Goal: Task Accomplishment & Management: Manage account settings

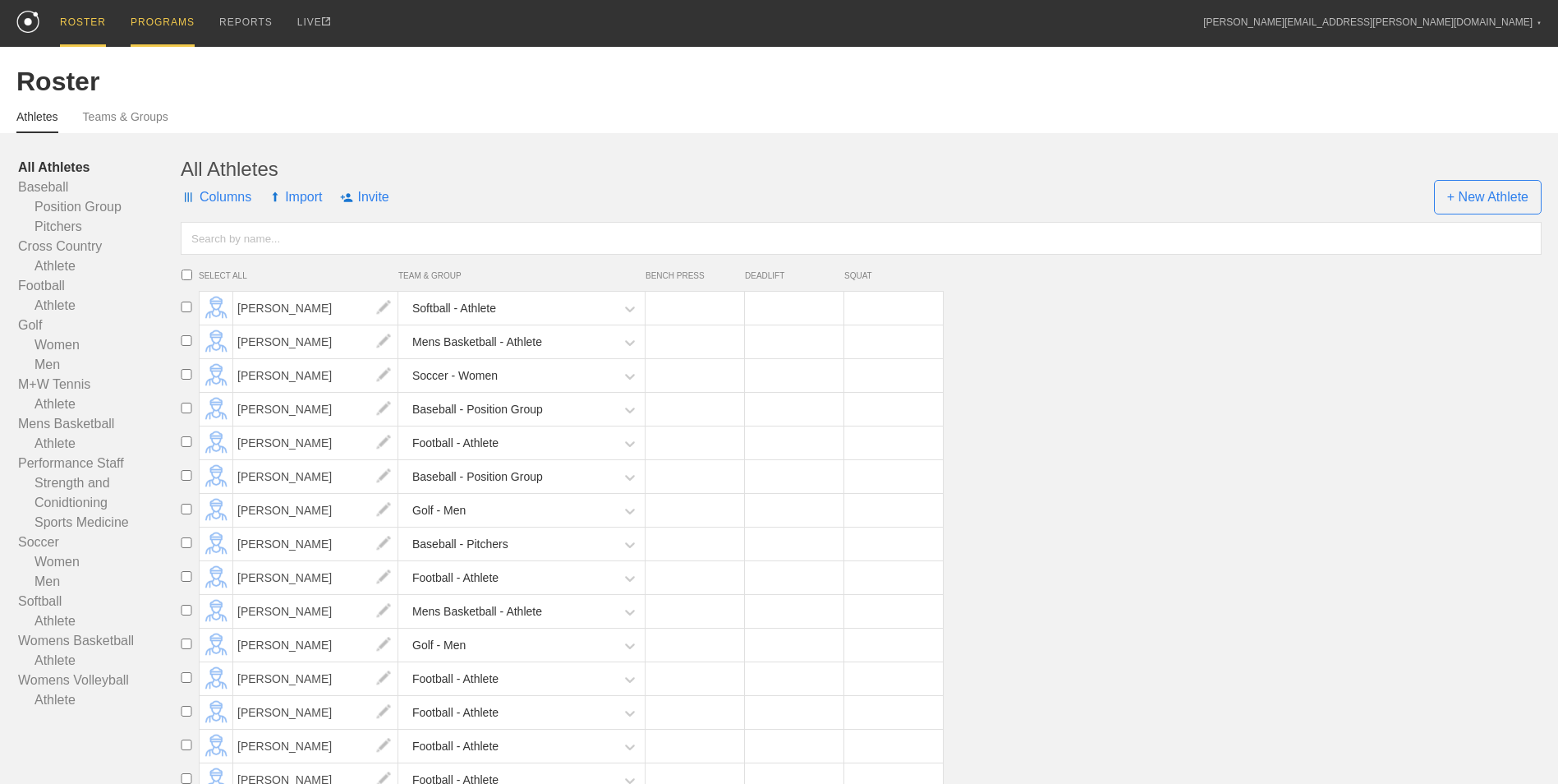
click at [157, 28] on div "PROGRAMS" at bounding box center [163, 23] width 64 height 46
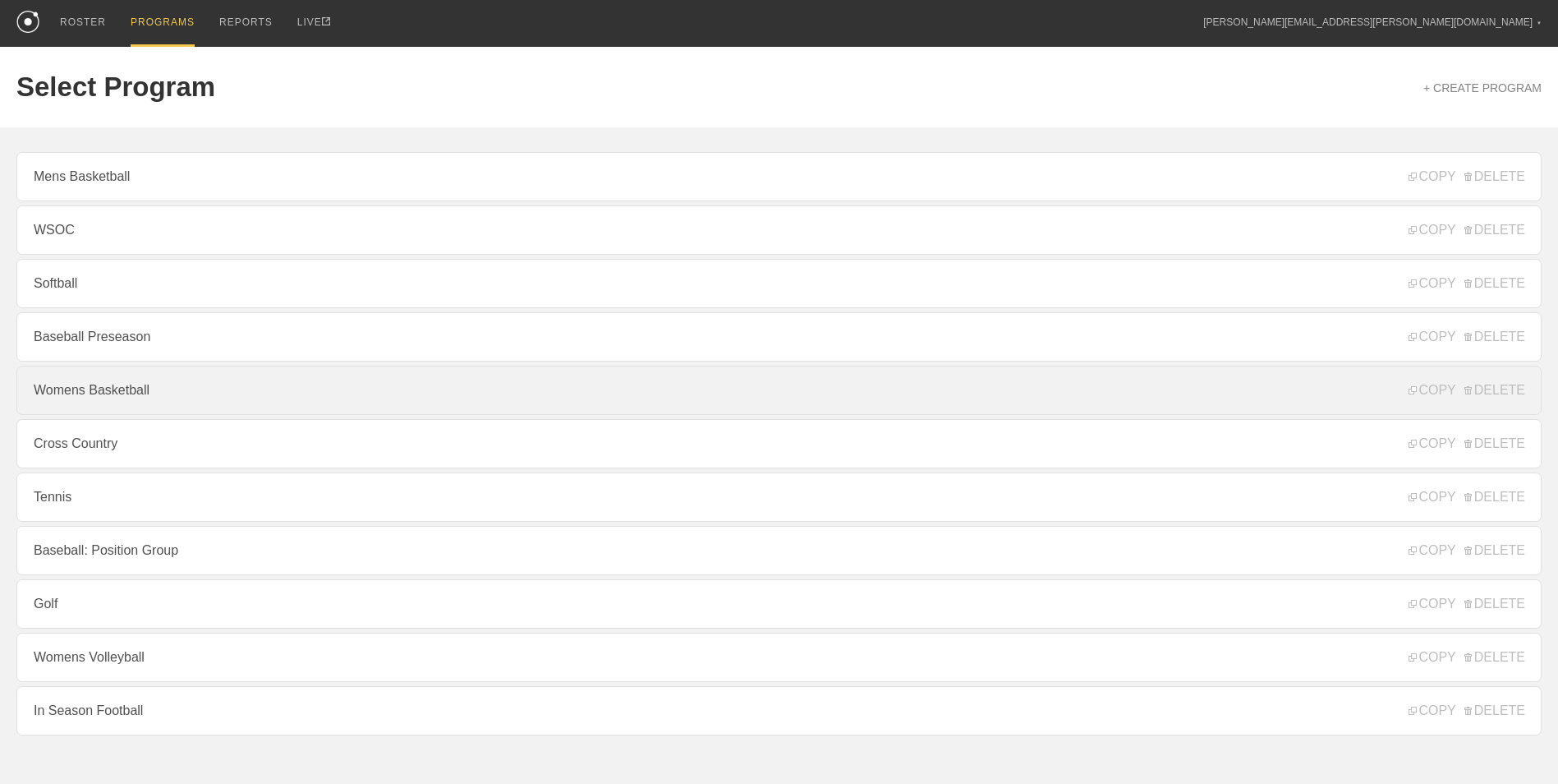
click at [131, 404] on link "Womens Basketball" at bounding box center [778, 390] width 1525 height 49
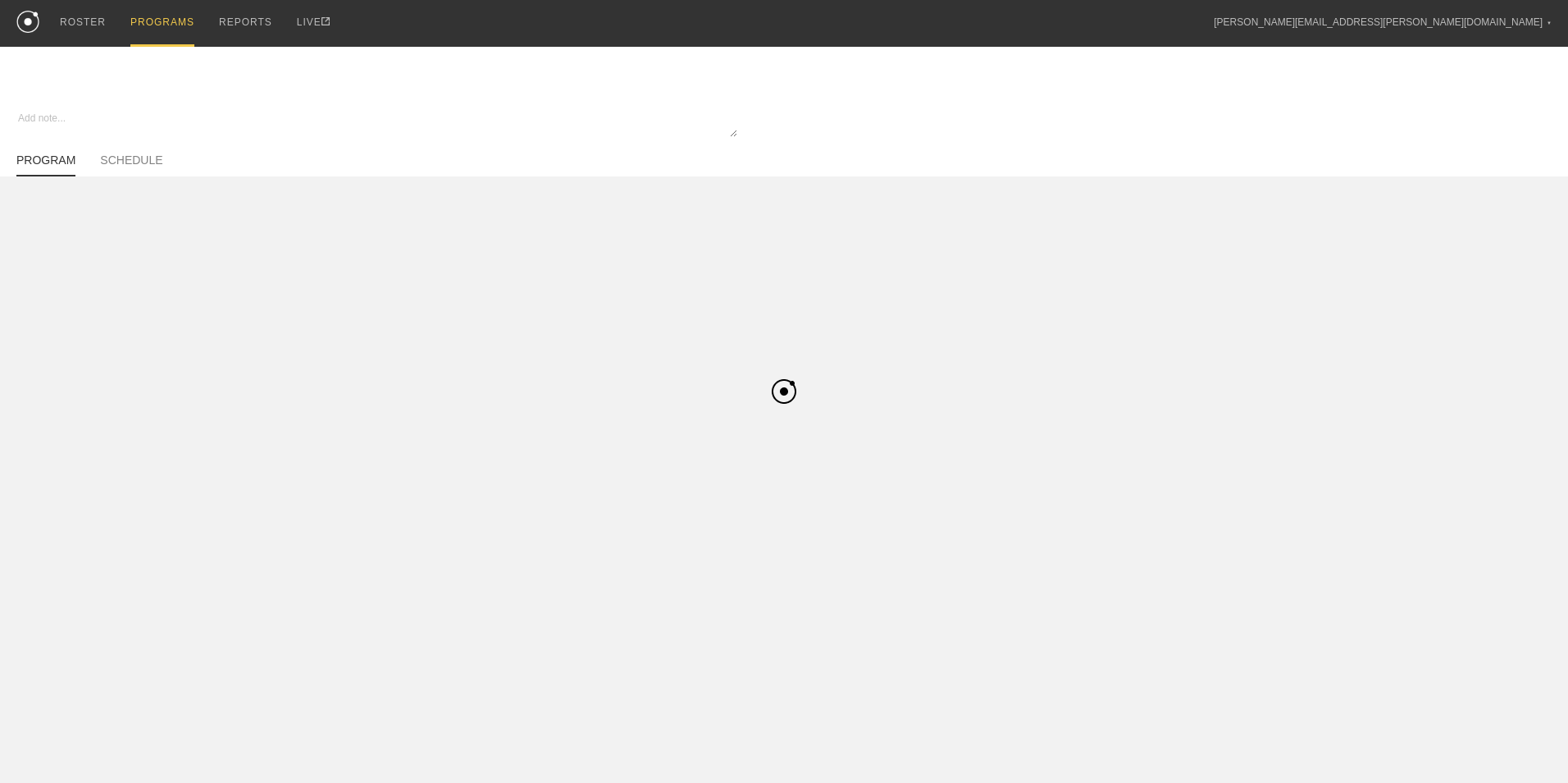
type textarea "x"
type input "Womens Basketball"
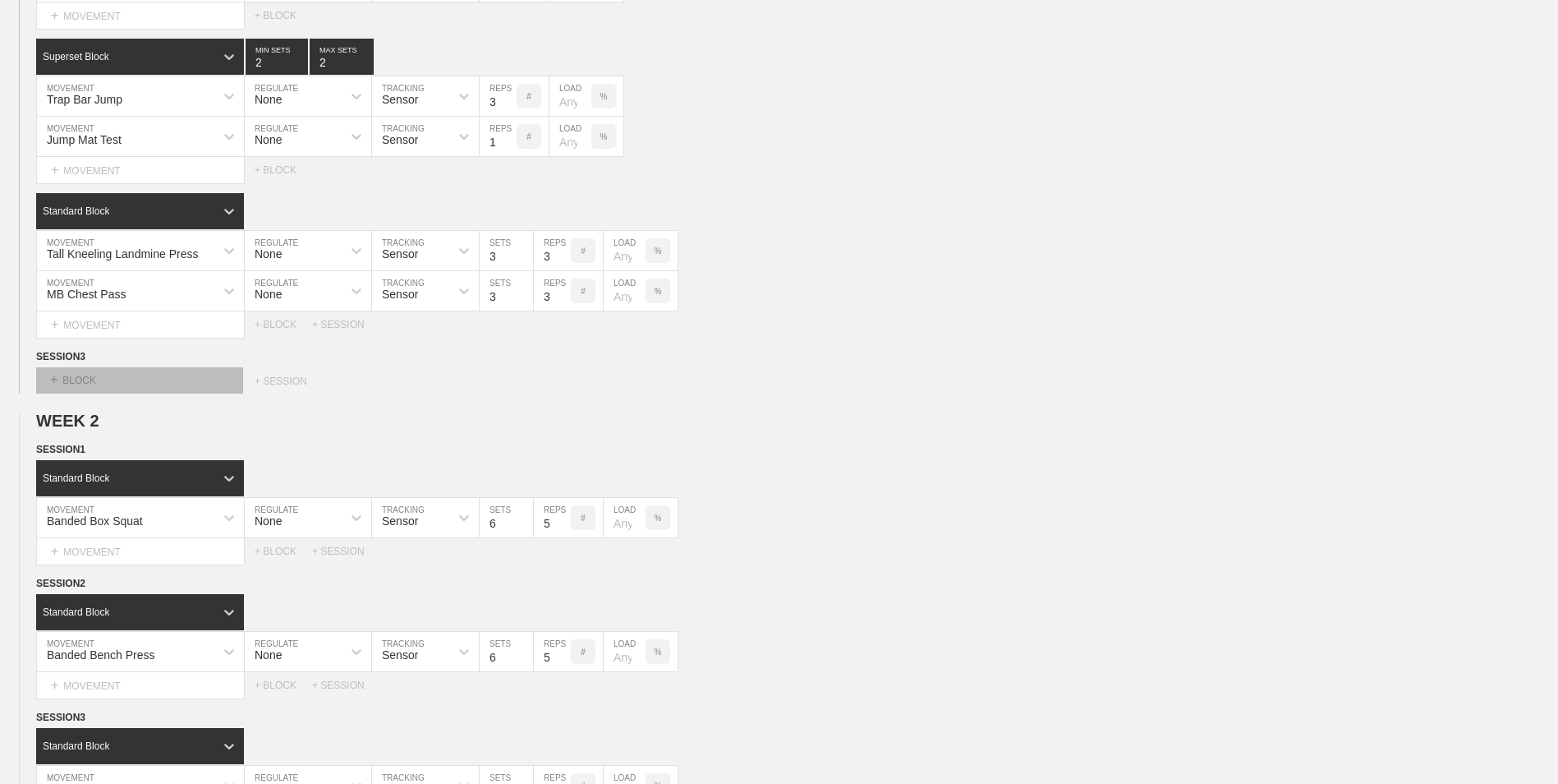
scroll to position [411, 0]
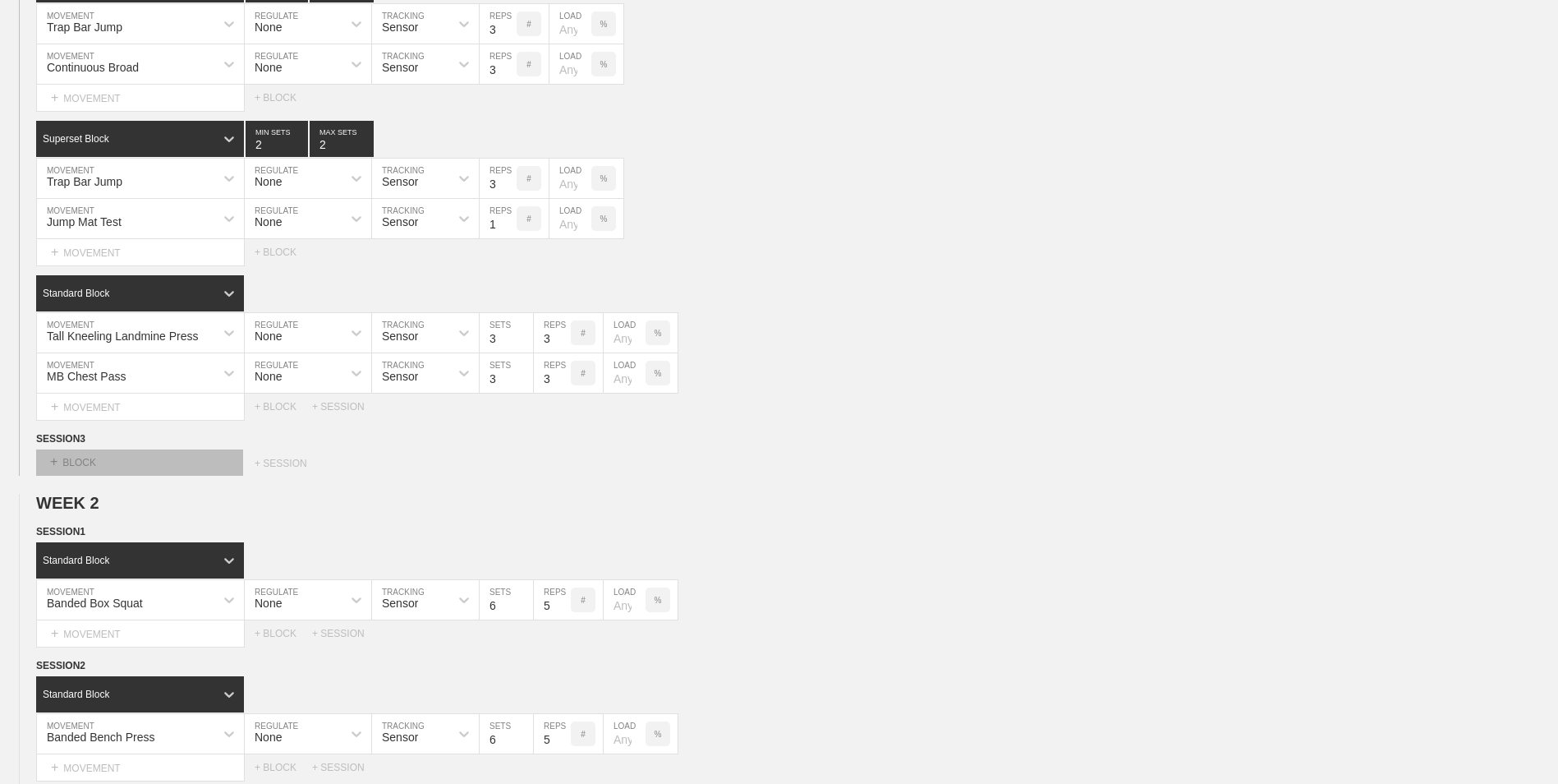
click at [128, 469] on div "+ BLOCK" at bounding box center [139, 462] width 207 height 26
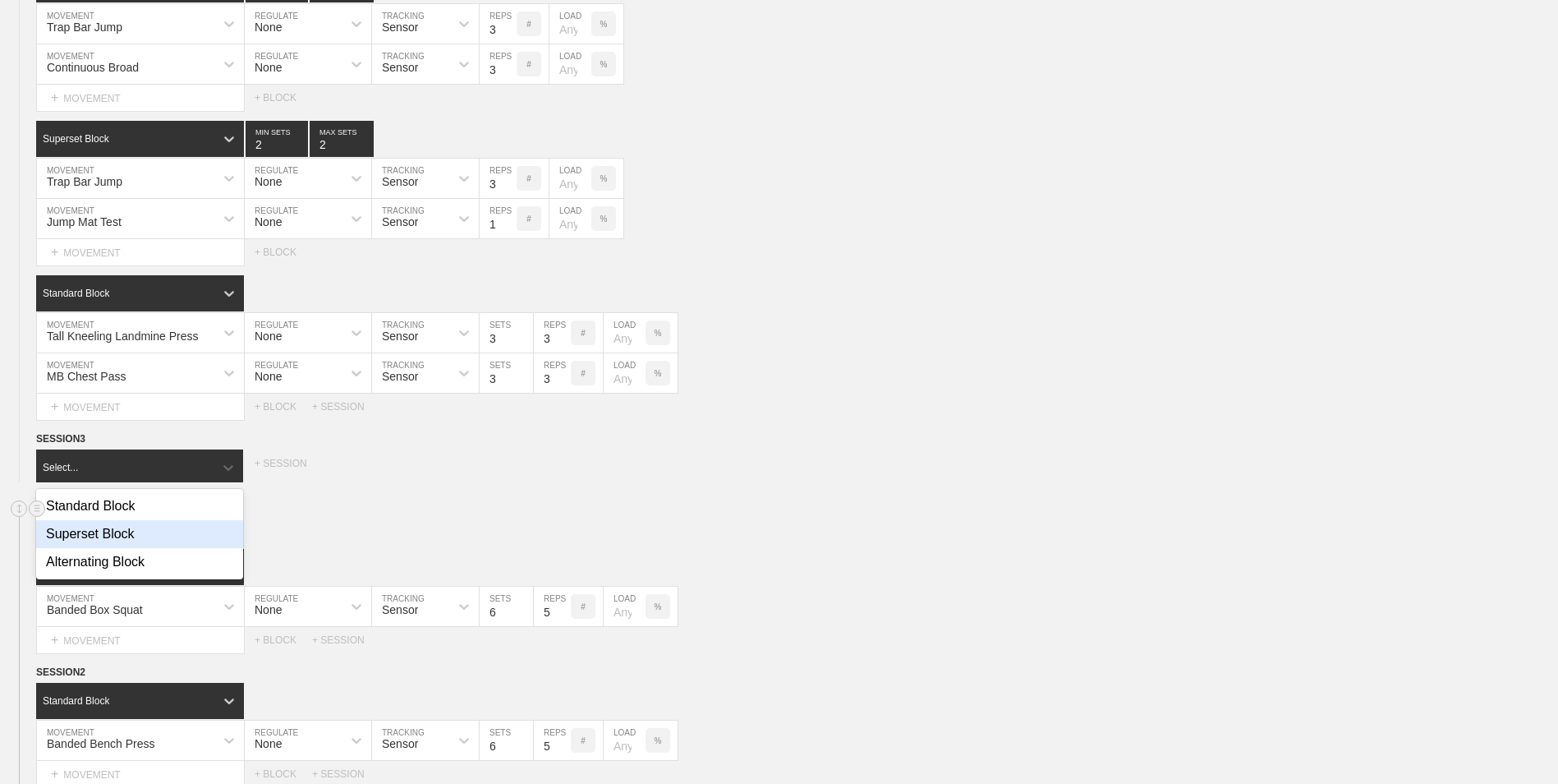
click at [142, 537] on div "Superset Block" at bounding box center [139, 533] width 207 height 28
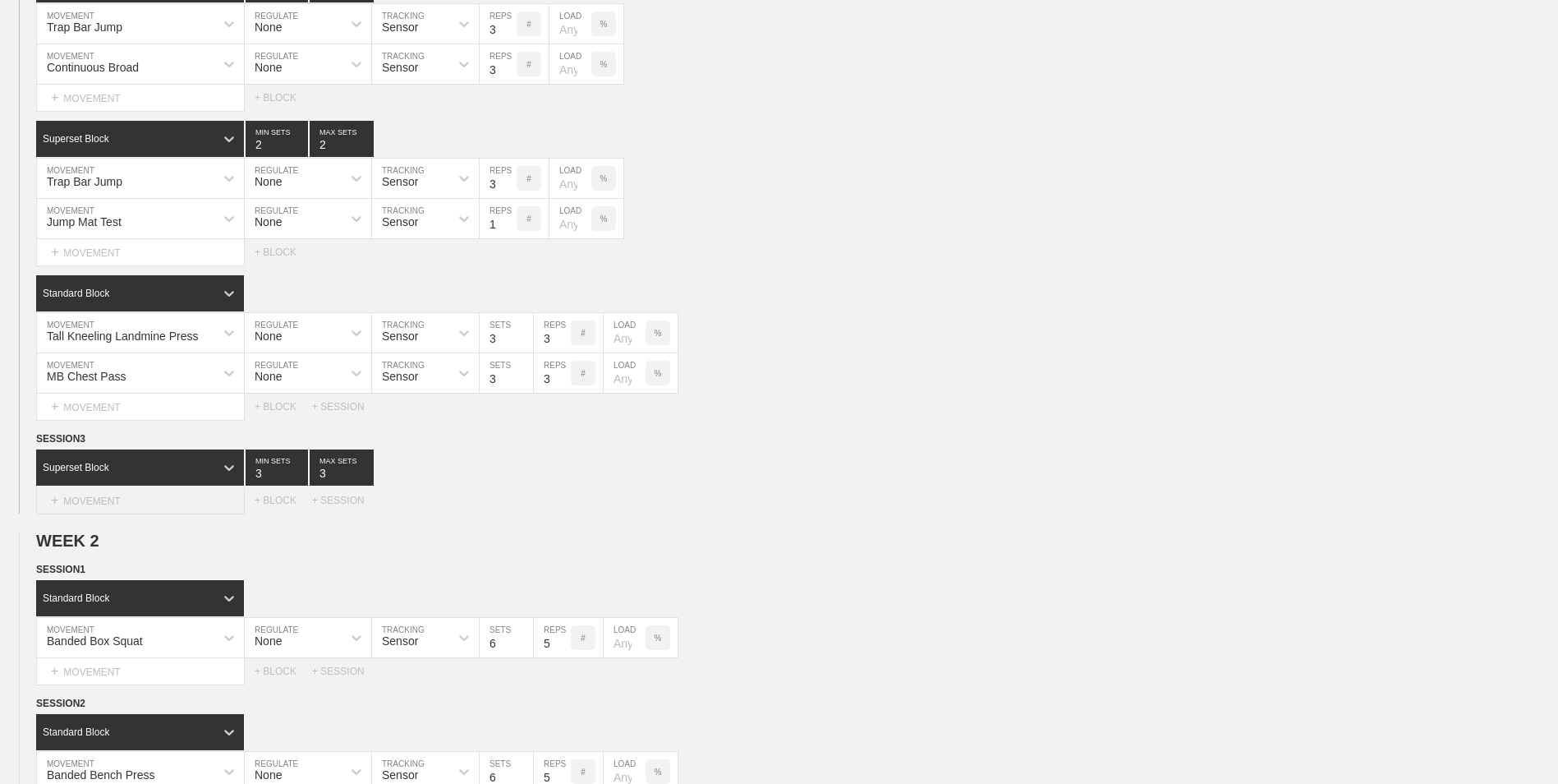
click at [141, 498] on div "+ MOVEMENT" at bounding box center [140, 501] width 209 height 27
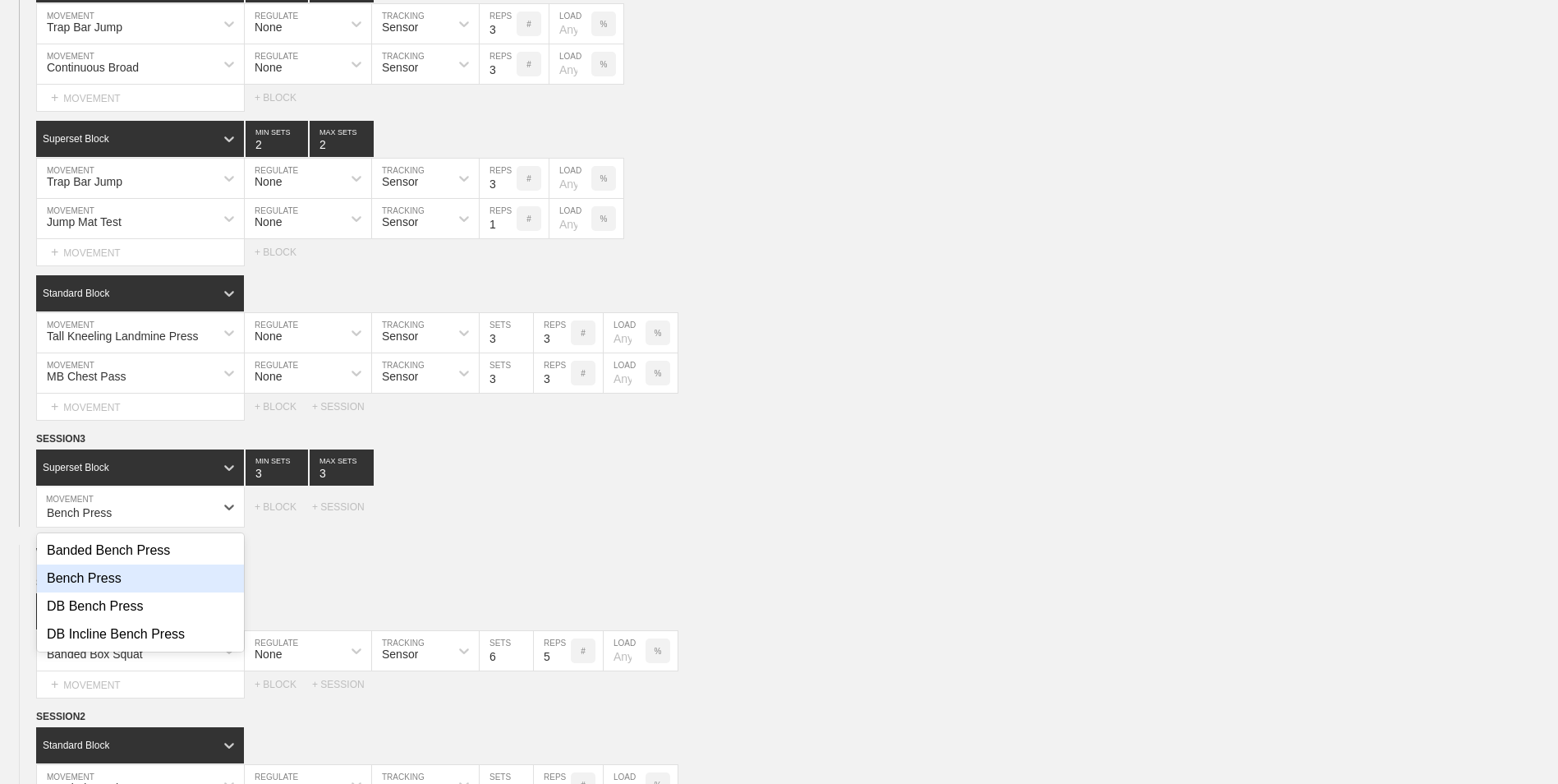
click at [139, 574] on div "Bench Press" at bounding box center [140, 578] width 207 height 28
type input "Bench Press"
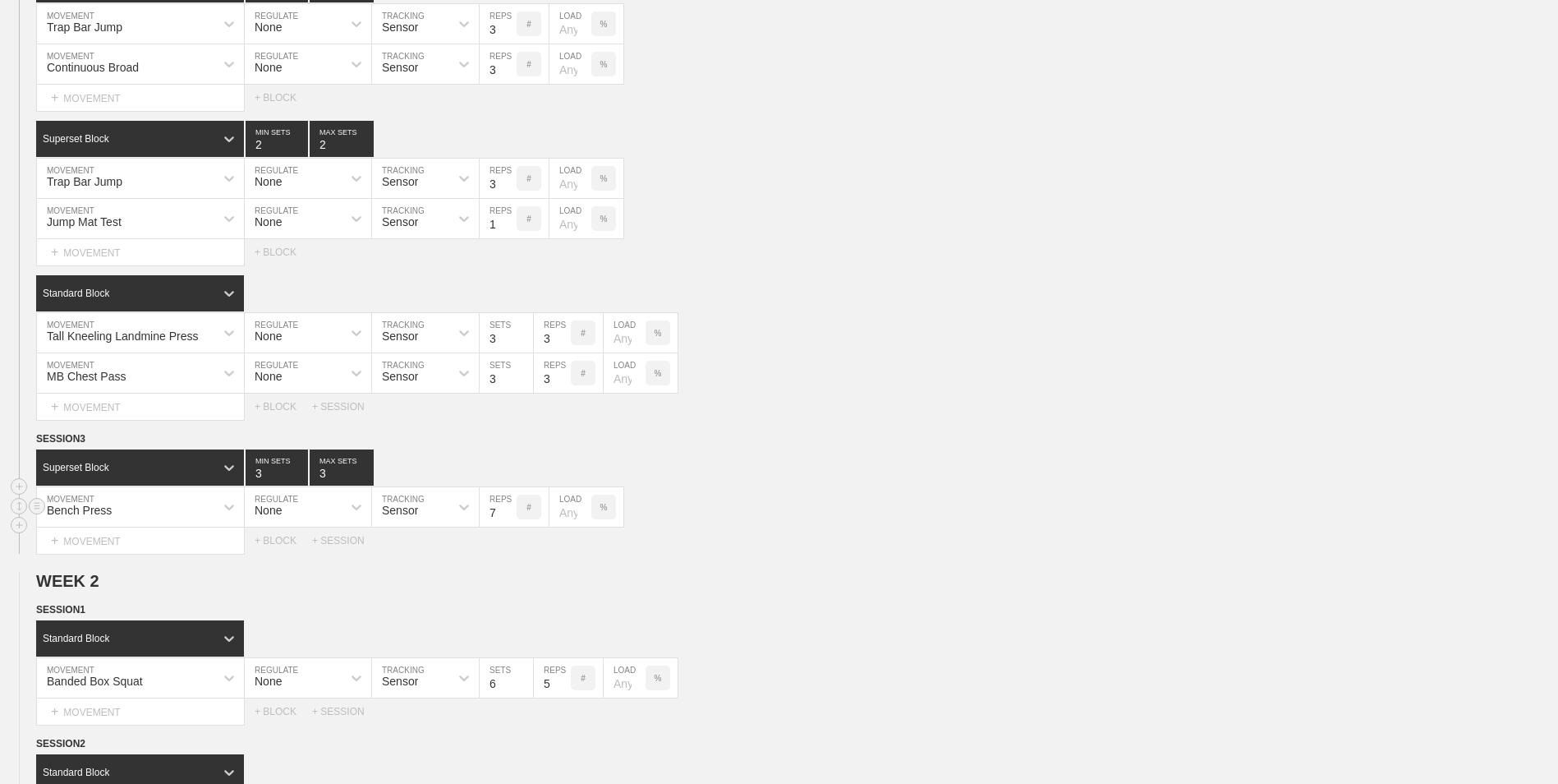
click at [510, 516] on input "7" at bounding box center [498, 507] width 37 height 40
click at [510, 516] on input "6" at bounding box center [498, 507] width 37 height 40
type input "5"
click at [510, 516] on input "5" at bounding box center [498, 507] width 37 height 40
click at [155, 542] on div "+ MOVEMENT" at bounding box center [140, 541] width 209 height 27
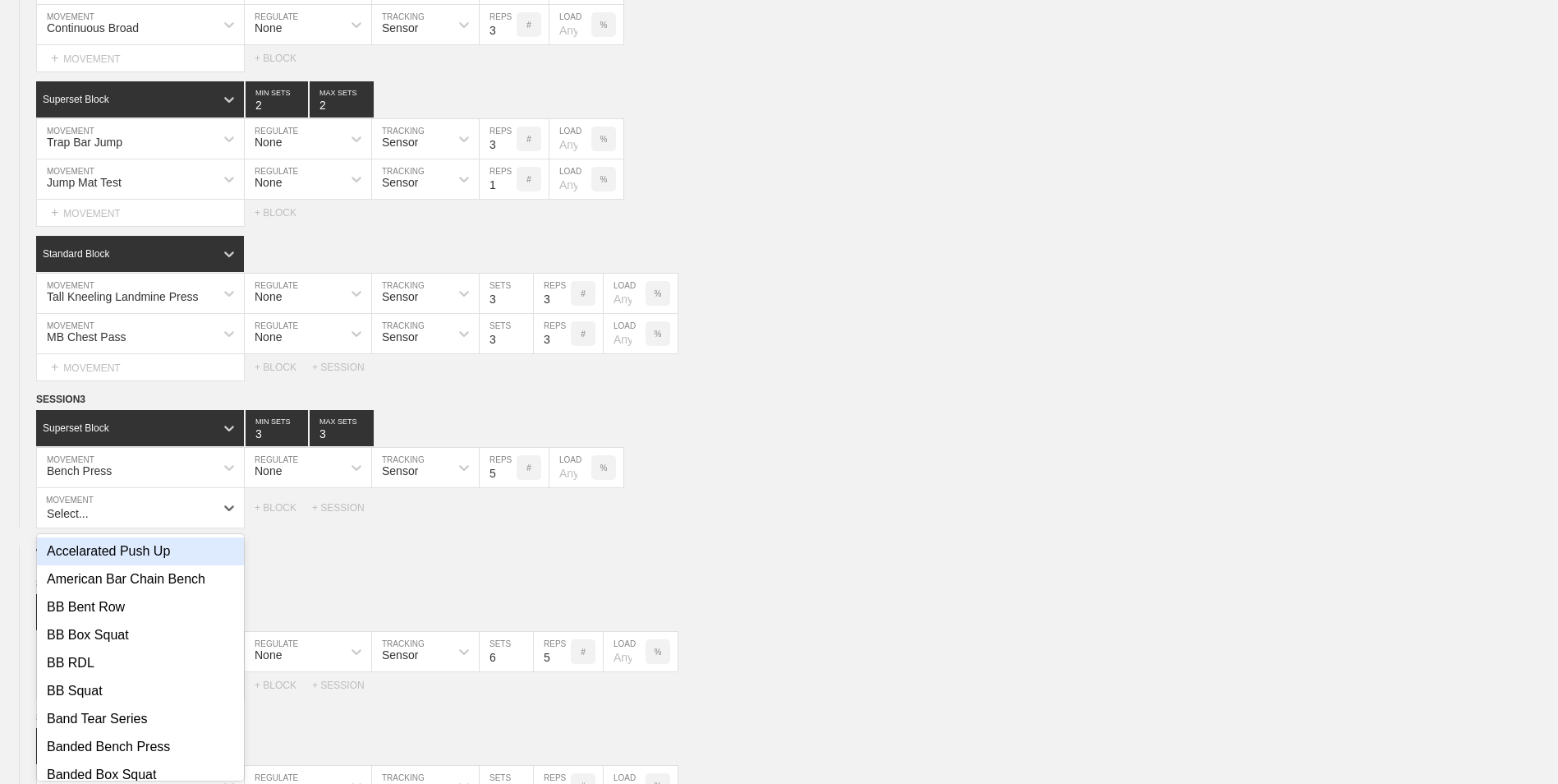
scroll to position [456, 0]
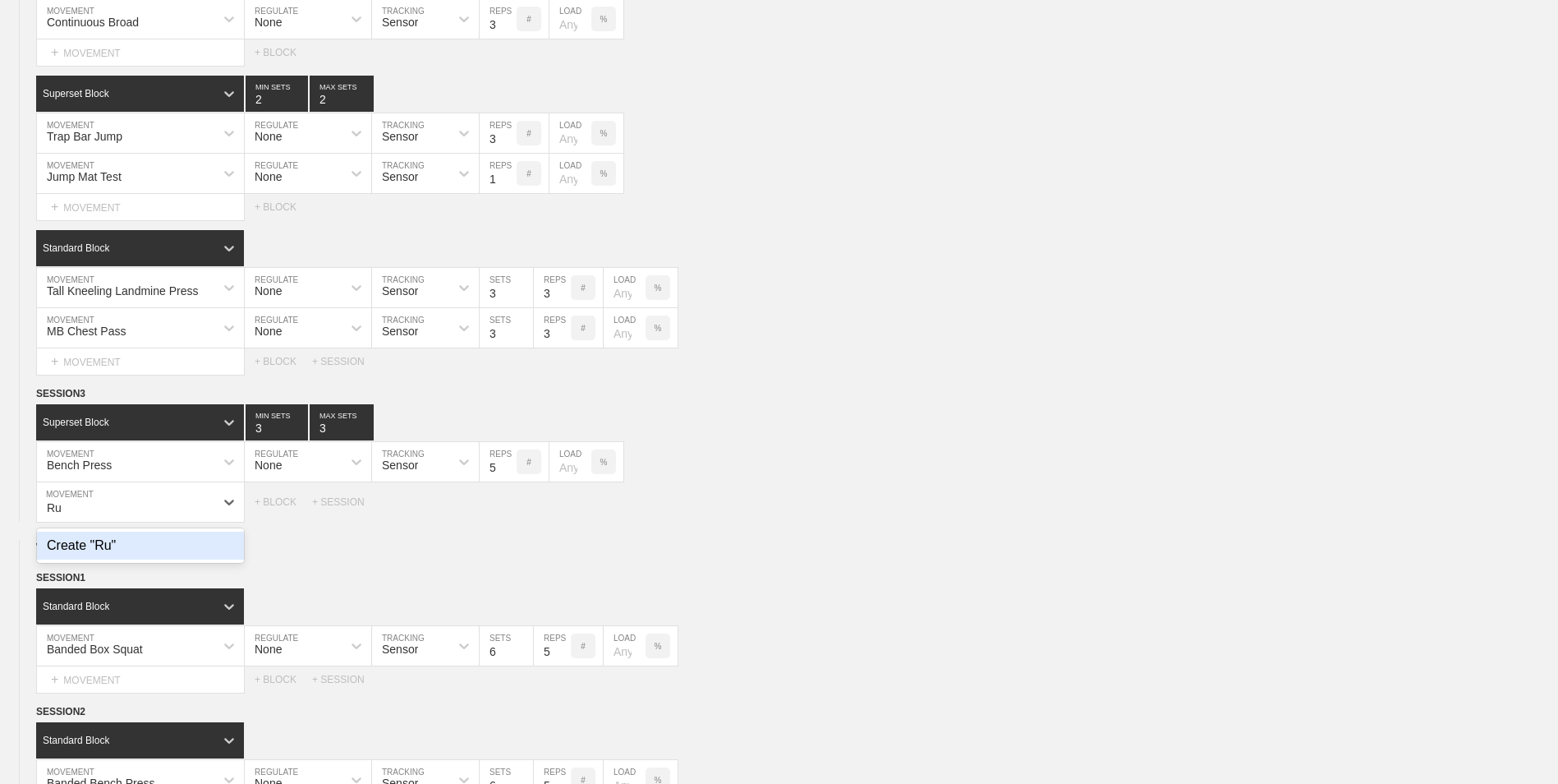
type input "R"
click at [116, 554] on div "Create "Side Plank"" at bounding box center [140, 545] width 207 height 28
type input "Side Plank"
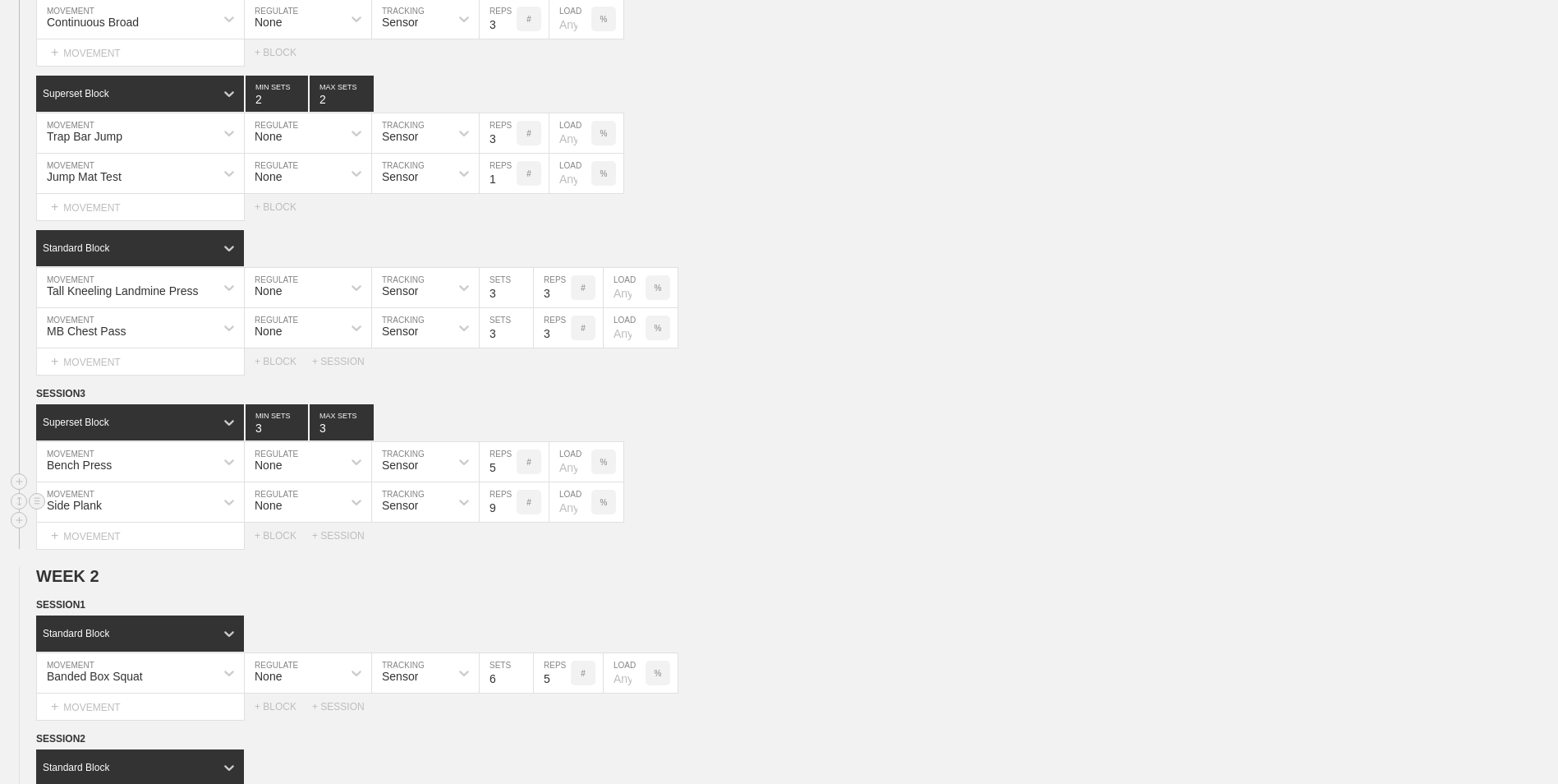
click at [509, 506] on input "9" at bounding box center [498, 502] width 37 height 40
click at [509, 506] on input "10" at bounding box center [498, 502] width 37 height 40
click at [509, 506] on input "11" at bounding box center [498, 502] width 37 height 40
click at [509, 506] on input "12" at bounding box center [498, 502] width 37 height 40
click at [509, 506] on input "13" at bounding box center [498, 502] width 37 height 40
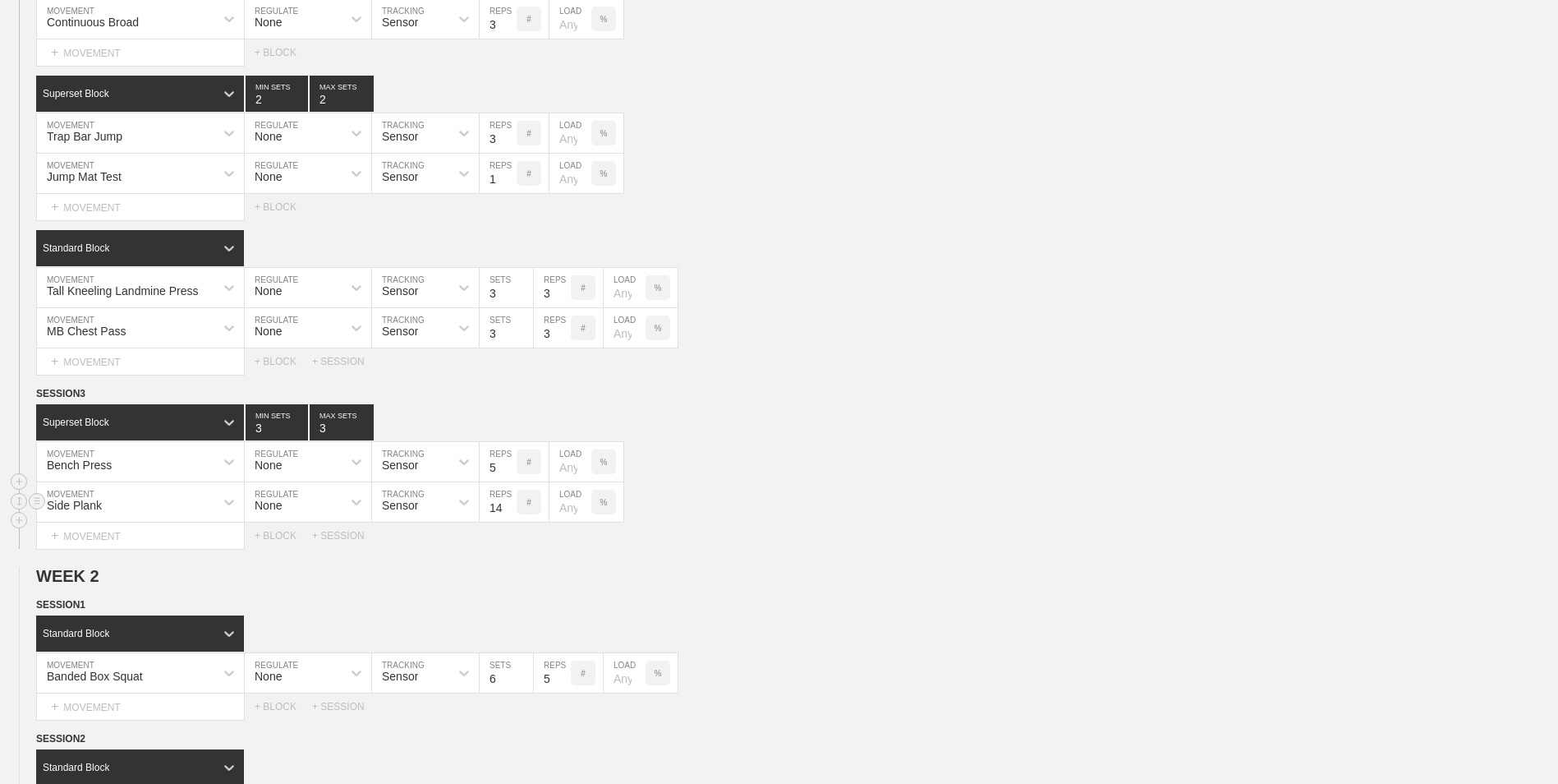
click at [509, 506] on input "14" at bounding box center [498, 502] width 37 height 40
click at [509, 506] on input "15" at bounding box center [498, 502] width 37 height 40
click at [509, 506] on input "16" at bounding box center [498, 502] width 37 height 40
click at [509, 506] on input "17" at bounding box center [498, 502] width 37 height 40
click at [509, 506] on input "18" at bounding box center [498, 502] width 37 height 40
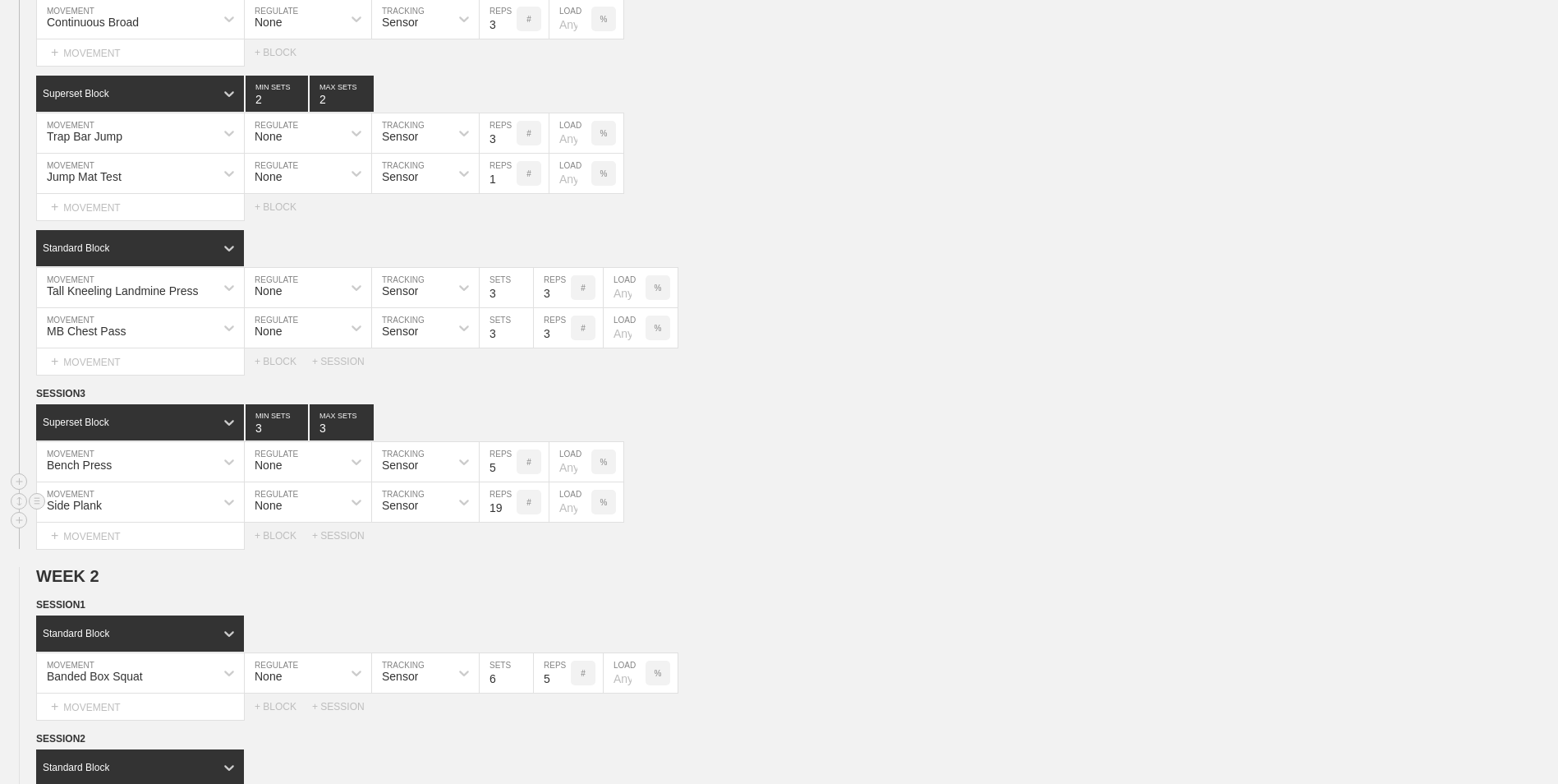
click at [509, 506] on input "19" at bounding box center [498, 502] width 37 height 40
click at [509, 506] on input "20" at bounding box center [498, 502] width 37 height 40
click at [509, 506] on input "21" at bounding box center [498, 502] width 37 height 40
click at [509, 506] on input "22" at bounding box center [498, 502] width 37 height 40
click at [509, 506] on input "23" at bounding box center [498, 502] width 37 height 40
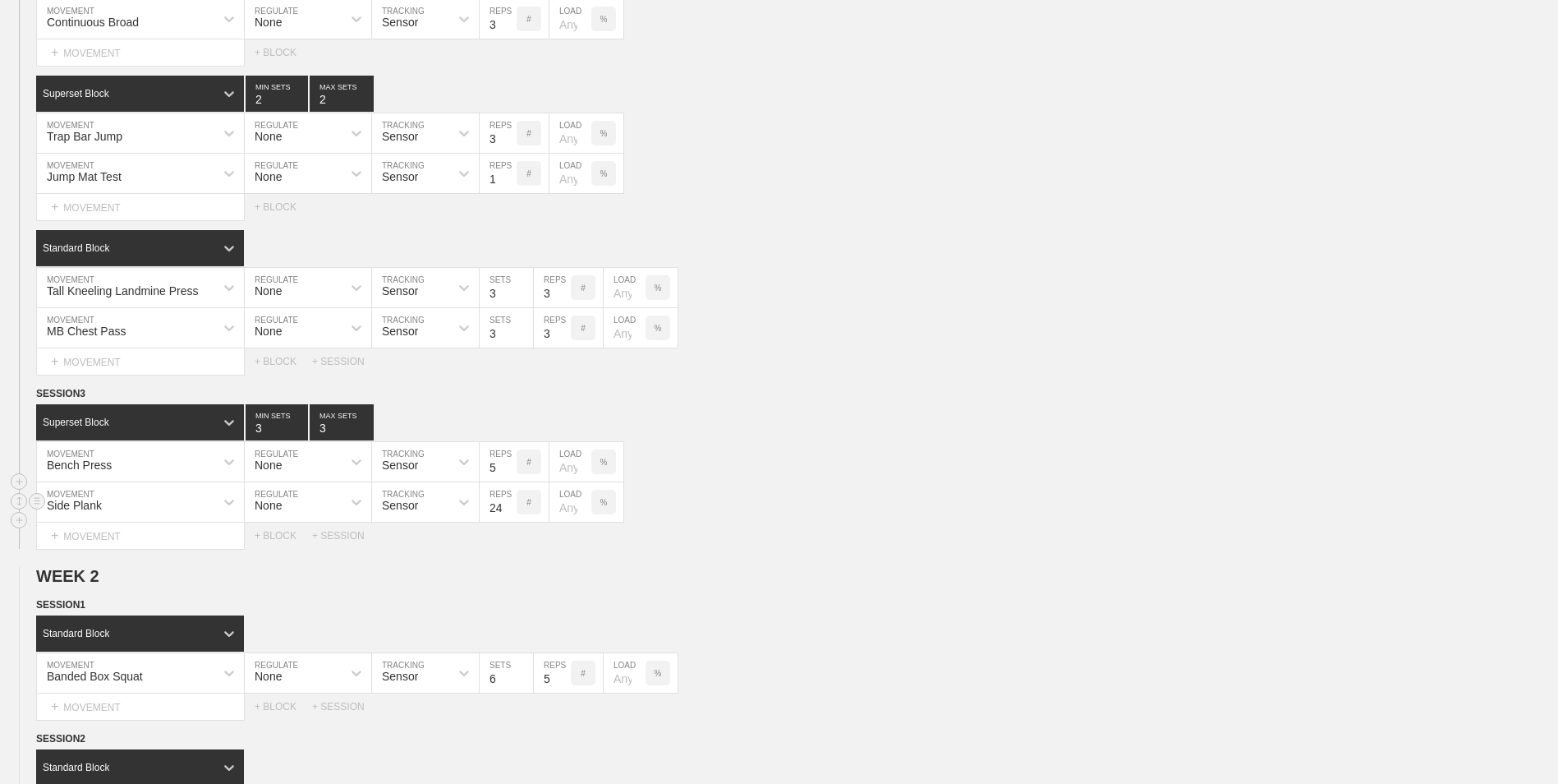
click at [509, 506] on input "24" at bounding box center [498, 502] width 37 height 40
click at [509, 506] on input "25" at bounding box center [498, 502] width 37 height 40
click at [509, 506] on input "26" at bounding box center [498, 502] width 37 height 40
click at [509, 506] on input "27" at bounding box center [498, 502] width 37 height 40
click at [509, 506] on input "28" at bounding box center [498, 502] width 37 height 40
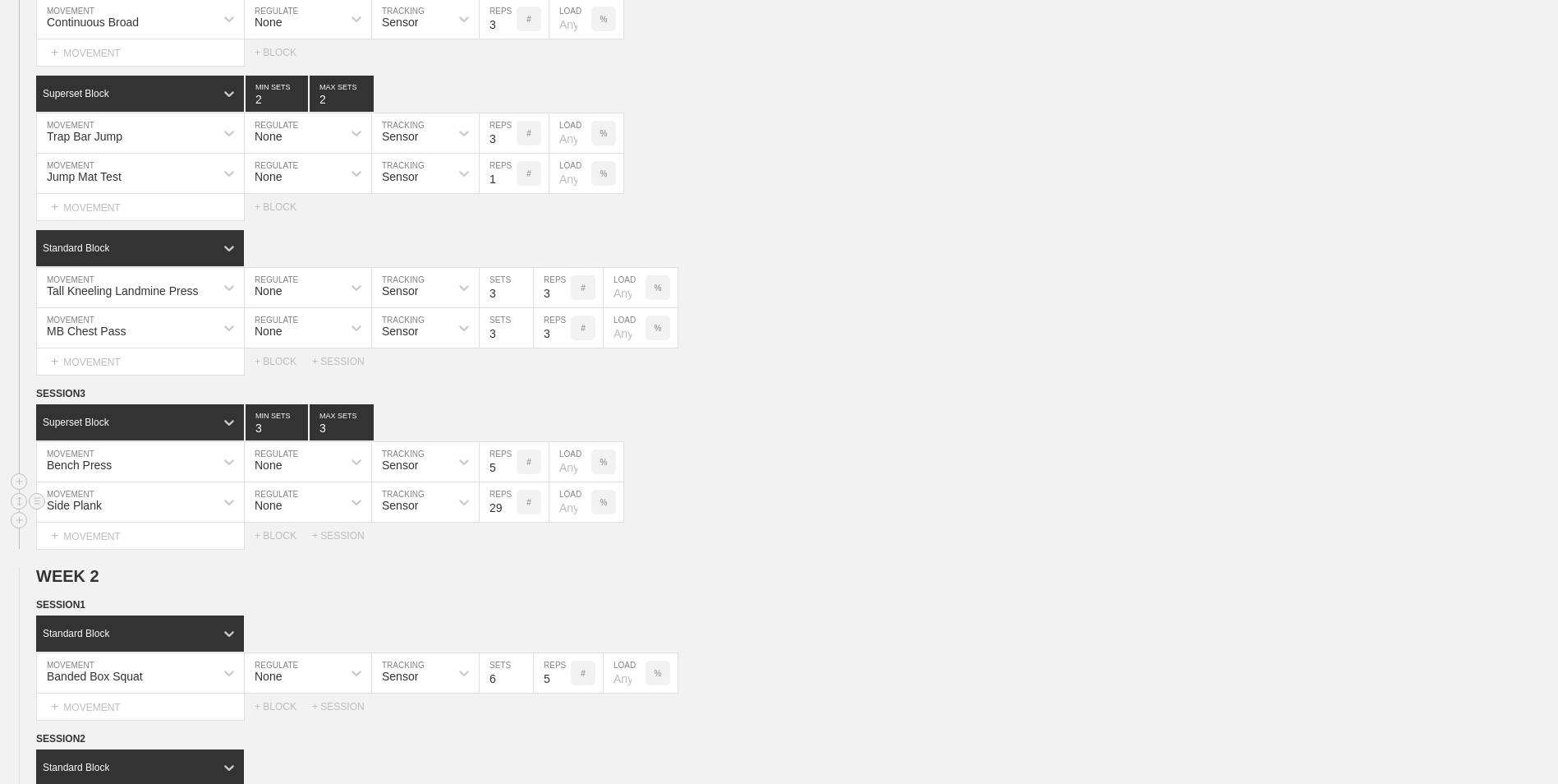
click at [509, 506] on input "29" at bounding box center [498, 502] width 37 height 40
type input "30"
click at [509, 506] on input "30" at bounding box center [498, 502] width 37 height 40
click at [189, 539] on div "+ MOVEMENT" at bounding box center [140, 536] width 209 height 27
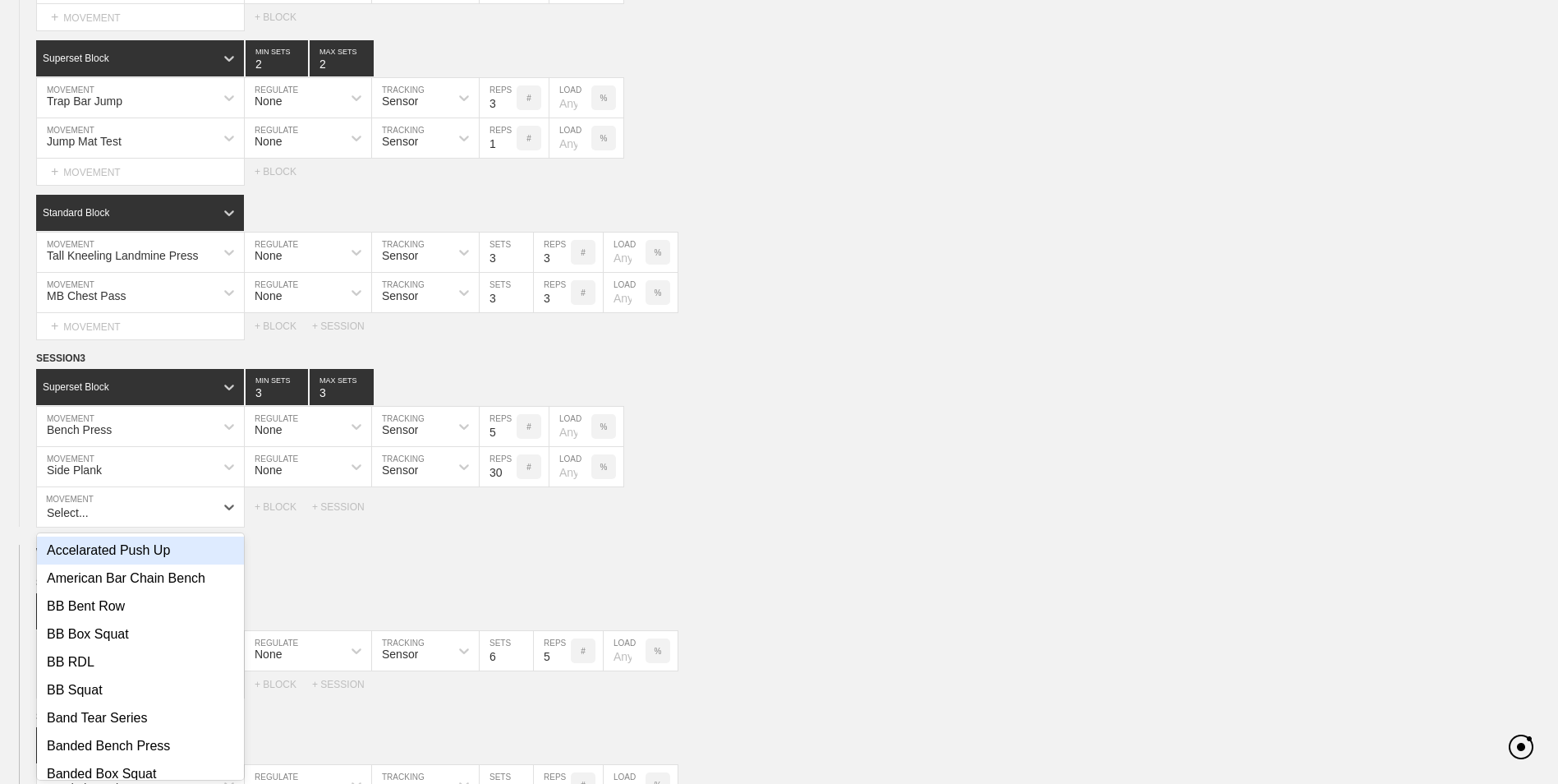
scroll to position [496, 0]
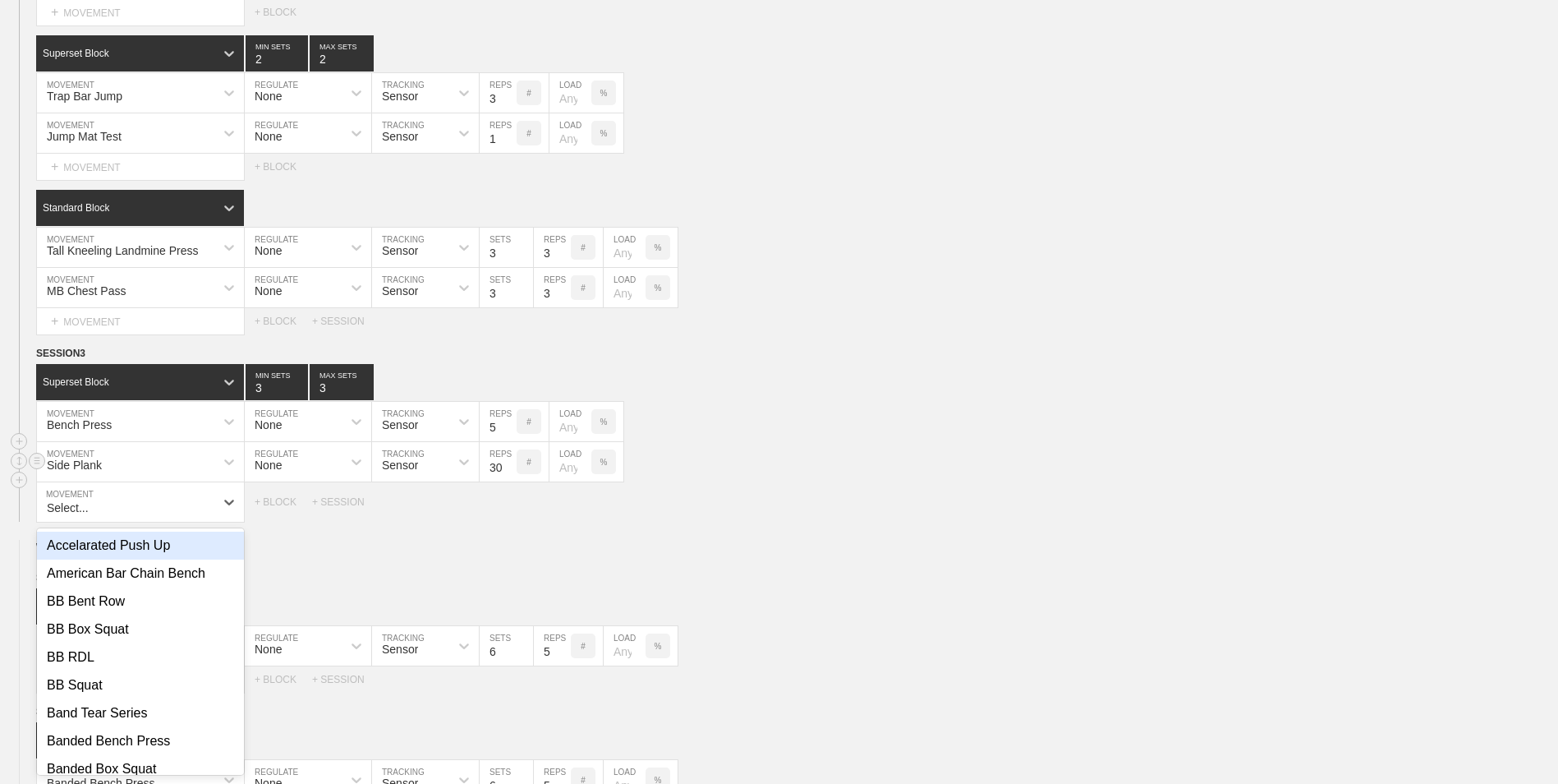
click at [130, 469] on div "Side Plank" at bounding box center [126, 461] width 177 height 28
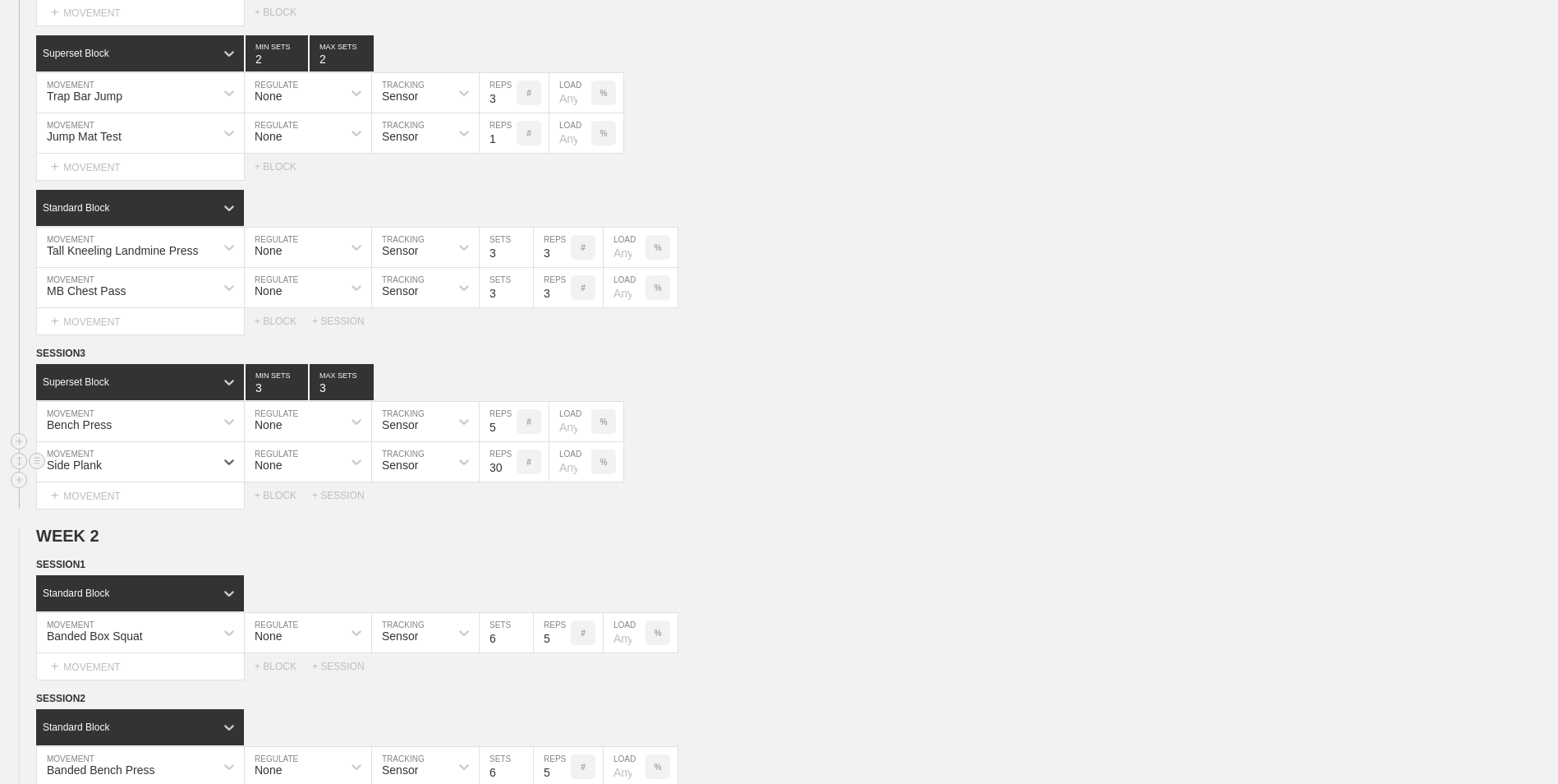
click at [130, 469] on div "Side Plank" at bounding box center [126, 461] width 177 height 28
type input "High Plank Shoulder Tap"
click at [511, 471] on input "29" at bounding box center [498, 461] width 37 height 40
click at [511, 471] on input "28" at bounding box center [498, 461] width 37 height 40
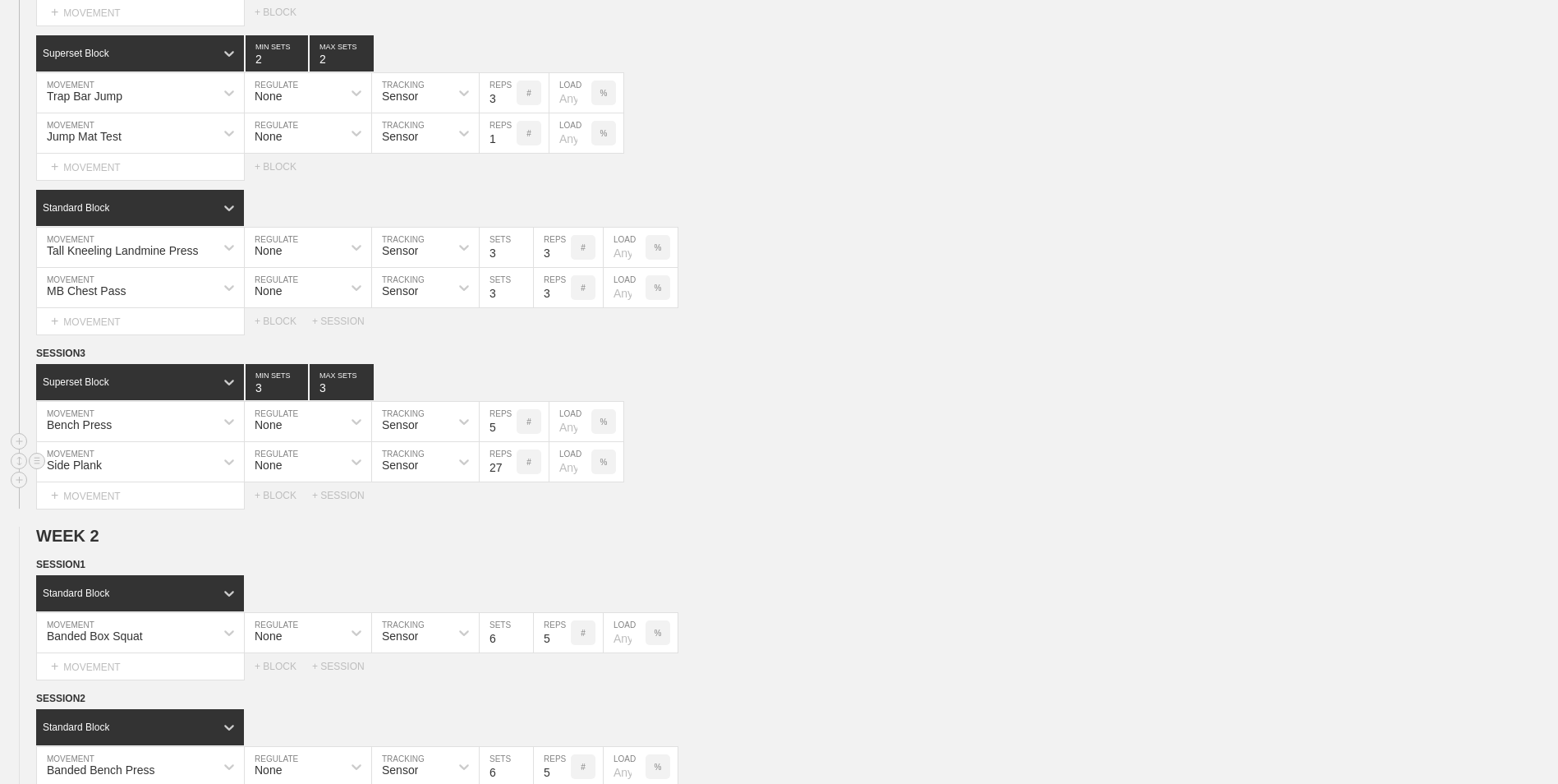
click at [510, 473] on input "27" at bounding box center [498, 461] width 37 height 40
click at [510, 473] on input "26" at bounding box center [498, 461] width 37 height 40
click at [510, 473] on input "25" at bounding box center [498, 461] width 37 height 40
click at [510, 473] on input "24" at bounding box center [498, 461] width 37 height 40
click at [510, 473] on input "23" at bounding box center [498, 461] width 37 height 40
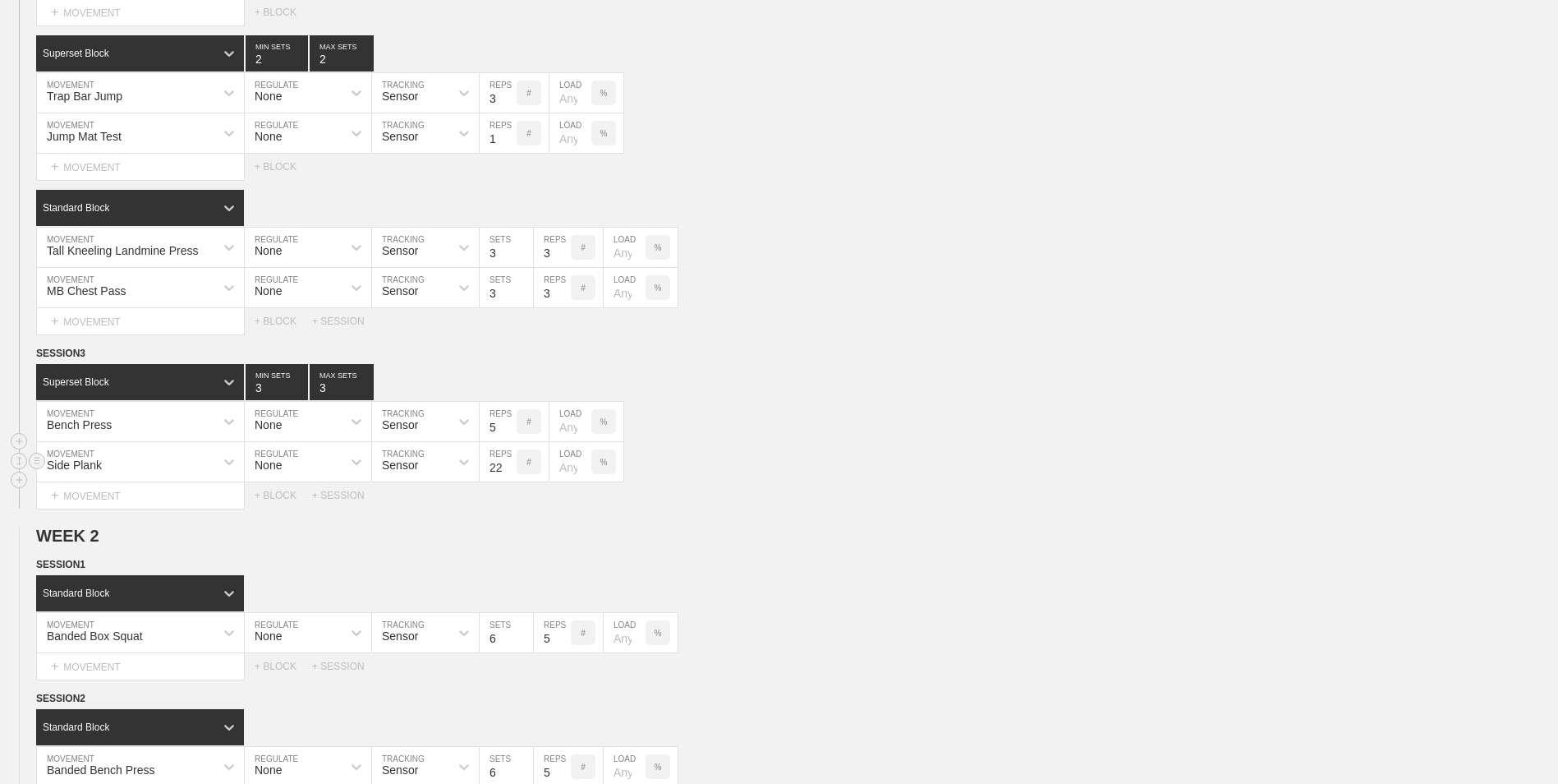
click at [510, 473] on input "22" at bounding box center [498, 461] width 37 height 40
click at [510, 473] on input "21" at bounding box center [498, 461] width 37 height 40
type input "20"
click at [510, 473] on input "20" at bounding box center [498, 461] width 37 height 40
click at [172, 499] on div "+ MOVEMENT" at bounding box center [140, 496] width 209 height 27
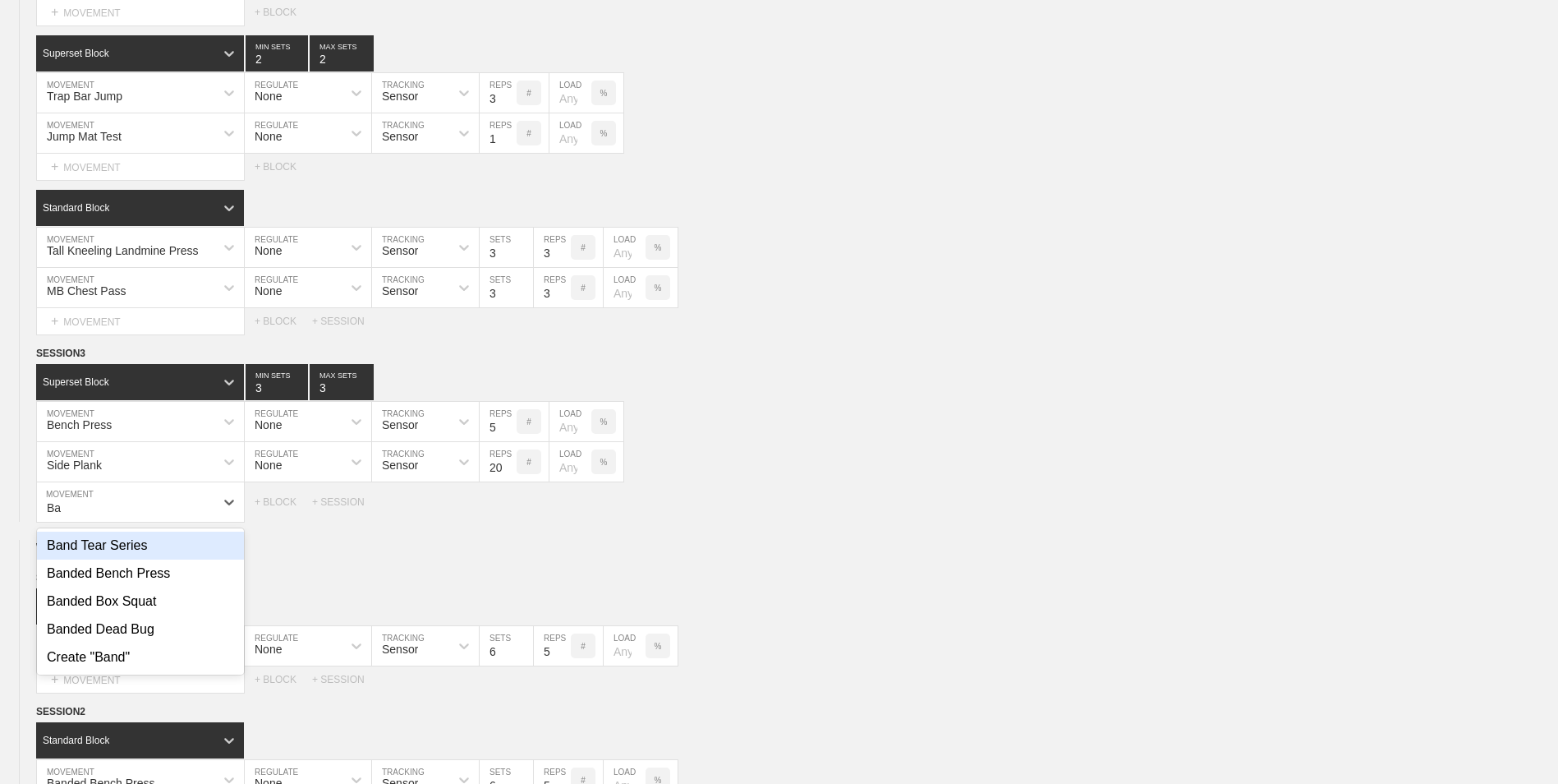
type input "B"
click at [174, 548] on div "MB Scoop Toss" at bounding box center [140, 545] width 207 height 28
type input "MB Sco"
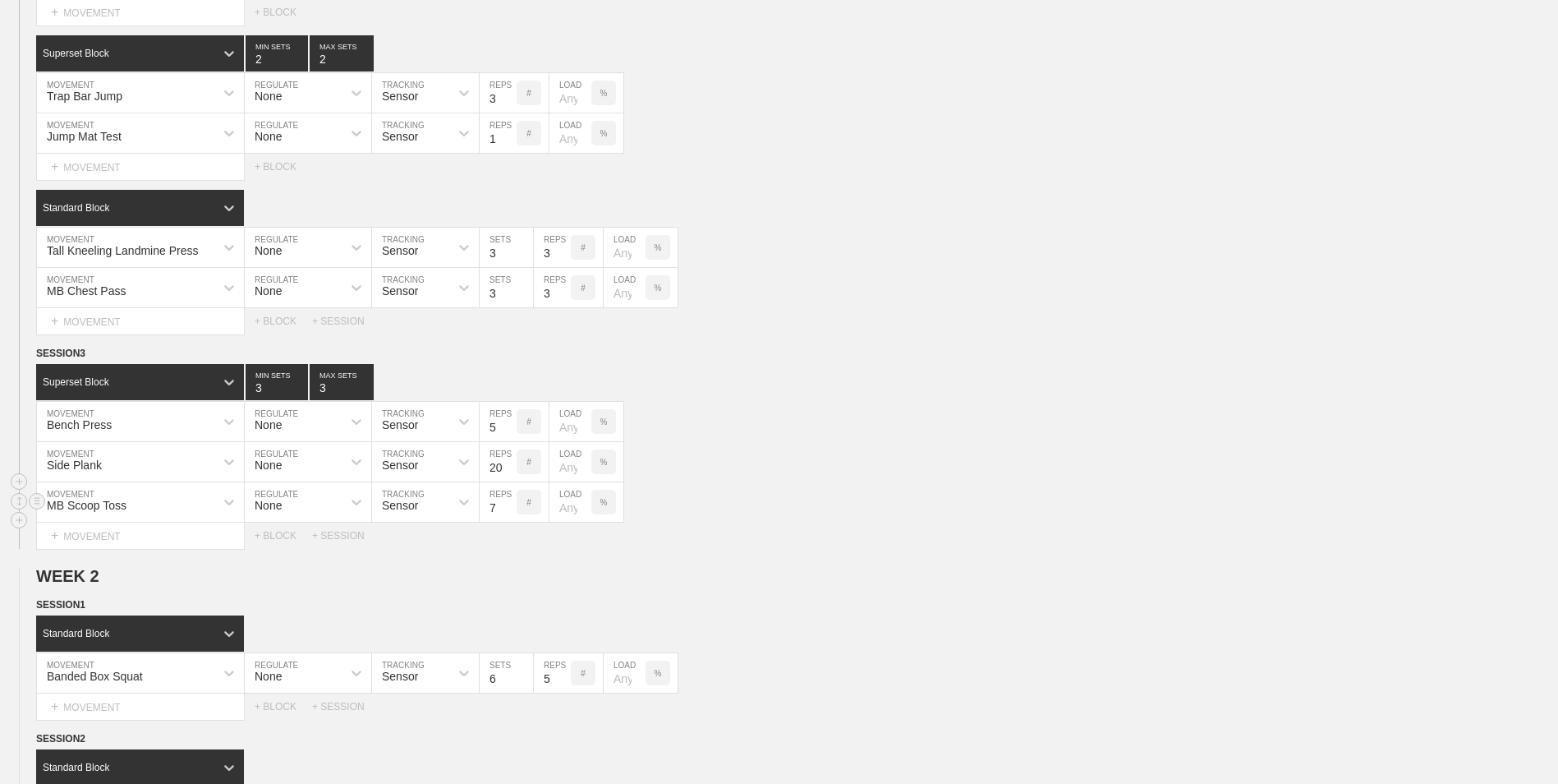
click at [511, 514] on input "7" at bounding box center [498, 502] width 37 height 40
click at [511, 514] on input "6" at bounding box center [498, 502] width 37 height 40
click at [511, 514] on input "5" at bounding box center [498, 502] width 37 height 40
click at [511, 514] on input "4" at bounding box center [498, 502] width 37 height 40
type input "3"
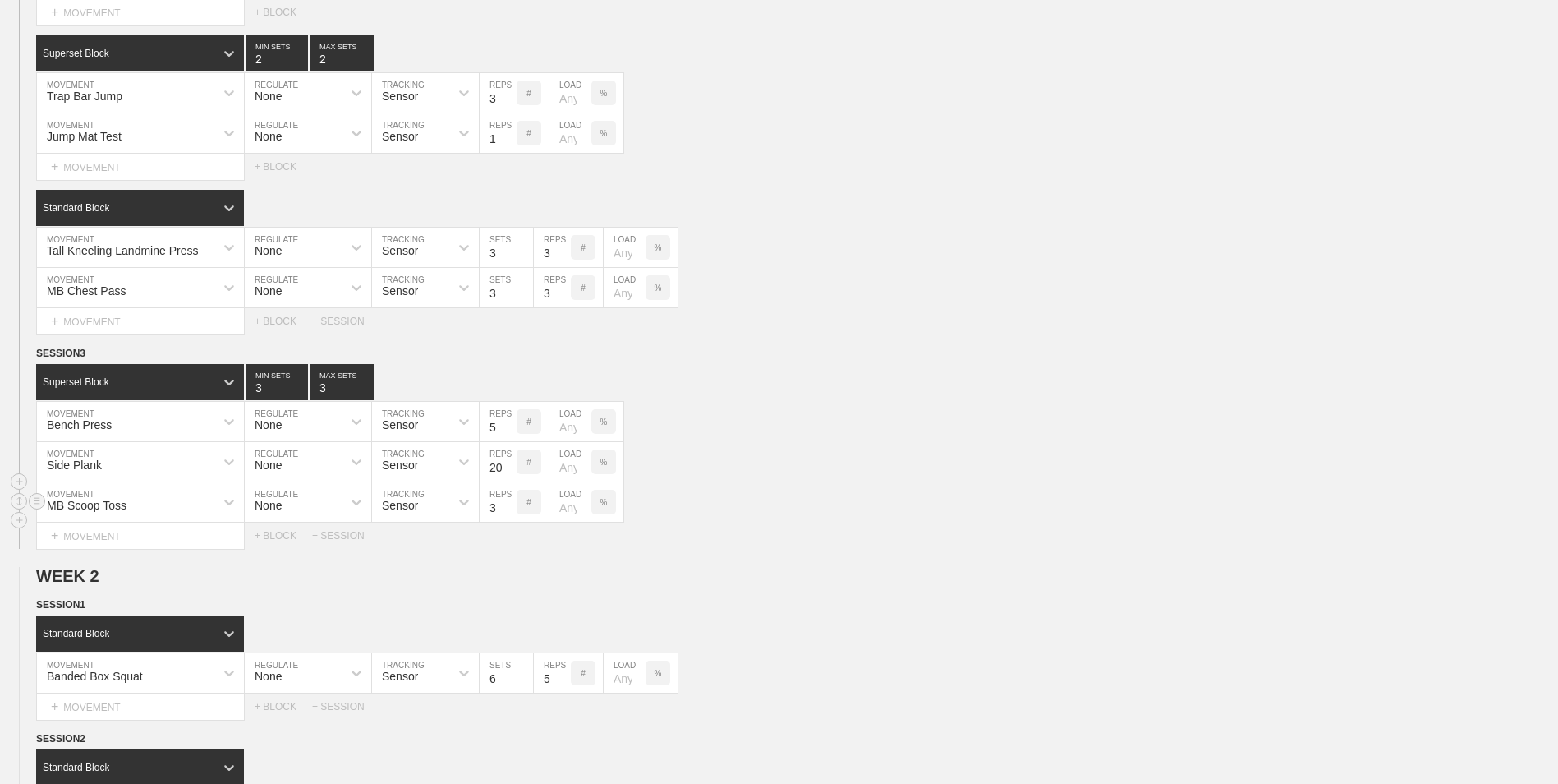
click at [511, 514] on input "3" at bounding box center [498, 502] width 37 height 40
click at [282, 536] on div "+ BLOCK" at bounding box center [283, 536] width 57 height 12
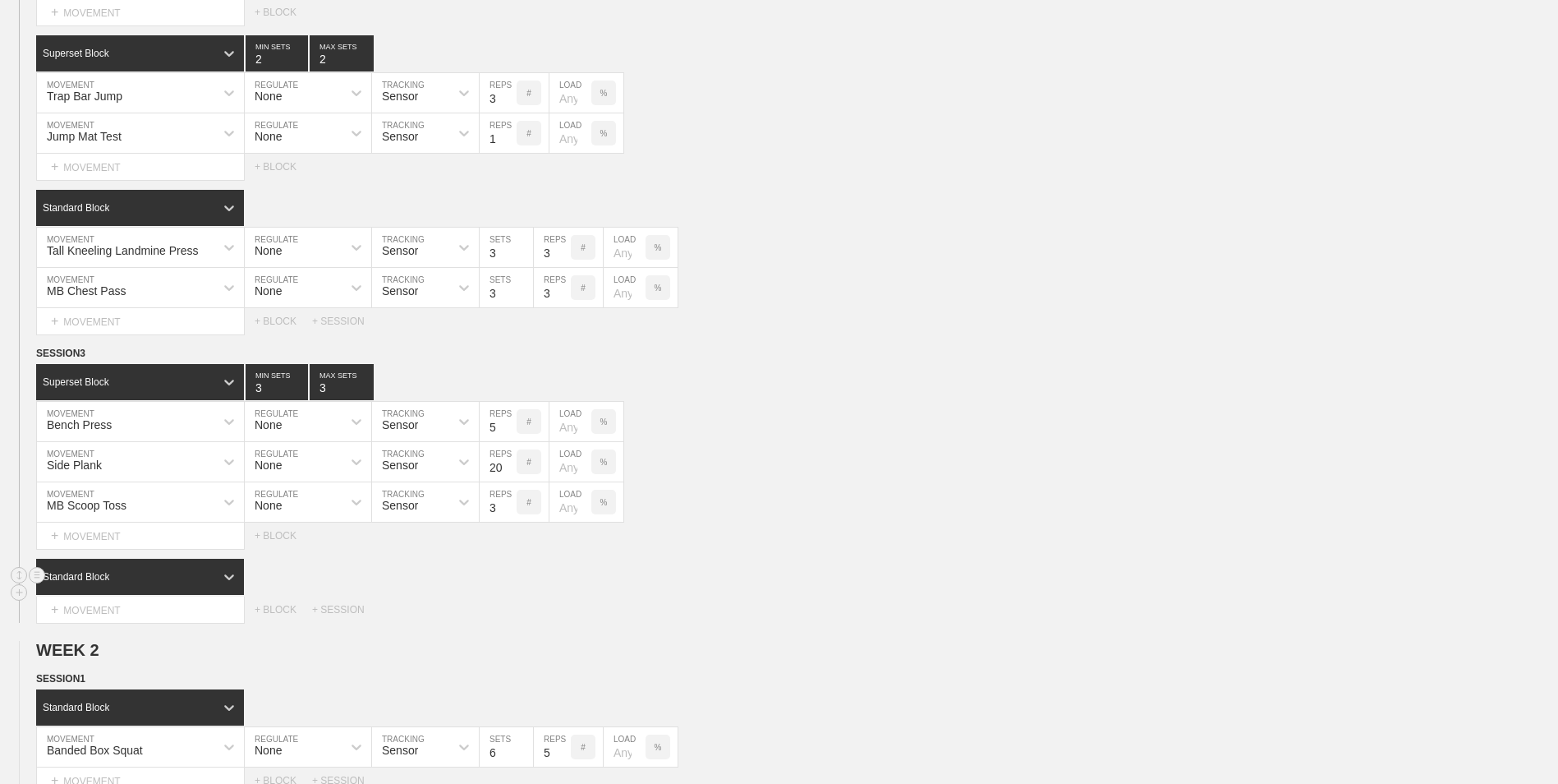
click at [161, 576] on div "Standard Block" at bounding box center [125, 577] width 178 height 15
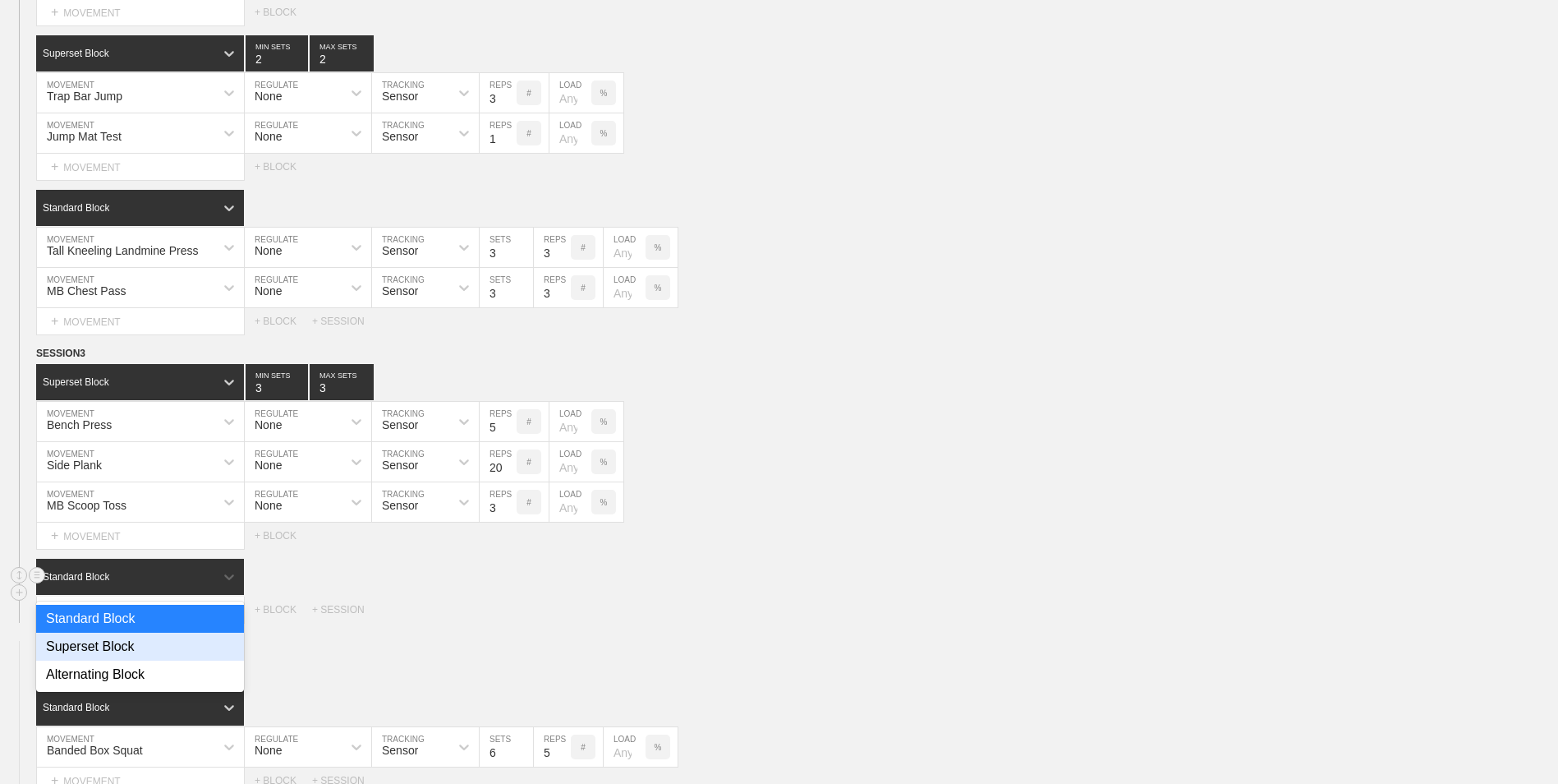
click at [139, 661] on div "Superset Block" at bounding box center [140, 646] width 208 height 28
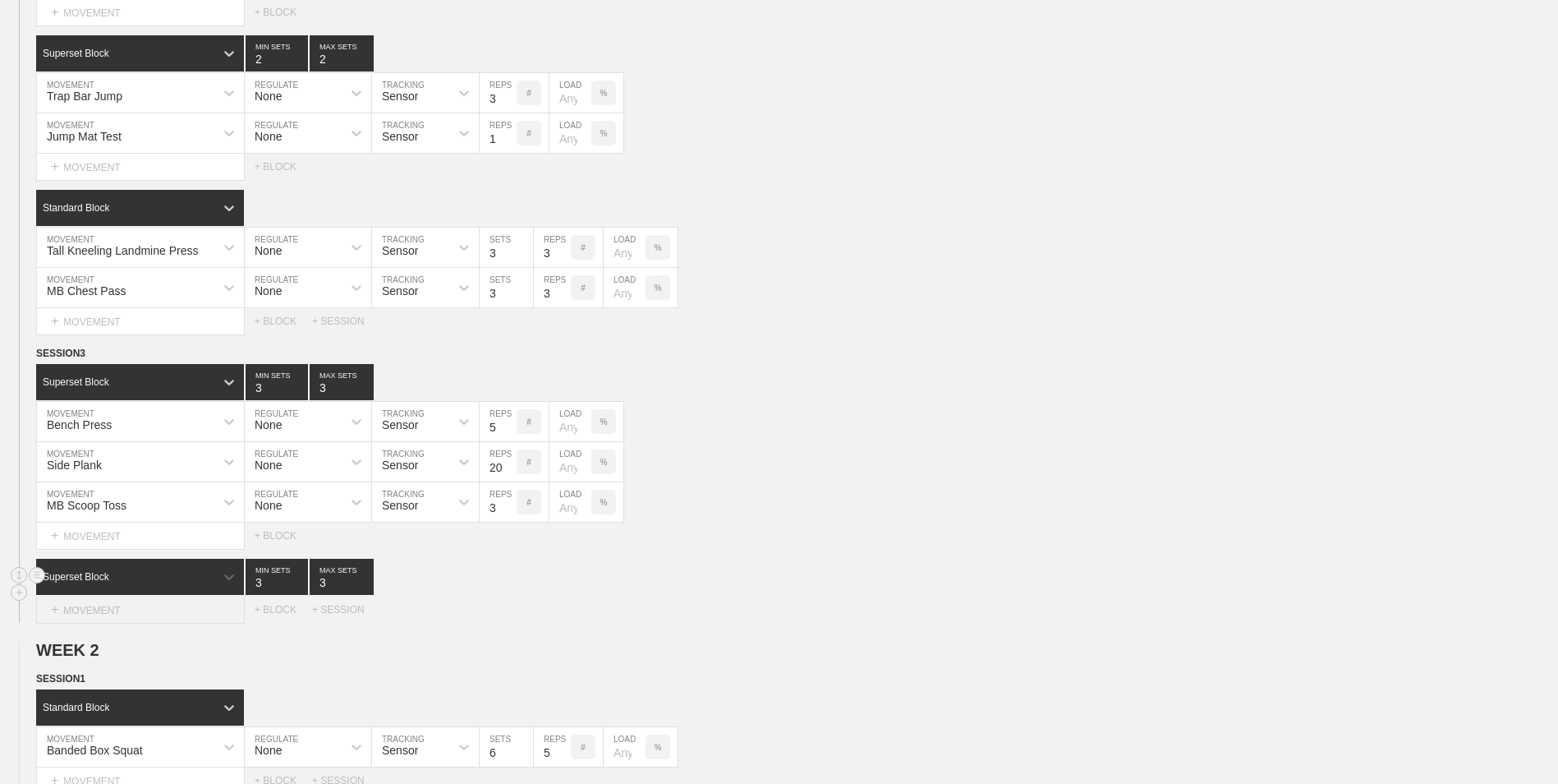
click at [126, 612] on div "+ MOVEMENT" at bounding box center [140, 610] width 209 height 27
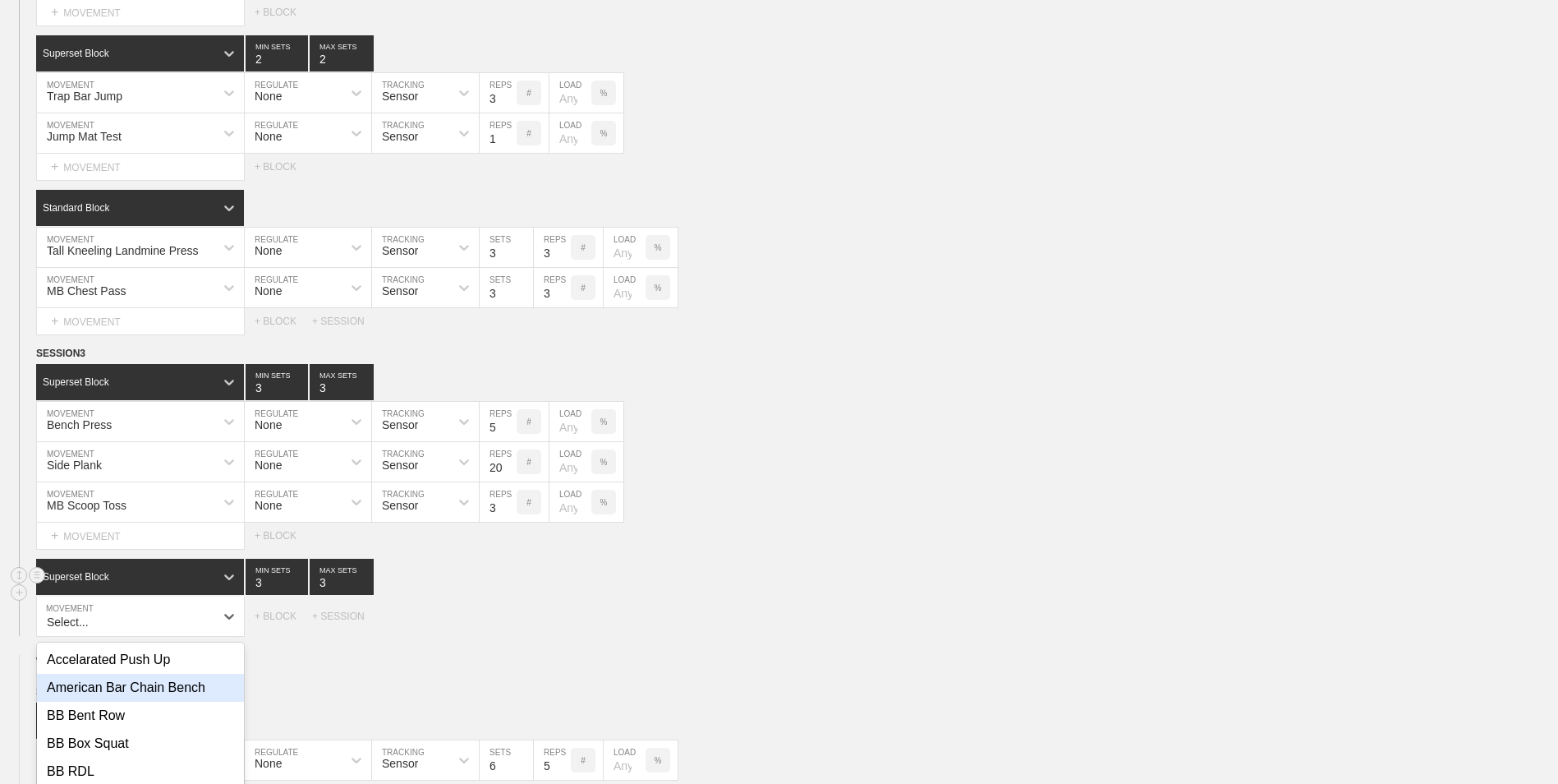
scroll to position [610, 0]
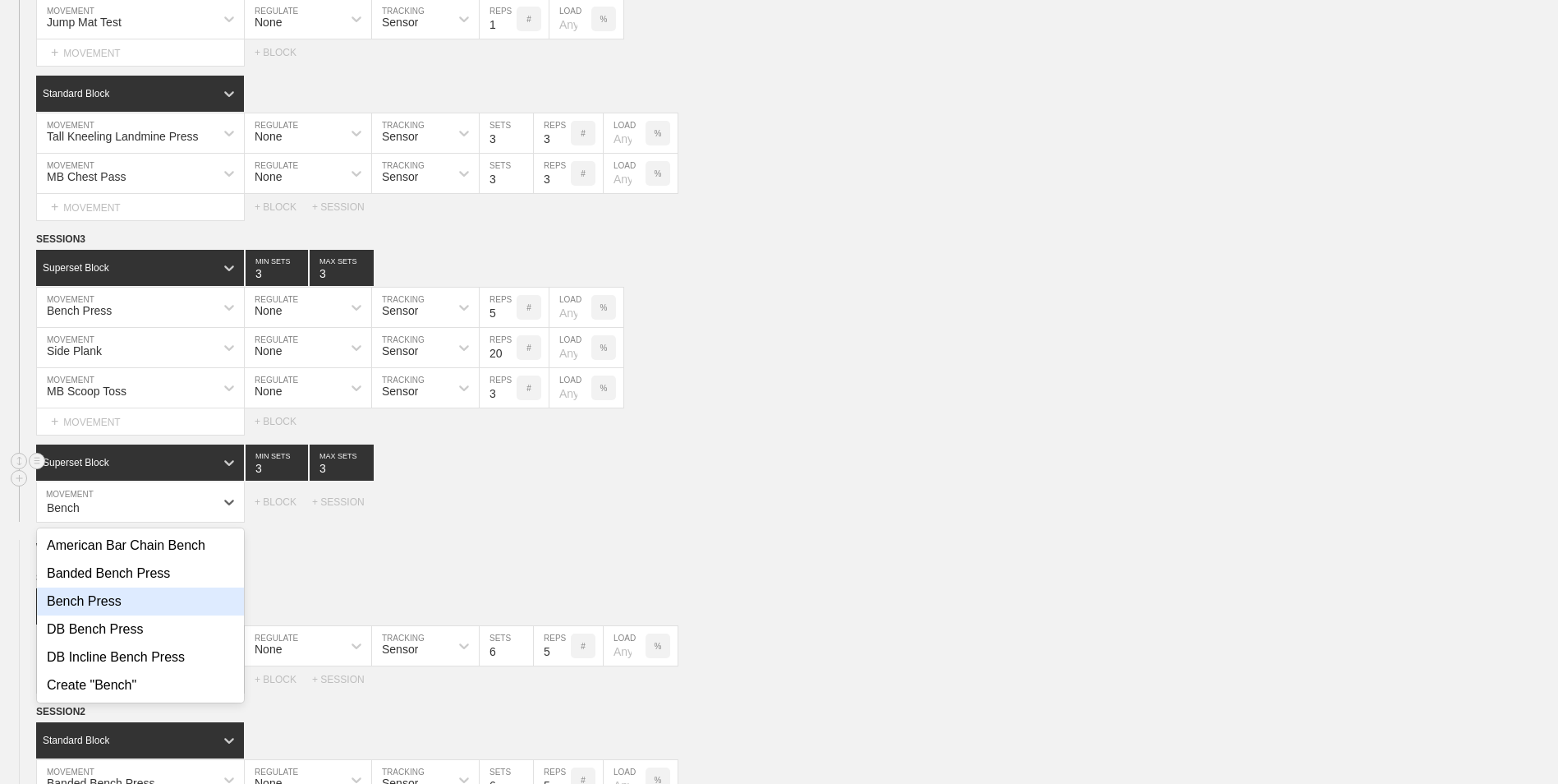
click at [118, 608] on div "Bench Press" at bounding box center [140, 601] width 207 height 28
type input "Bench"
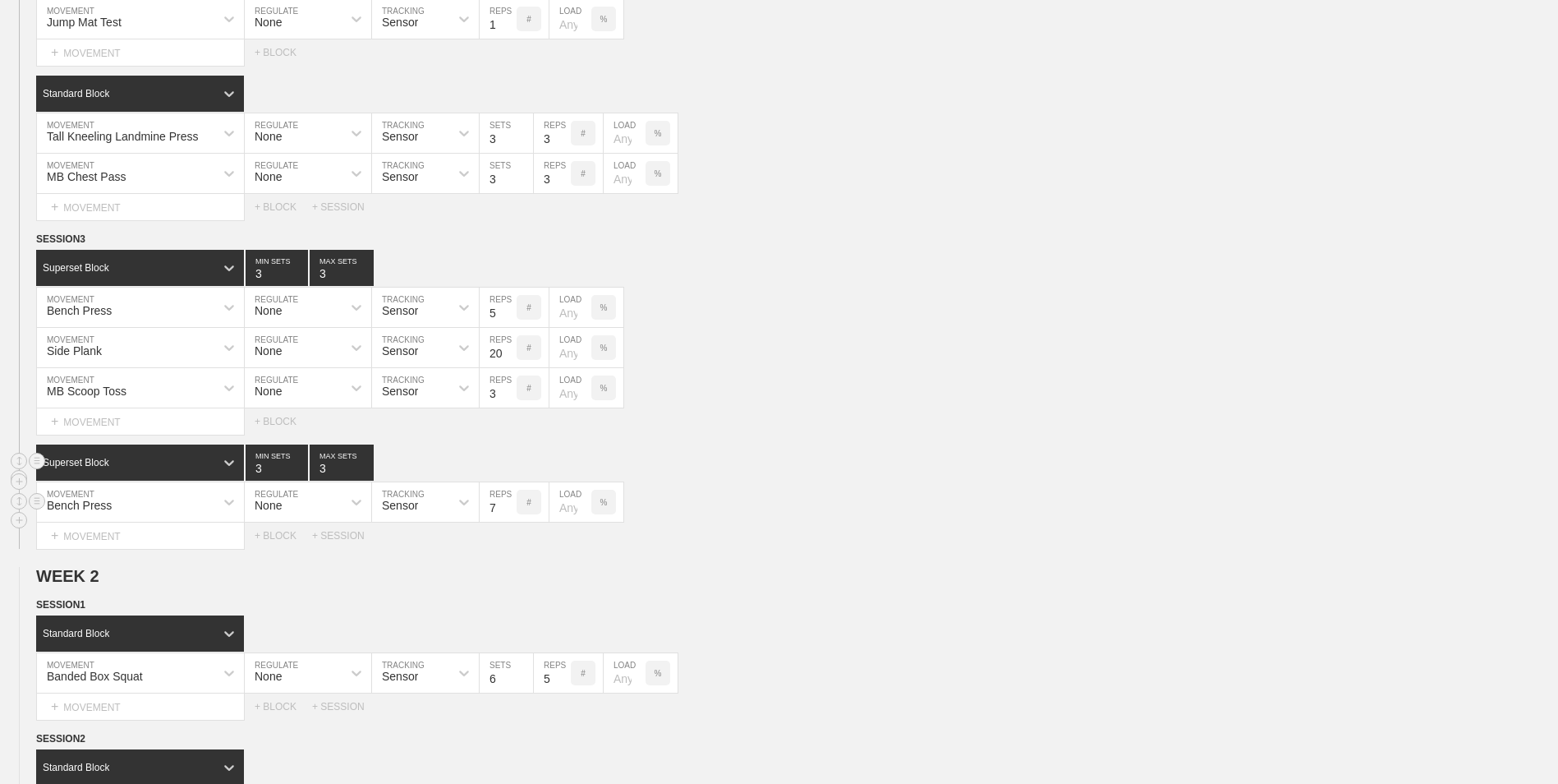
click at [508, 512] on input "7" at bounding box center [498, 502] width 37 height 40
click at [508, 512] on input "6" at bounding box center [498, 502] width 37 height 40
click at [508, 512] on input "5" at bounding box center [498, 502] width 37 height 40
click at [508, 512] on input "4" at bounding box center [498, 502] width 37 height 40
type input "5"
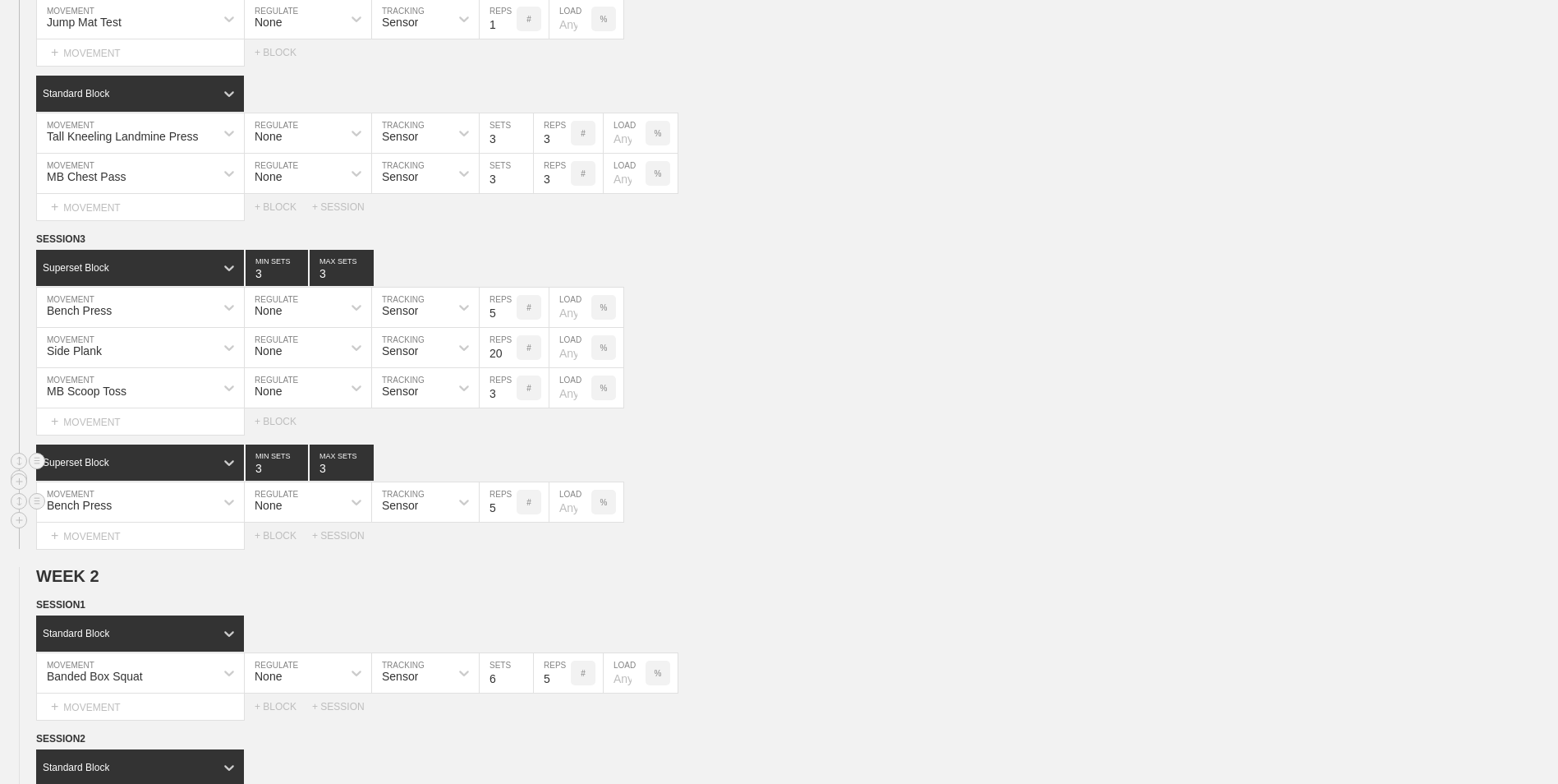
click at [509, 505] on input "5" at bounding box center [498, 502] width 37 height 40
click at [171, 533] on div "+ MOVEMENT" at bounding box center [140, 536] width 209 height 27
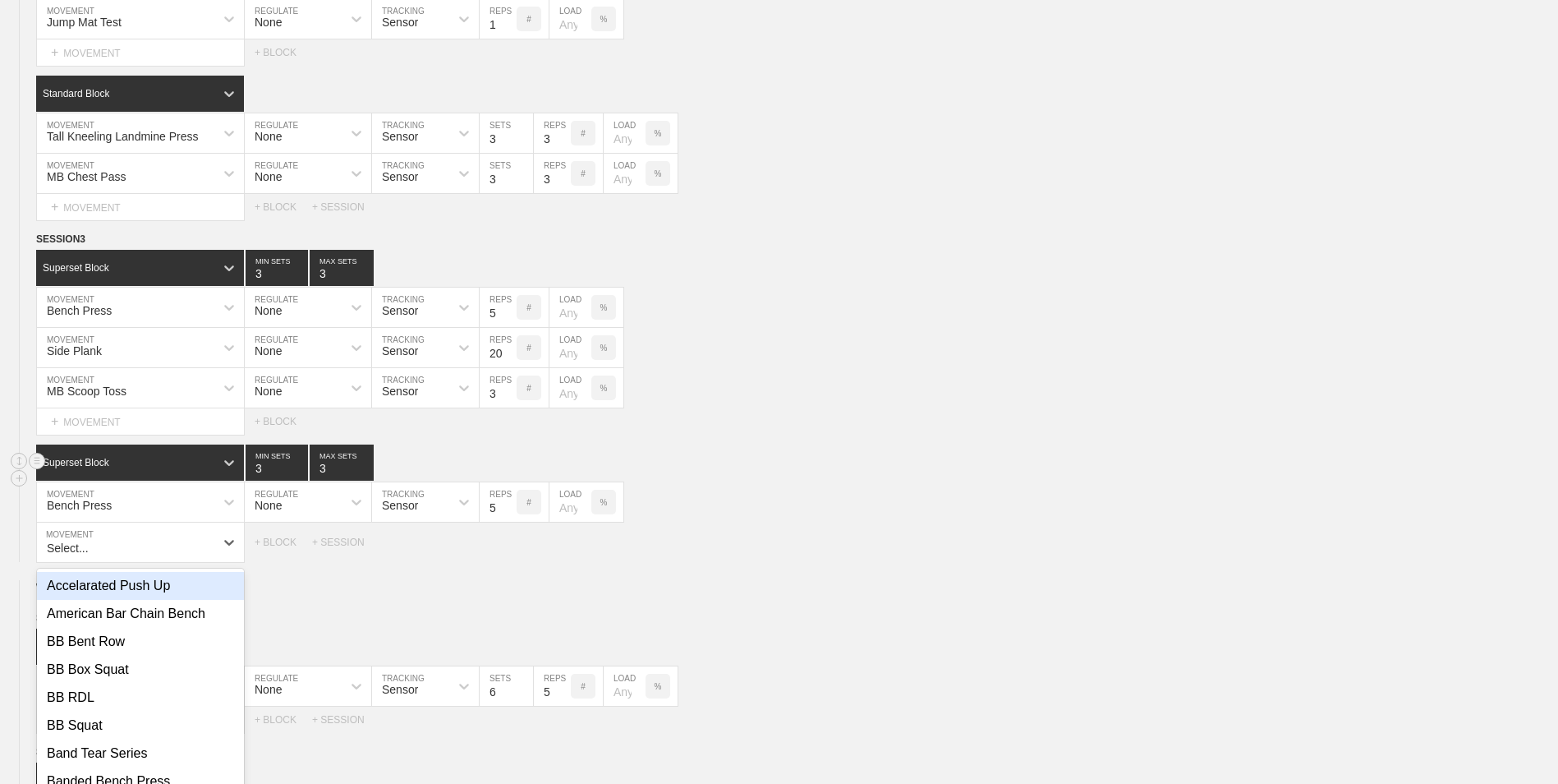
scroll to position [651, 0]
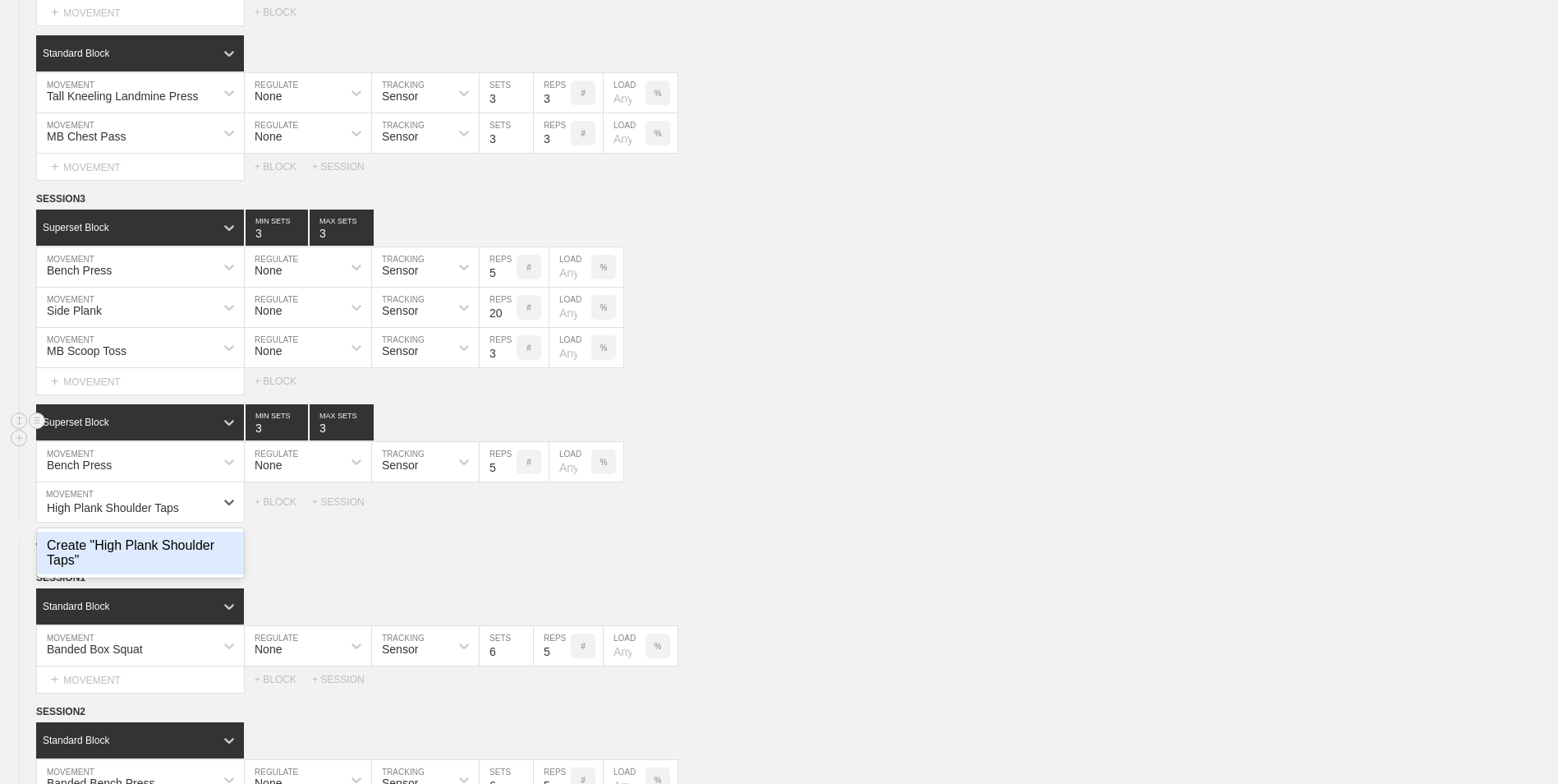
click at [161, 558] on div "Create "High Plank Shoulder Taps"" at bounding box center [140, 553] width 207 height 43
type input "High Plank Shoulder Taps"
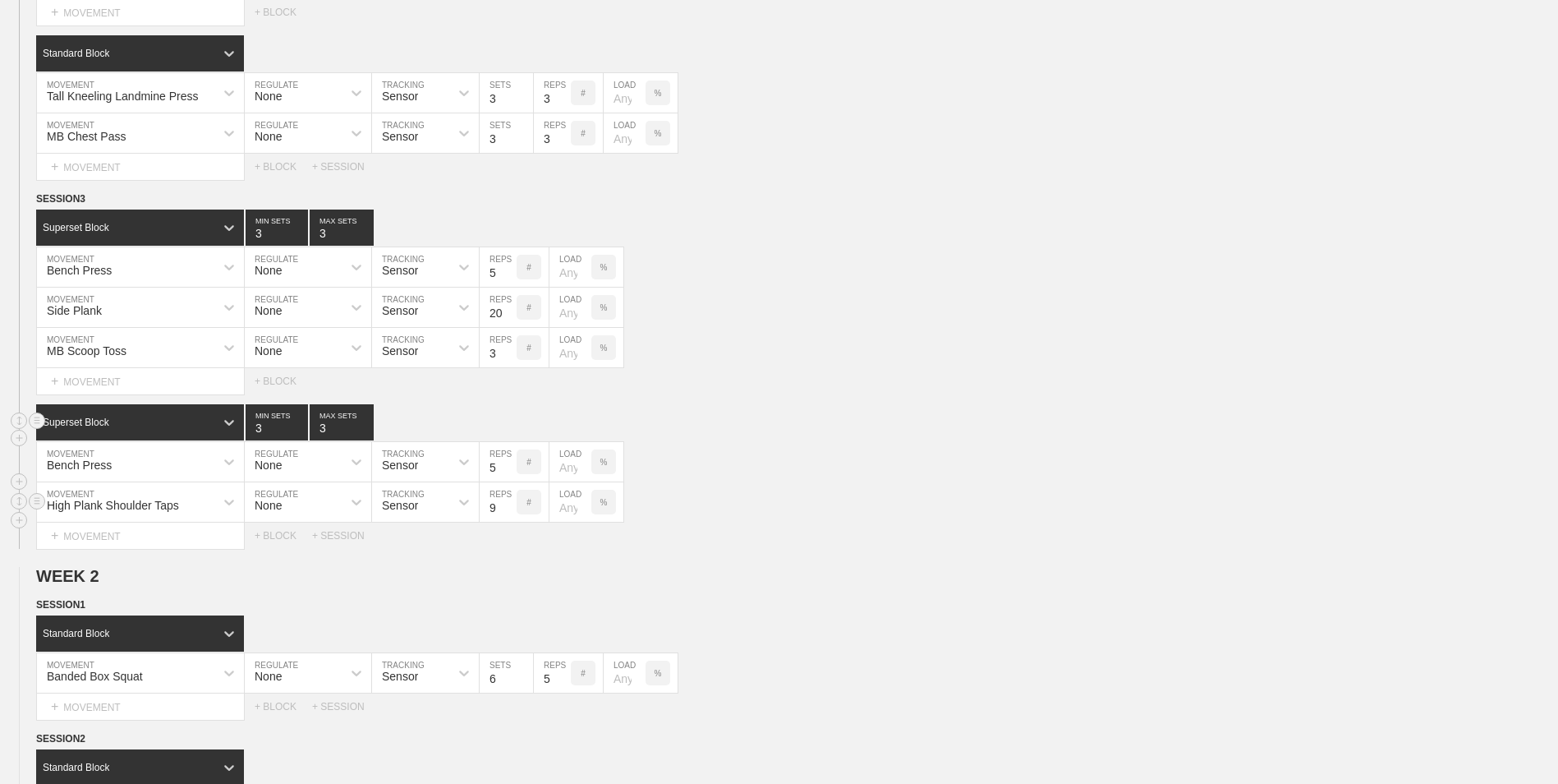
click at [507, 504] on input "9" at bounding box center [498, 502] width 37 height 40
click at [507, 504] on input "10" at bounding box center [498, 502] width 37 height 40
click at [507, 504] on input "11" at bounding box center [498, 502] width 37 height 40
click at [507, 504] on input "12" at bounding box center [498, 502] width 37 height 40
click at [507, 504] on input "13" at bounding box center [498, 502] width 37 height 40
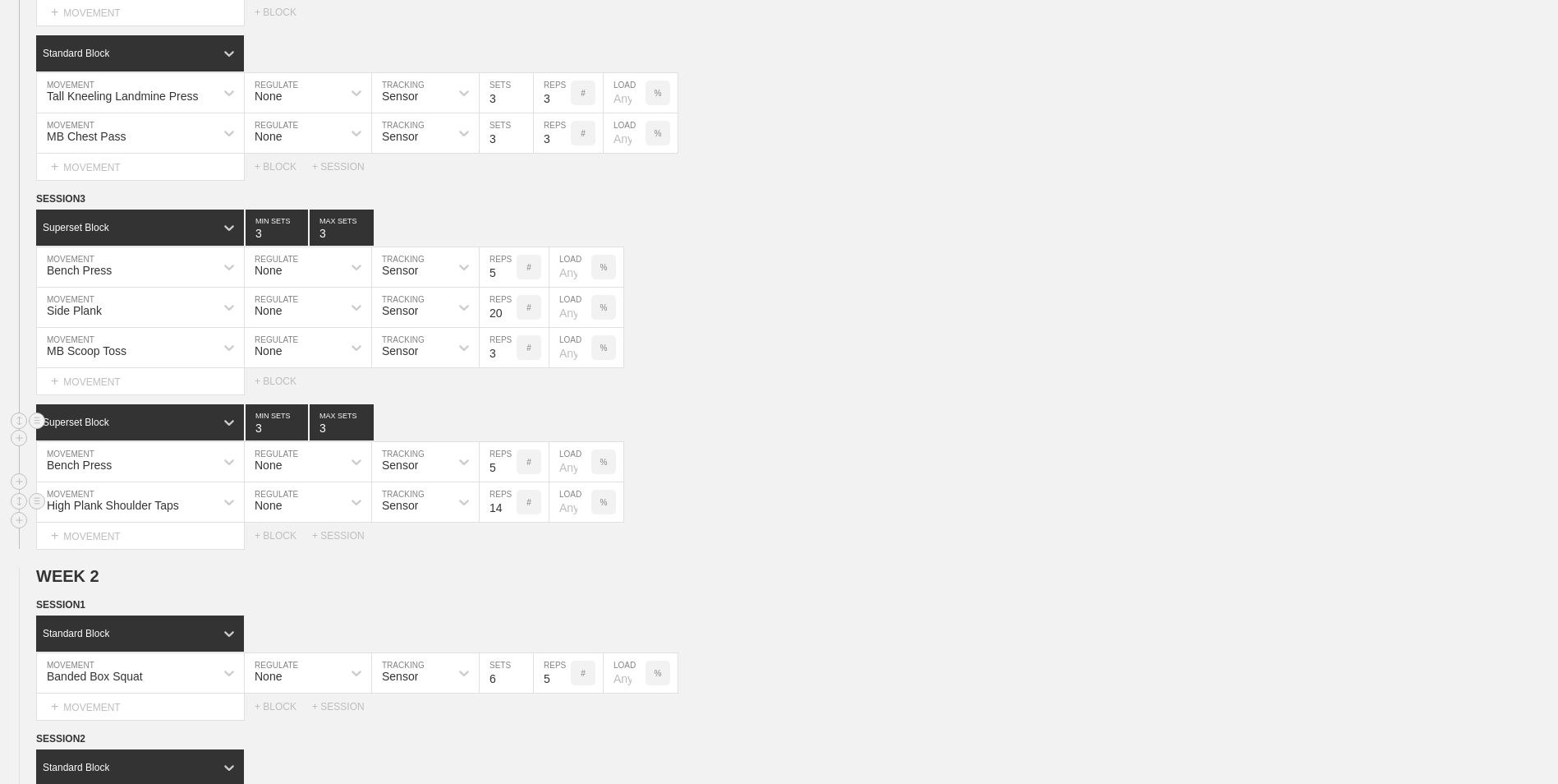
click at [507, 504] on input "14" at bounding box center [498, 502] width 37 height 40
click at [507, 504] on input "15" at bounding box center [498, 502] width 37 height 40
click at [507, 504] on input "16" at bounding box center [498, 502] width 37 height 40
click at [507, 504] on input "17" at bounding box center [498, 502] width 37 height 40
click at [507, 504] on input "18" at bounding box center [498, 502] width 37 height 40
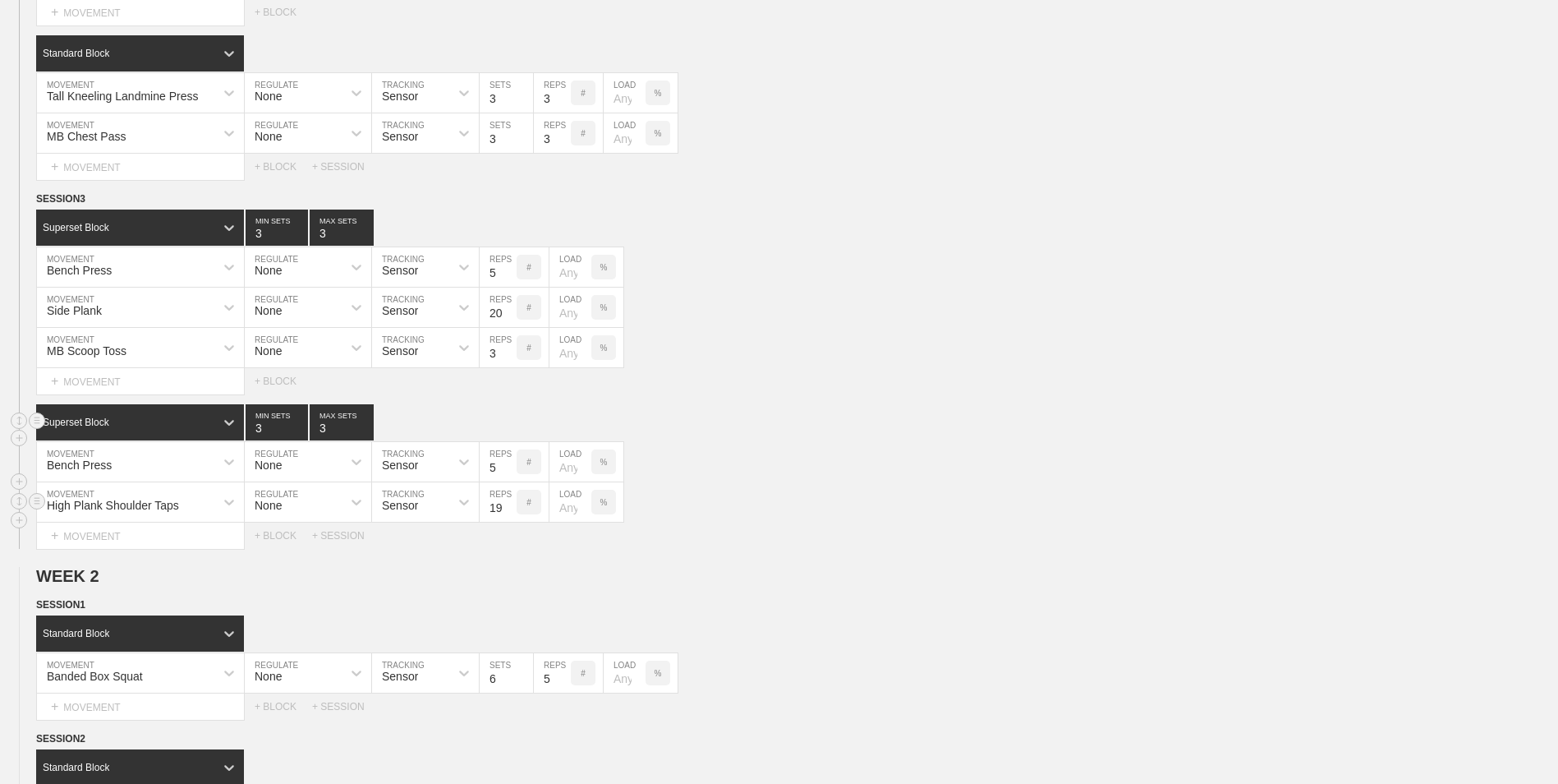
click at [507, 504] on input "19" at bounding box center [498, 502] width 37 height 40
type input "20"
click at [507, 504] on input "20" at bounding box center [498, 502] width 37 height 40
click at [508, 311] on input "21" at bounding box center [498, 307] width 37 height 40
click at [508, 311] on input "22" at bounding box center [498, 307] width 37 height 40
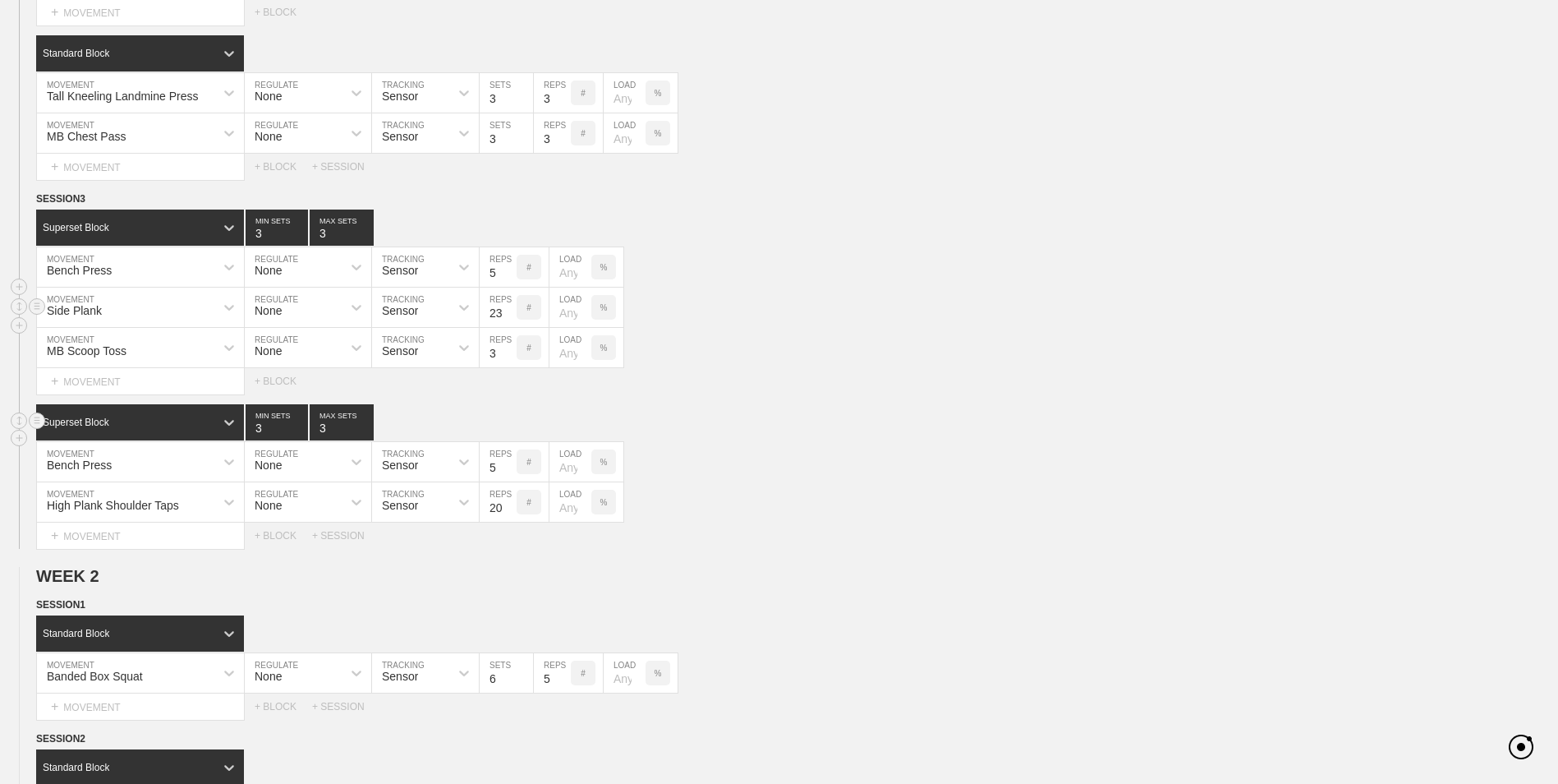
click at [508, 311] on input "23" at bounding box center [498, 307] width 37 height 40
click at [508, 311] on input "24" at bounding box center [498, 307] width 37 height 40
click at [508, 311] on input "25" at bounding box center [498, 307] width 37 height 40
click at [508, 311] on input "26" at bounding box center [498, 307] width 37 height 40
click at [508, 311] on input "27" at bounding box center [498, 307] width 37 height 40
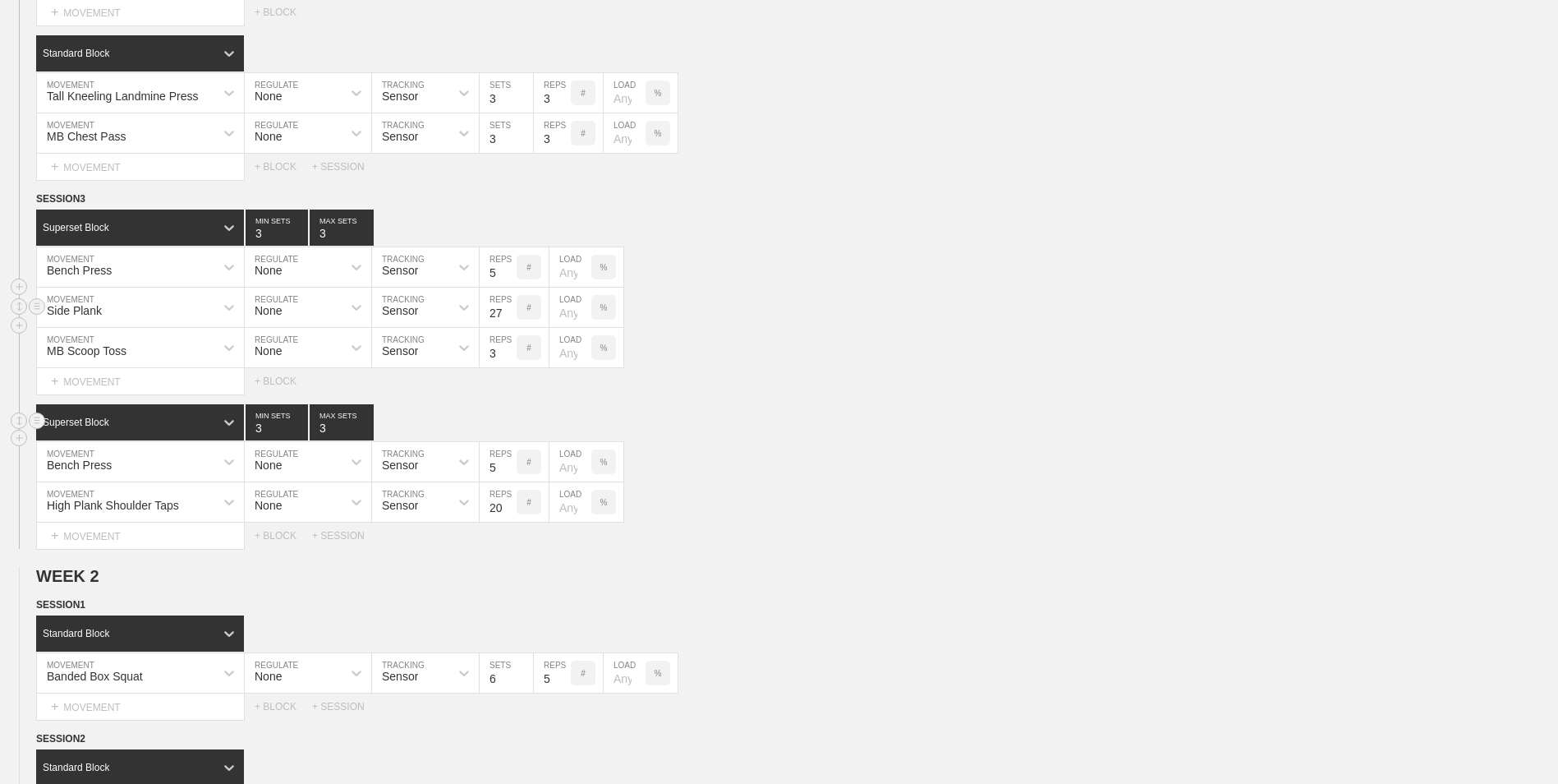
click at [508, 311] on input "28" at bounding box center [498, 307] width 37 height 40
click at [508, 311] on input "29" at bounding box center [498, 307] width 37 height 40
type input "30"
click at [508, 311] on input "30" at bounding box center [498, 307] width 37 height 40
click at [150, 542] on div "+ MOVEMENT" at bounding box center [140, 536] width 209 height 27
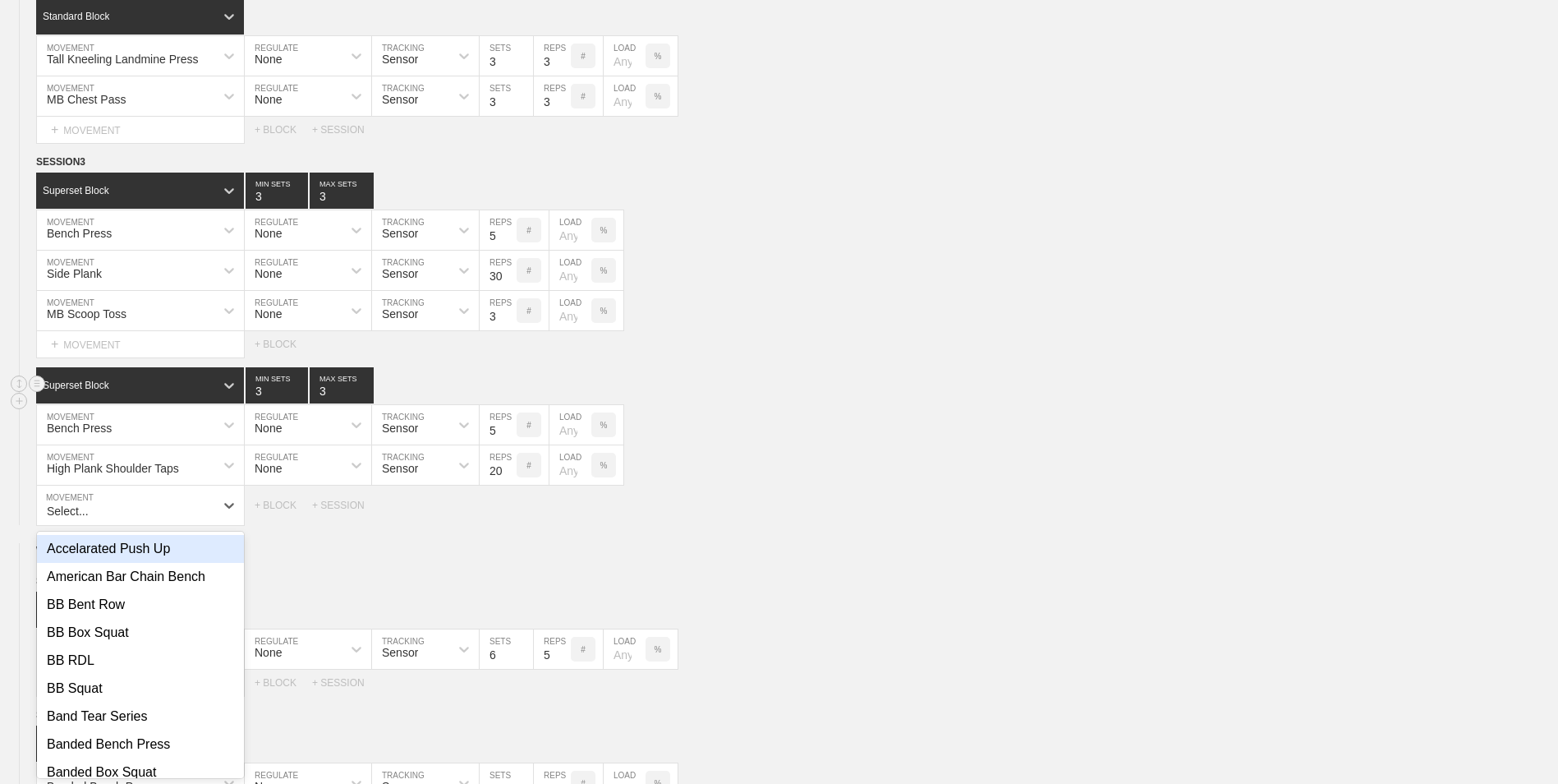
scroll to position [691, 0]
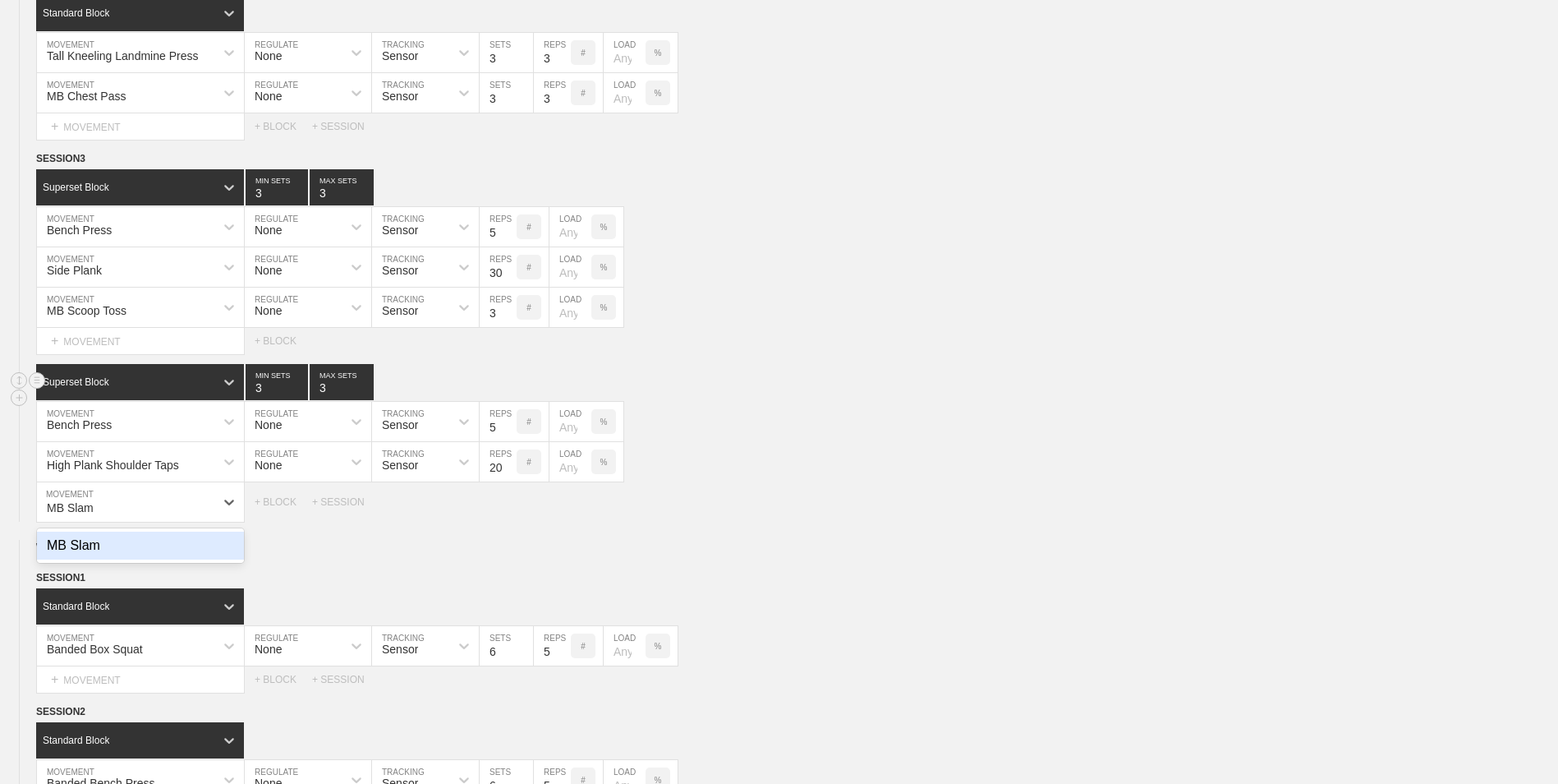
click at [195, 531] on div "MB Slam" at bounding box center [140, 545] width 207 height 35
click at [198, 553] on div "MB Slam" at bounding box center [140, 545] width 207 height 28
type input "MB Slam"
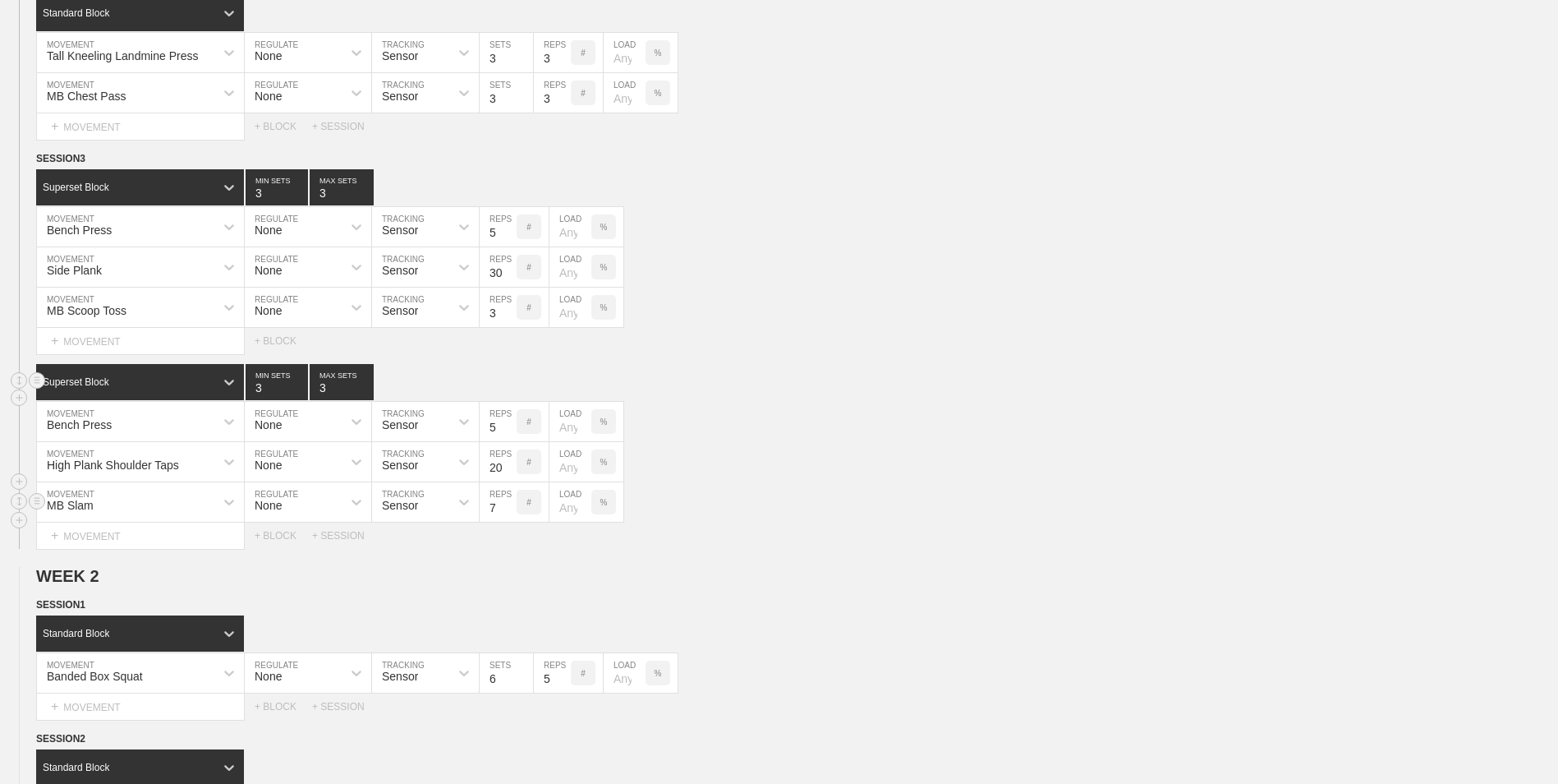
click at [508, 511] on input "7" at bounding box center [498, 502] width 37 height 40
click at [508, 511] on input "6" at bounding box center [498, 502] width 37 height 40
type input "5"
click at [508, 511] on input "5" at bounding box center [498, 502] width 37 height 40
click at [279, 541] on div "+ BLOCK" at bounding box center [283, 536] width 57 height 12
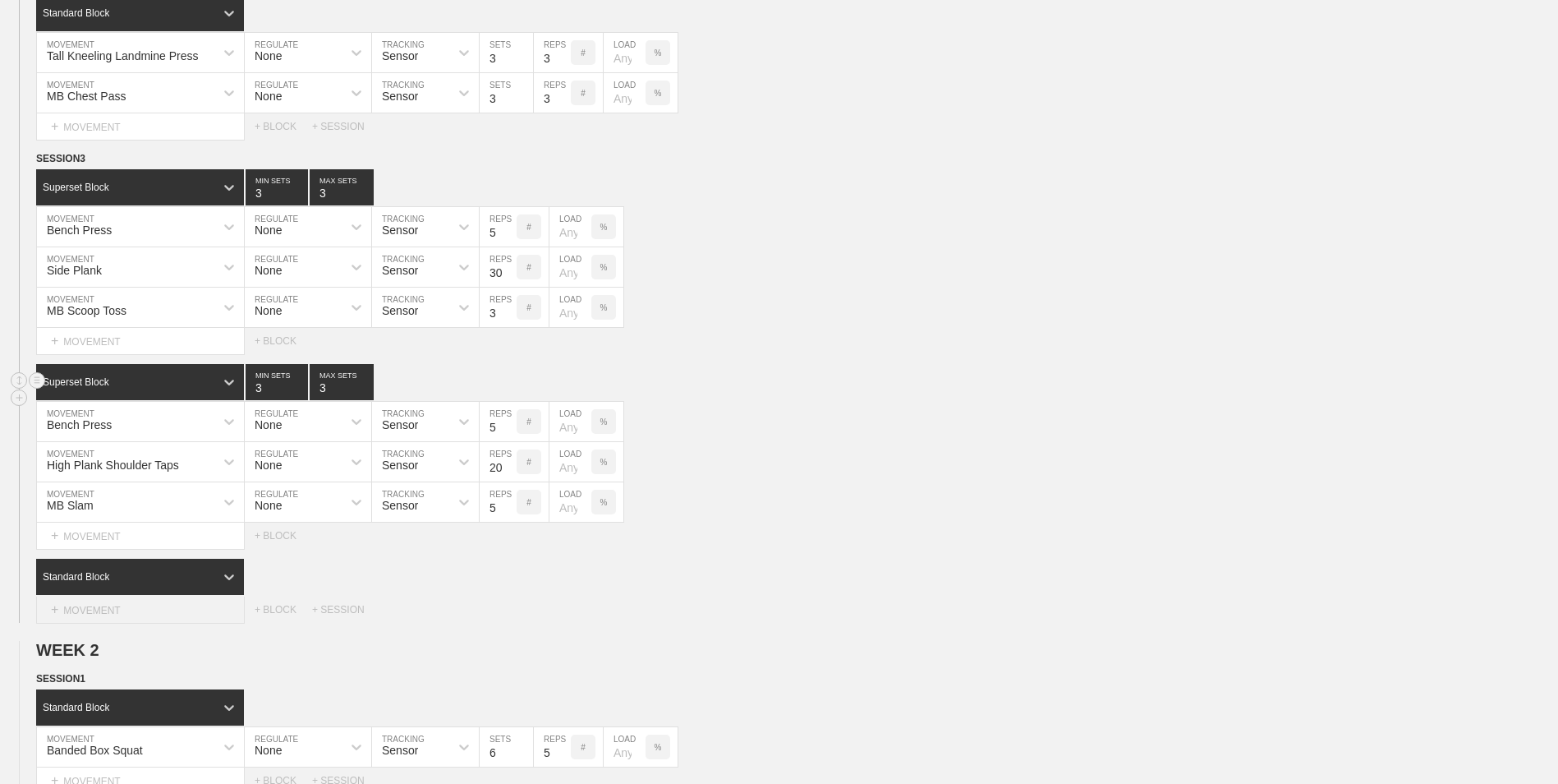
click at [154, 605] on div "+ MOVEMENT" at bounding box center [140, 610] width 209 height 27
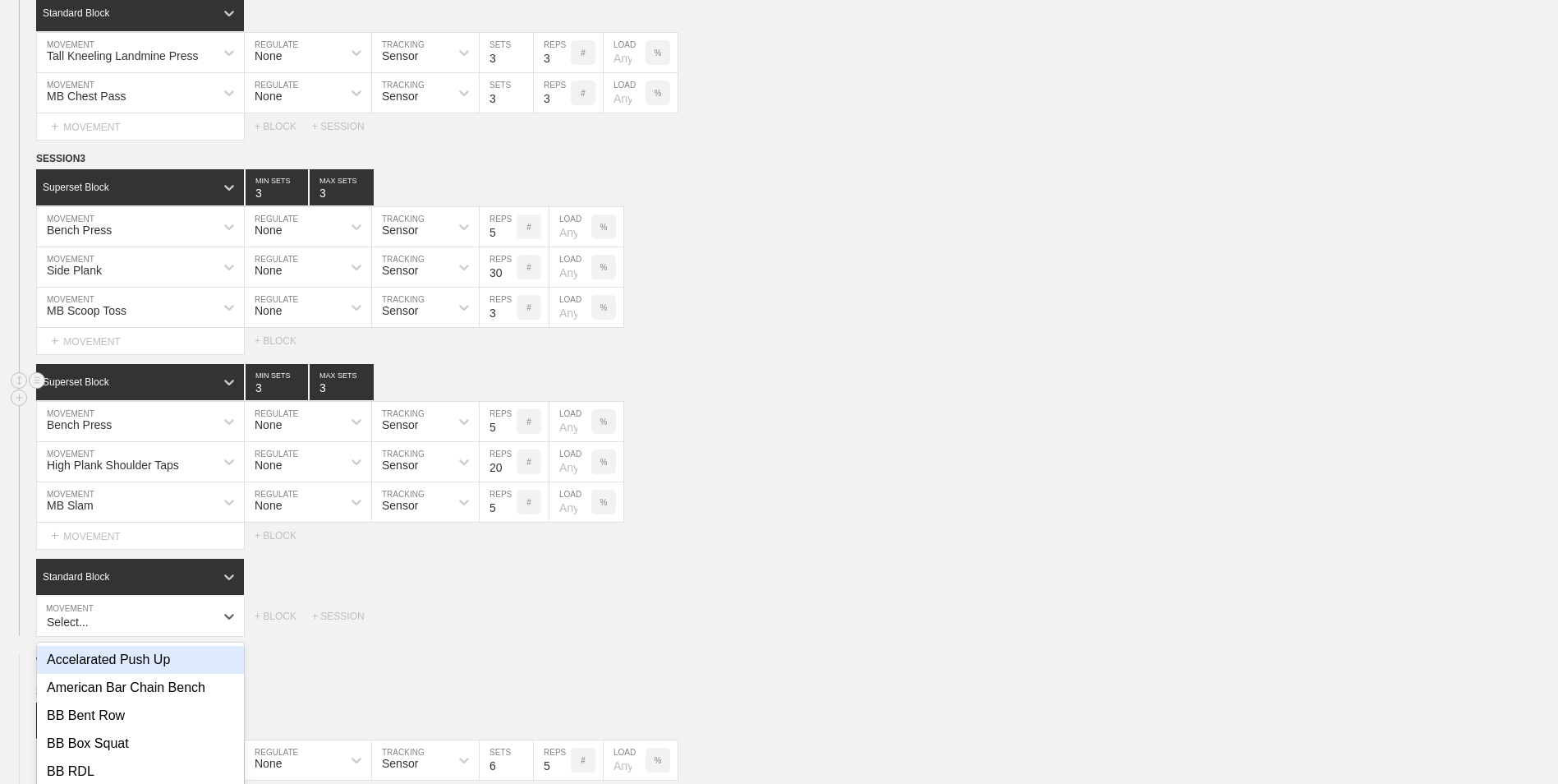
scroll to position [805, 0]
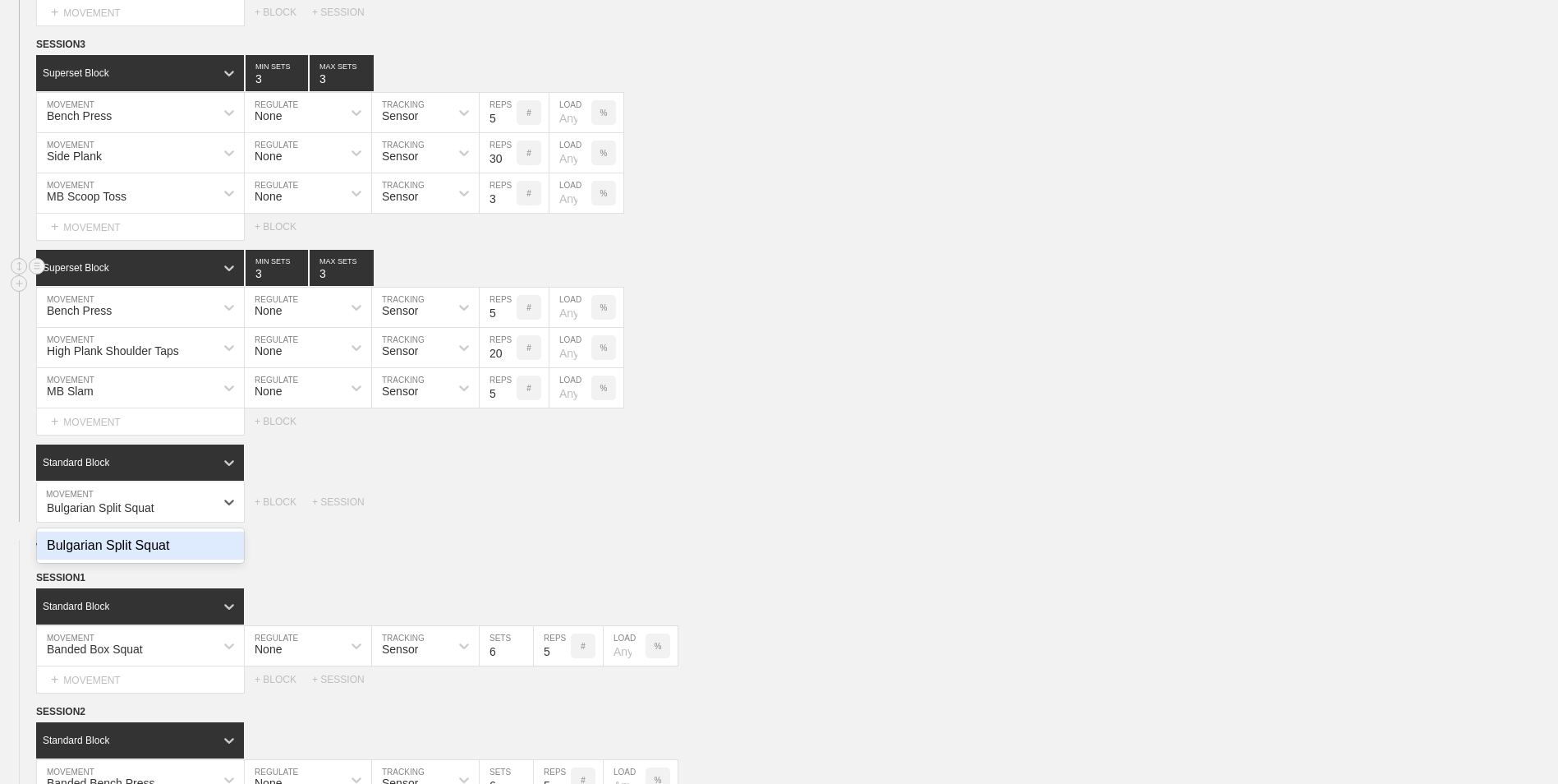
click at [74, 547] on div "Bulgarian Split Squat" at bounding box center [140, 545] width 207 height 28
type input "Bulgarian Split Squat"
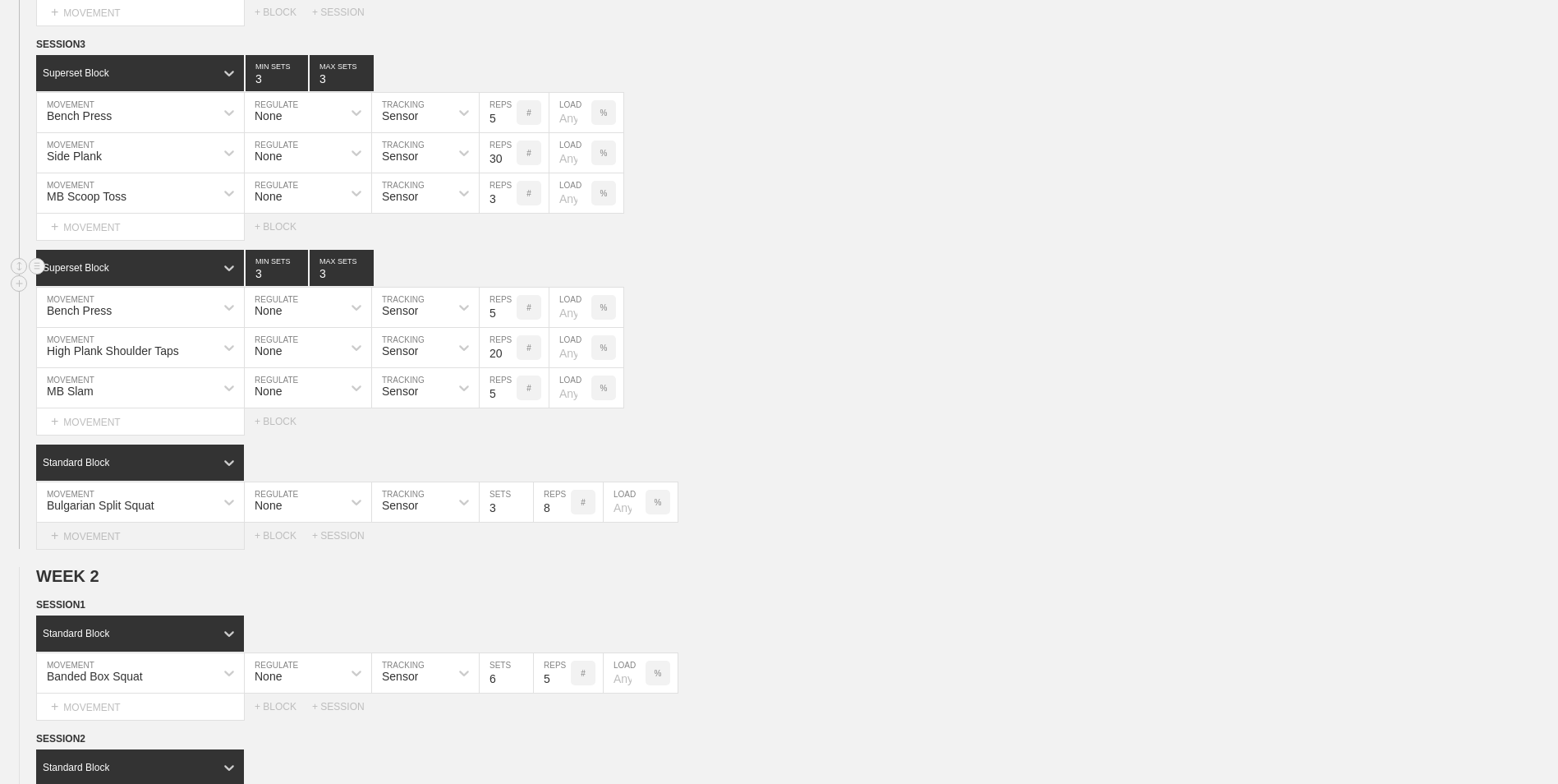
click at [166, 547] on div "+ MOVEMENT" at bounding box center [140, 536] width 209 height 27
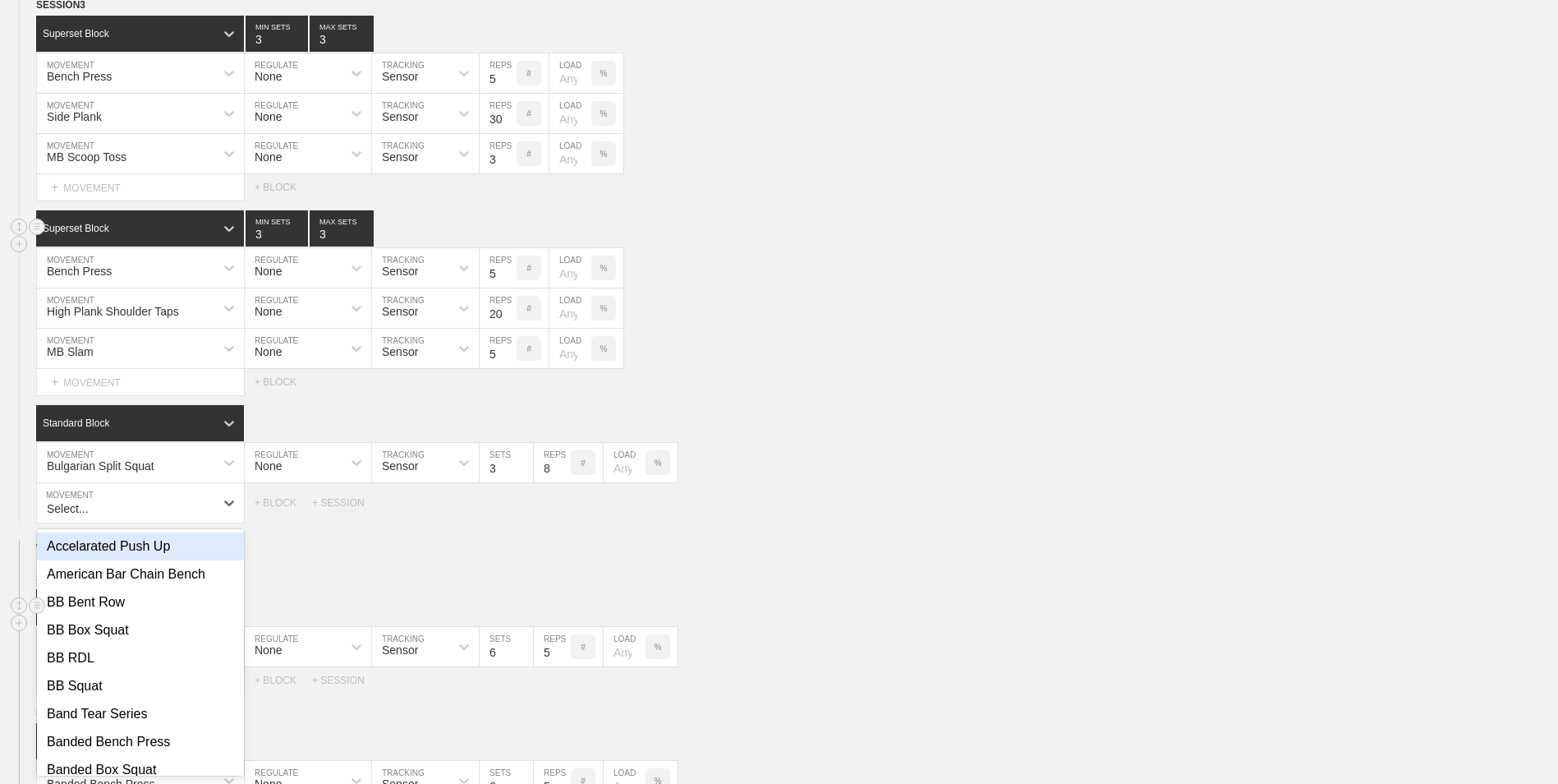
scroll to position [845, 0]
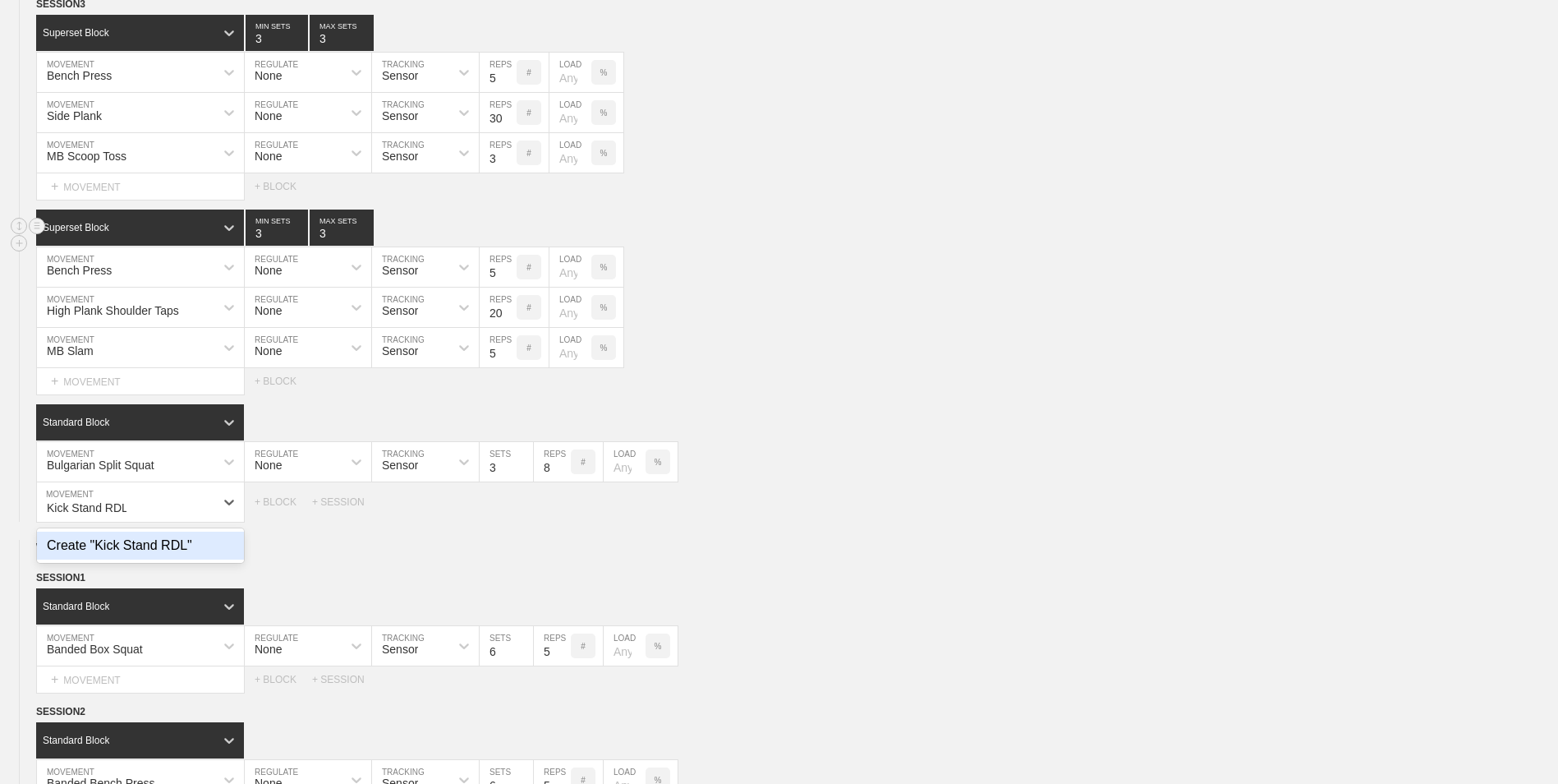
click at [131, 548] on div "Create "Kick Stand RDL"" at bounding box center [140, 545] width 207 height 28
type input "Kick Stand RDL"
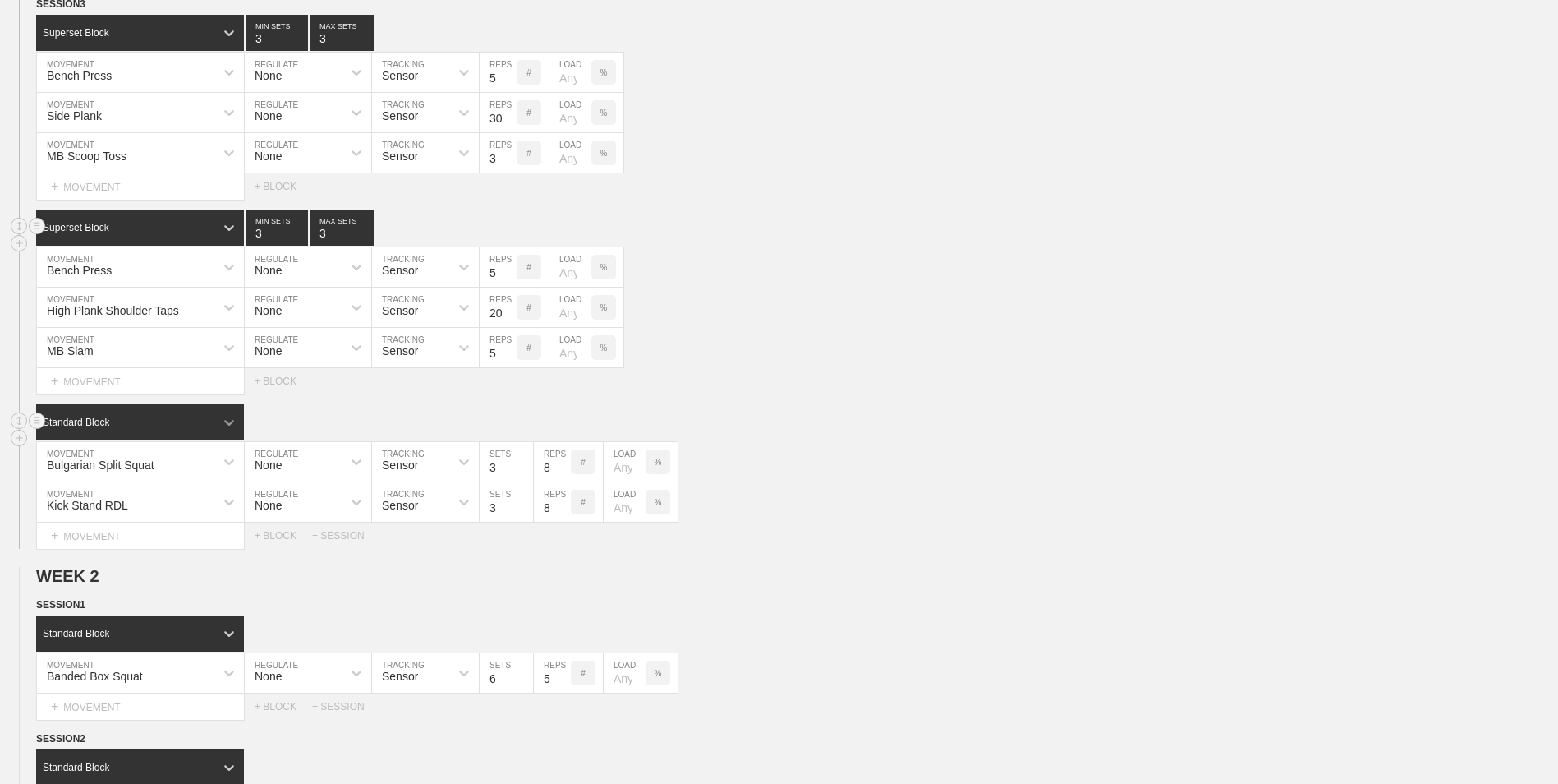
click at [223, 419] on icon at bounding box center [229, 422] width 16 height 16
click at [161, 487] on div "Superset Block" at bounding box center [140, 492] width 208 height 28
click at [816, 437] on div "option Superset Block, selected. 0 results available. Select is focused ,type t…" at bounding box center [798, 422] width 1523 height 36
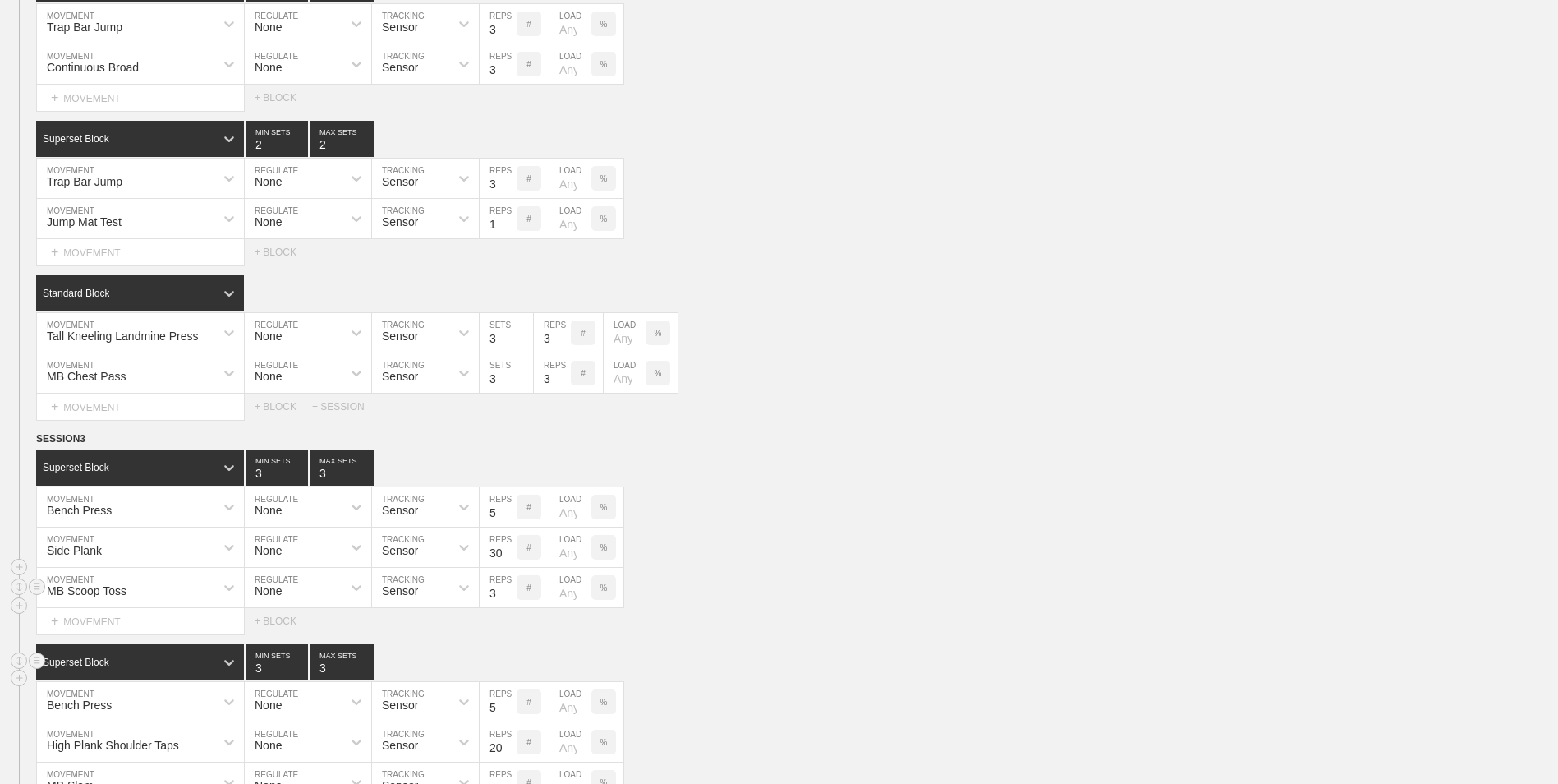
scroll to position [493, 0]
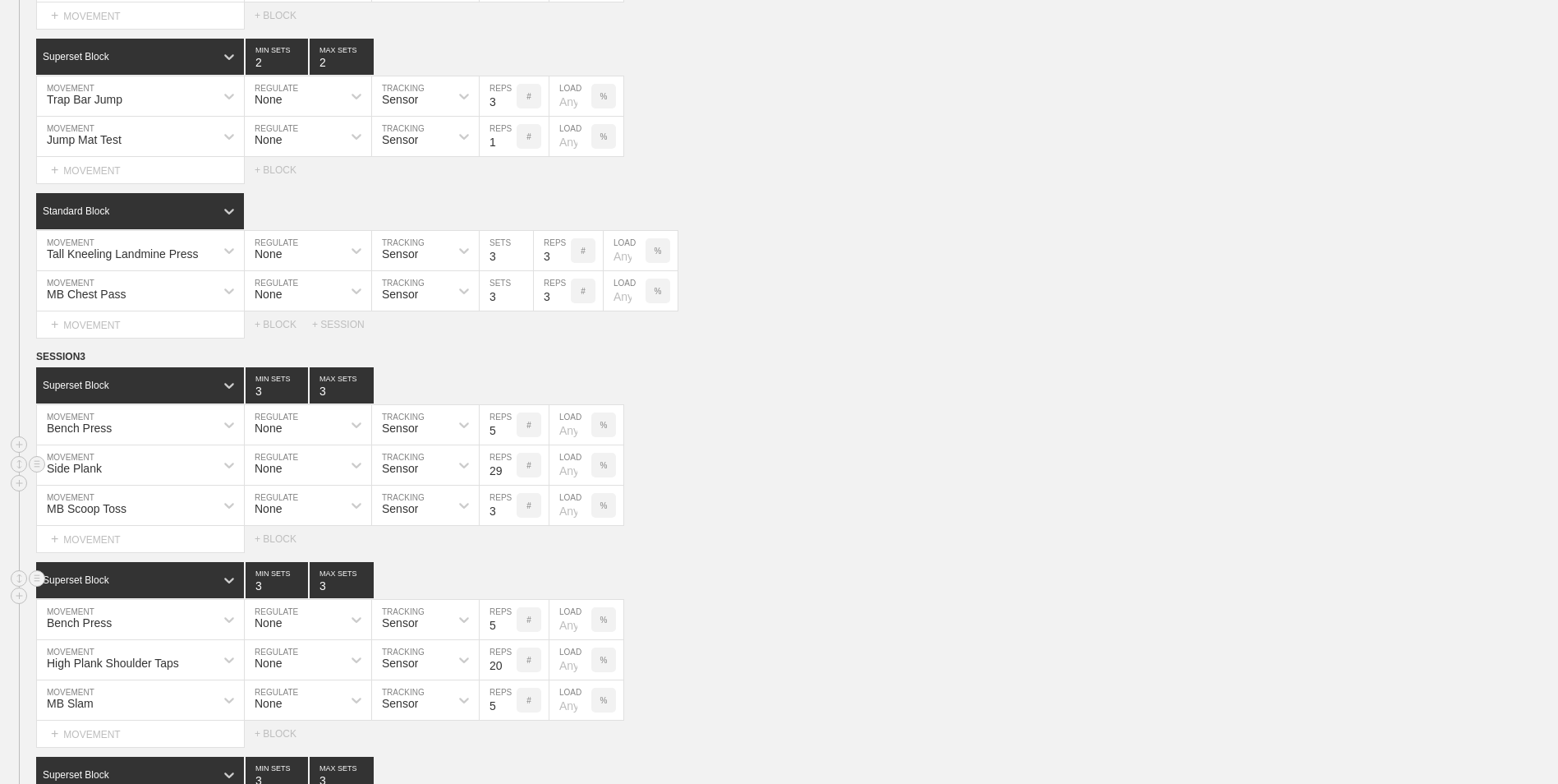
click at [507, 476] on input "29" at bounding box center [498, 465] width 37 height 40
click at [507, 476] on input "28" at bounding box center [498, 465] width 37 height 40
click at [507, 476] on input "27" at bounding box center [498, 465] width 37 height 40
click at [507, 476] on input "26" at bounding box center [498, 465] width 37 height 40
click at [507, 476] on input "25" at bounding box center [498, 465] width 37 height 40
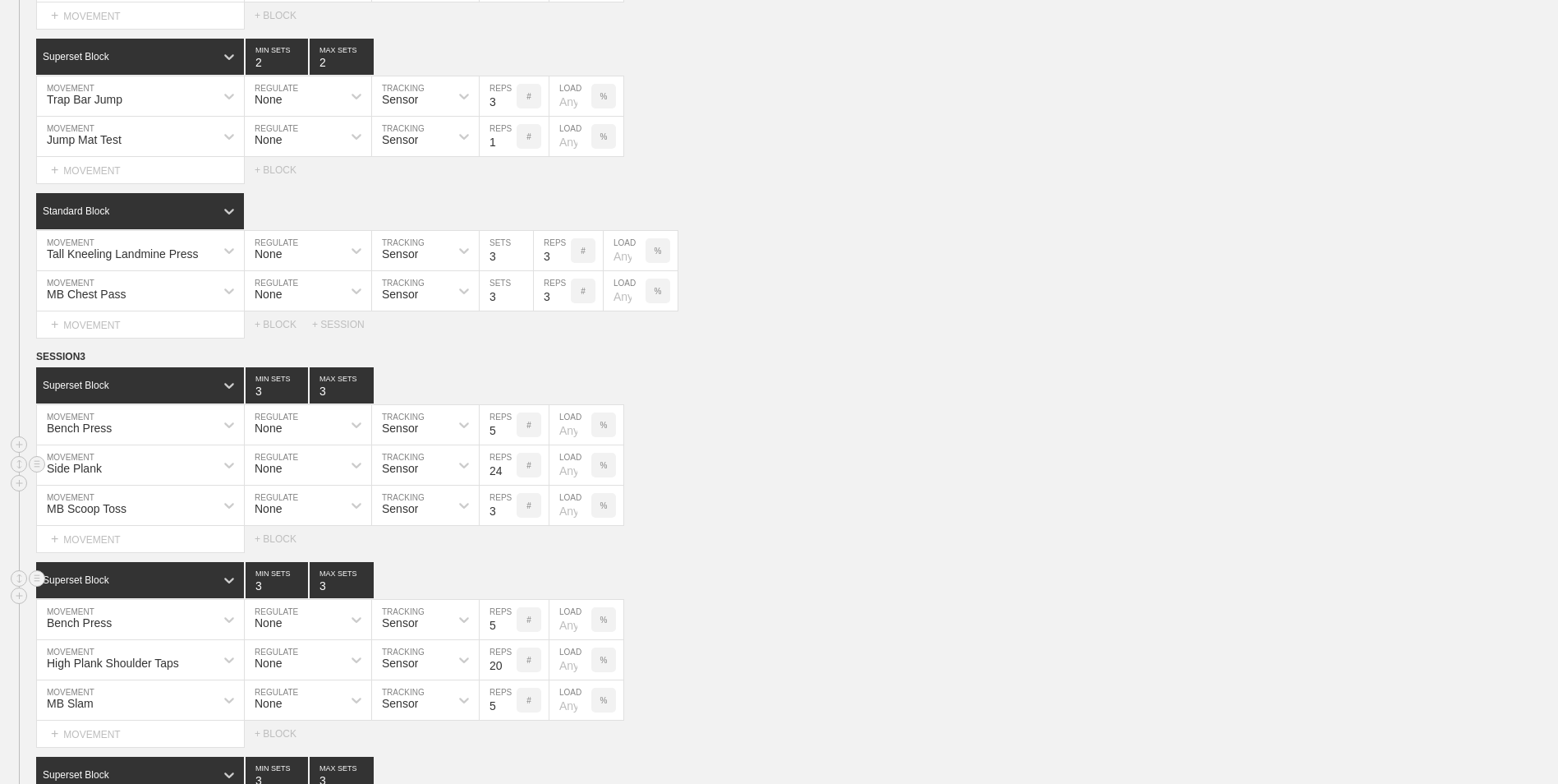
click at [507, 476] on input "24" at bounding box center [498, 465] width 37 height 40
click at [507, 476] on input "23" at bounding box center [498, 465] width 37 height 40
click at [507, 476] on input "22" at bounding box center [498, 465] width 37 height 40
click at [507, 476] on input "21" at bounding box center [498, 465] width 37 height 40
type input "20"
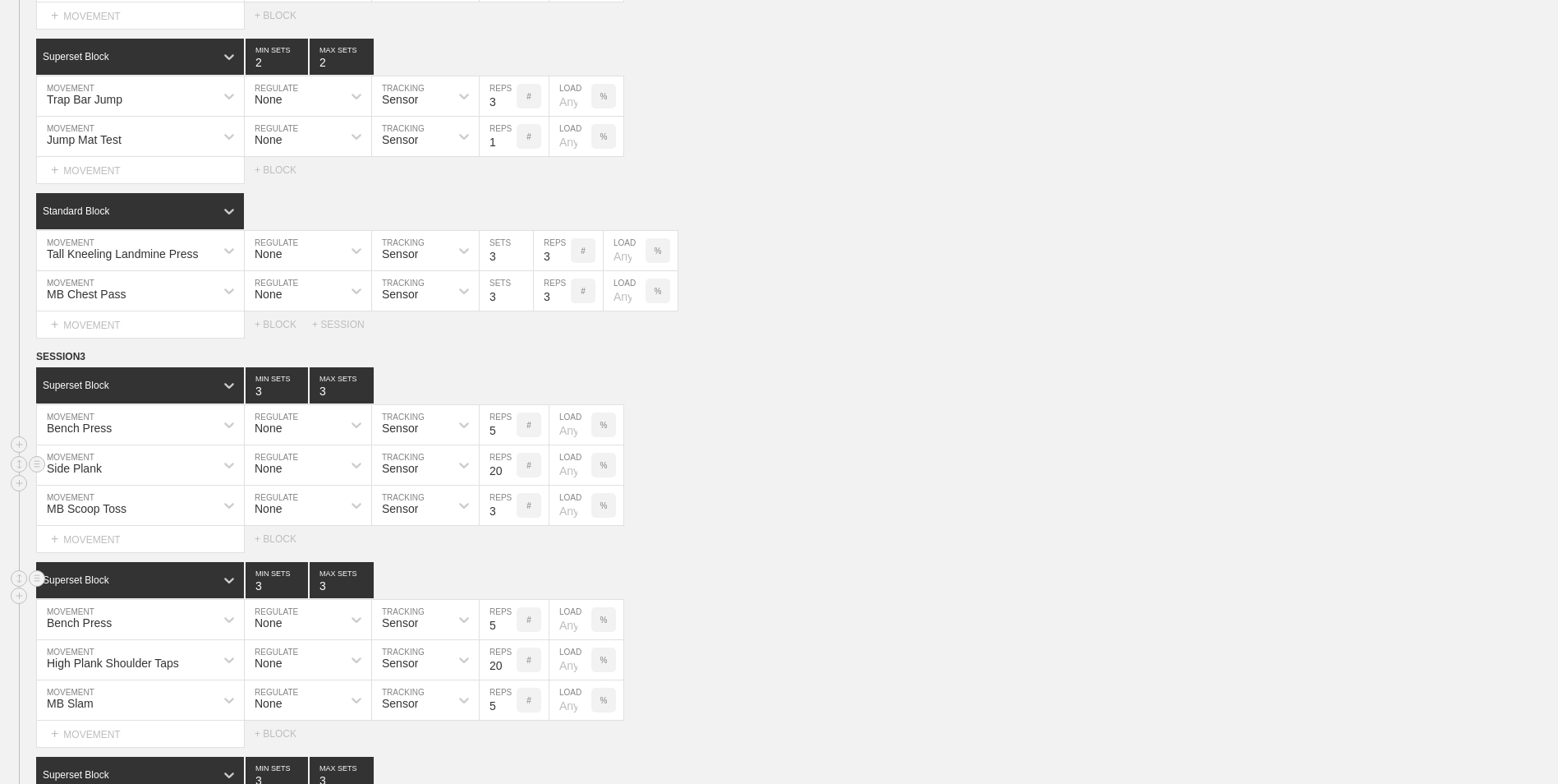
click at [507, 476] on input "20" at bounding box center [498, 465] width 37 height 40
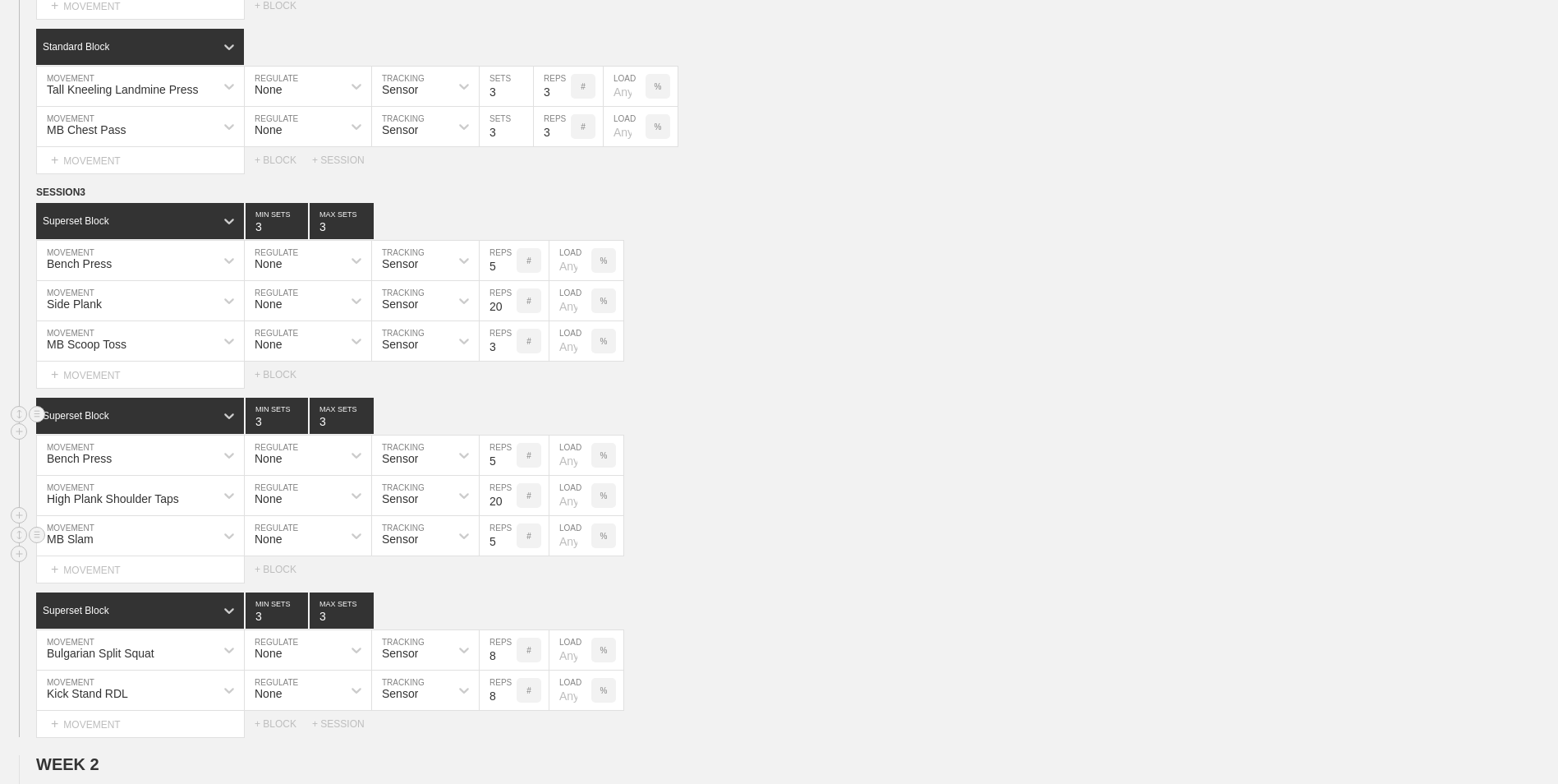
click at [732, 537] on div "MB Slam MOVEMENT None REGULATE Sensor TRACKING 5 REPS # LOAD %" at bounding box center [779, 536] width 1558 height 41
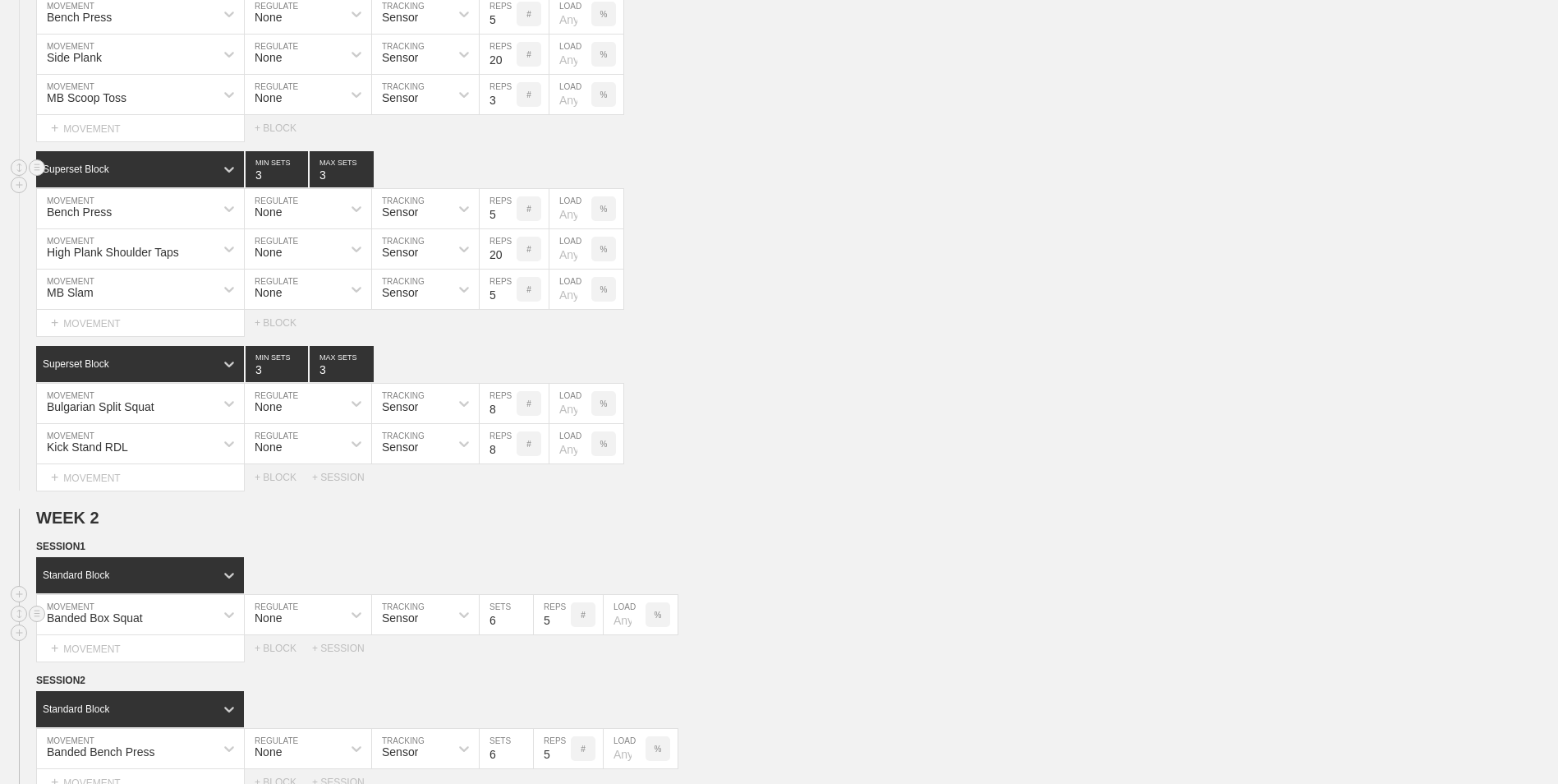
scroll to position [986, 0]
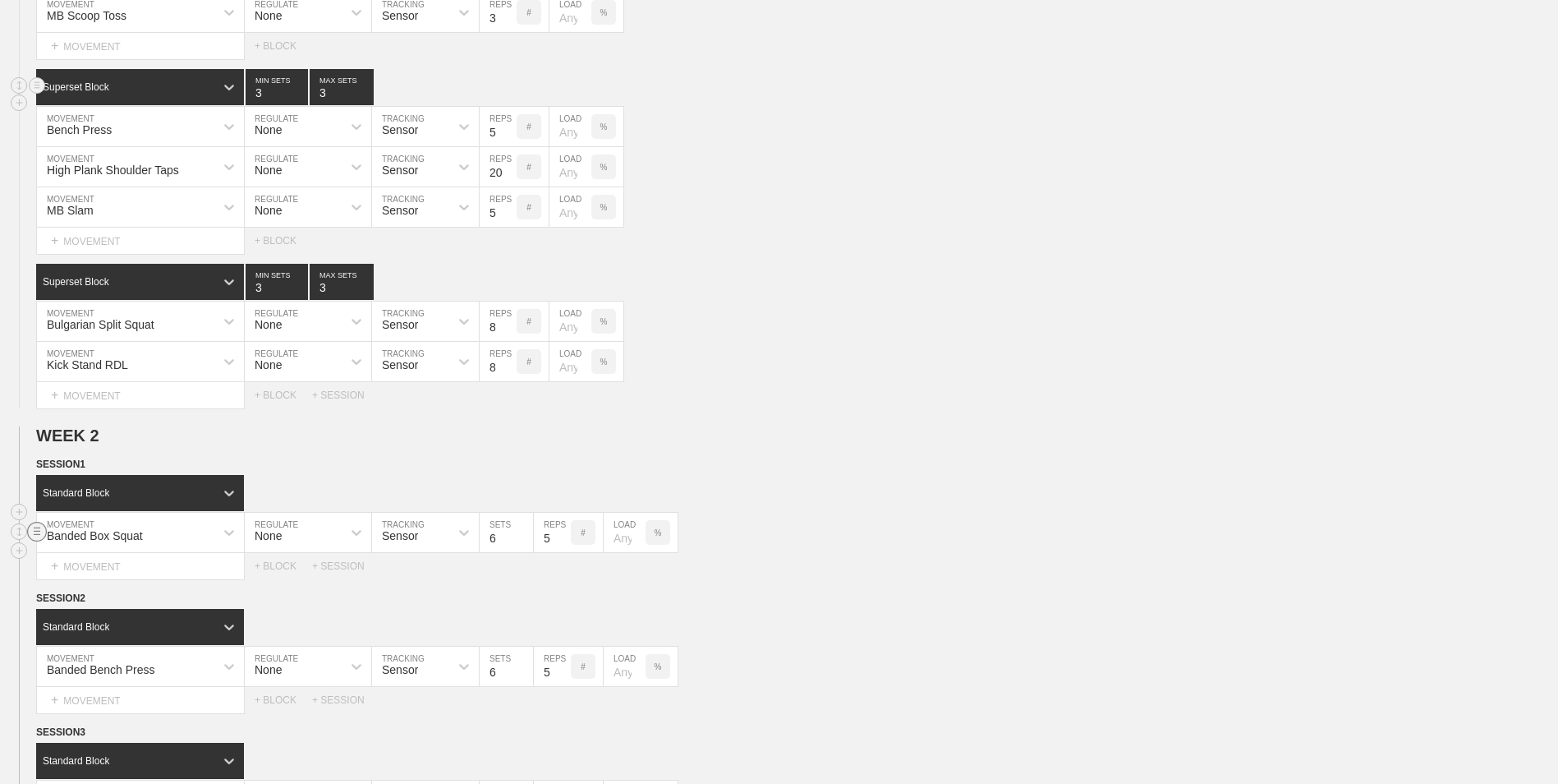
click at [37, 533] on circle at bounding box center [37, 531] width 19 height 19
click at [93, 570] on div "DELETE" at bounding box center [115, 567] width 132 height 24
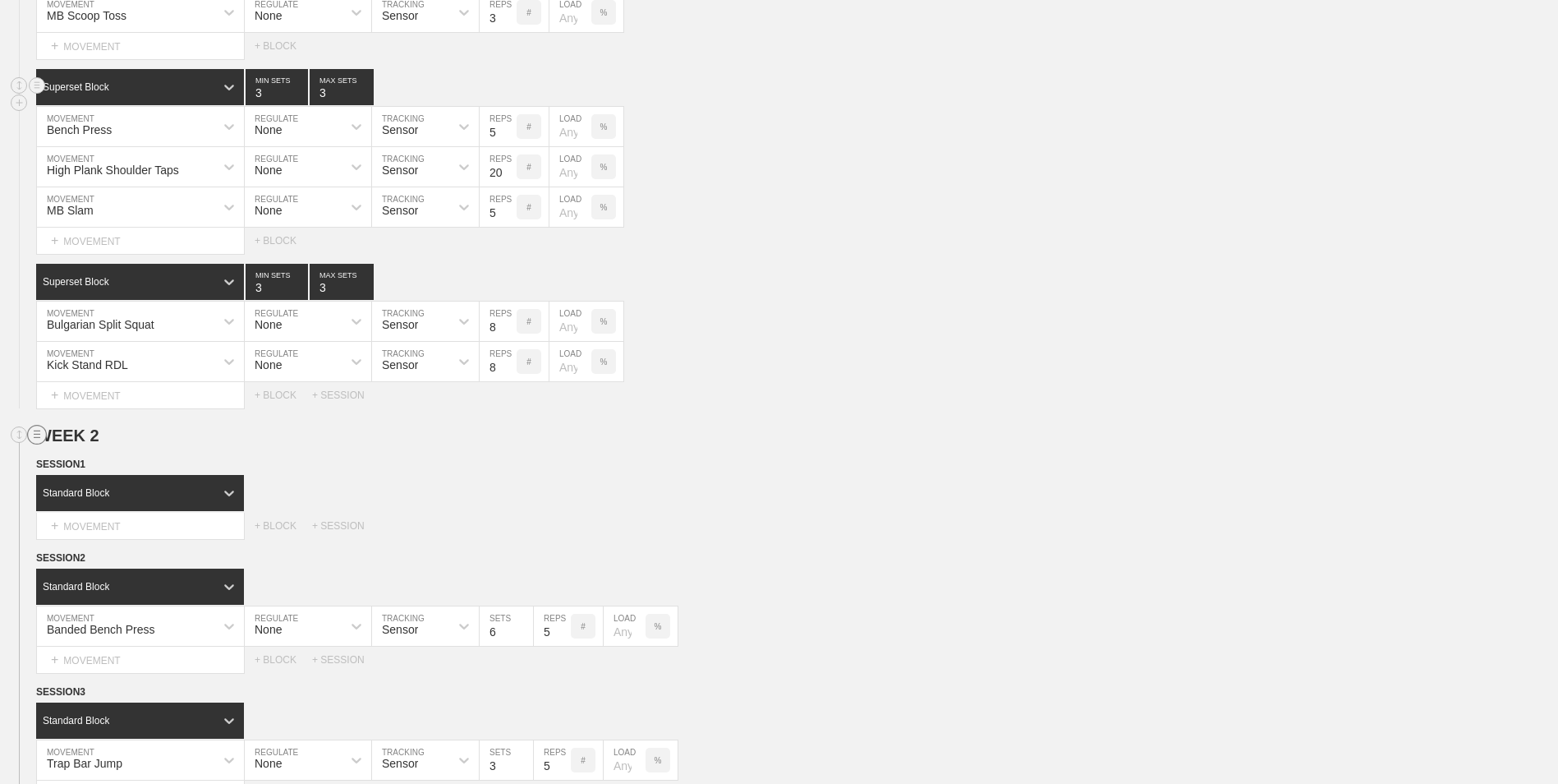
click at [41, 430] on line at bounding box center [37, 430] width 7 height 0
click at [85, 479] on div "DELETE" at bounding box center [115, 480] width 132 height 24
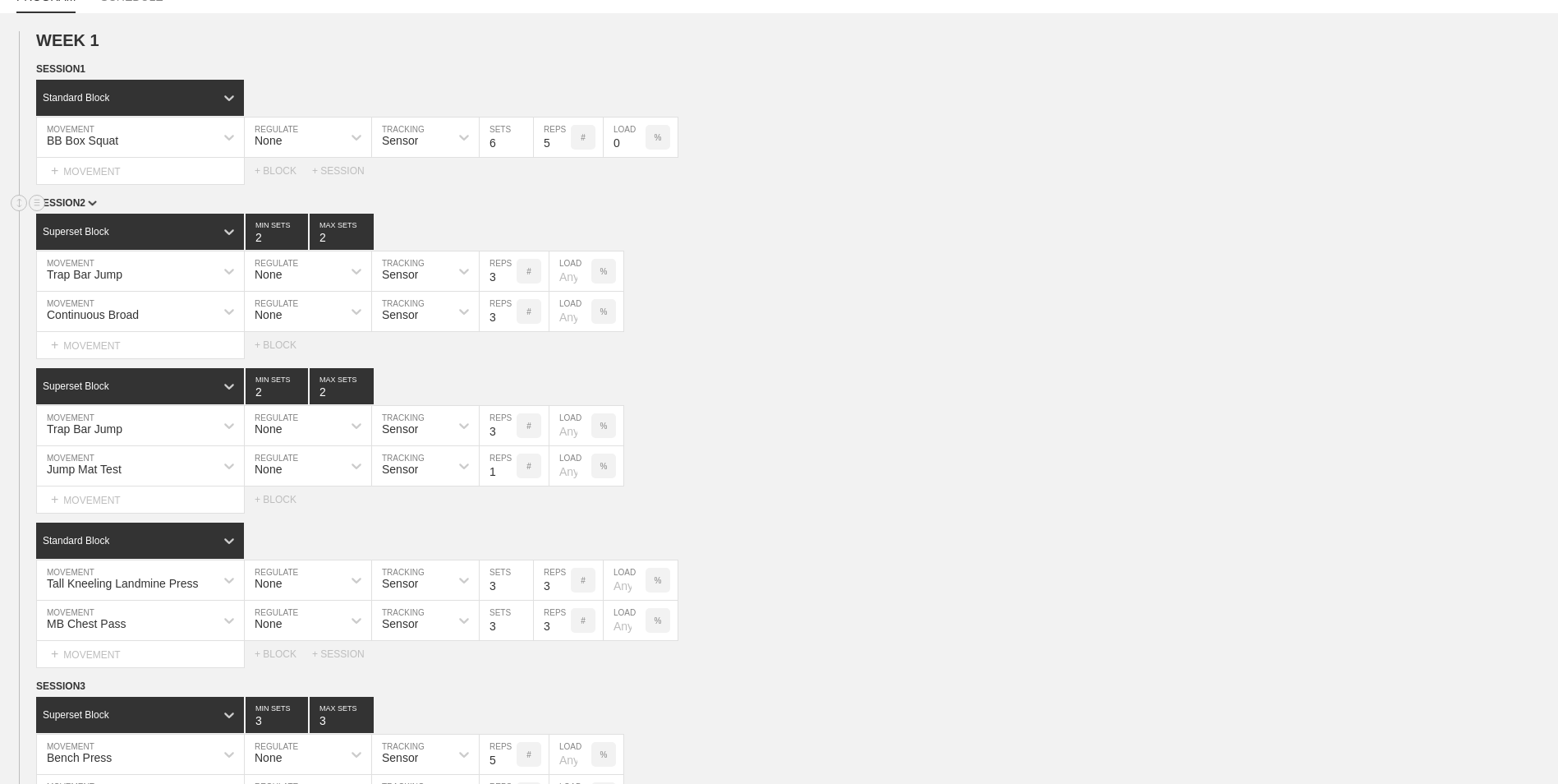
scroll to position [0, 0]
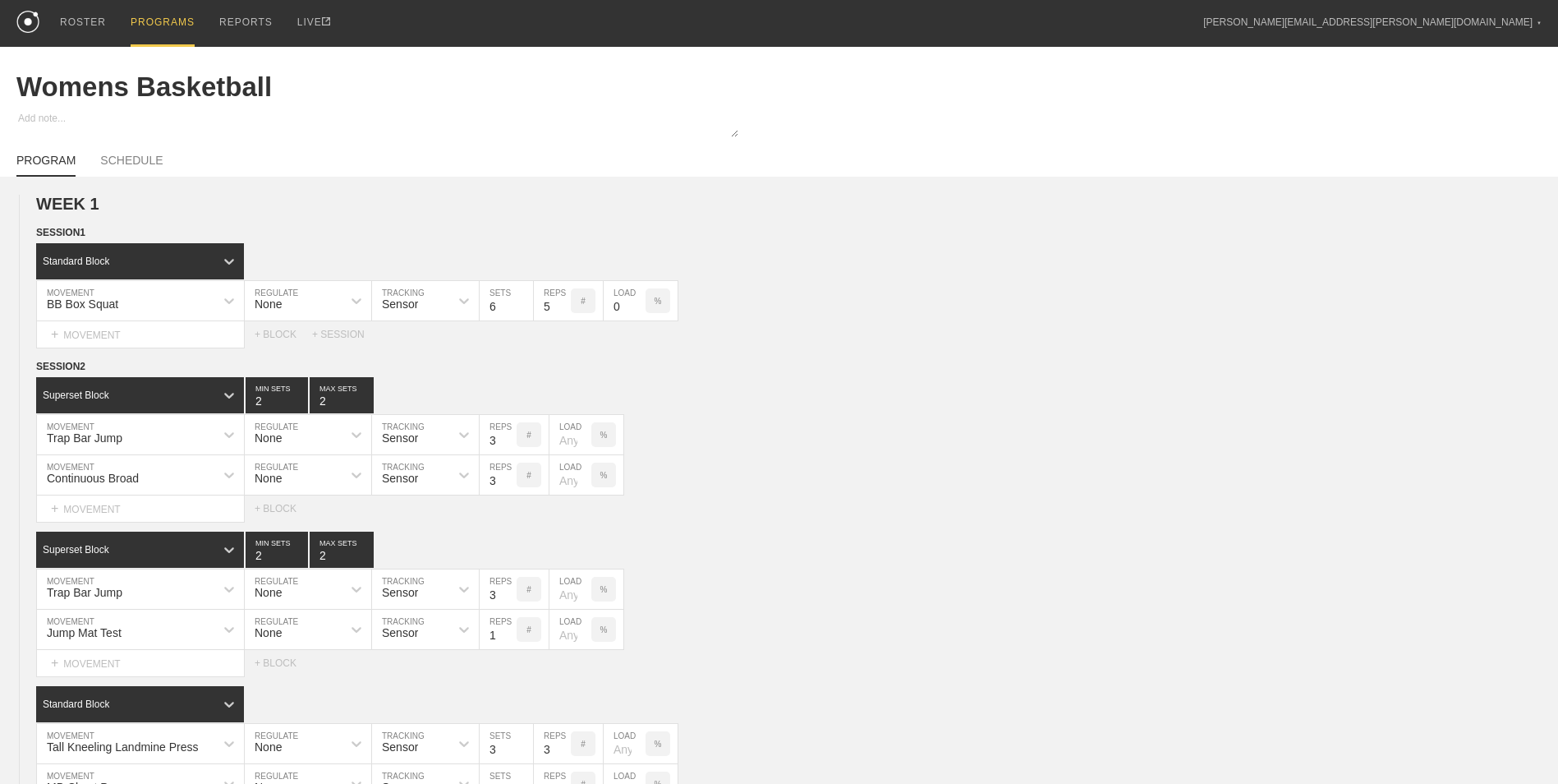
click at [163, 23] on div "PROGRAMS" at bounding box center [163, 23] width 64 height 46
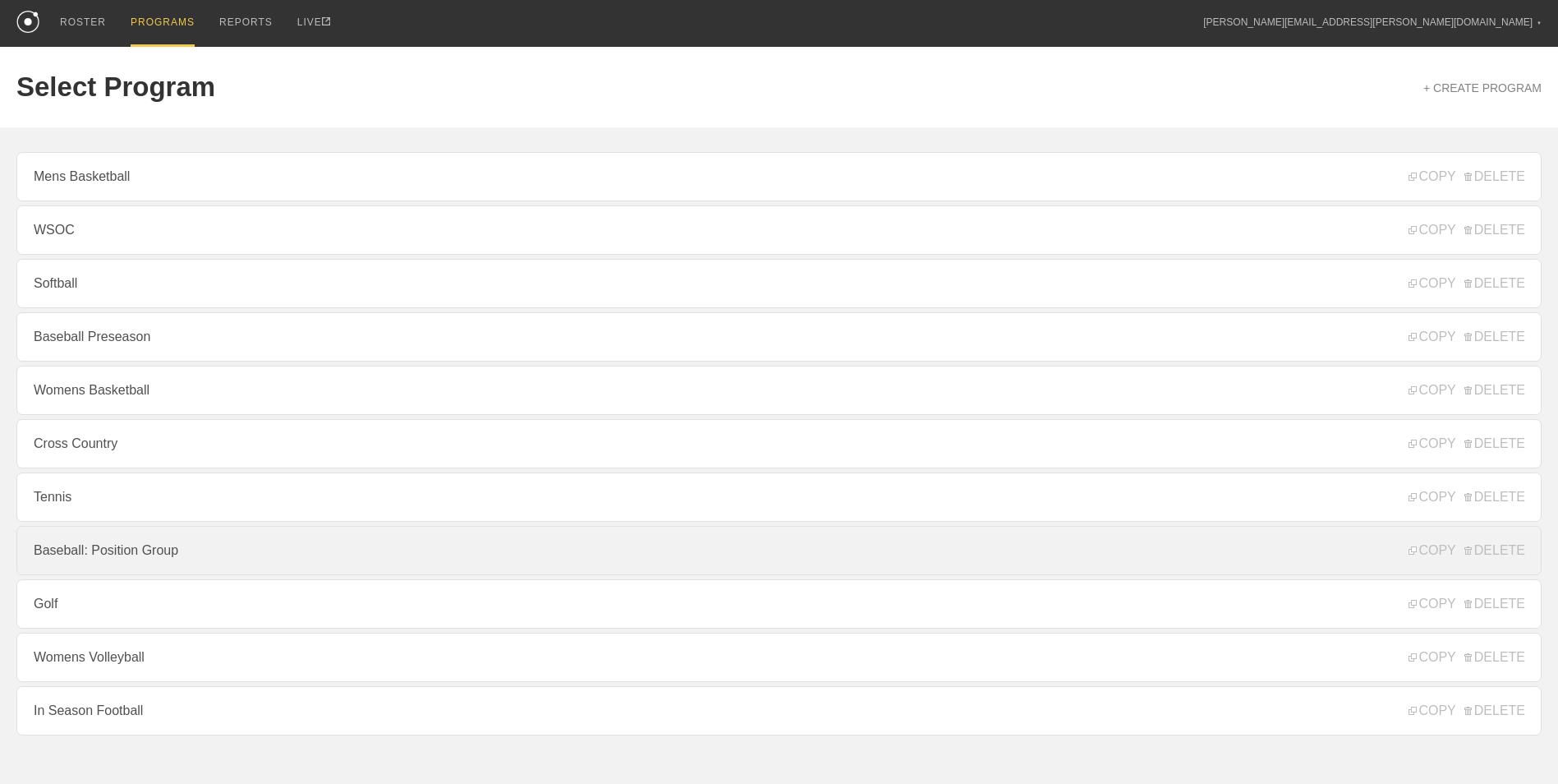
scroll to position [44, 0]
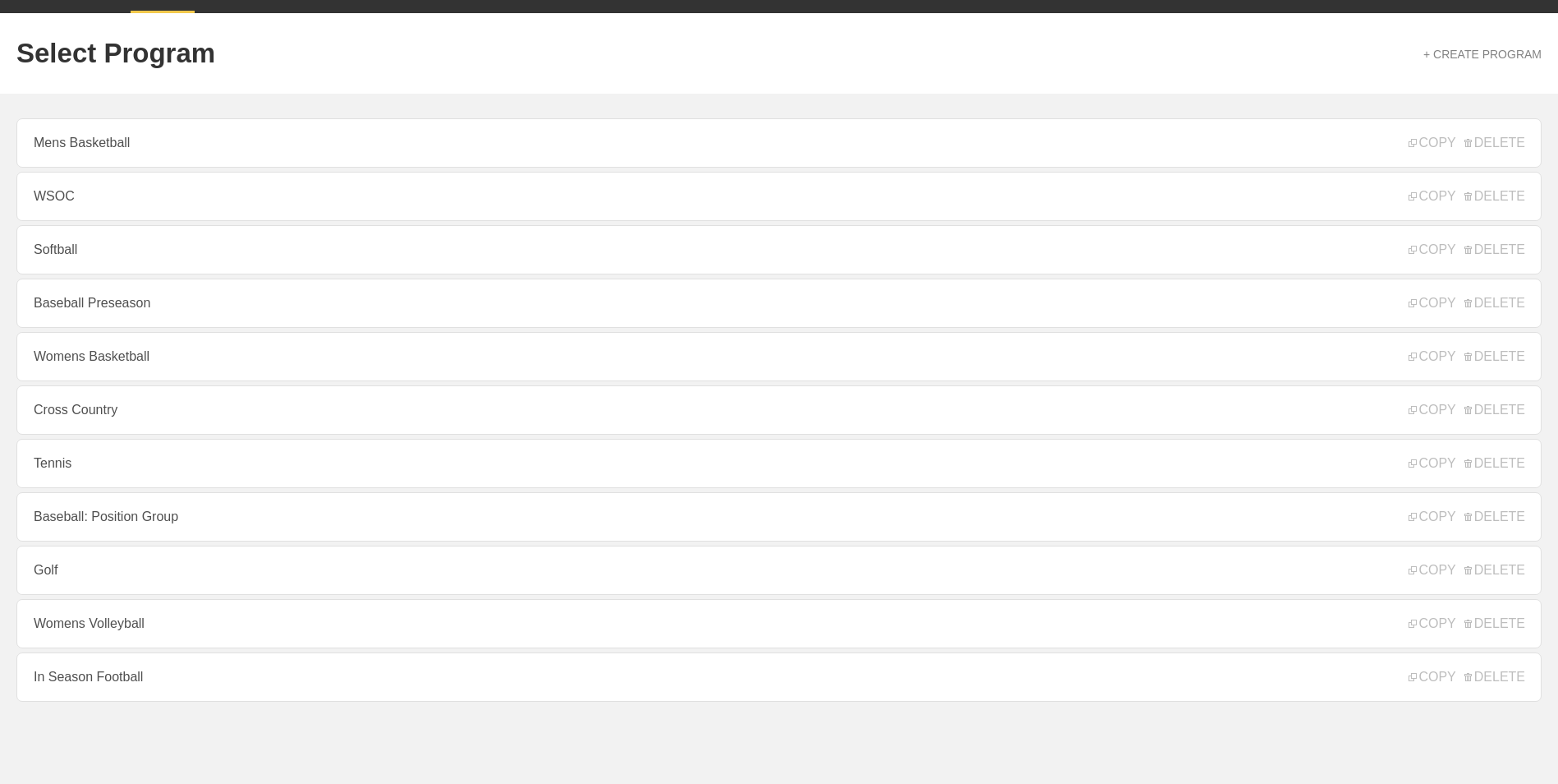
click at [189, 297] on link "Baseball Preseason" at bounding box center [778, 303] width 1525 height 49
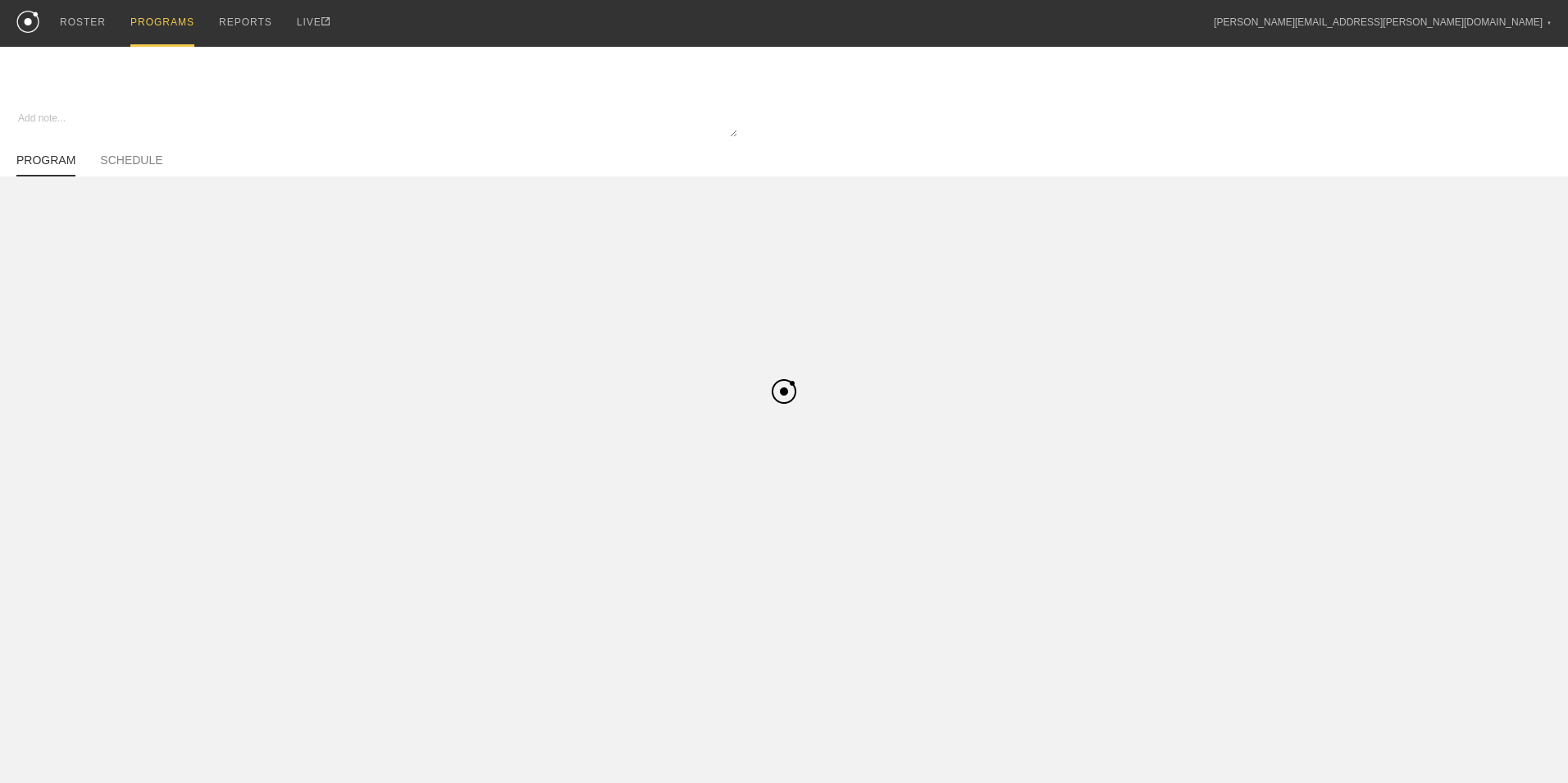
type textarea "x"
type input "Baseball Preseason"
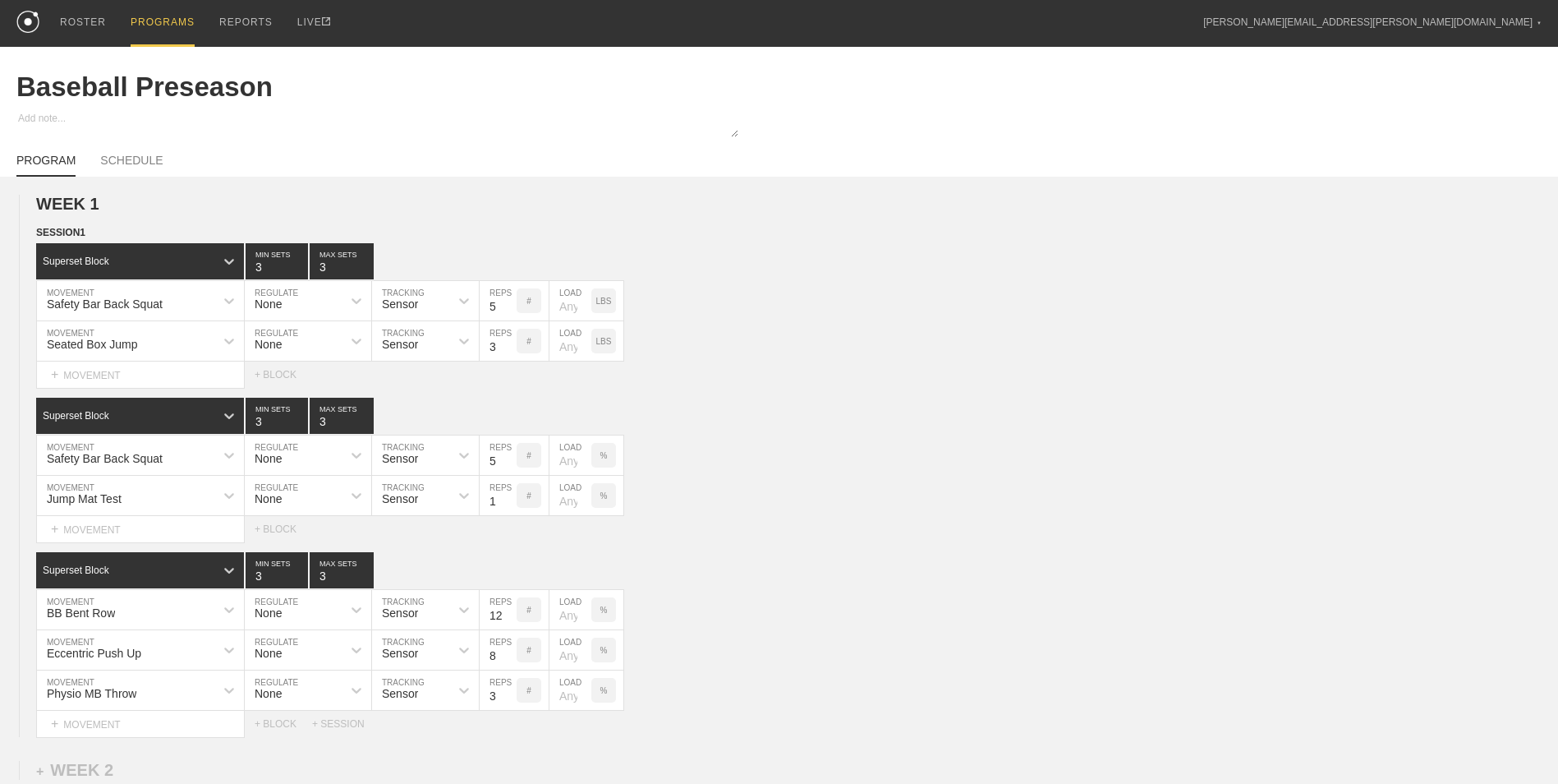
click at [150, 23] on div "PROGRAMS" at bounding box center [163, 23] width 64 height 46
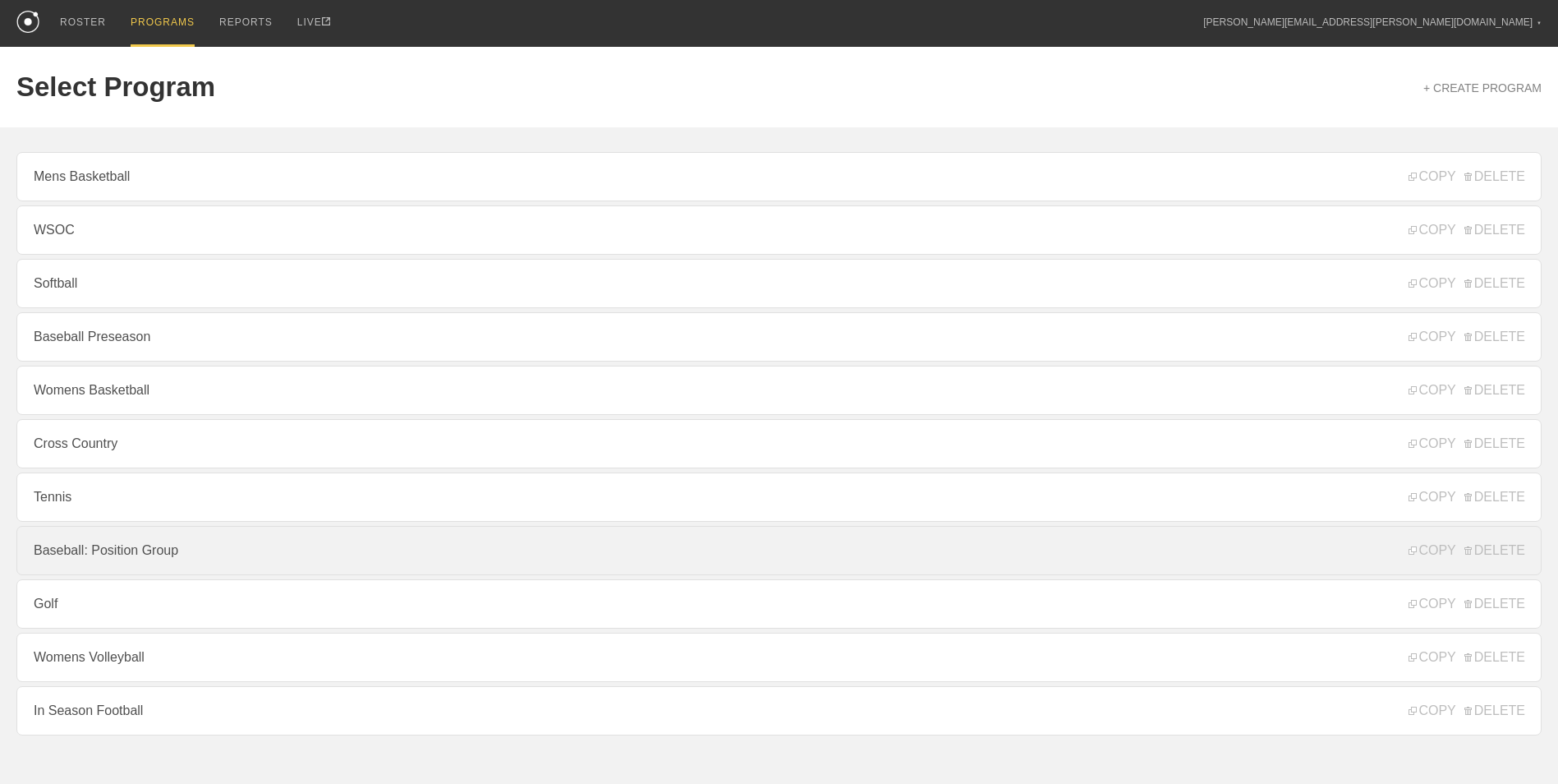
click at [208, 564] on link "Baseball: Position Group" at bounding box center [778, 550] width 1525 height 49
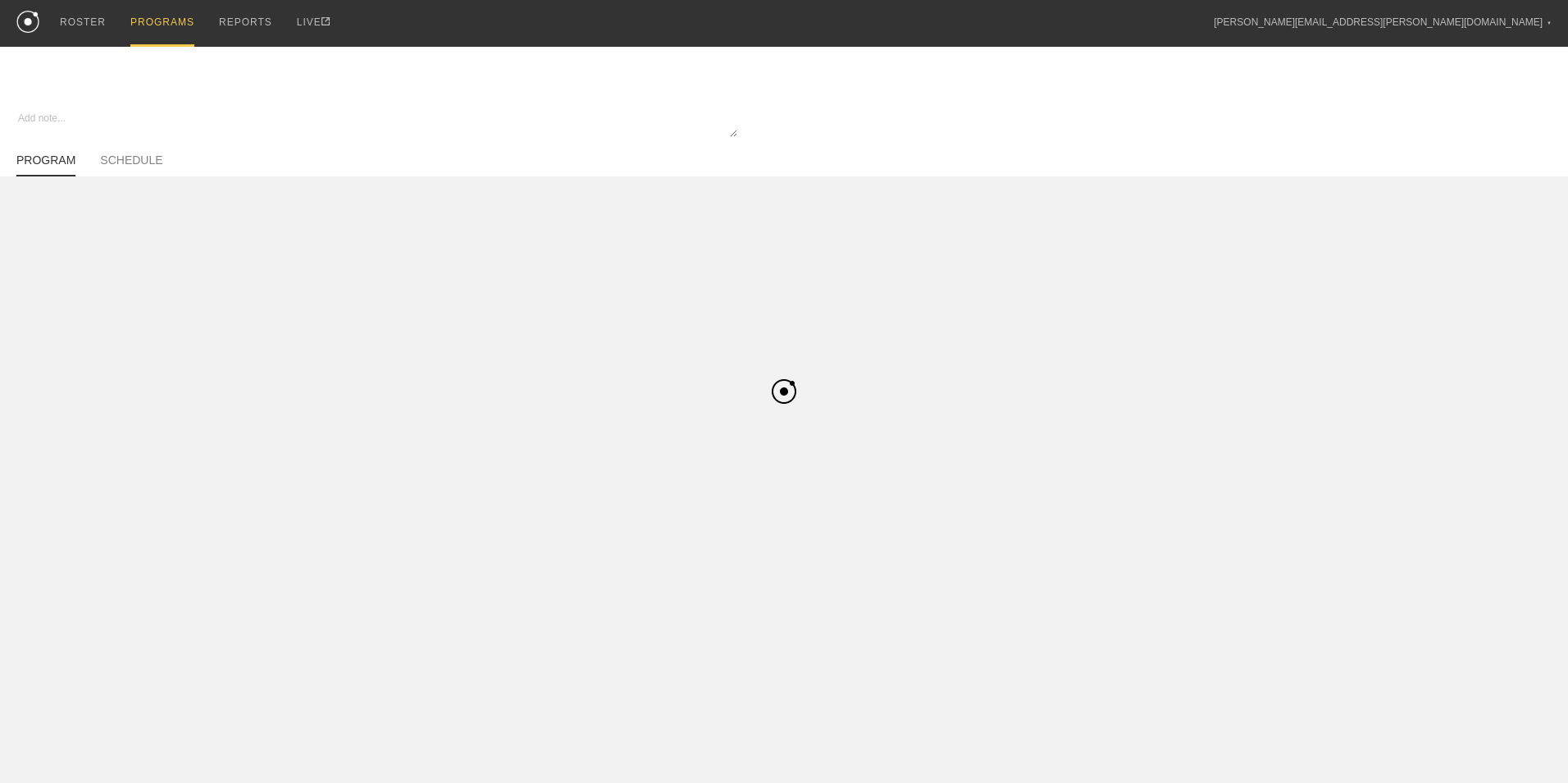
type textarea "x"
type input "Baseball: Position Group"
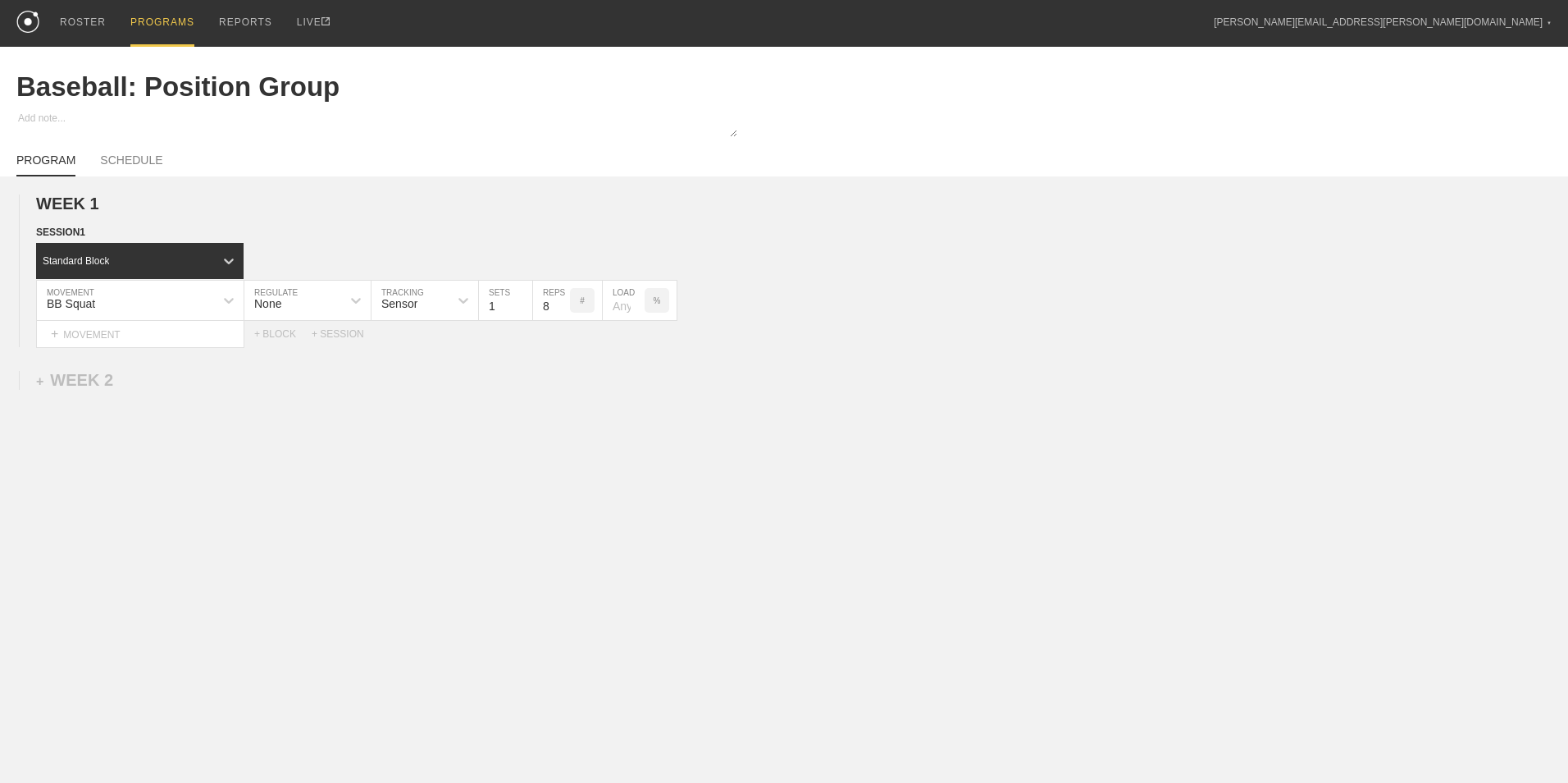
click at [155, 16] on div "PROGRAMS" at bounding box center [163, 23] width 64 height 46
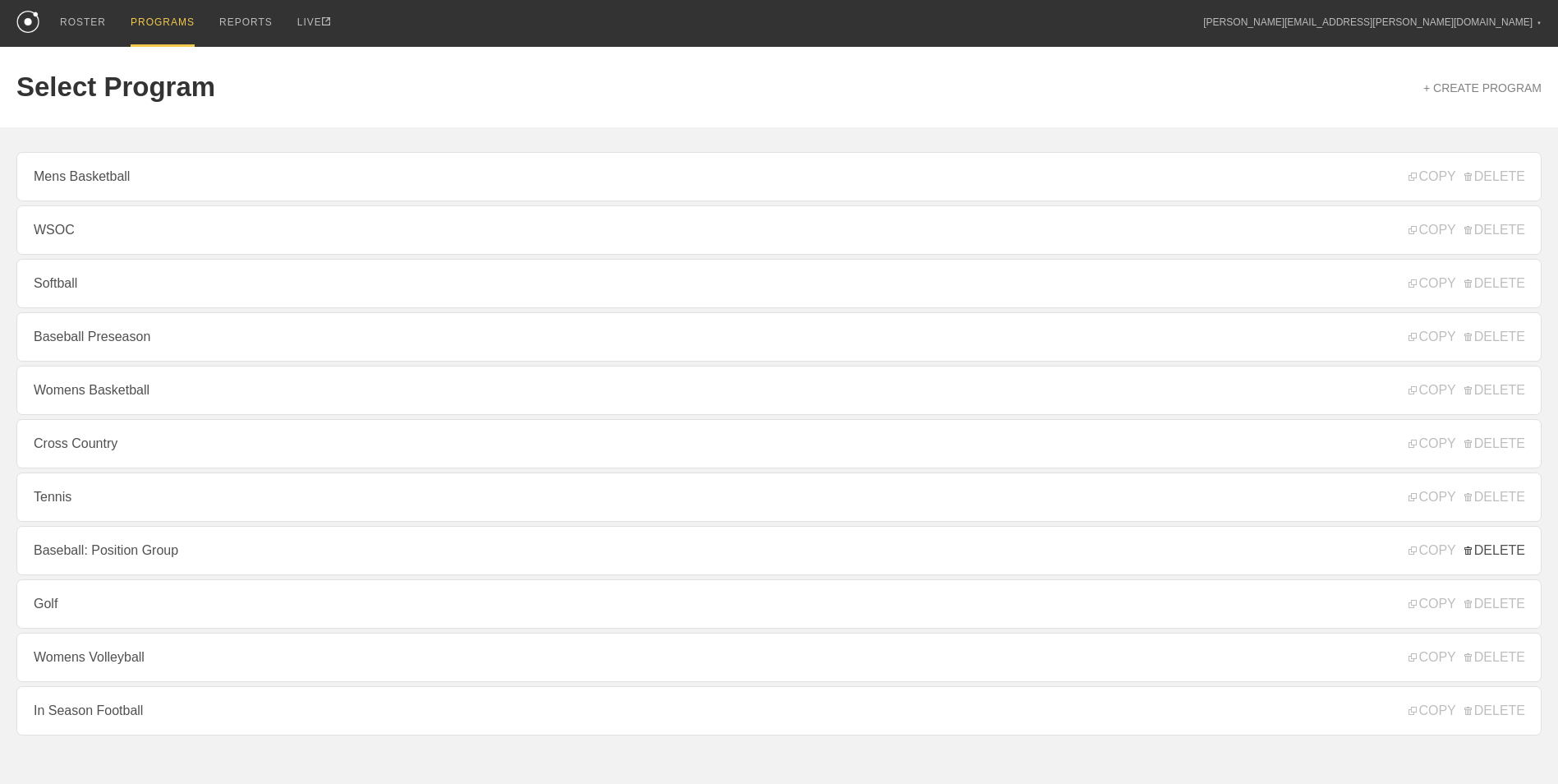
click at [1500, 558] on span "DELETE" at bounding box center [1495, 551] width 61 height 15
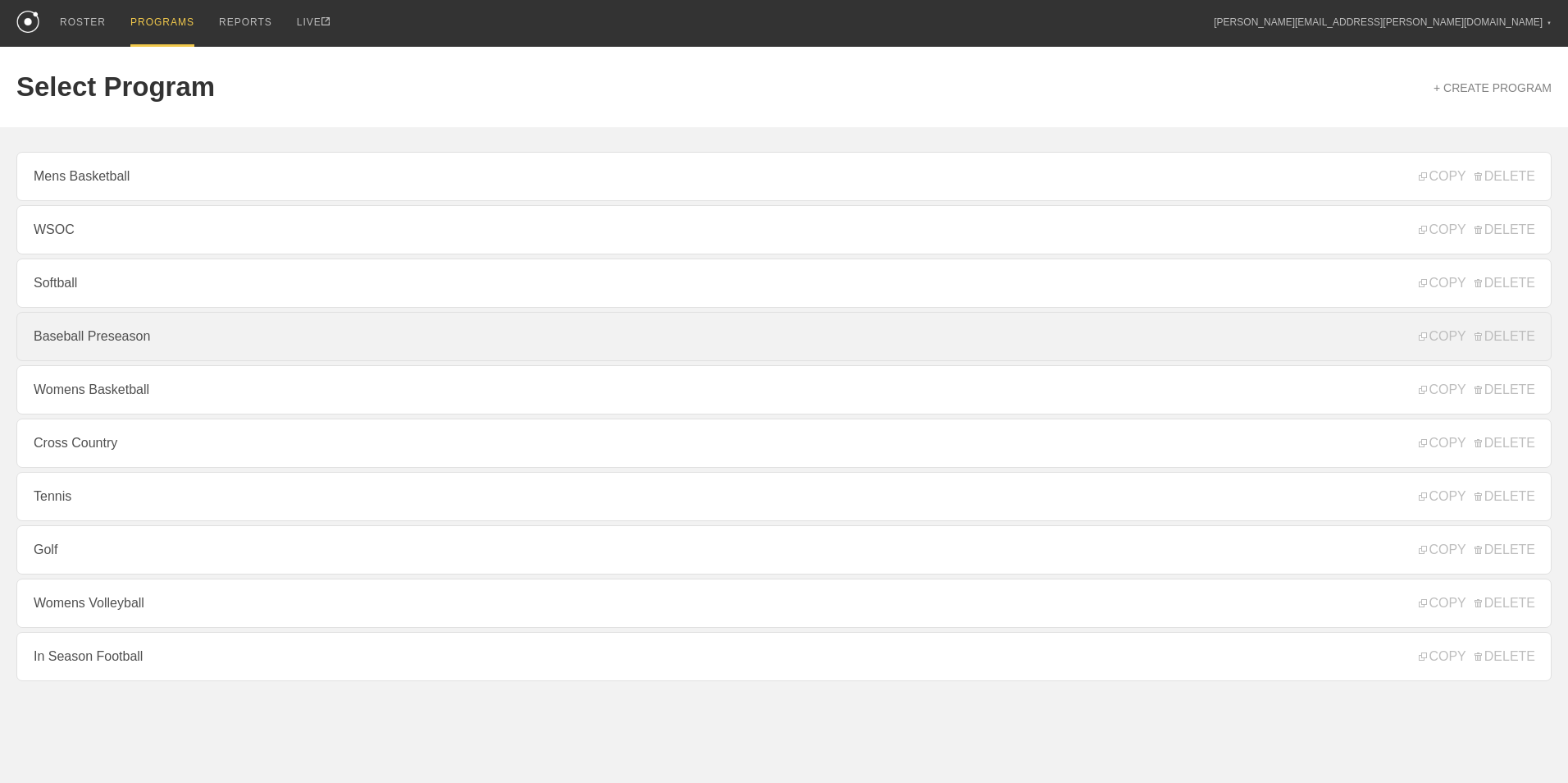
click at [124, 349] on link "Baseball Preseason" at bounding box center [784, 336] width 1535 height 49
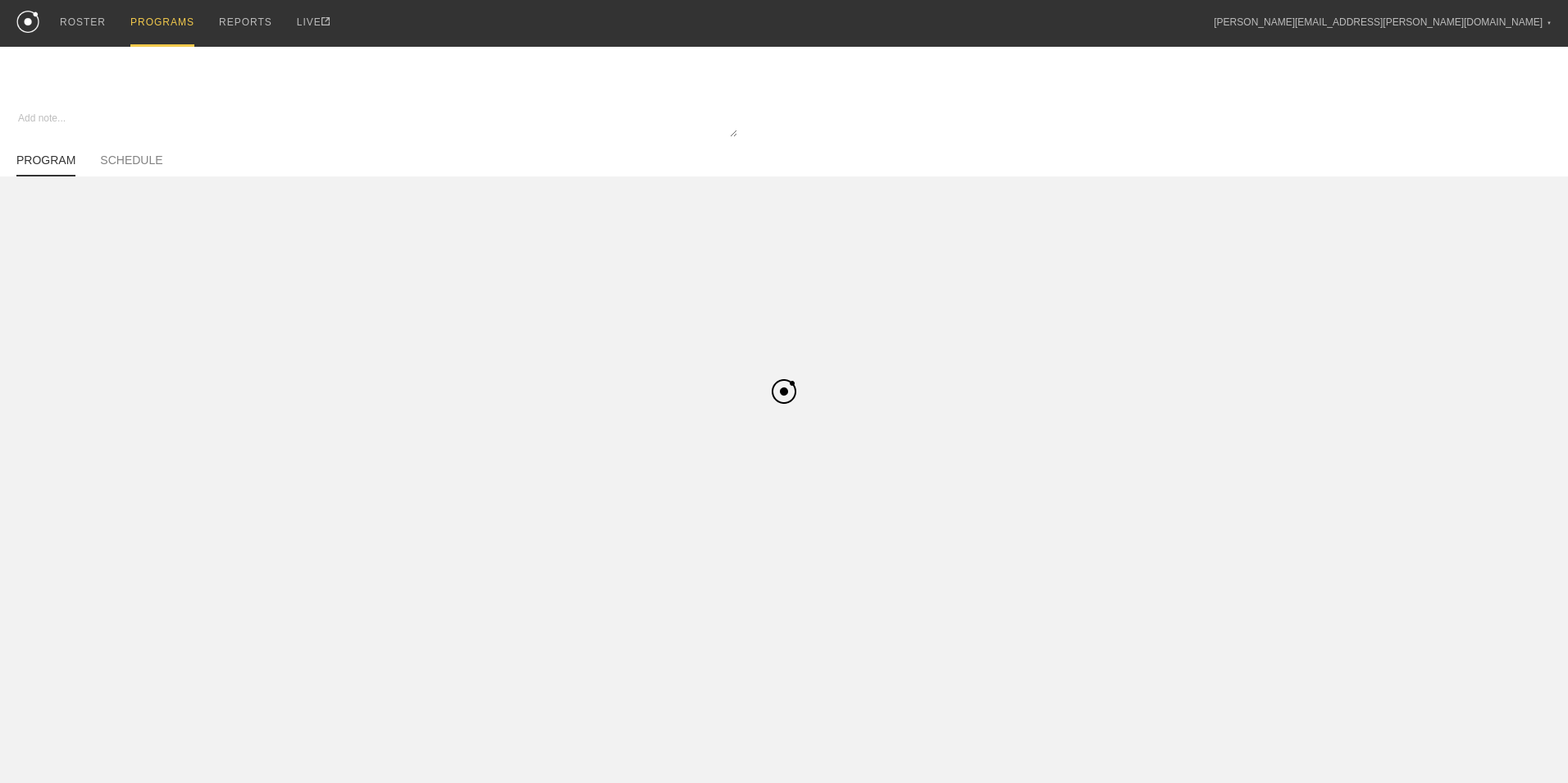
type textarea "x"
type input "Baseball Preseason"
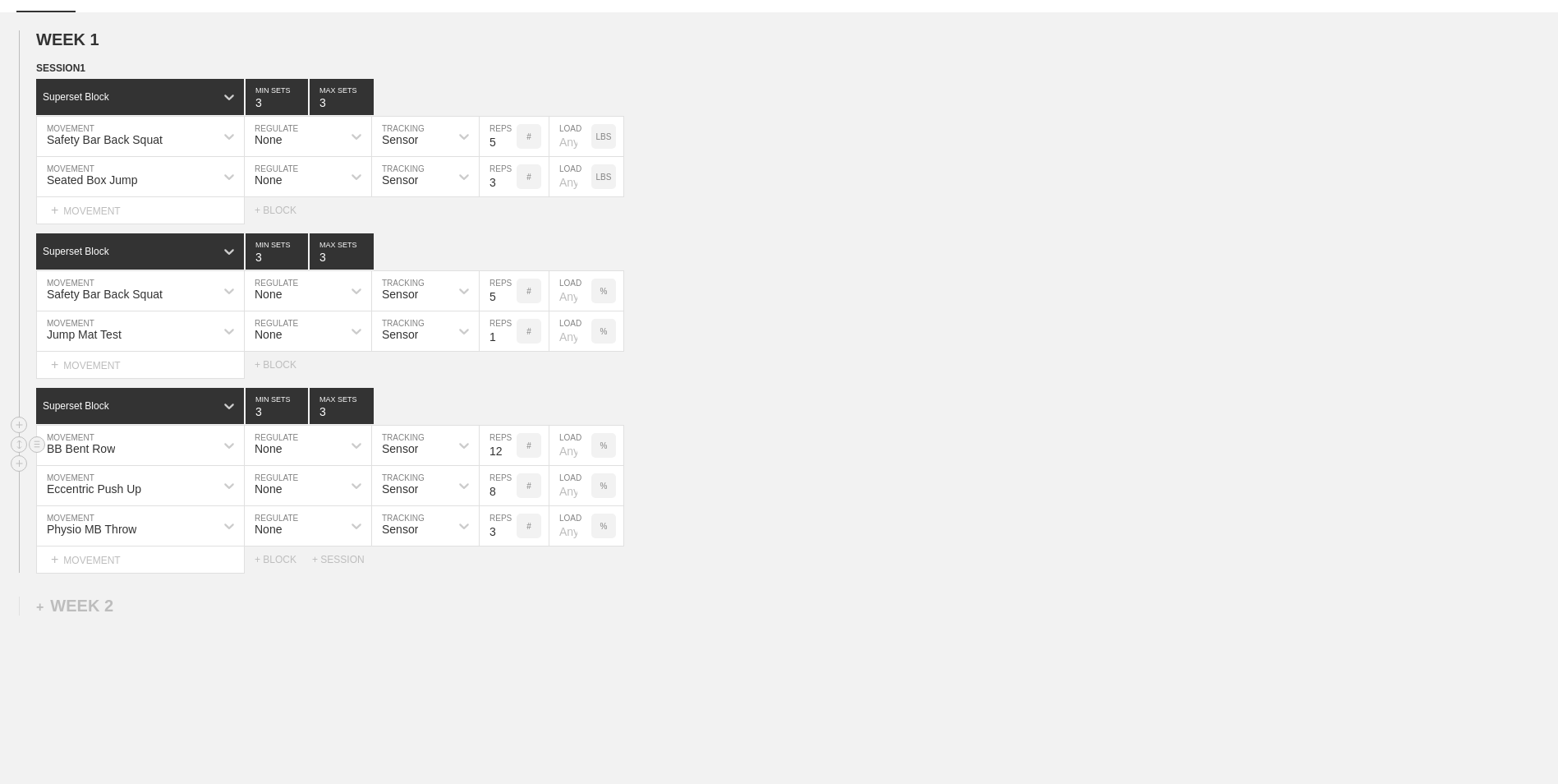
scroll to position [246, 0]
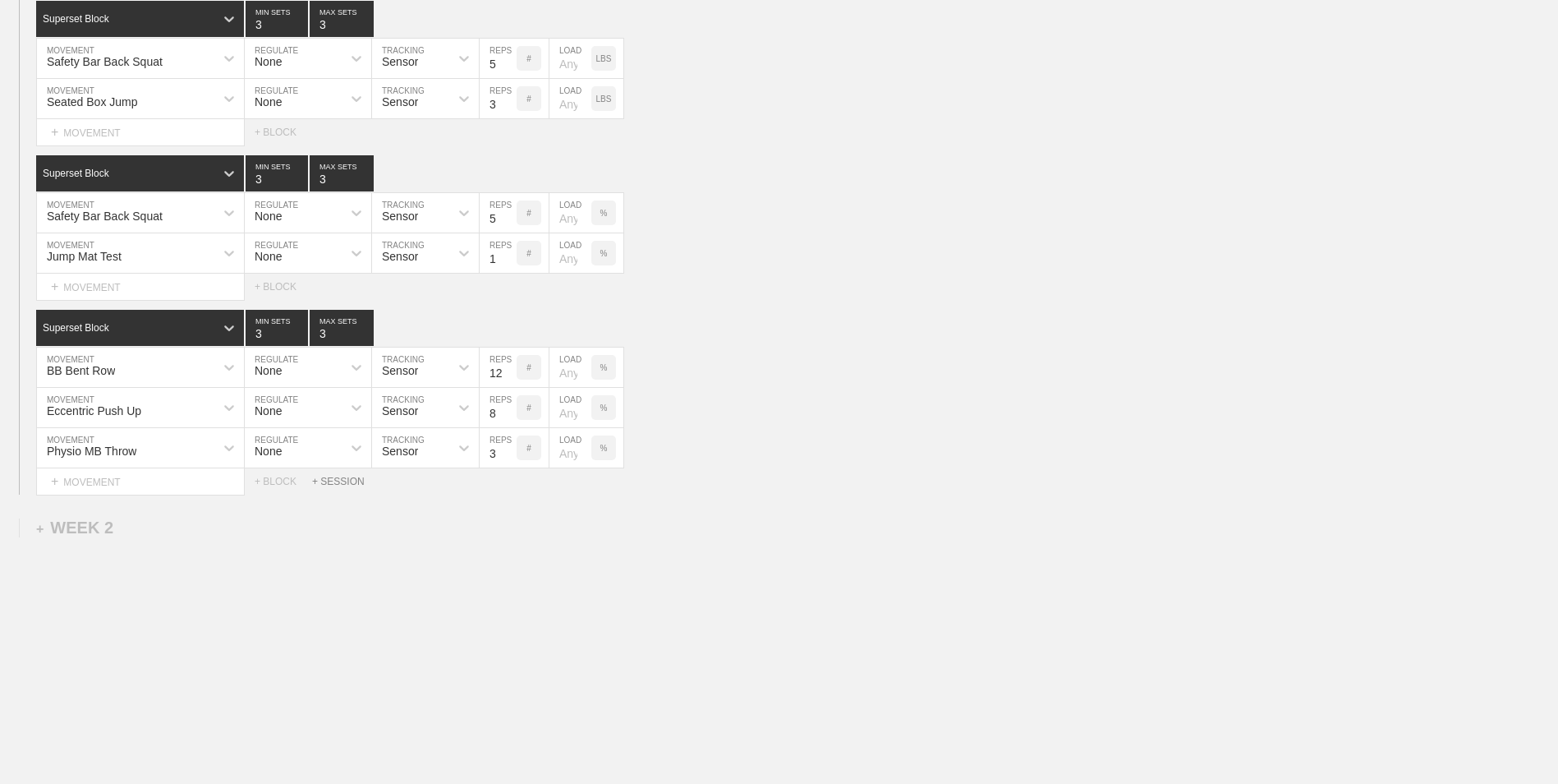
click at [343, 482] on div "+ SESSION" at bounding box center [345, 482] width 66 height 12
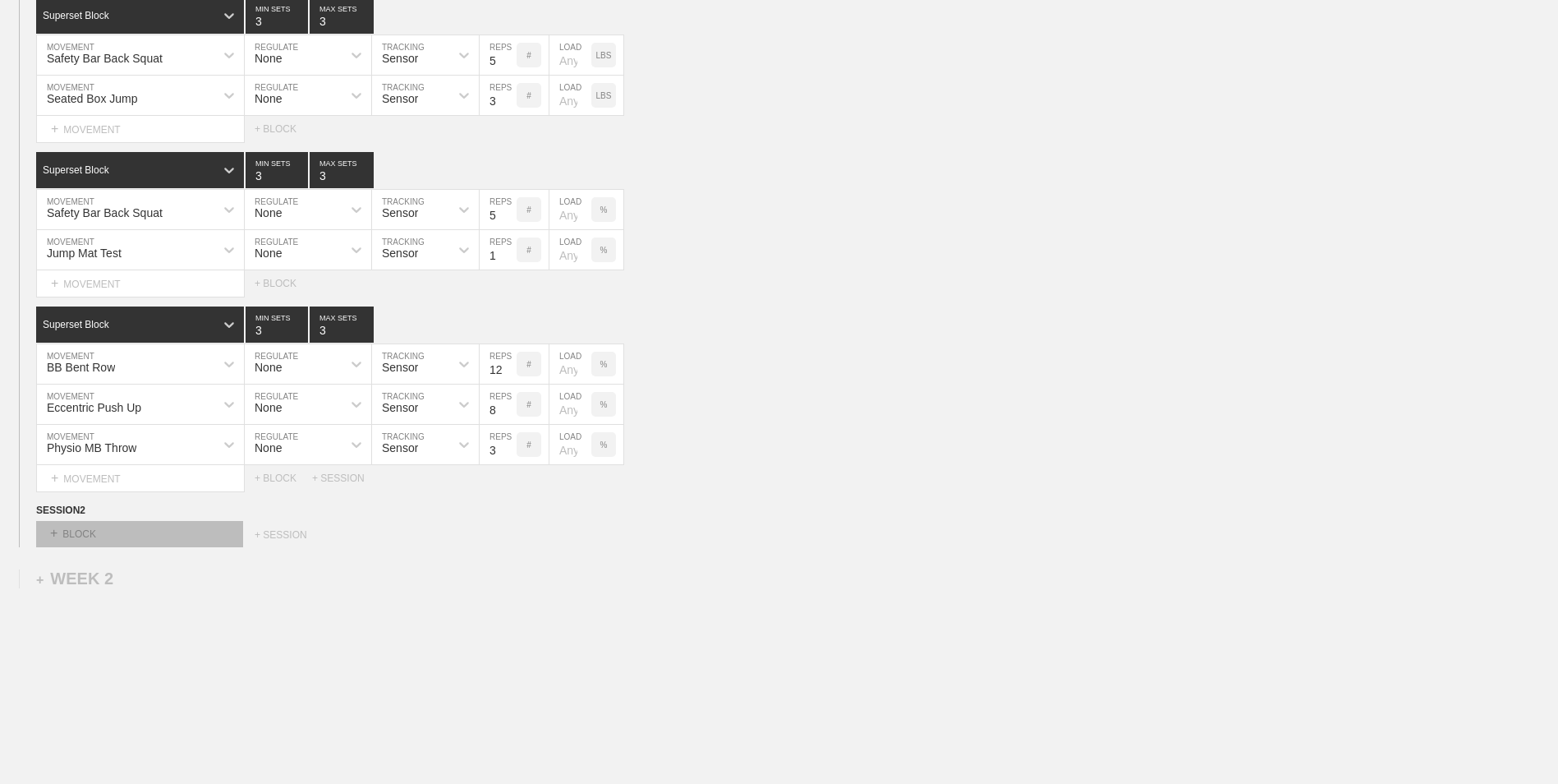
click at [148, 531] on div "+ BLOCK" at bounding box center [139, 533] width 207 height 26
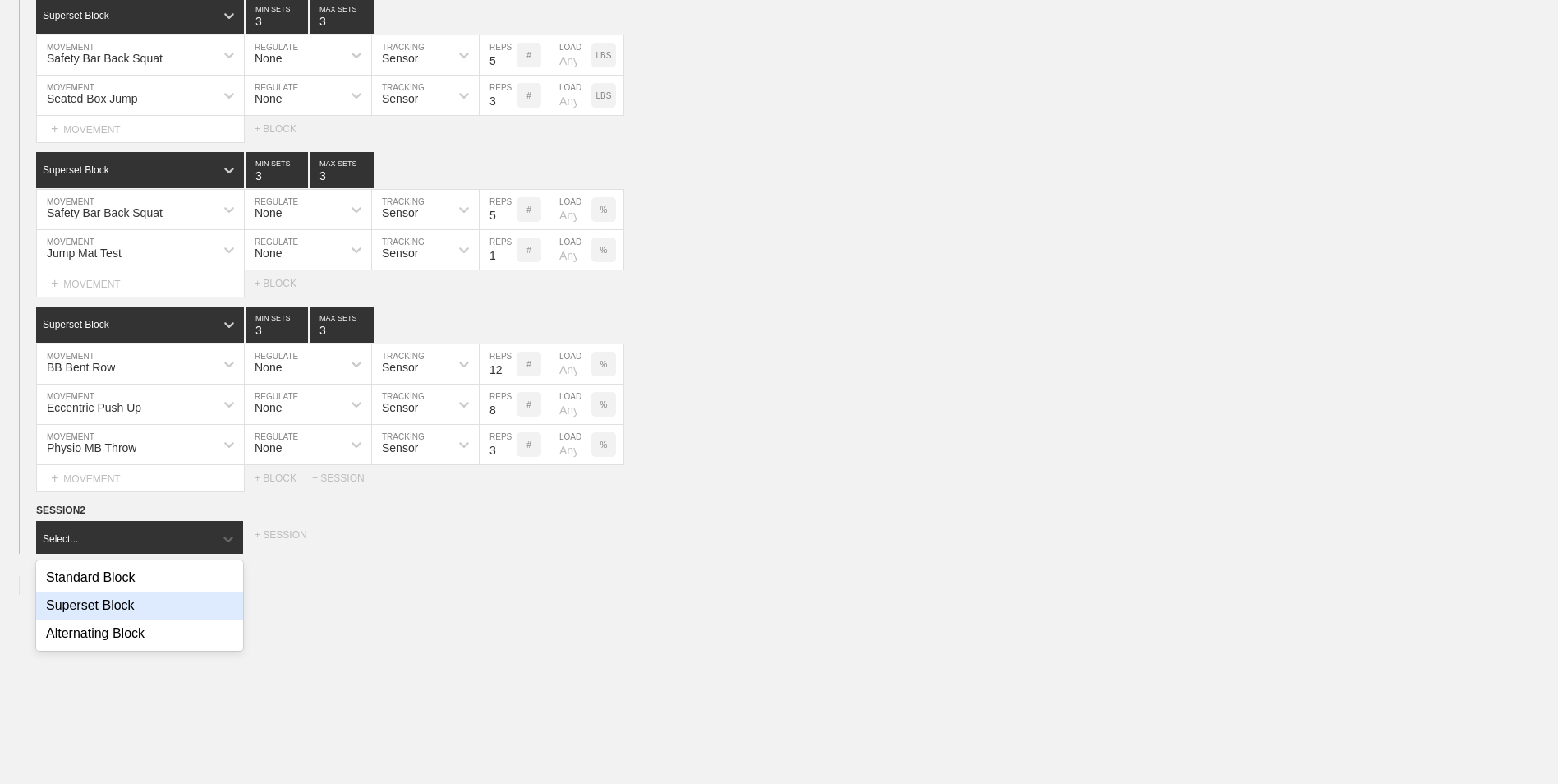
click at [141, 614] on div "Superset Block" at bounding box center [139, 605] width 207 height 28
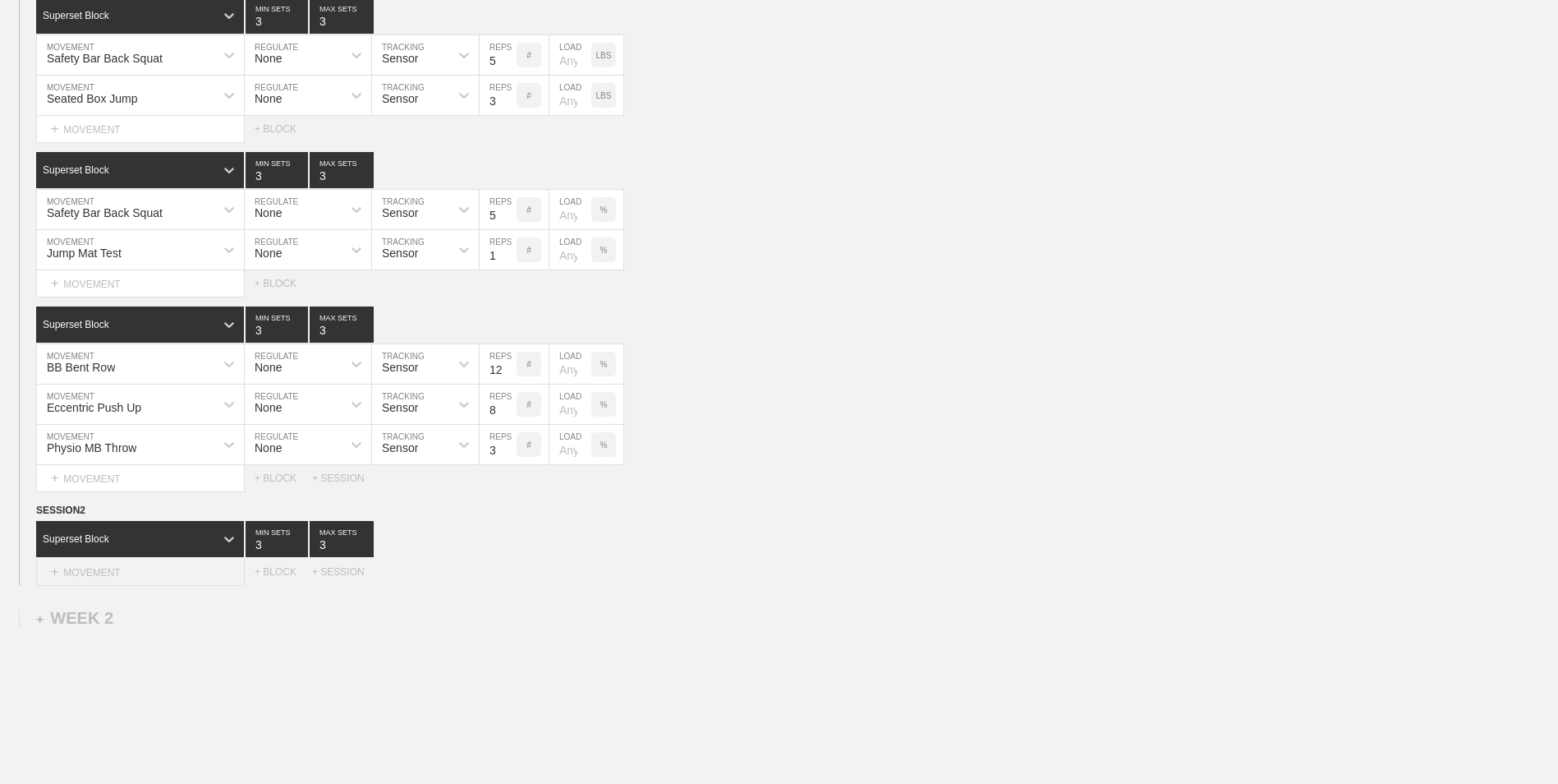
click at [124, 573] on div "+ MOVEMENT" at bounding box center [140, 572] width 209 height 27
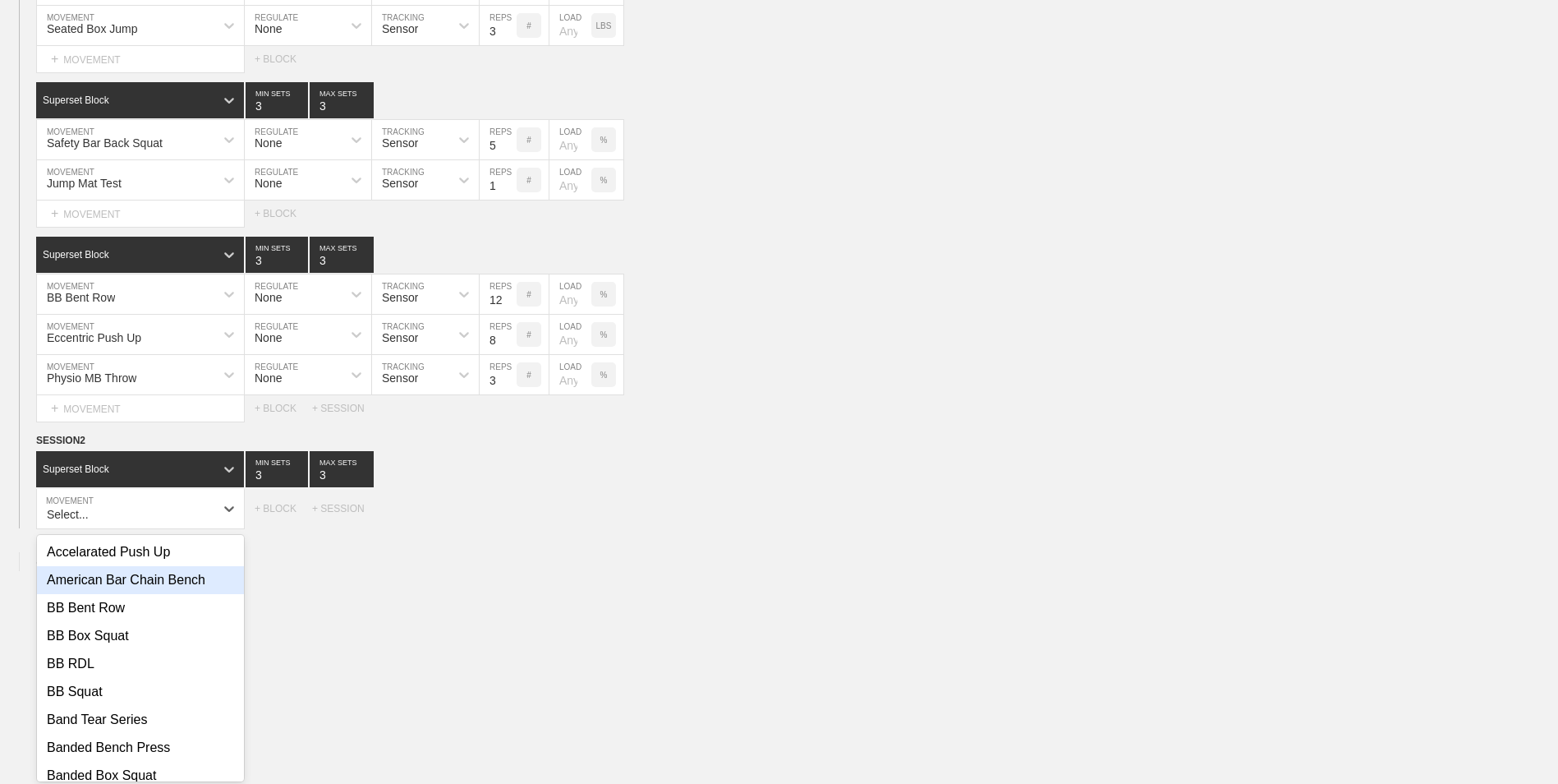
scroll to position [322, 0]
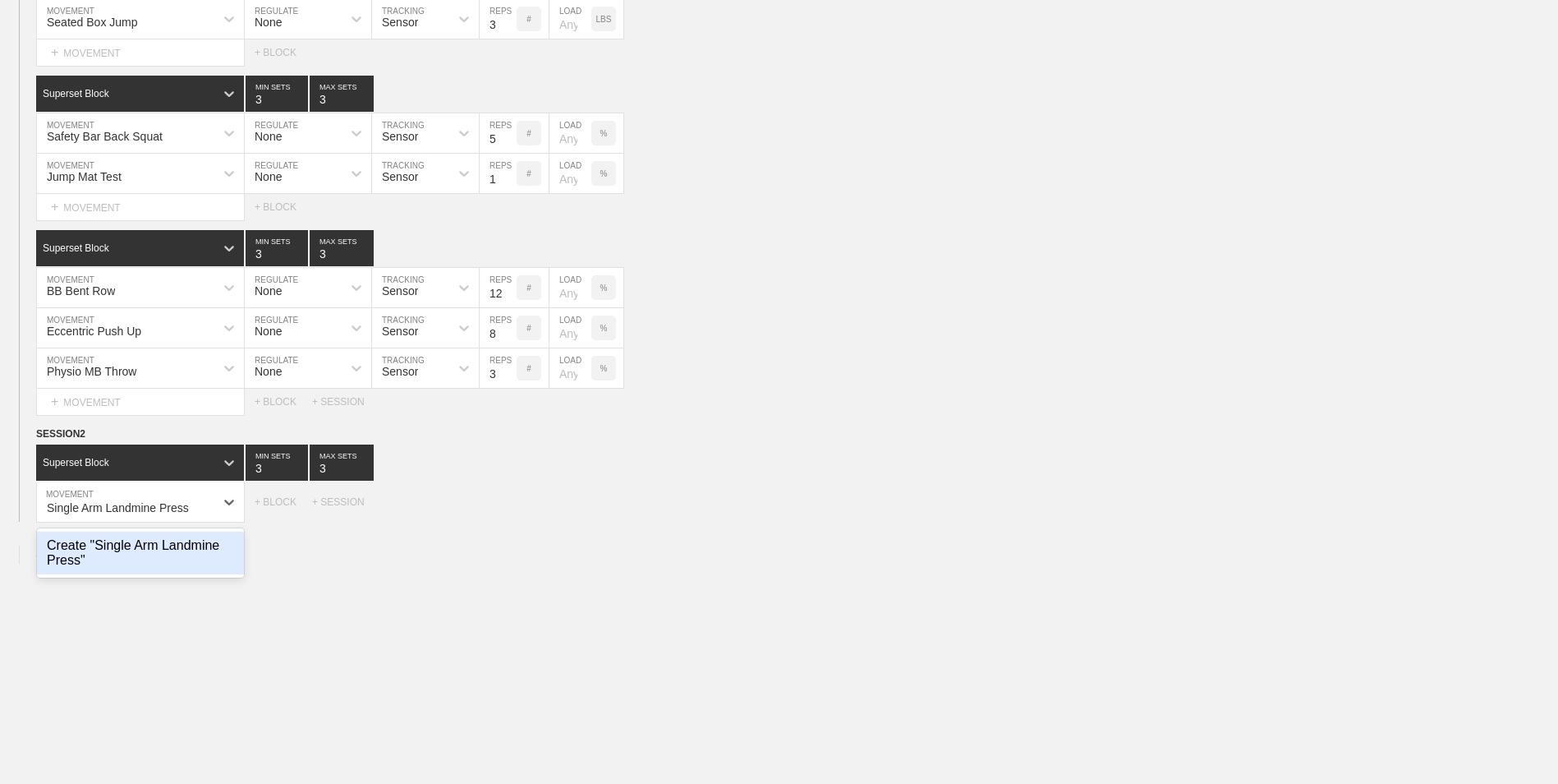
click at [188, 553] on div "Create "Single Arm Landmine Press"" at bounding box center [140, 553] width 207 height 43
type input "Single Arm Landmine Press"
click at [153, 531] on div "+ MOVEMENT" at bounding box center [140, 536] width 209 height 27
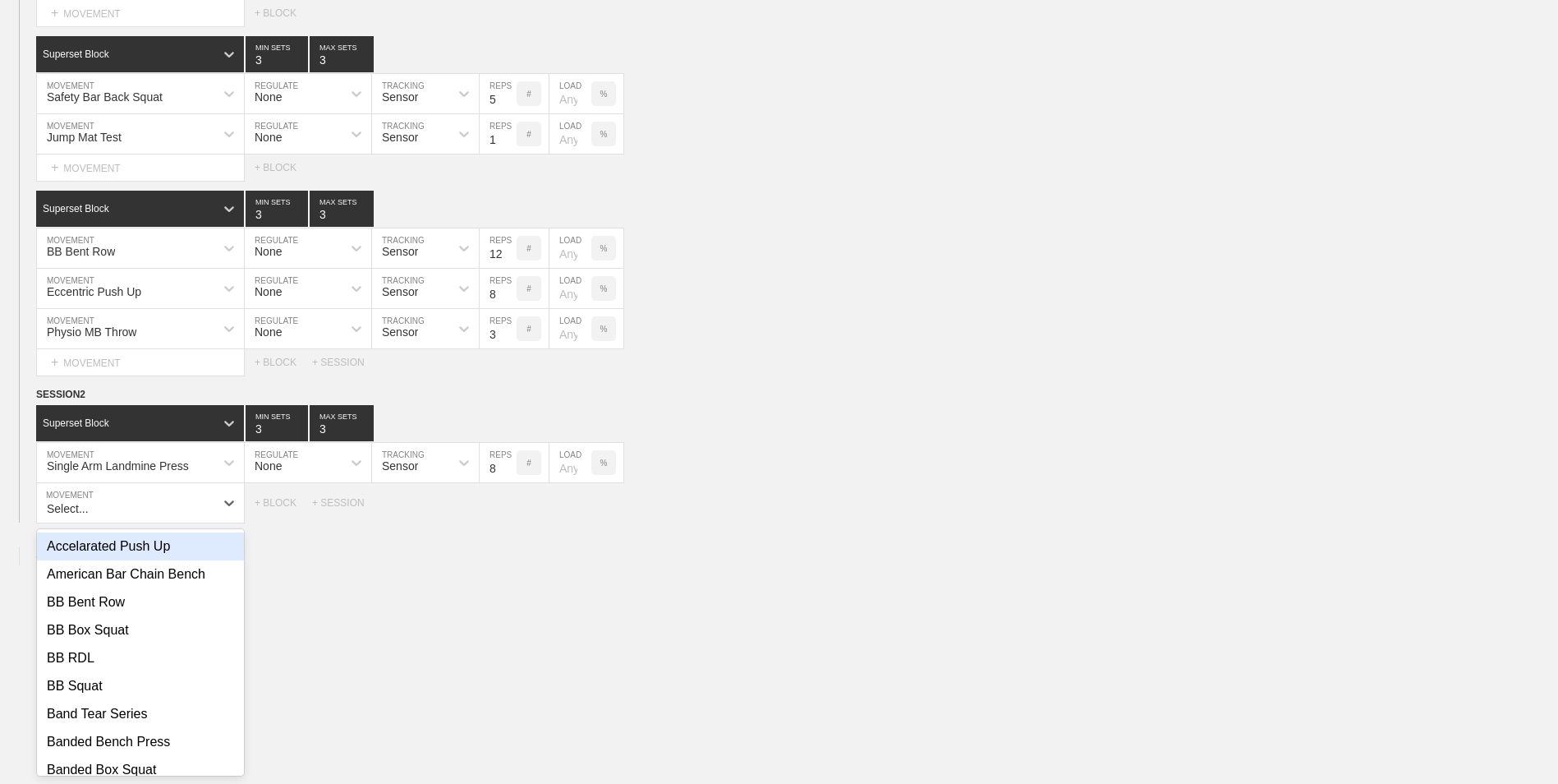
scroll to position [362, 0]
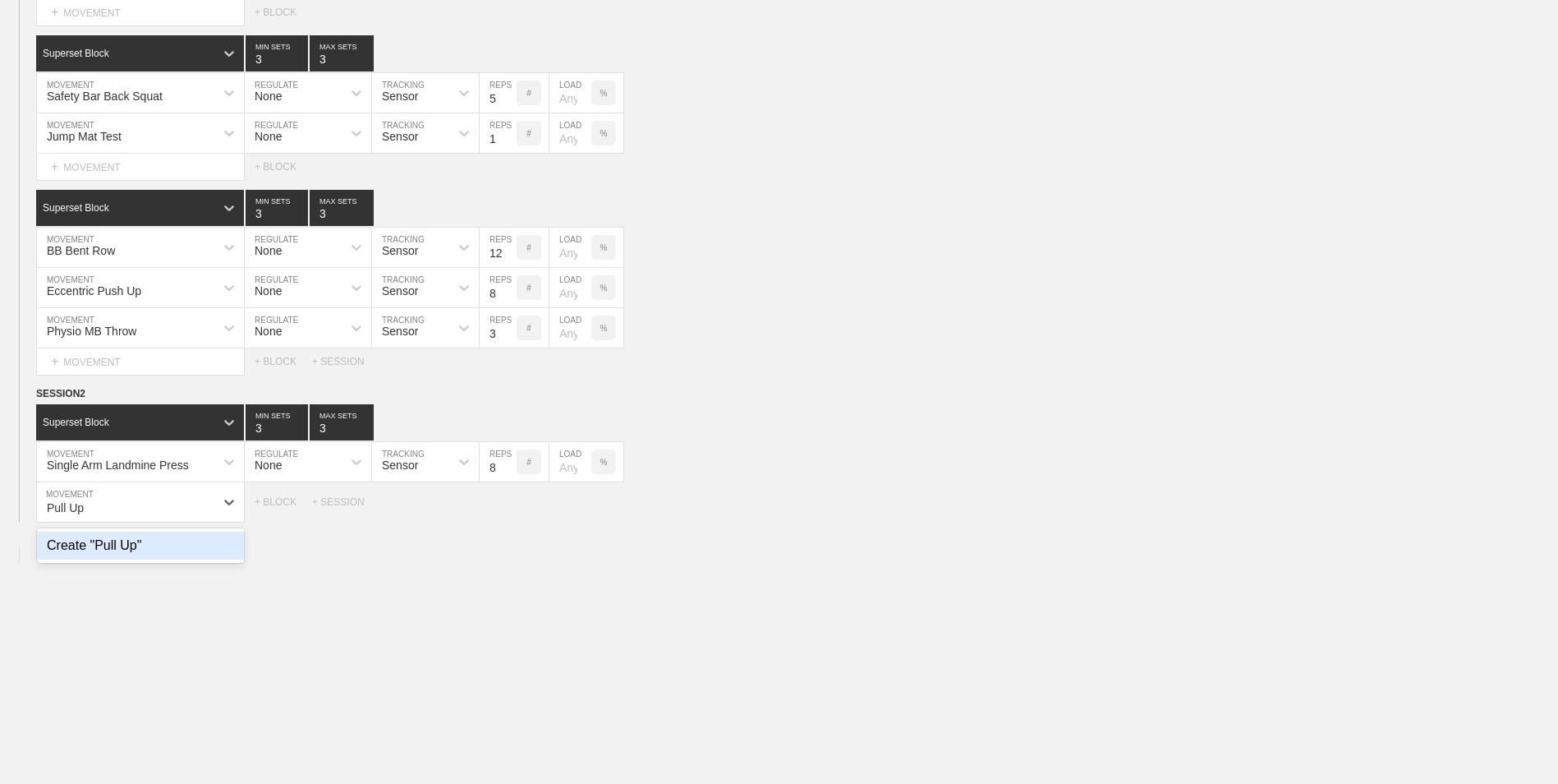
click at [186, 553] on div "Create "Pull Up"" at bounding box center [140, 545] width 207 height 28
type input "Pull Up"
click at [507, 514] on input "7" at bounding box center [498, 502] width 37 height 40
type input "6"
click at [513, 512] on input "6" at bounding box center [498, 502] width 37 height 40
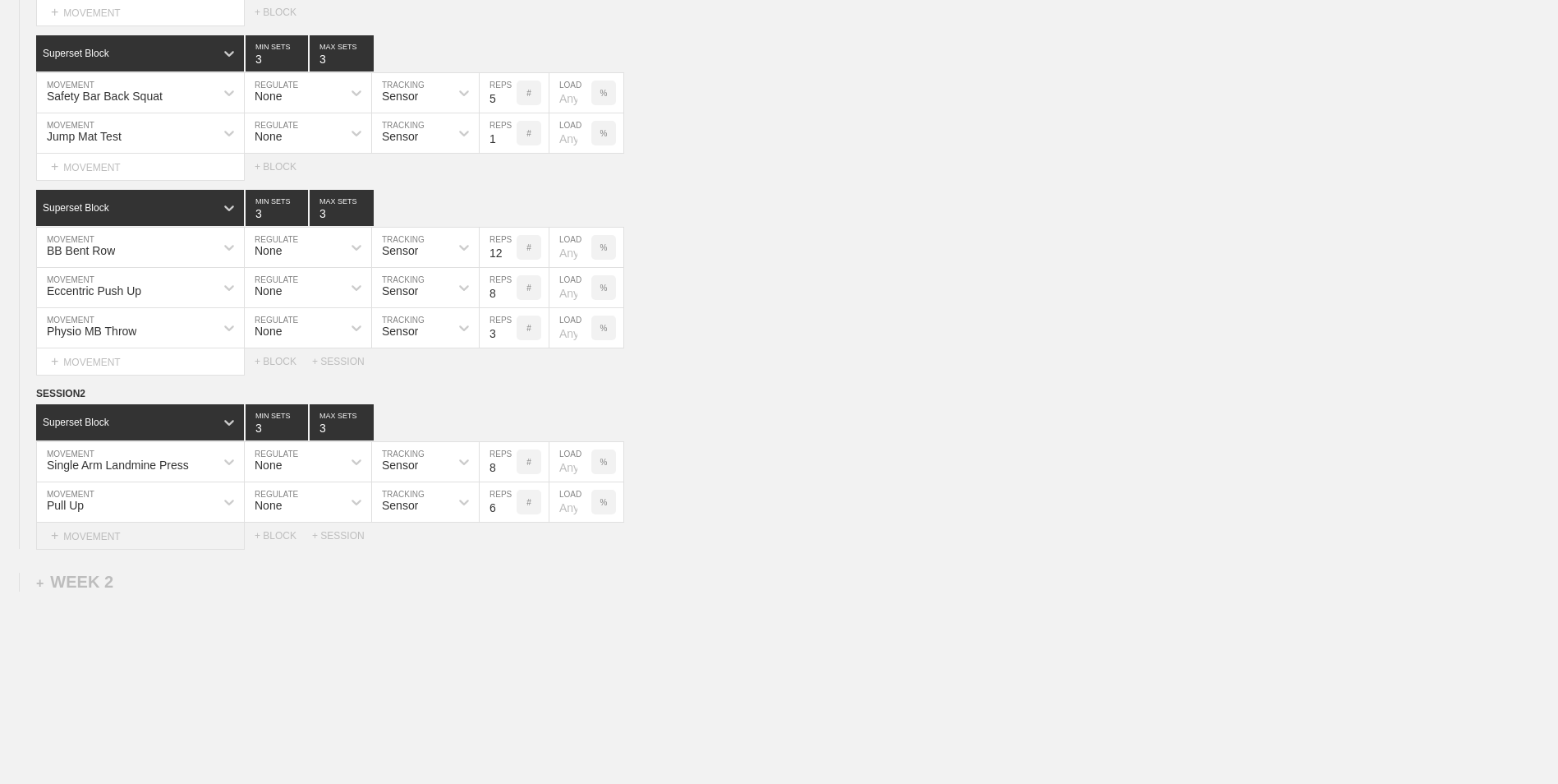
click at [151, 536] on div "+ MOVEMENT" at bounding box center [140, 536] width 209 height 27
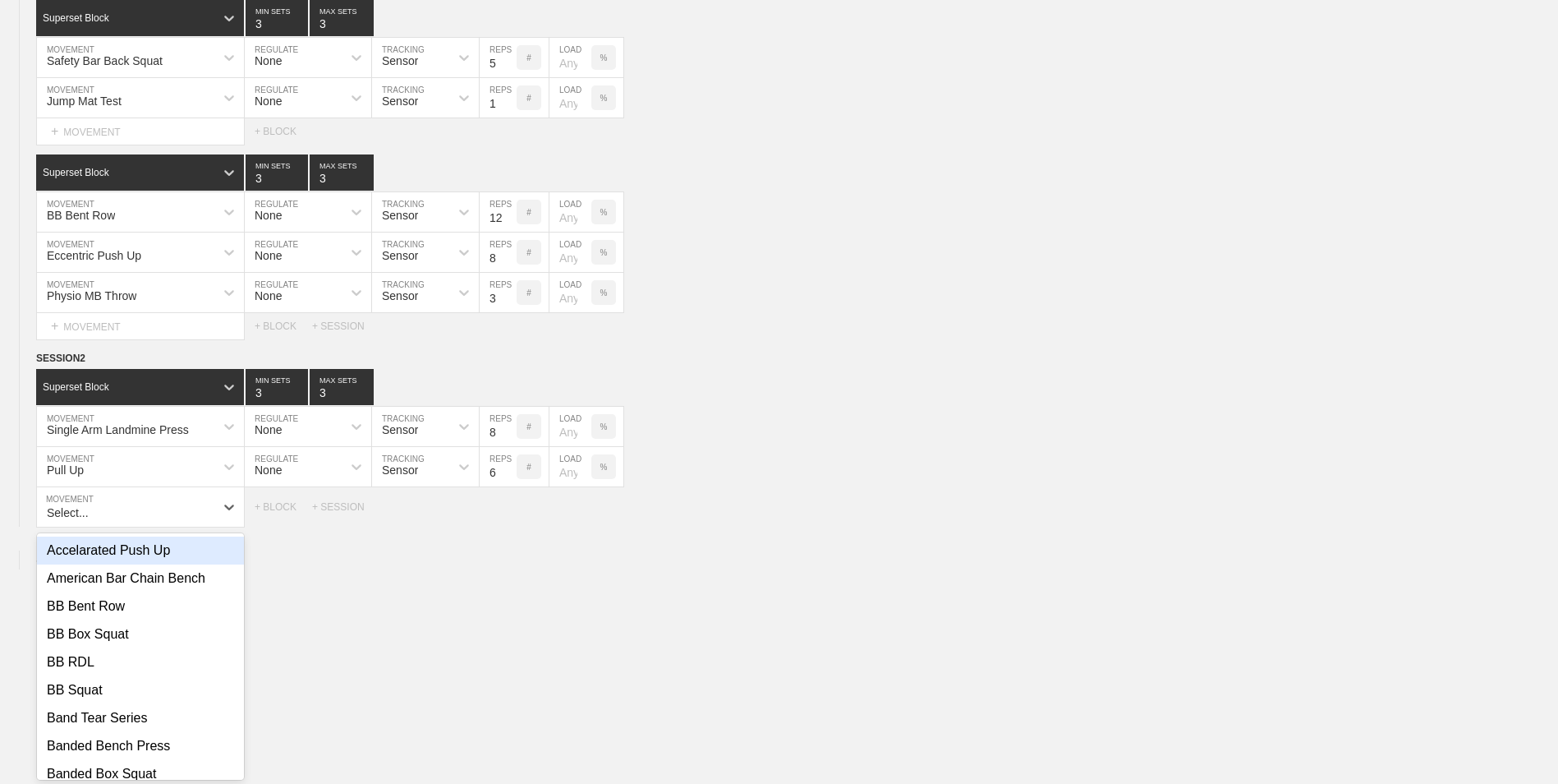
scroll to position [402, 0]
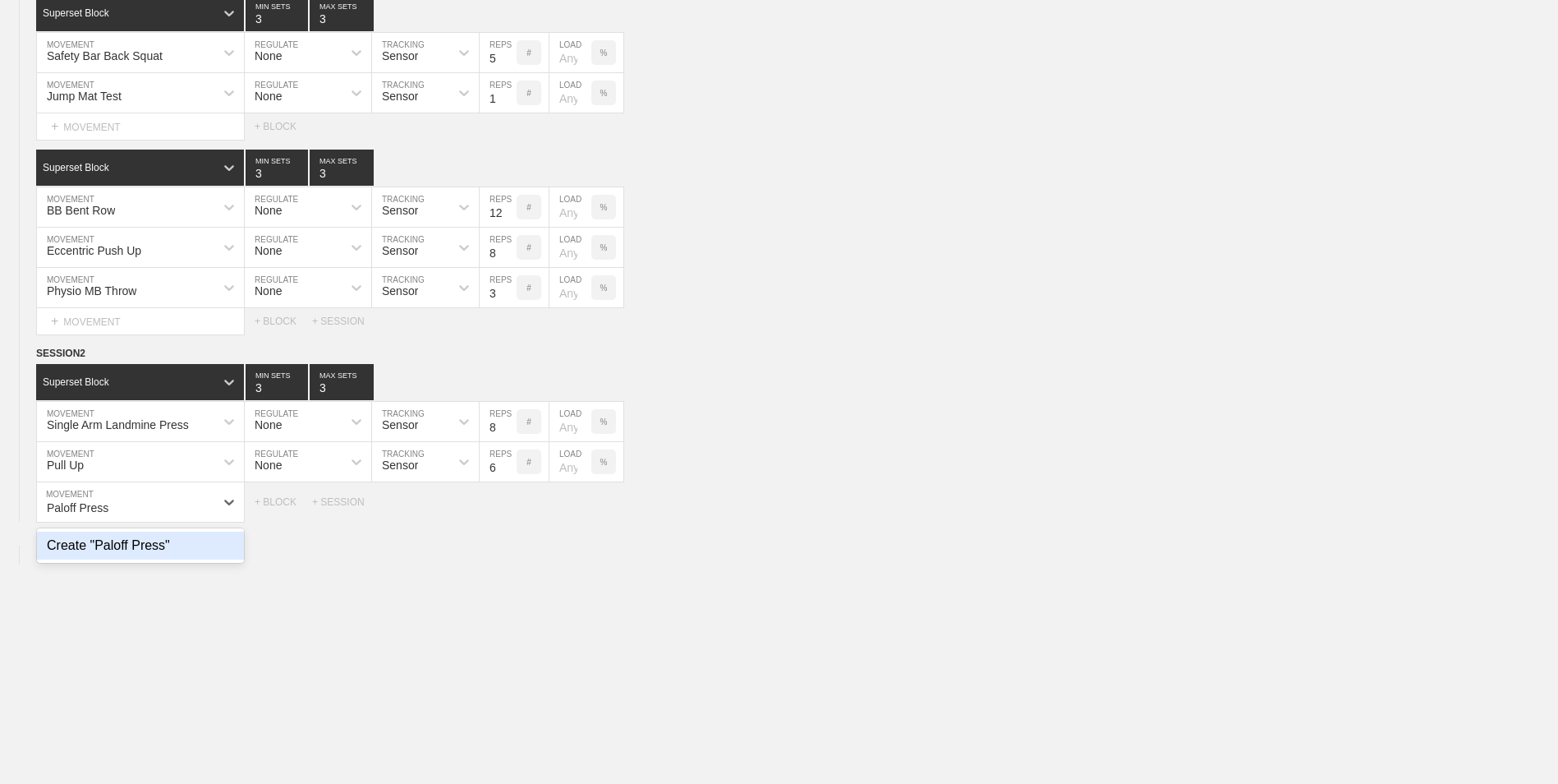
click at [186, 548] on div "Create "Paloff Press"" at bounding box center [140, 545] width 207 height 28
type input "Paloff Press"
click at [509, 507] on input "9" at bounding box center [498, 502] width 37 height 40
click at [509, 507] on input "10" at bounding box center [498, 502] width 37 height 40
click at [509, 507] on input "11" at bounding box center [498, 502] width 37 height 40
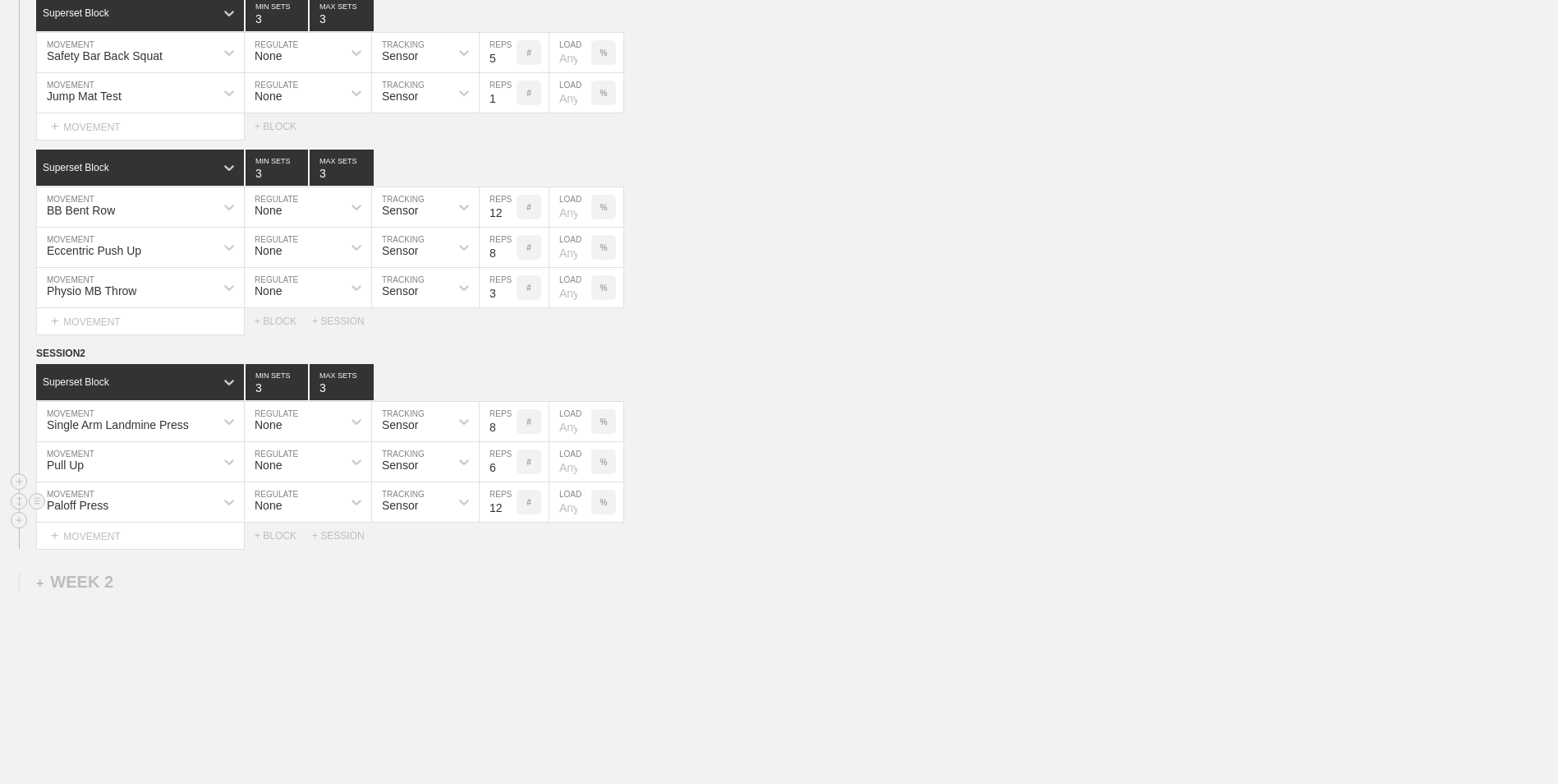
click at [509, 507] on input "12" at bounding box center [498, 502] width 37 height 40
click at [509, 507] on input "13" at bounding box center [498, 502] width 37 height 40
click at [509, 507] on input "14" at bounding box center [498, 502] width 37 height 40
click at [509, 507] on input "15" at bounding box center [498, 502] width 37 height 40
click at [509, 507] on input "16" at bounding box center [498, 502] width 37 height 40
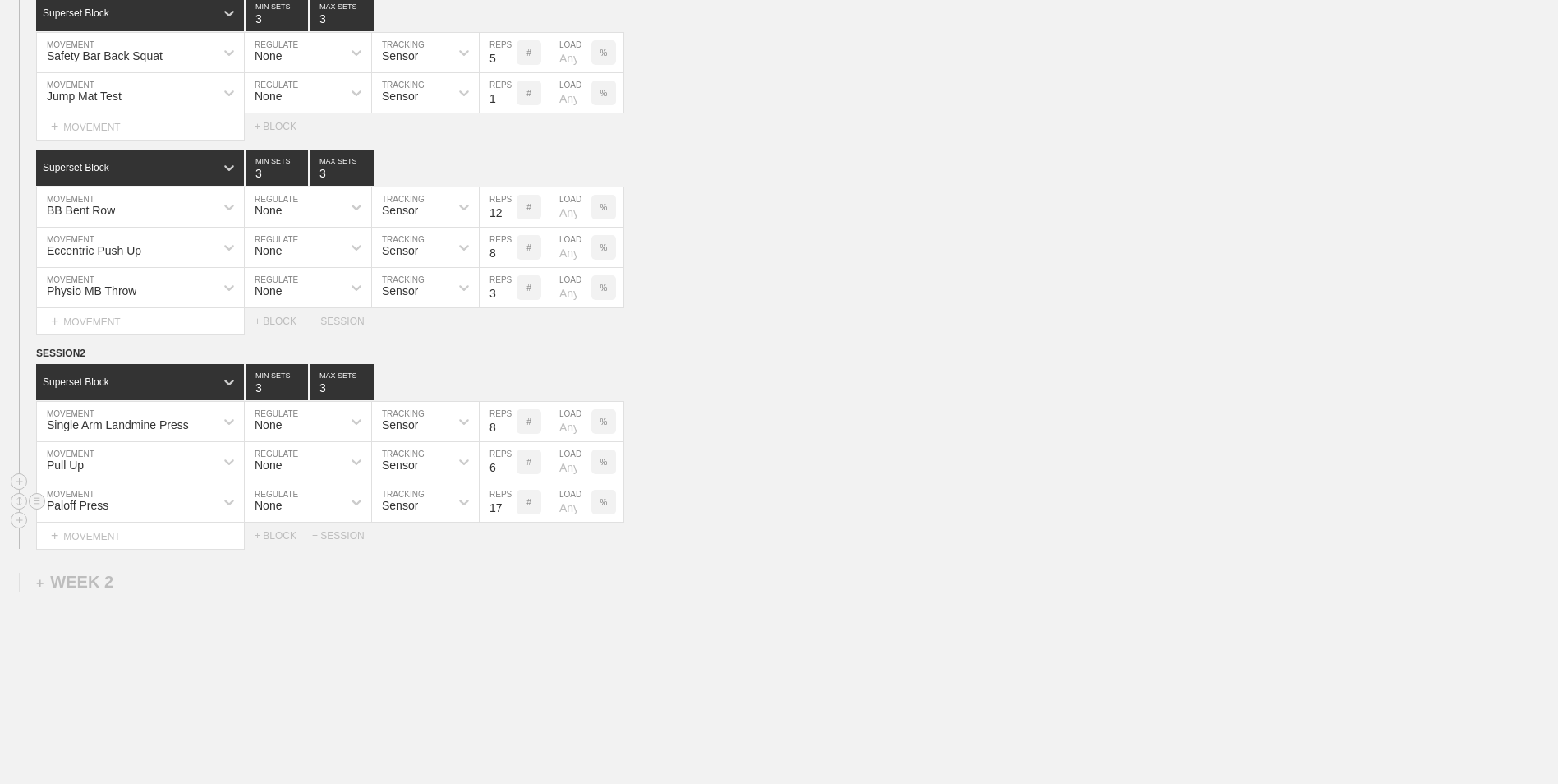
click at [509, 507] on input "17" at bounding box center [498, 502] width 37 height 40
click at [509, 507] on input "18" at bounding box center [498, 502] width 37 height 40
click at [509, 507] on input "19" at bounding box center [498, 502] width 37 height 40
type input "20"
click at [509, 507] on input "20" at bounding box center [498, 502] width 37 height 40
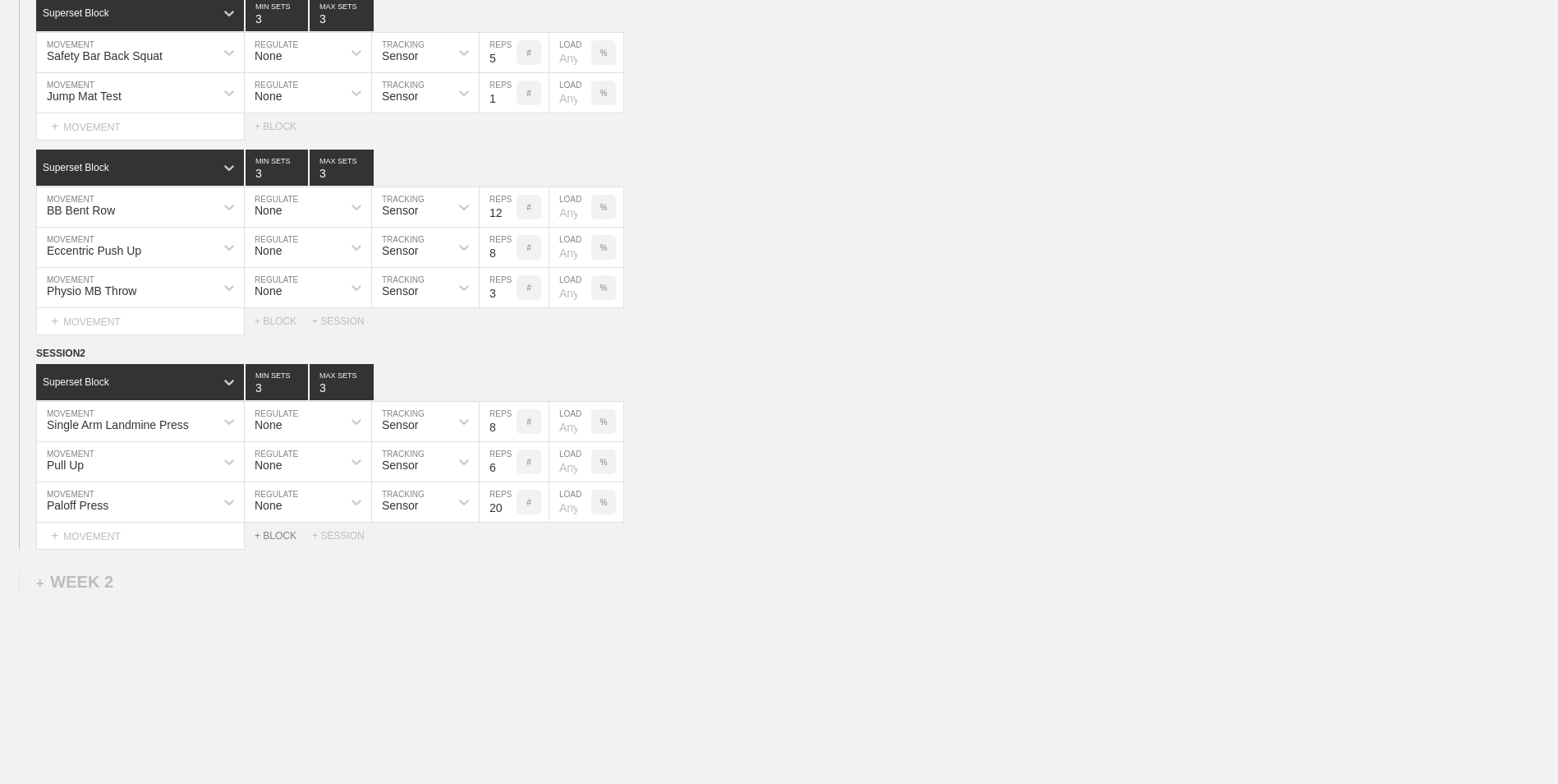
click at [277, 540] on div "+ BLOCK" at bounding box center [283, 536] width 57 height 12
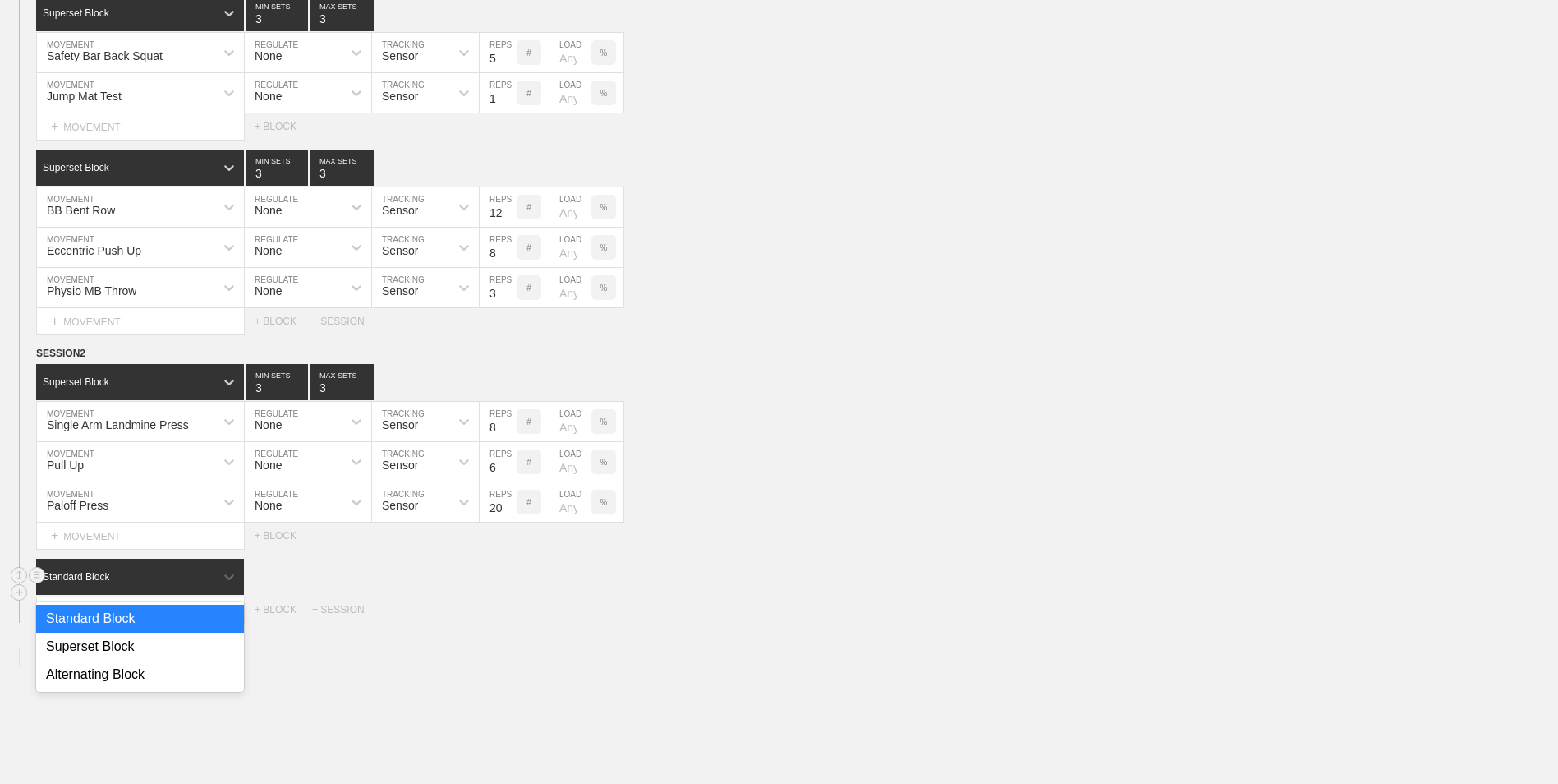
click at [150, 580] on div "Standard Block" at bounding box center [125, 577] width 178 height 15
click at [140, 641] on div "Superset Block" at bounding box center [140, 646] width 208 height 28
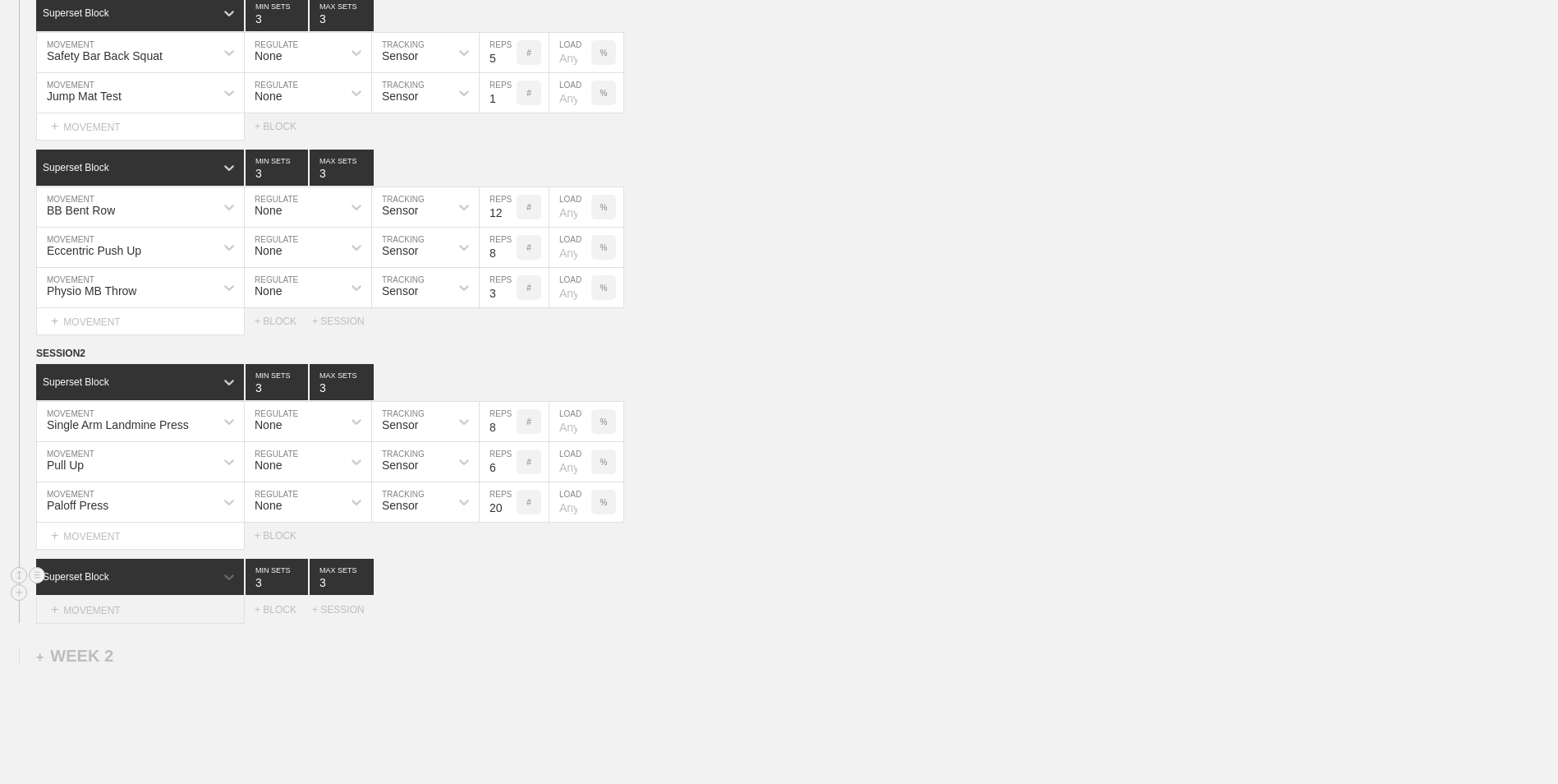
click at [133, 615] on div "+ MOVEMENT" at bounding box center [140, 610] width 209 height 27
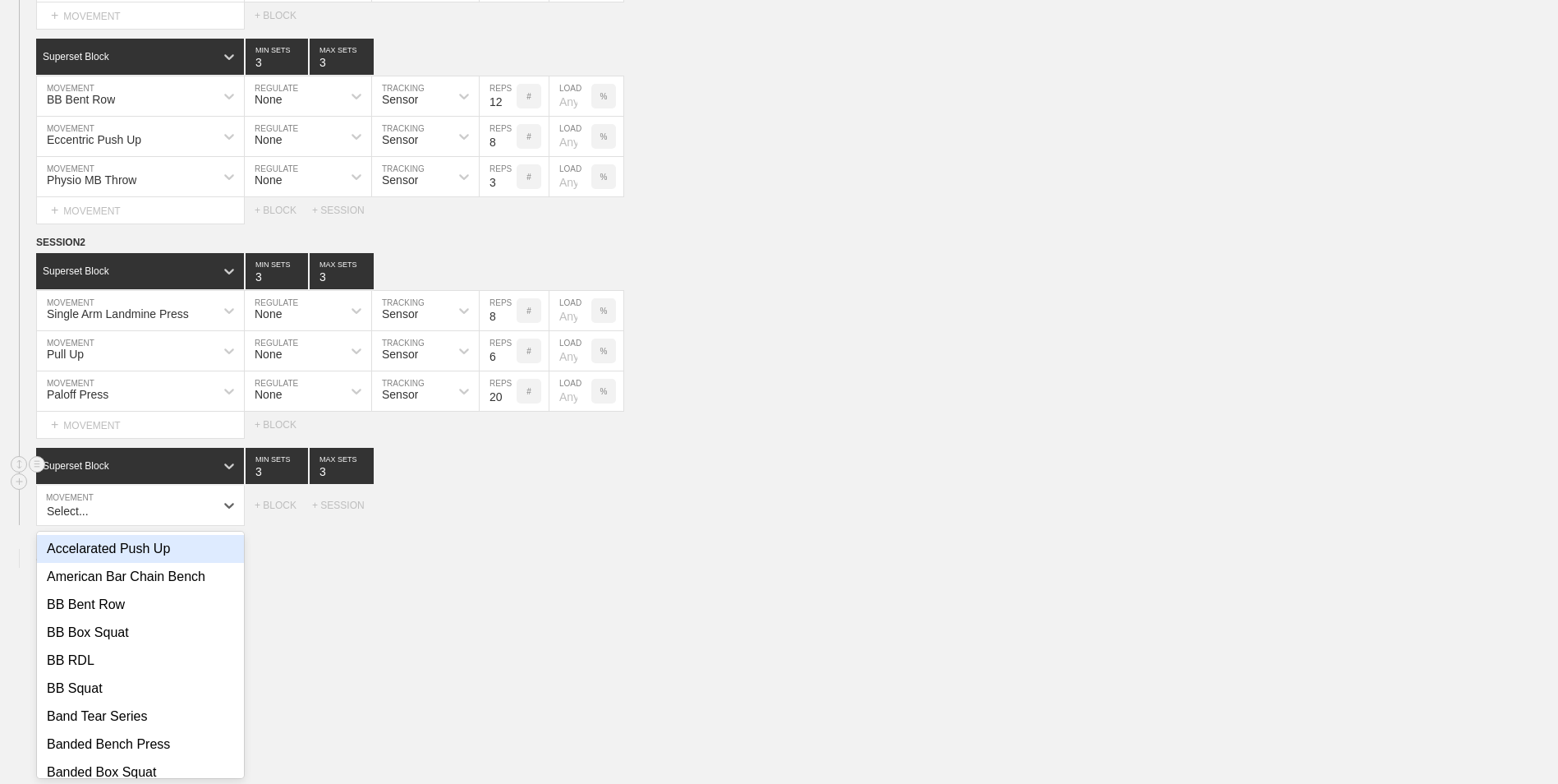
scroll to position [517, 0]
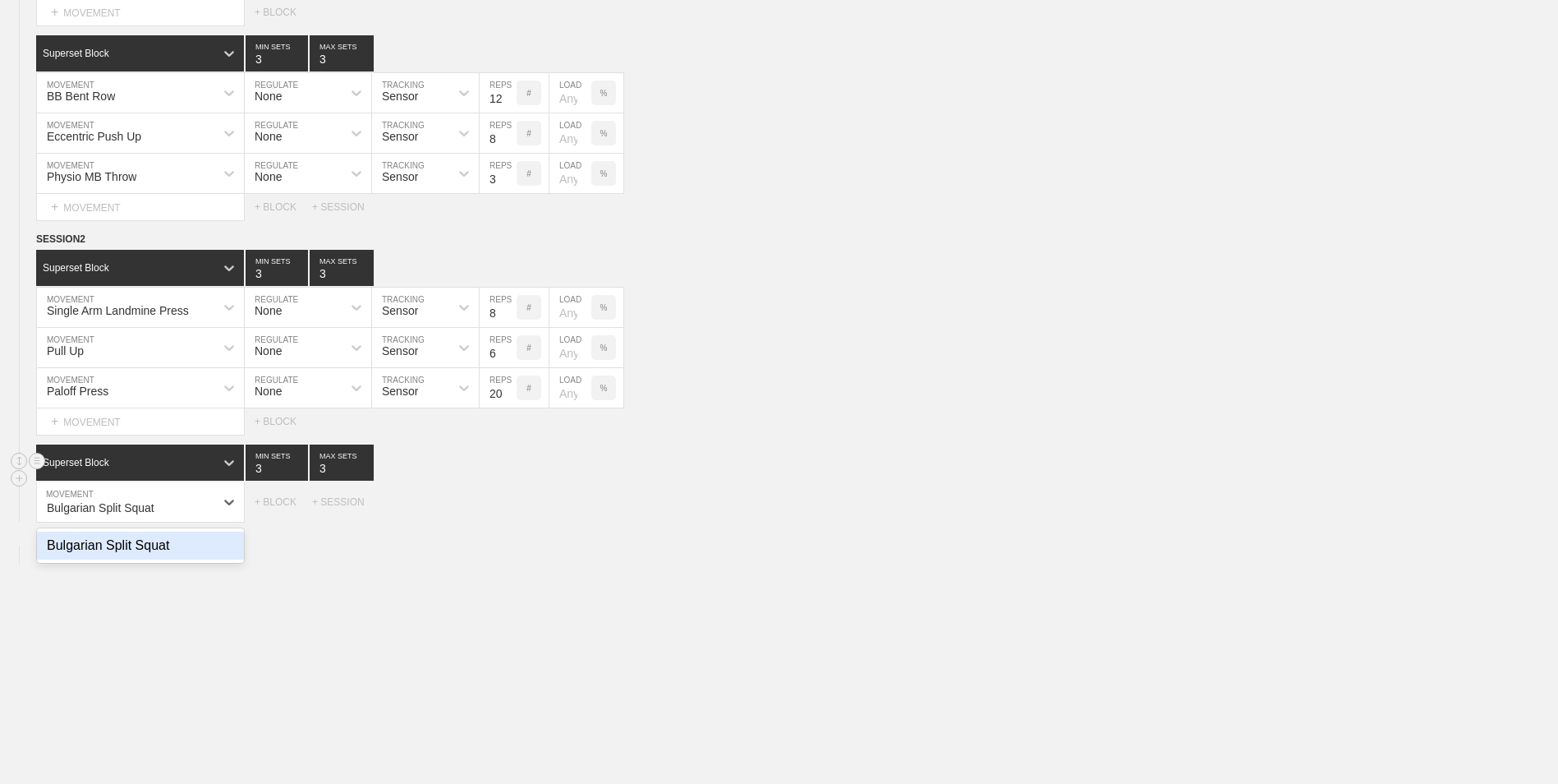
click at [130, 552] on div "Bulgarian Split Squat" at bounding box center [140, 545] width 207 height 28
type input "Bulgarian Split Squat"
click at [177, 533] on div "+ MOVEMENT" at bounding box center [140, 536] width 209 height 27
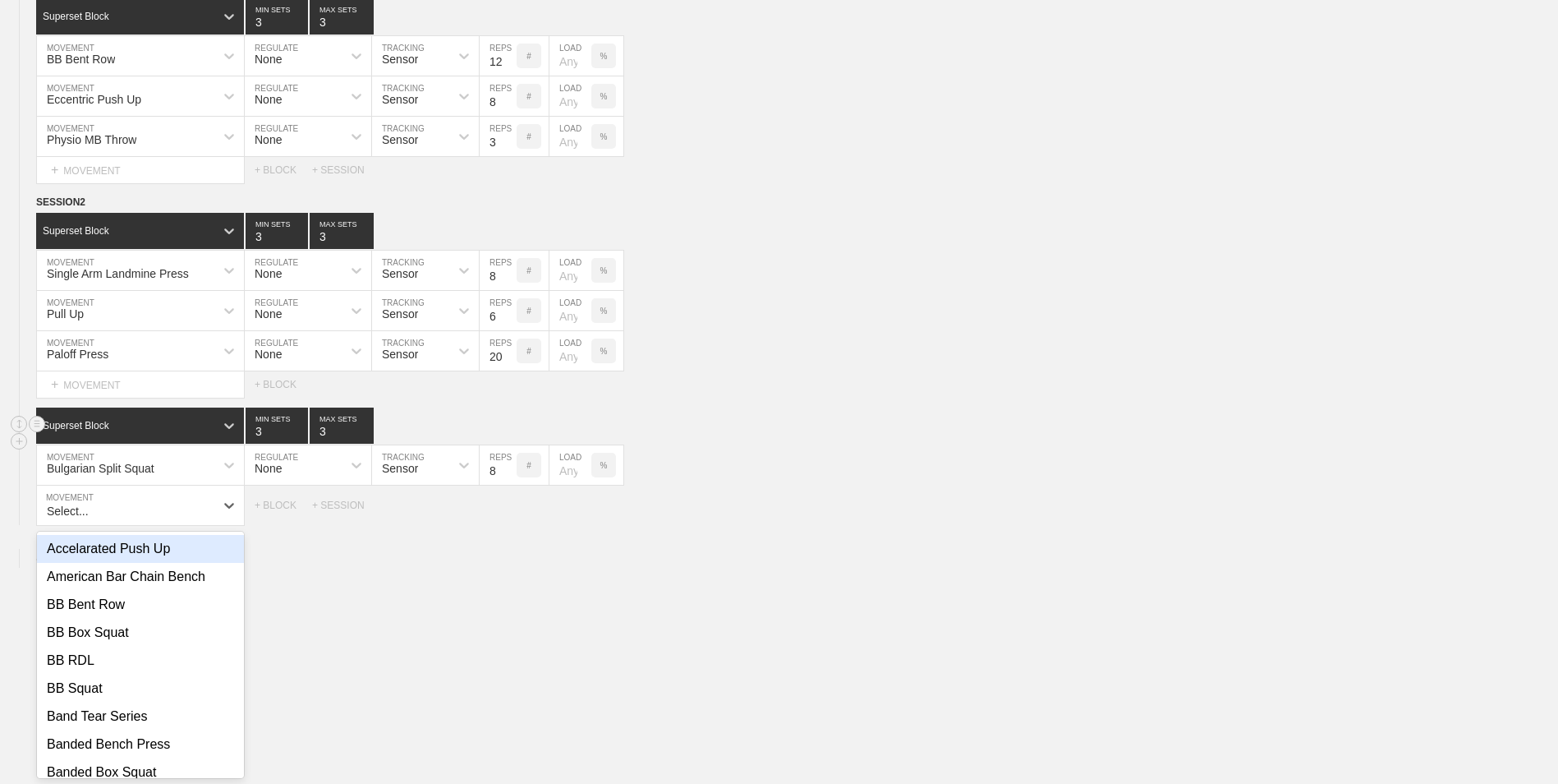
scroll to position [557, 0]
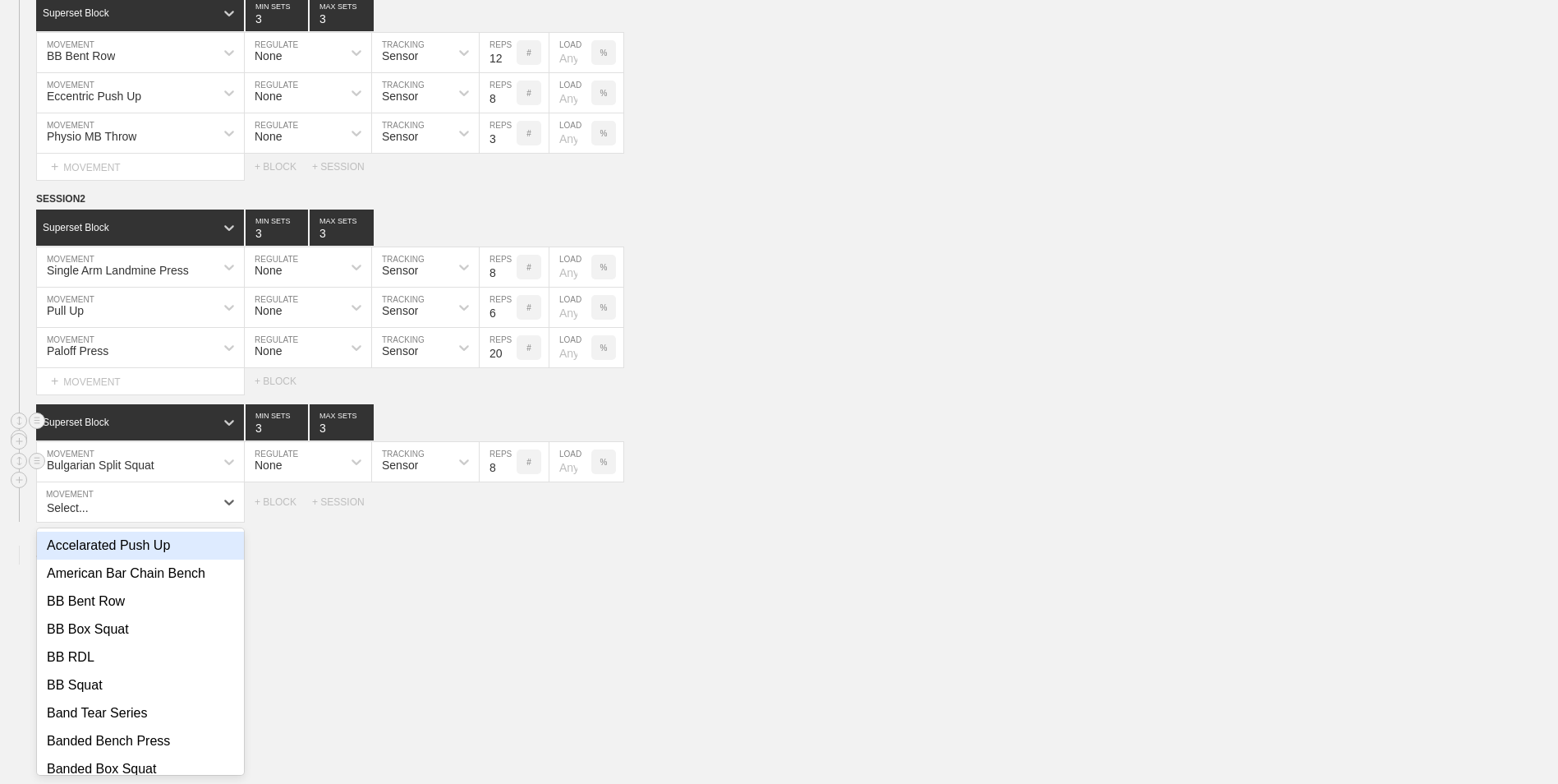
click at [172, 459] on div "Bulgarian Split Squat" at bounding box center [126, 461] width 177 height 28
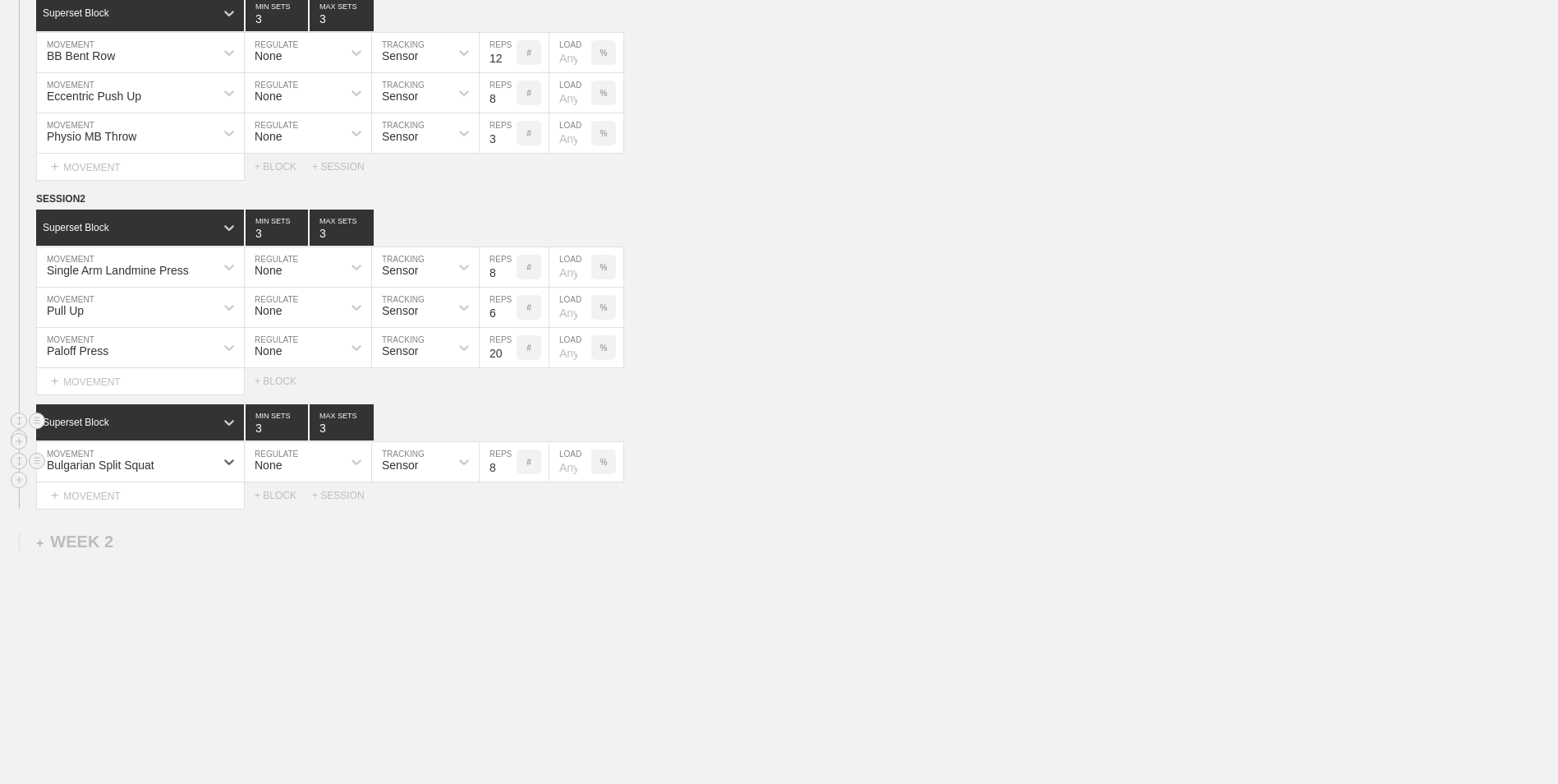
click at [172, 459] on div "Bulgarian Split Squat" at bounding box center [126, 461] width 177 height 28
type input "Barbell RDL"
click at [150, 499] on div "Create "Barbell RDL"" at bounding box center [140, 504] width 207 height 28
click at [180, 489] on div "+ MOVEMENT" at bounding box center [140, 496] width 209 height 27
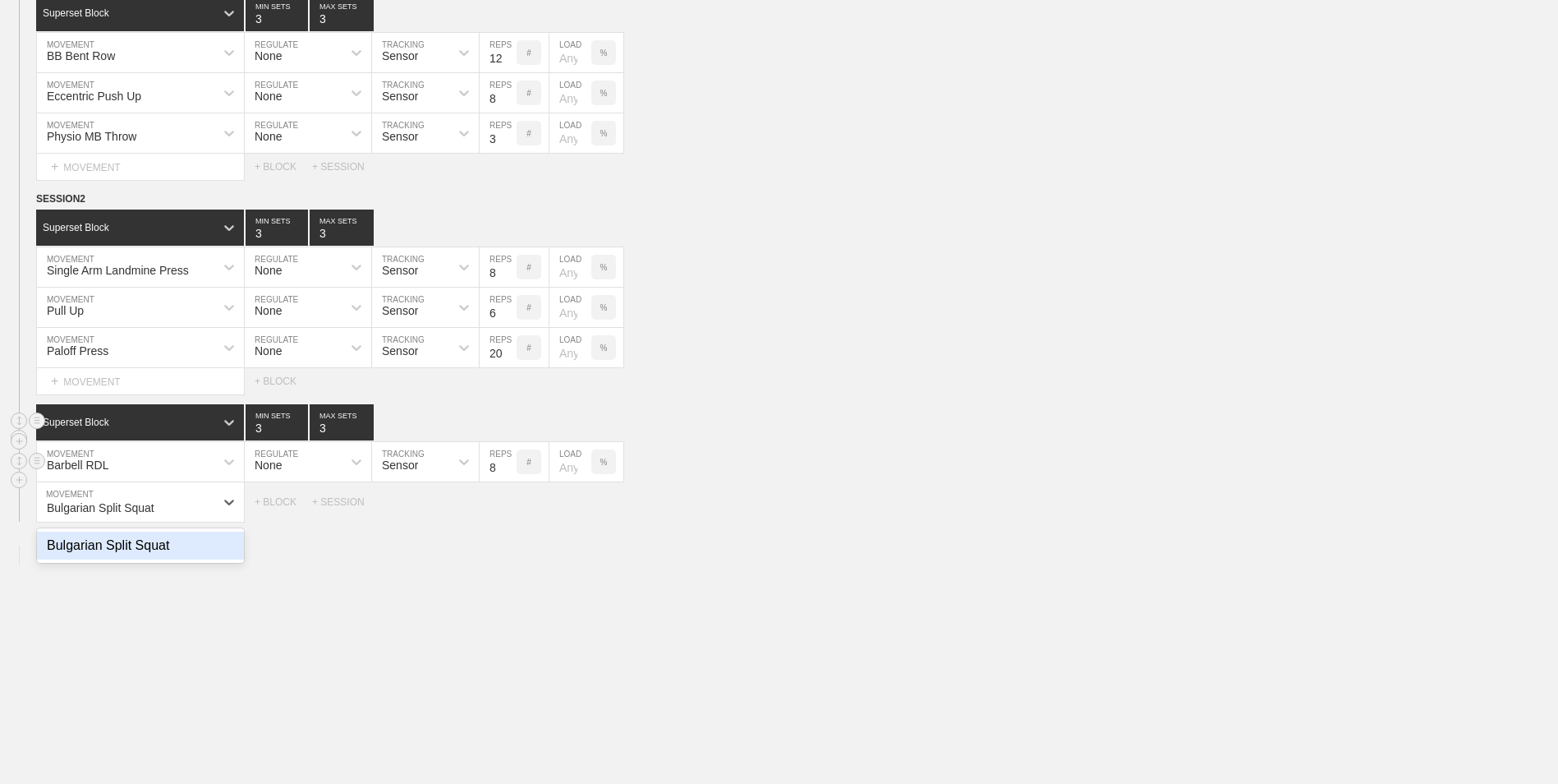
click at [143, 551] on div "Bulgarian Split Squat" at bounding box center [140, 545] width 207 height 28
type input "Bulgarian Split Squat"
click at [124, 531] on div "+ MOVEMENT" at bounding box center [140, 536] width 209 height 27
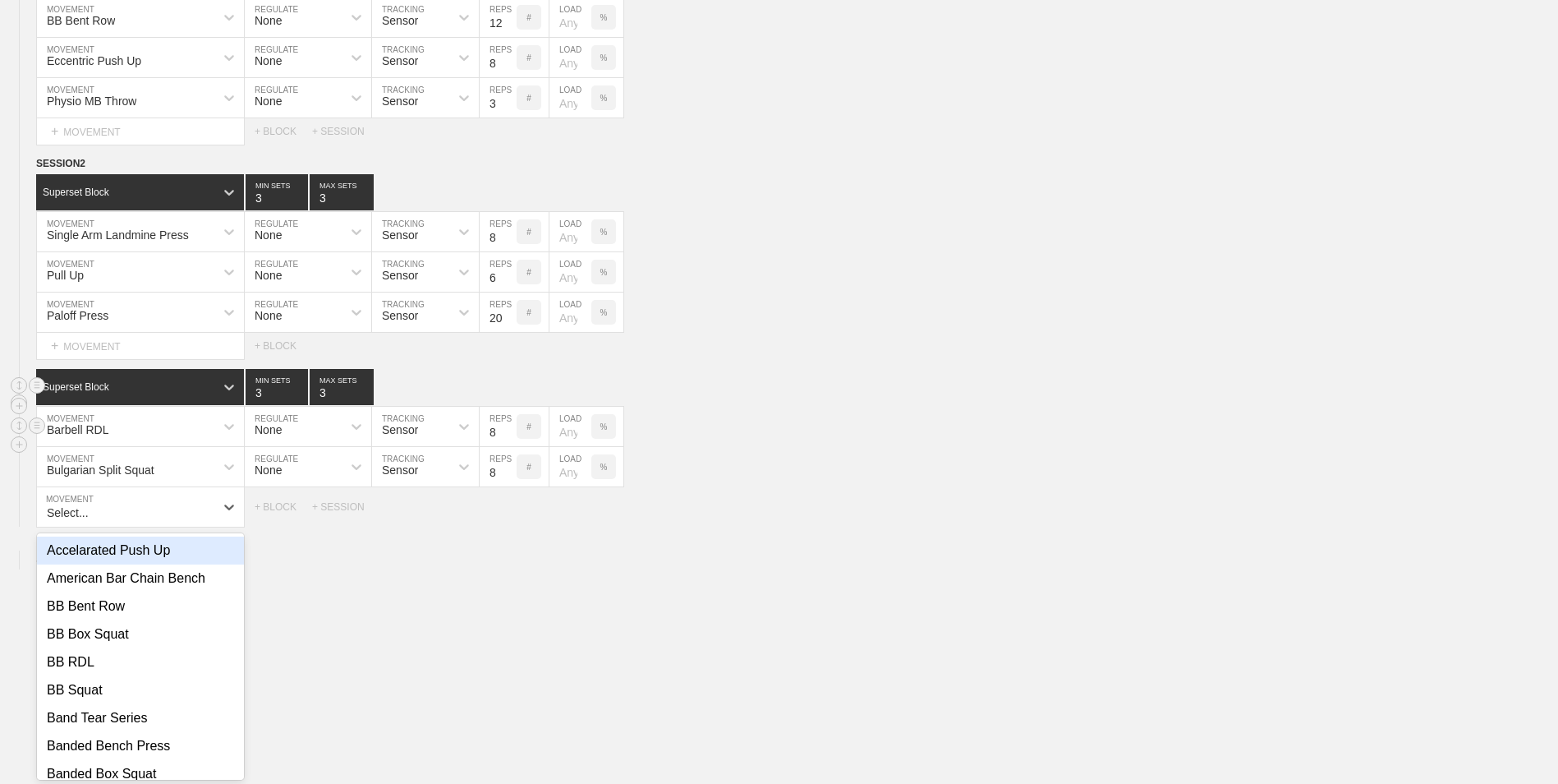
scroll to position [597, 0]
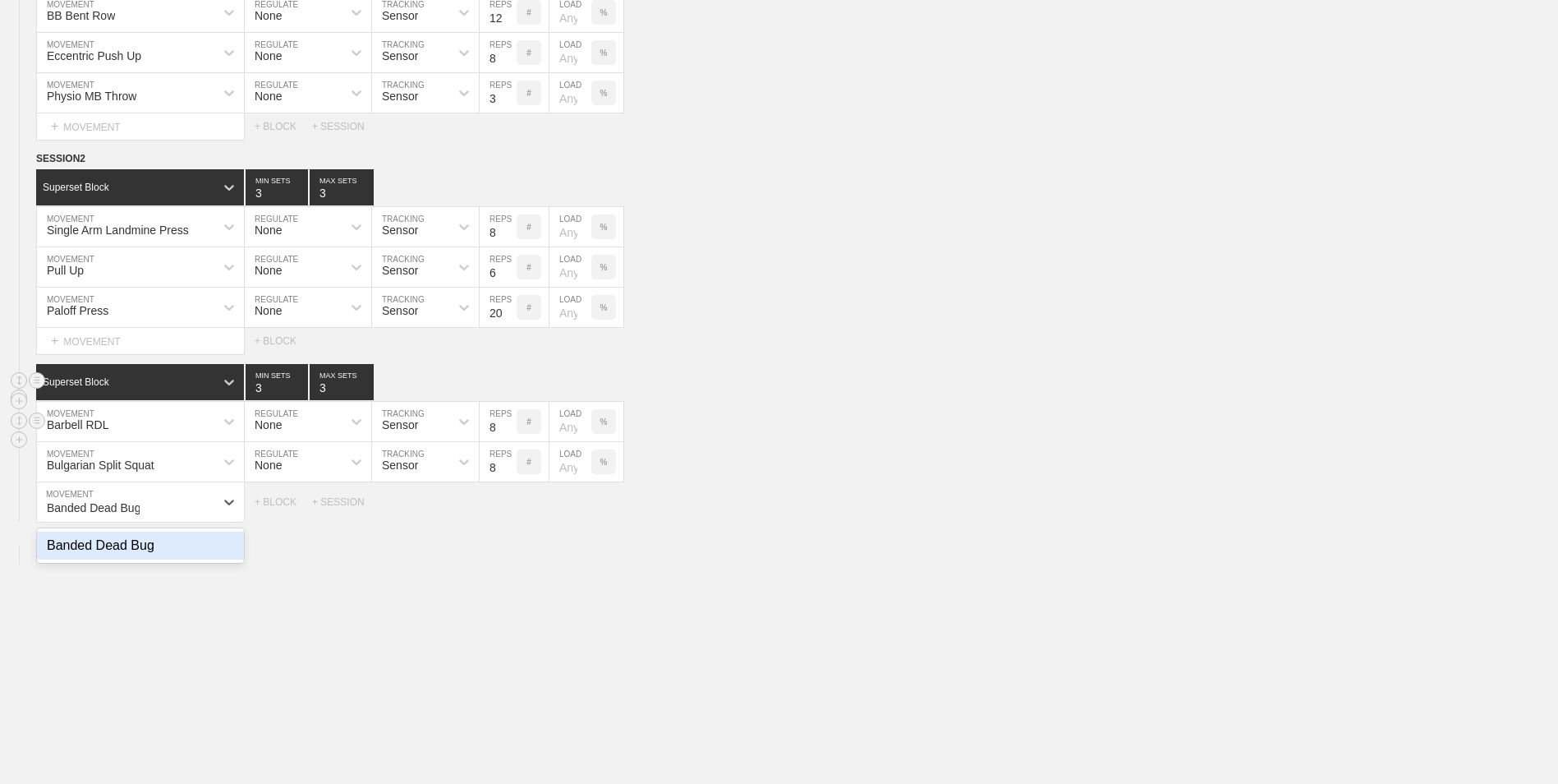
click at [164, 553] on div "Banded Dead Bug" at bounding box center [140, 545] width 207 height 28
type input "Banded Dead Bug"
click at [507, 426] on input "9" at bounding box center [498, 421] width 37 height 40
click at [507, 426] on input "10" at bounding box center [498, 421] width 37 height 40
click at [507, 433] on input "9" at bounding box center [498, 421] width 37 height 40
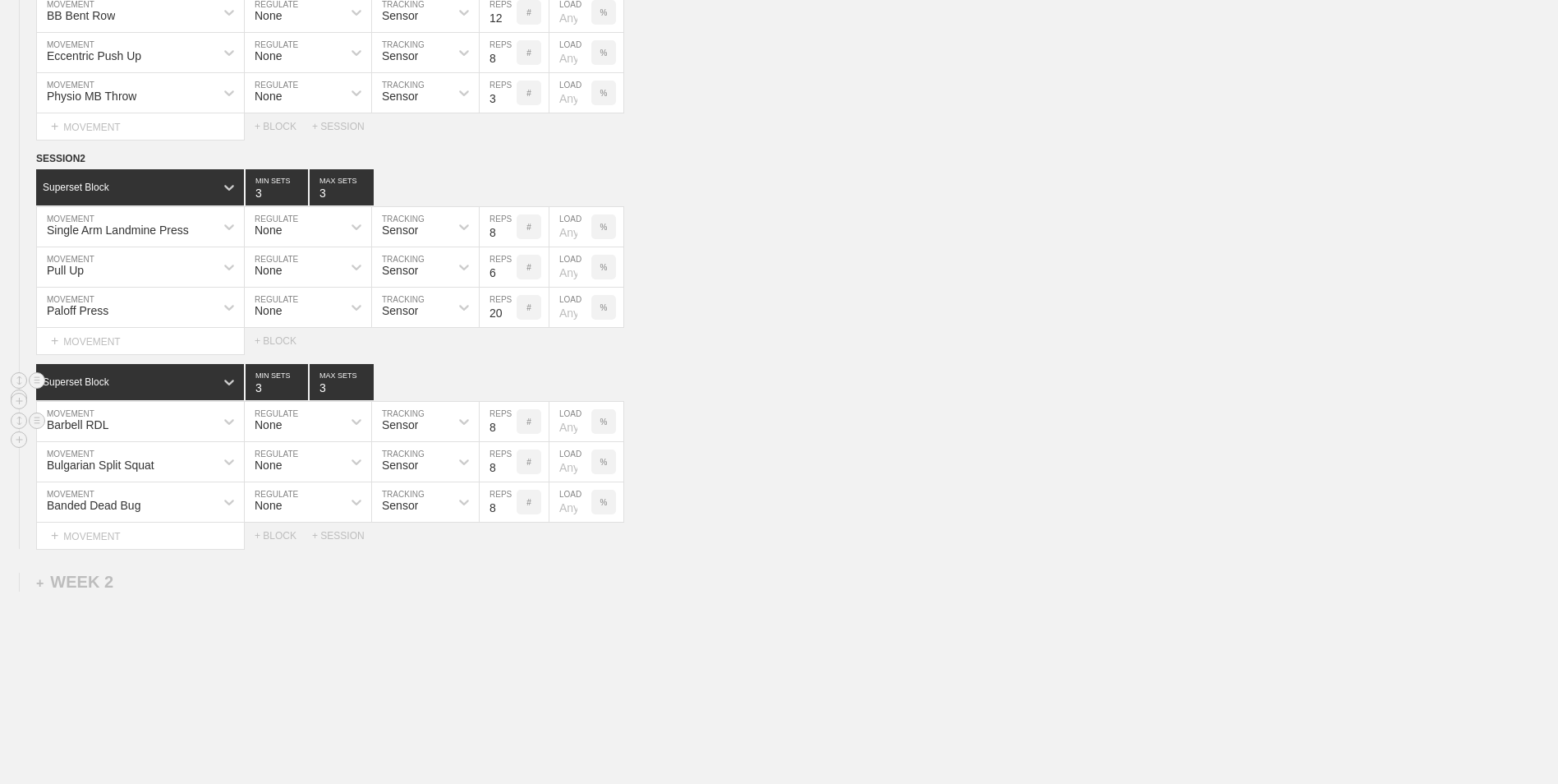
click at [507, 433] on input "8" at bounding box center [498, 421] width 37 height 40
click at [507, 433] on input "7" at bounding box center [498, 421] width 37 height 40
type input "8"
click at [508, 424] on input "8" at bounding box center [498, 421] width 37 height 40
click at [509, 466] on input "9" at bounding box center [498, 461] width 37 height 40
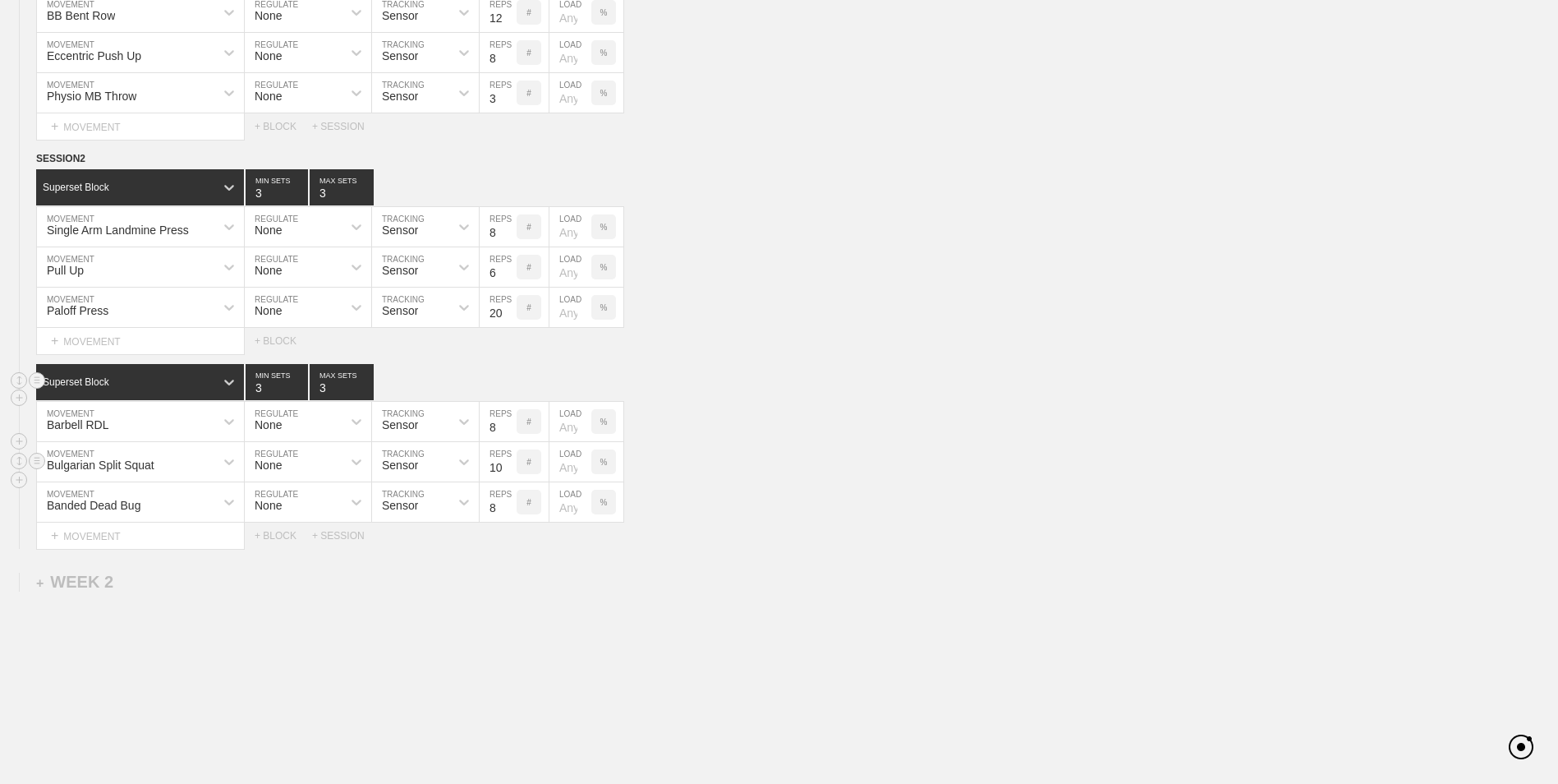
type input "10"
click at [509, 466] on input "10" at bounding box center [498, 461] width 37 height 40
click at [509, 504] on input "9" at bounding box center [498, 502] width 37 height 40
click at [509, 504] on input "10" at bounding box center [498, 502] width 37 height 40
click at [509, 504] on input "11" at bounding box center [498, 502] width 37 height 40
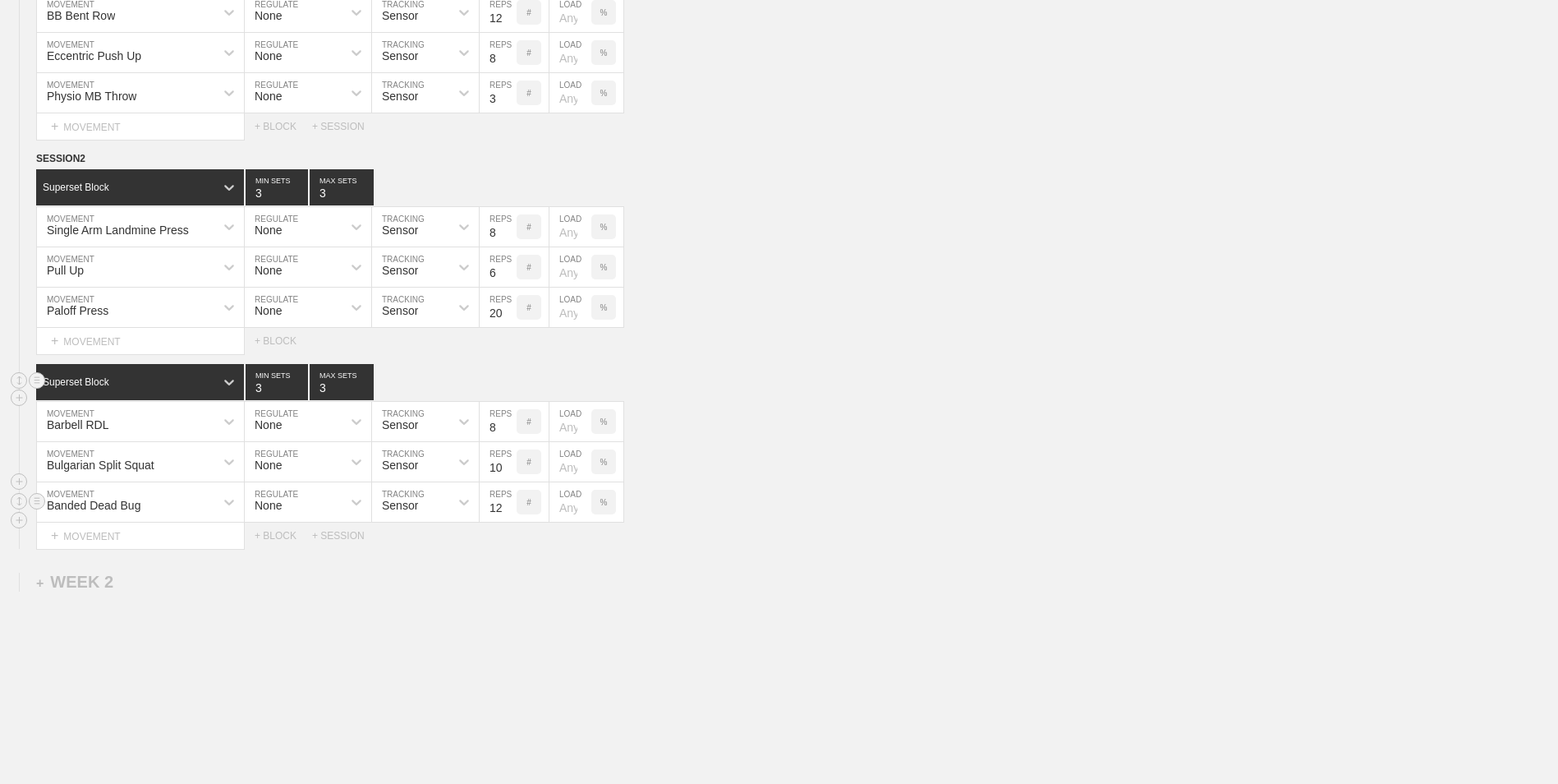
type input "12"
click at [509, 504] on input "12" at bounding box center [498, 502] width 37 height 40
click at [486, 641] on div "WEEK 1 DUPLICATE DELETE SESSION 1 Superset Block 3 MIN SETS 3 MAX SETS DUPLICAT…" at bounding box center [779, 208] width 1558 height 1258
click at [124, 272] on div "Pull Up" at bounding box center [126, 266] width 177 height 28
type input "Pull Up Hold"
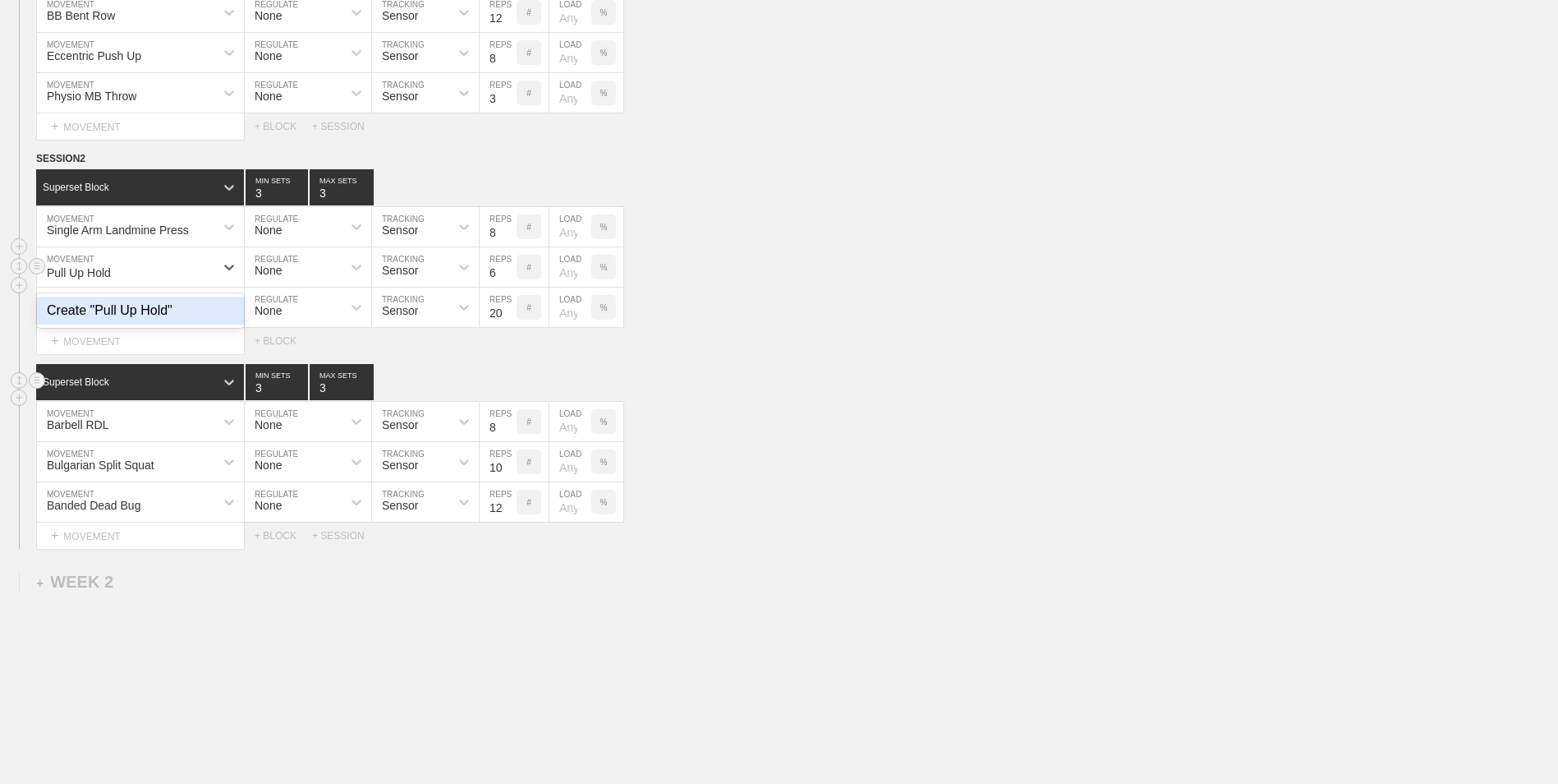
click at [141, 313] on div "Create "Pull Up Hold"" at bounding box center [140, 310] width 207 height 28
click at [509, 278] on input "5" at bounding box center [498, 267] width 37 height 40
click at [510, 277] on input "4" at bounding box center [498, 267] width 37 height 40
click at [510, 277] on input "3" at bounding box center [498, 267] width 37 height 40
click at [510, 277] on input "2" at bounding box center [498, 267] width 37 height 40
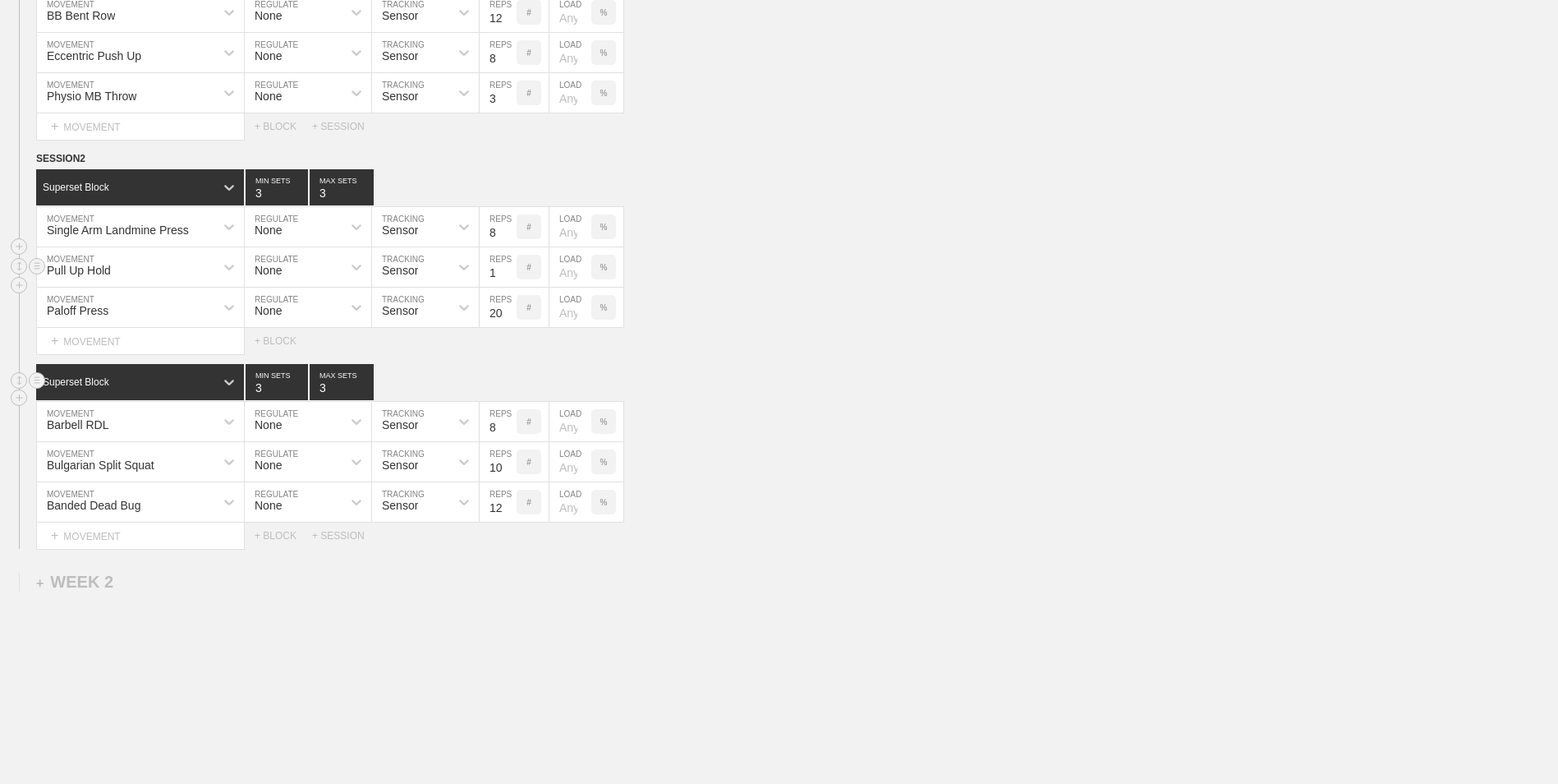
type input "1"
click at [510, 277] on input "1" at bounding box center [498, 267] width 37 height 40
click at [888, 344] on div "Select... MOVEMENT + MOVEMENT + BLOCK" at bounding box center [779, 340] width 1558 height 26
click at [169, 345] on div "+ MOVEMENT" at bounding box center [140, 341] width 209 height 27
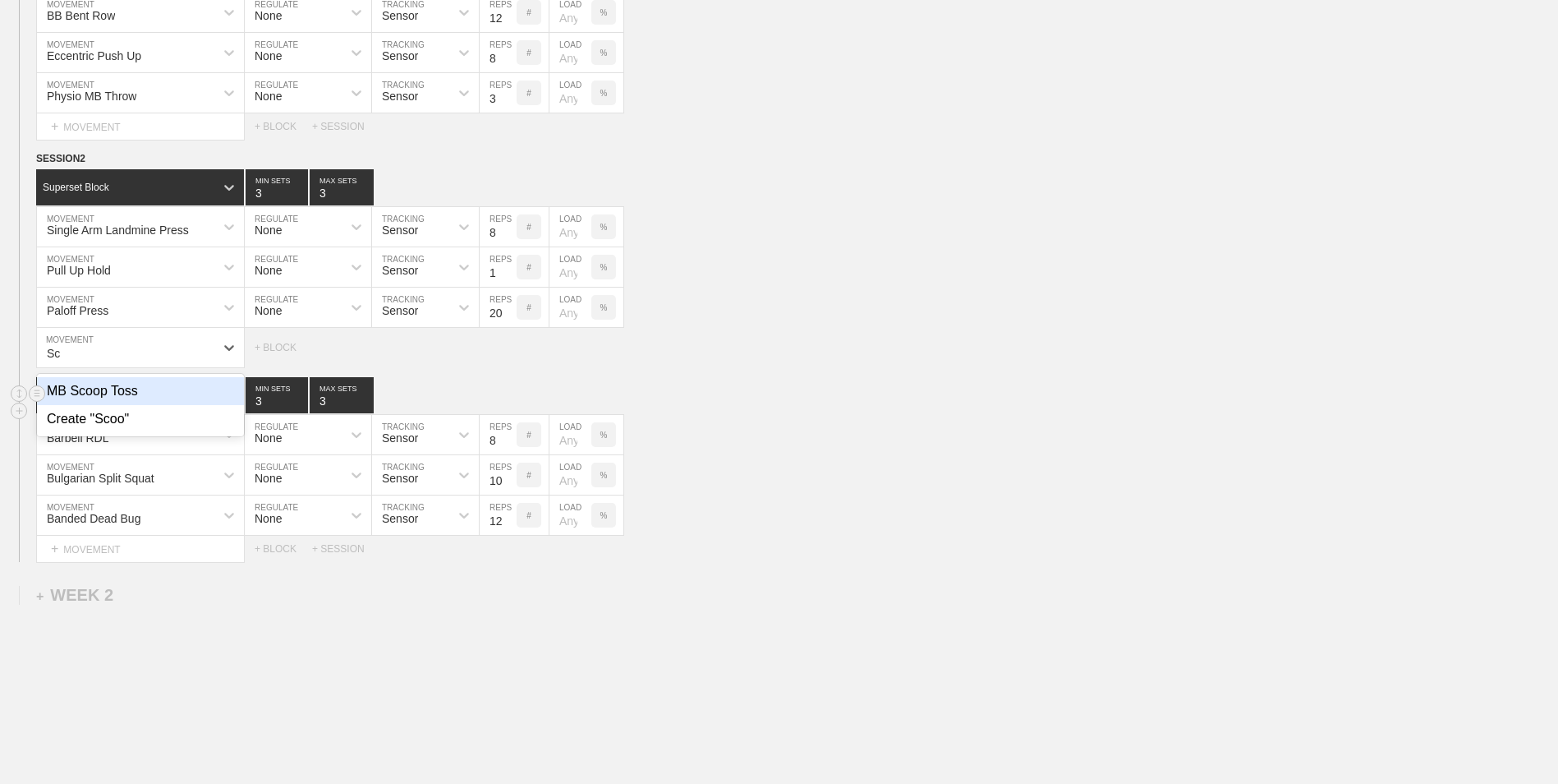
type input "S"
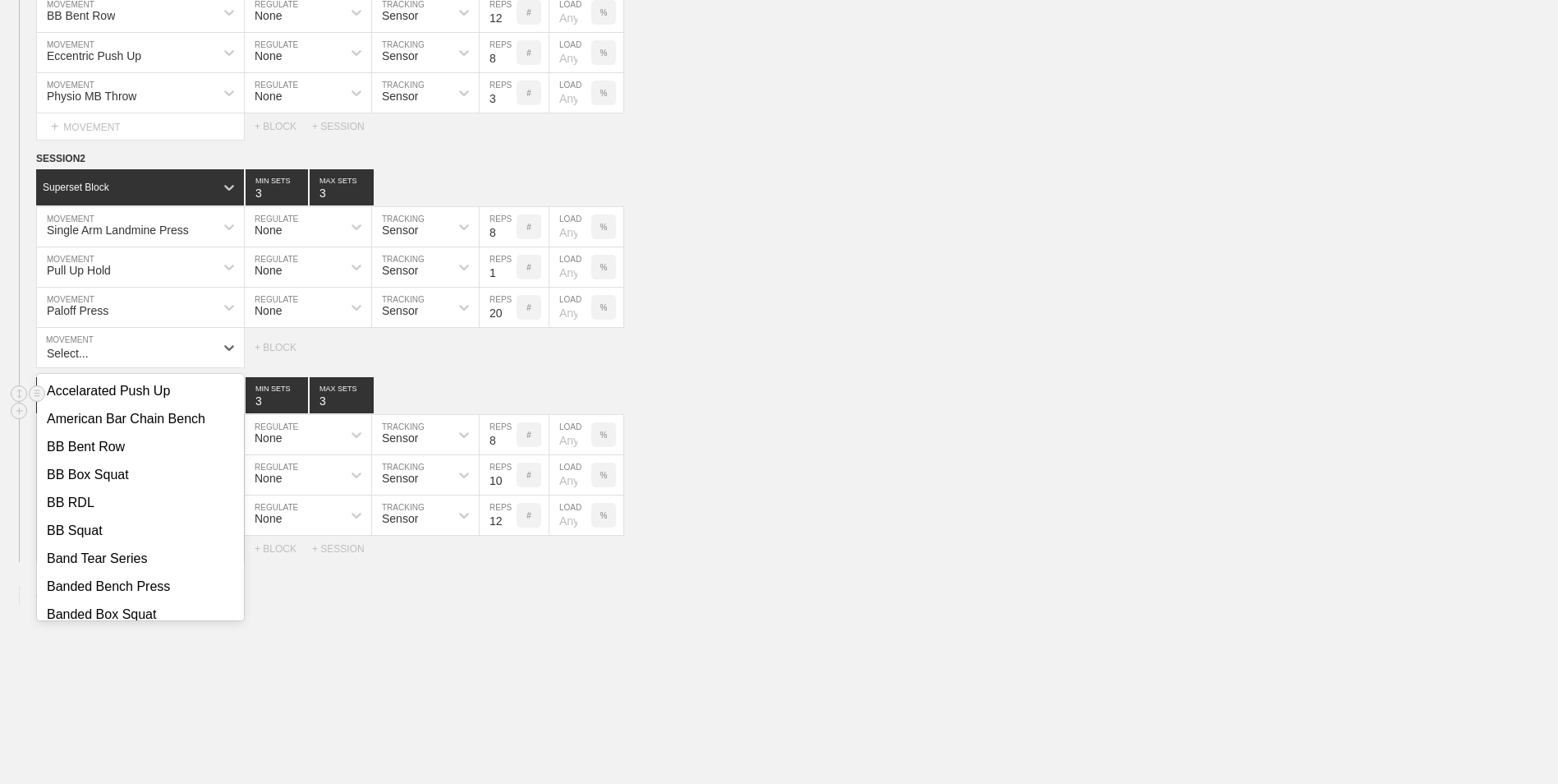
type input "N"
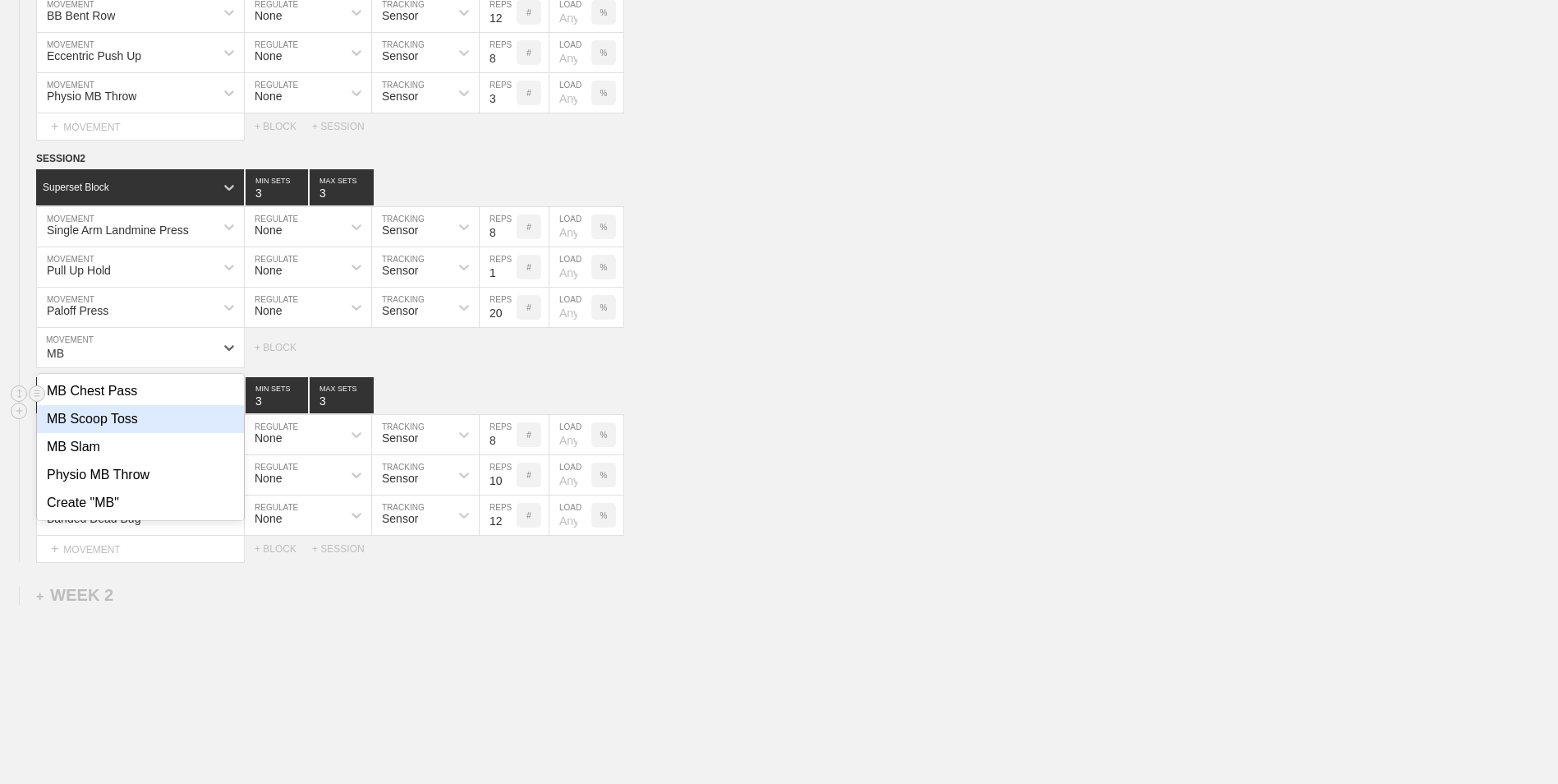
click at [161, 423] on div "MB Scoop Toss" at bounding box center [140, 418] width 207 height 28
type input "MB"
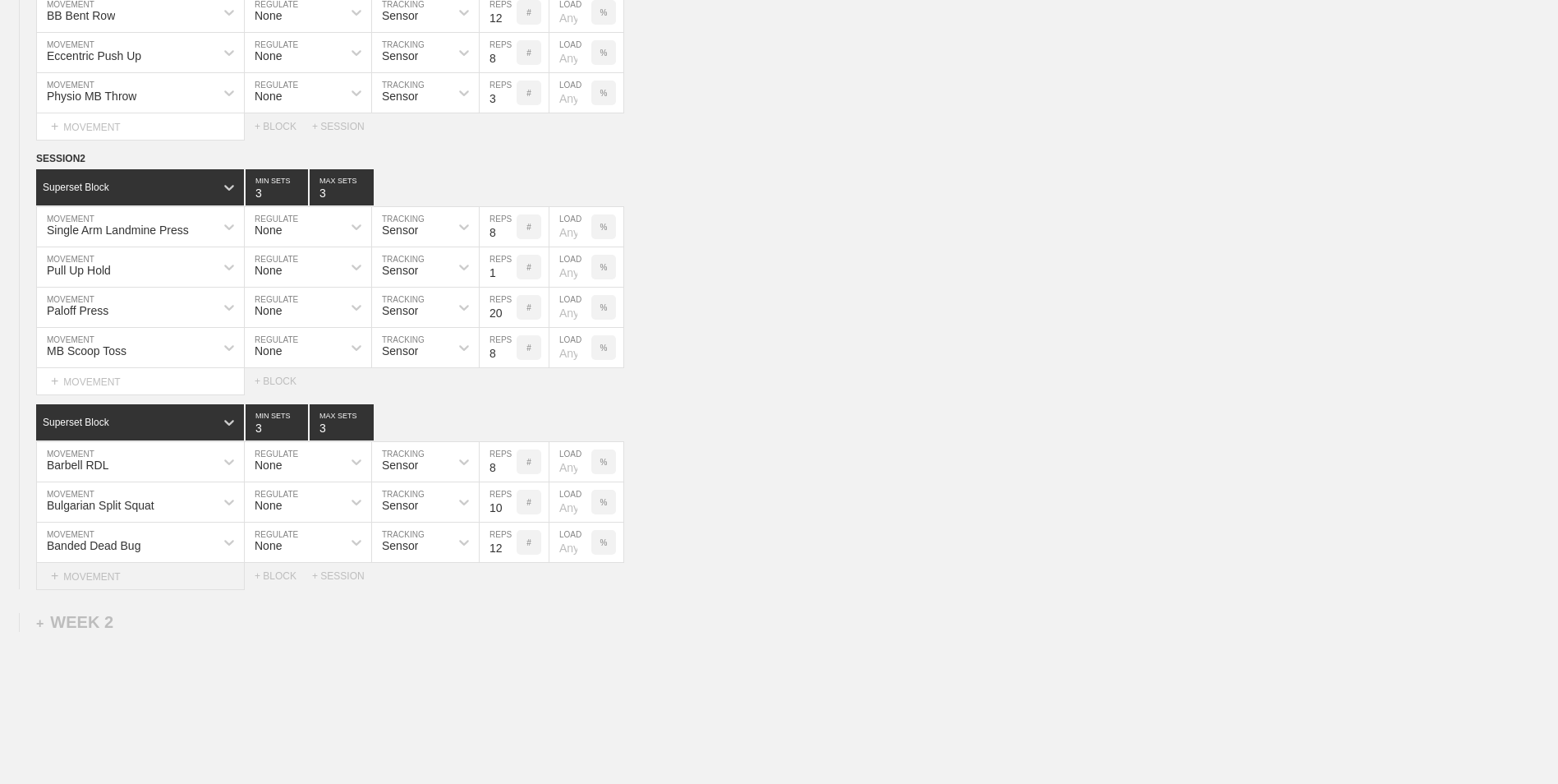
click at [125, 584] on div "+ MOVEMENT" at bounding box center [140, 576] width 209 height 27
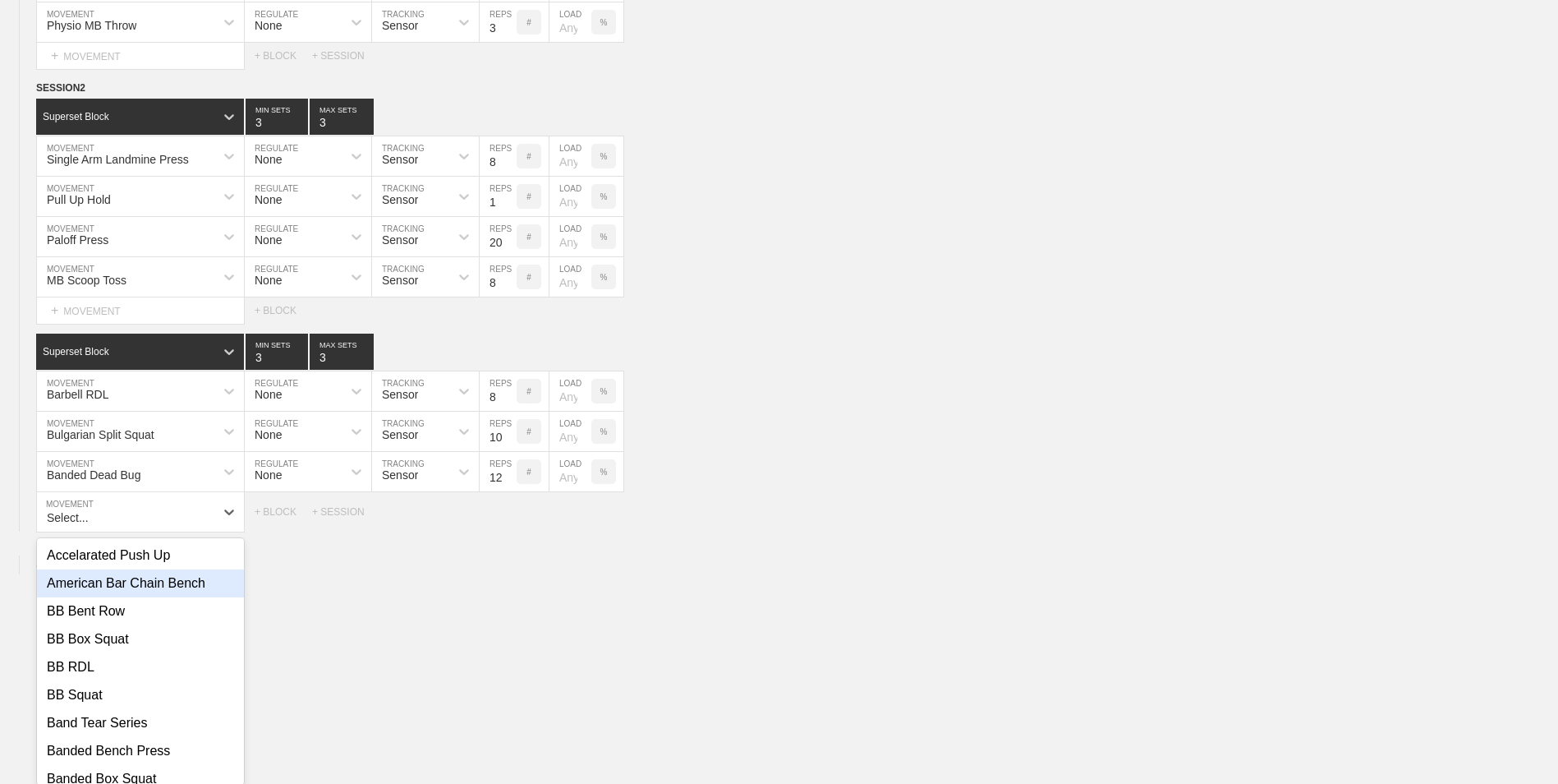
scroll to position [678, 0]
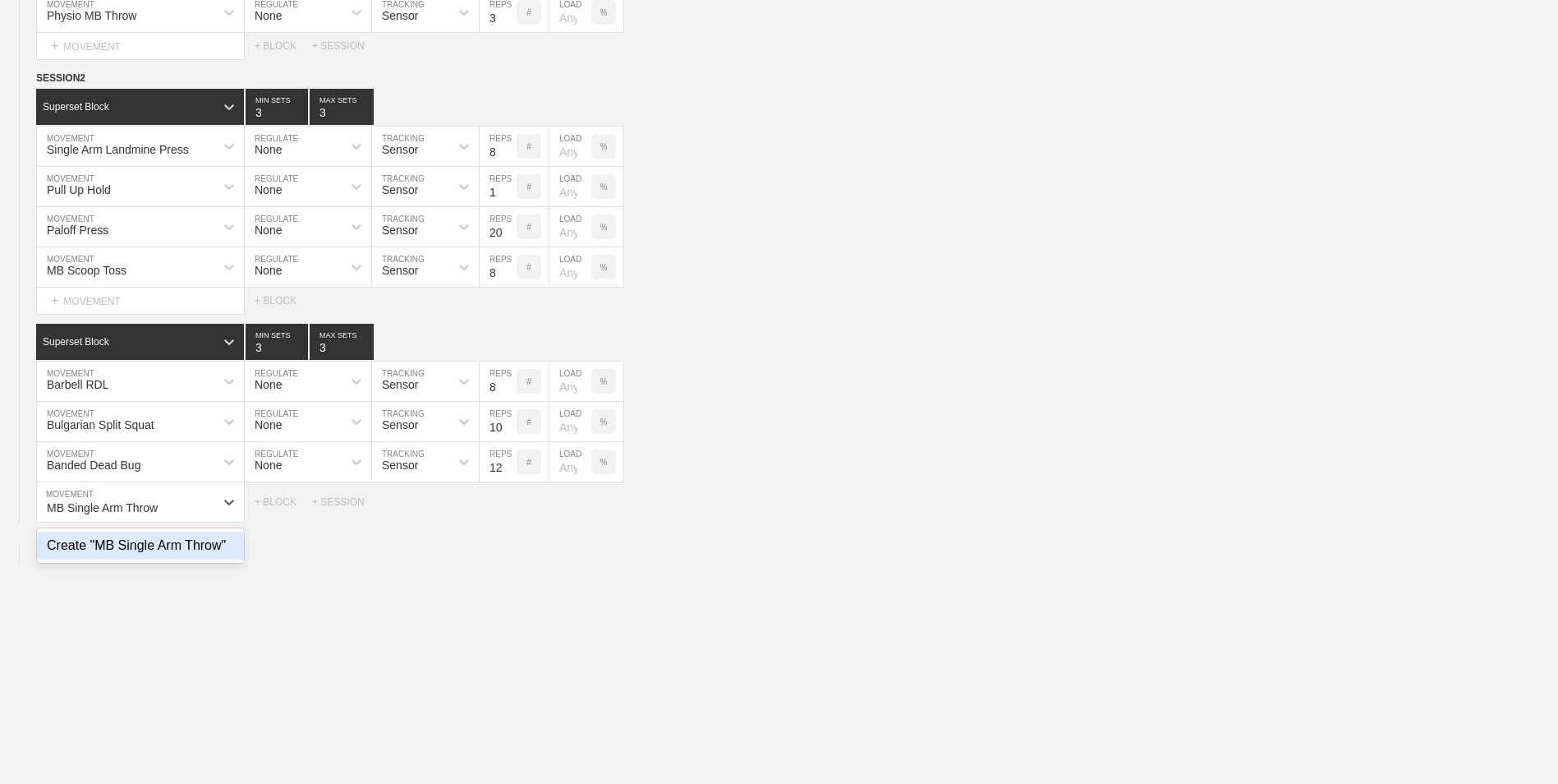
click at [92, 548] on div "Create "MB Single Arm Throw"" at bounding box center [140, 545] width 207 height 28
type input "MB Single Arm Throw"
click at [508, 510] on input "7" at bounding box center [498, 502] width 37 height 40
click at [508, 510] on input "6" at bounding box center [498, 502] width 37 height 40
click at [508, 510] on input "5" at bounding box center [498, 502] width 37 height 40
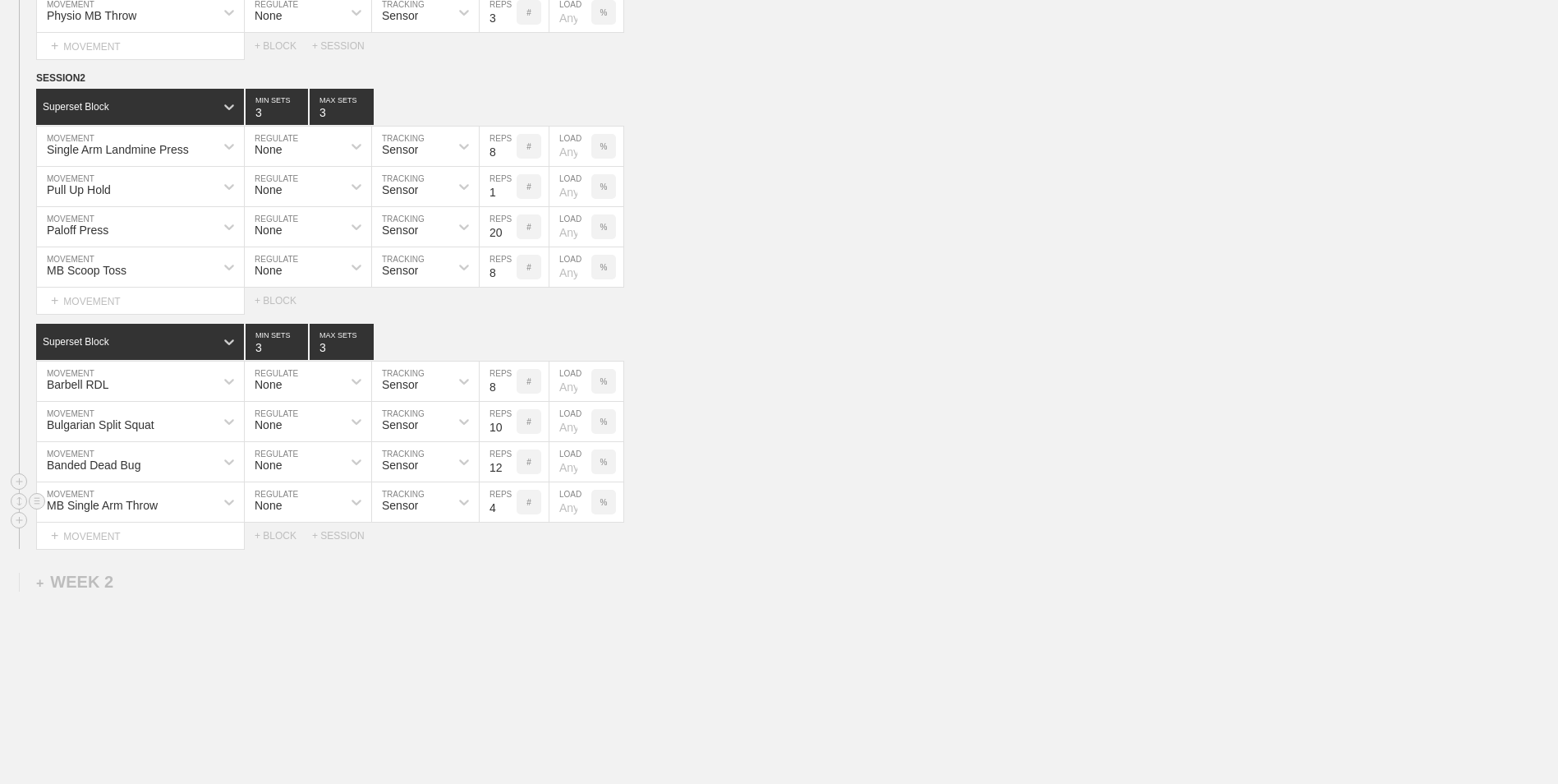
click at [508, 510] on input "4" at bounding box center [498, 502] width 37 height 40
type input "3"
click at [508, 510] on input "3" at bounding box center [498, 502] width 37 height 40
drag, startPoint x: 35, startPoint y: 500, endPoint x: 34, endPoint y: 377, distance: 123.0
click at [34, 377] on div "Superset Block 3 MIN SETS 3 MAX SETS DUPLICATE INSERT MOVEMENT AFTER DELETE Bar…" at bounding box center [779, 436] width 1558 height 225
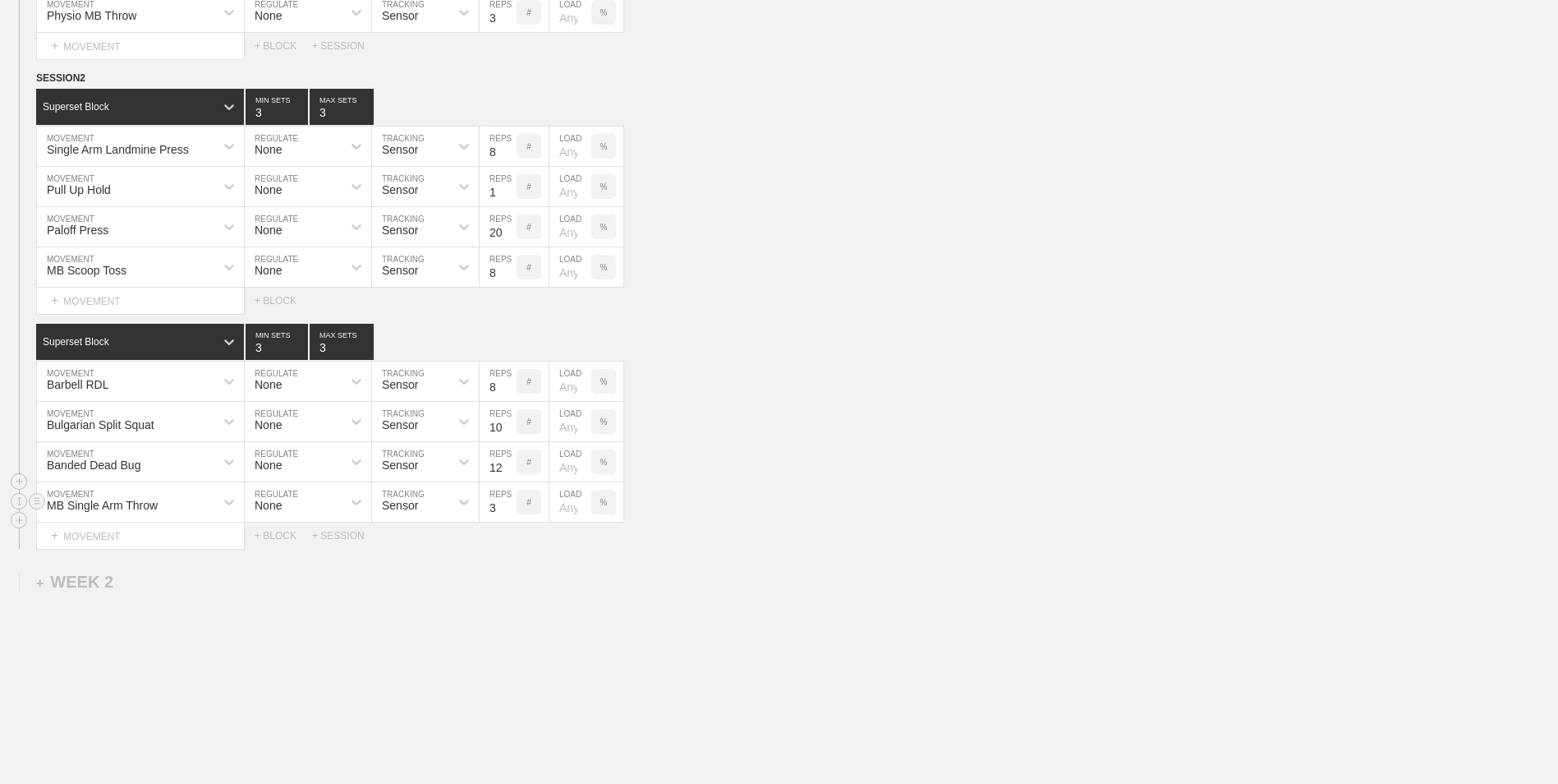
click at [145, 508] on div "MB Single Arm Throw" at bounding box center [101, 505] width 111 height 14
type input "MB Single Arm Chest Pass"
click at [203, 569] on div "Create "MB Single Arm Chest Pass"" at bounding box center [140, 553] width 207 height 43
click at [768, 455] on div "Bulgarian Split Squat MOVEMENT None REGULATE Sensor TRACKING 10 REPS # LOAD %" at bounding box center [779, 462] width 1558 height 41
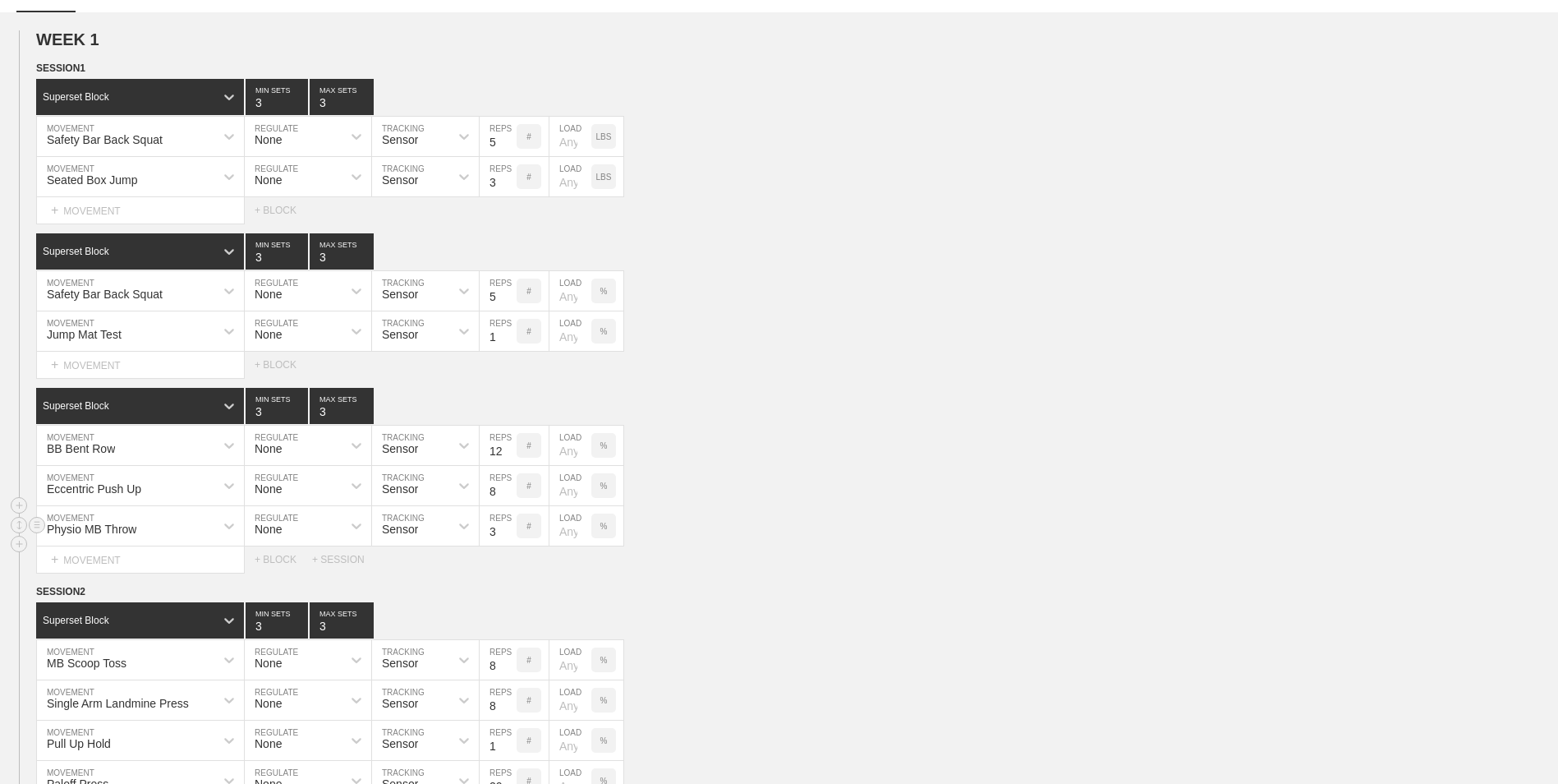
scroll to position [247, 0]
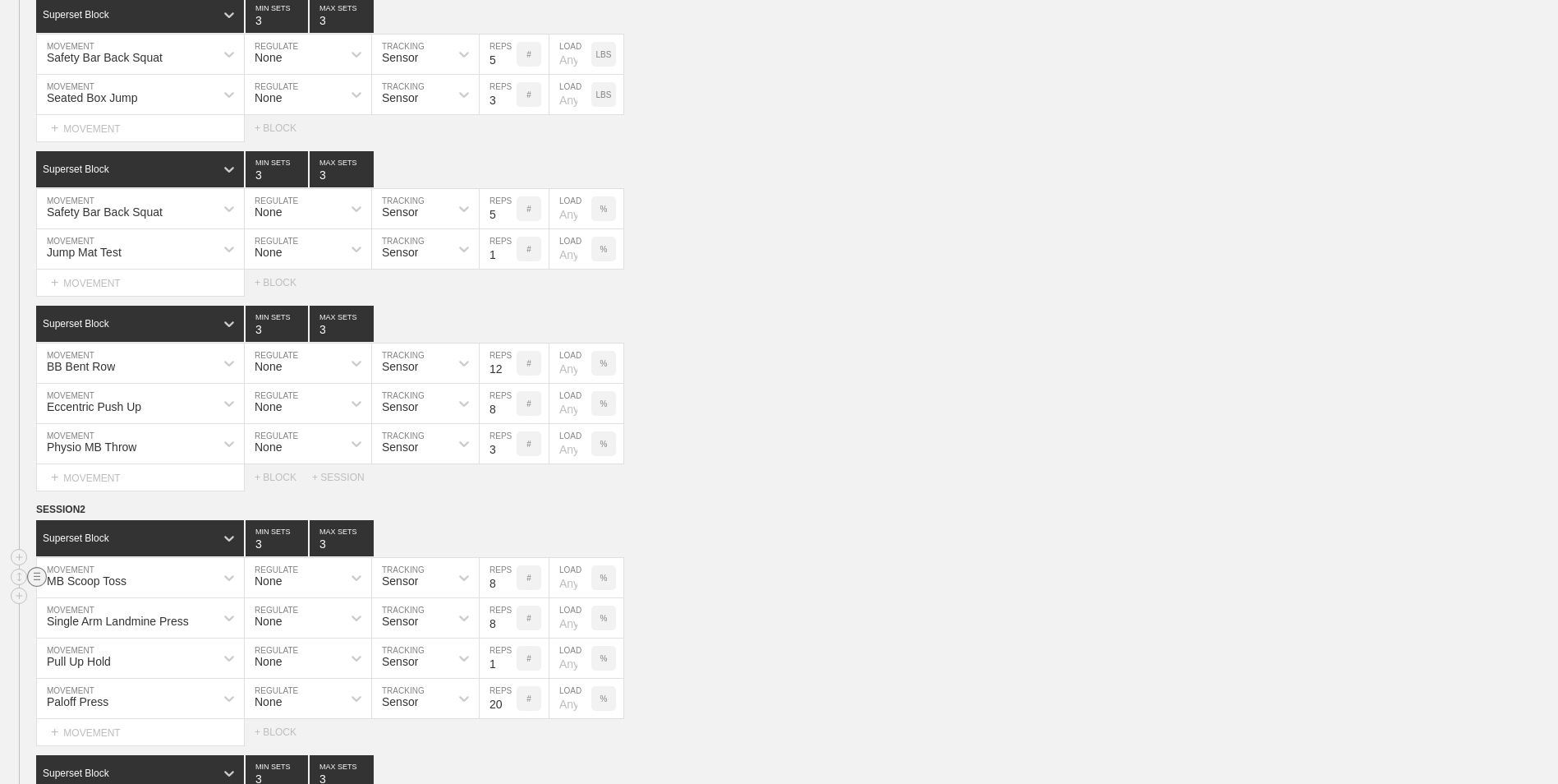
click at [40, 579] on line at bounding box center [37, 579] width 7 height 0
click at [76, 613] on div "DELETE" at bounding box center [115, 612] width 132 height 24
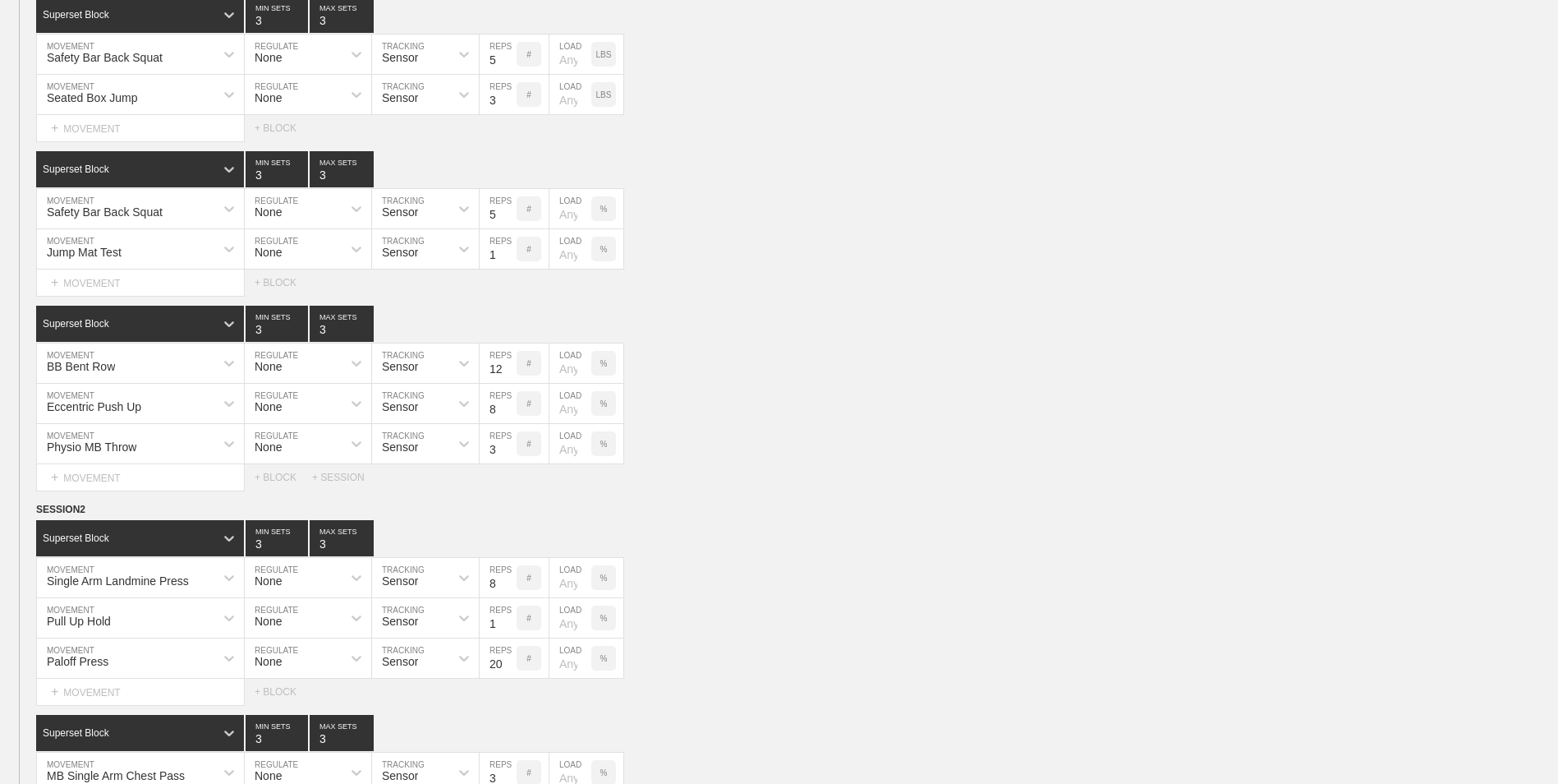
scroll to position [575, 0]
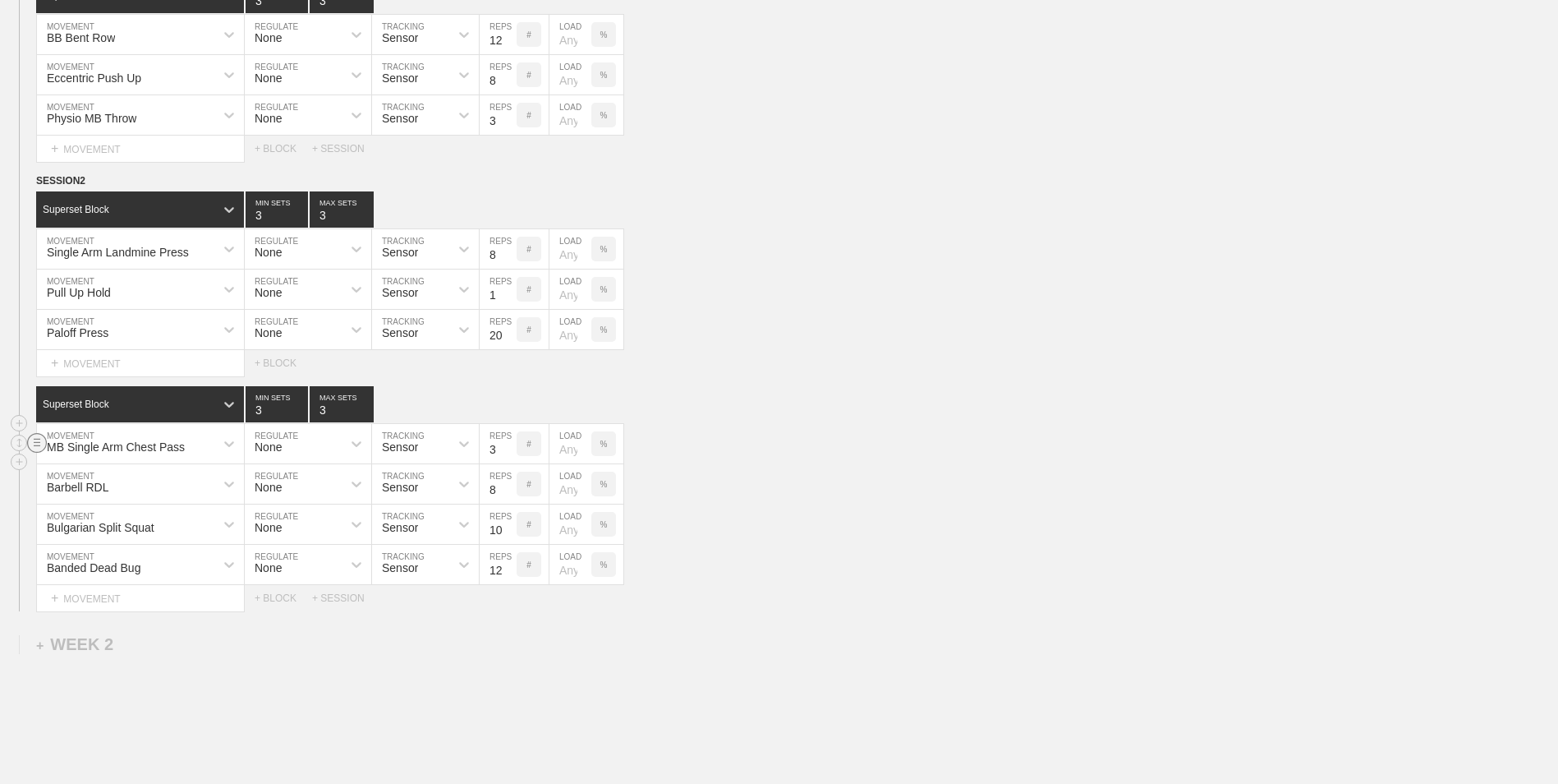
click at [41, 453] on icon at bounding box center [36, 442] width 19 height 19
click at [74, 477] on div "DELETE" at bounding box center [115, 477] width 132 height 24
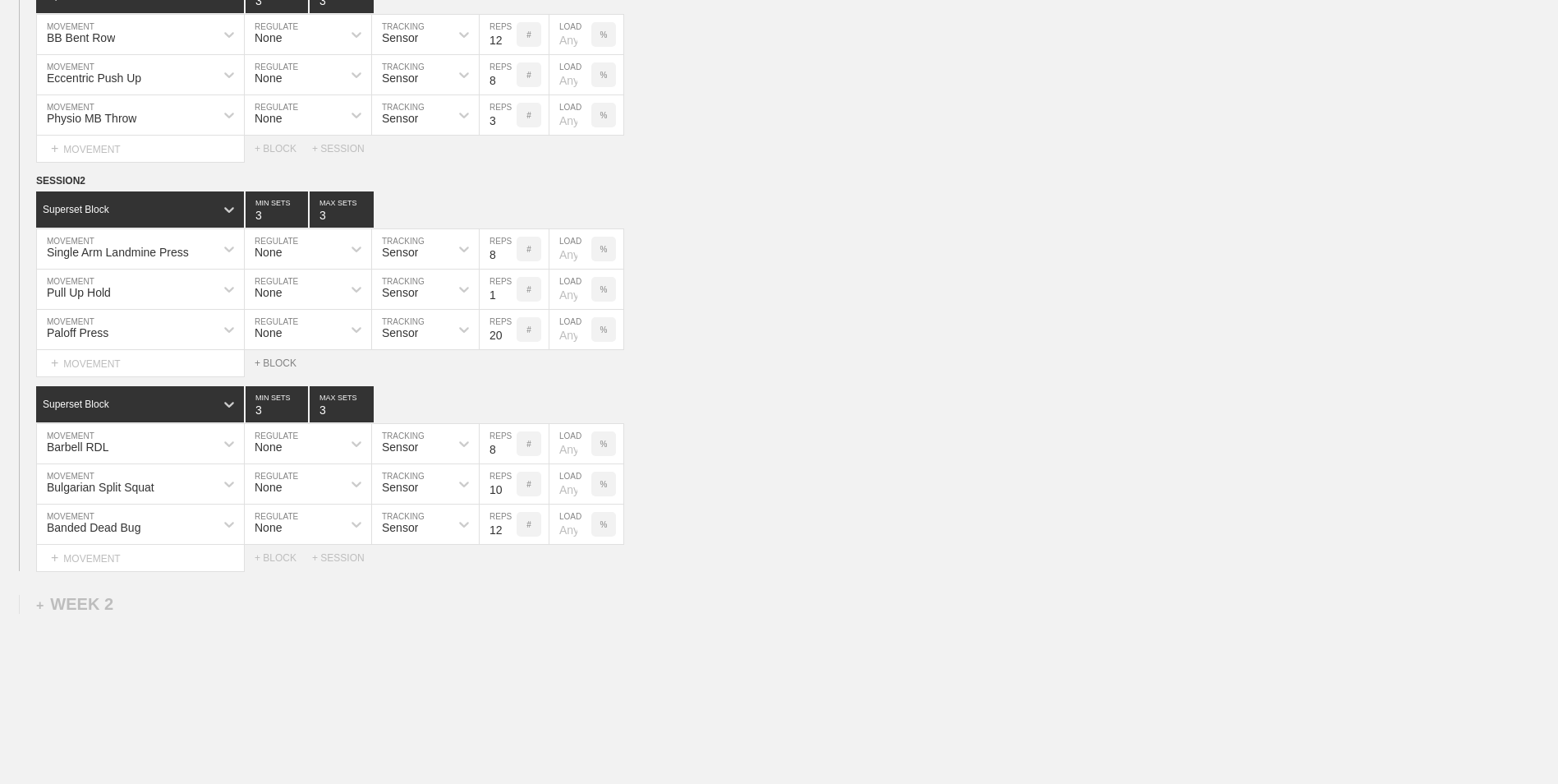
click at [286, 368] on div "+ BLOCK" at bounding box center [283, 363] width 57 height 12
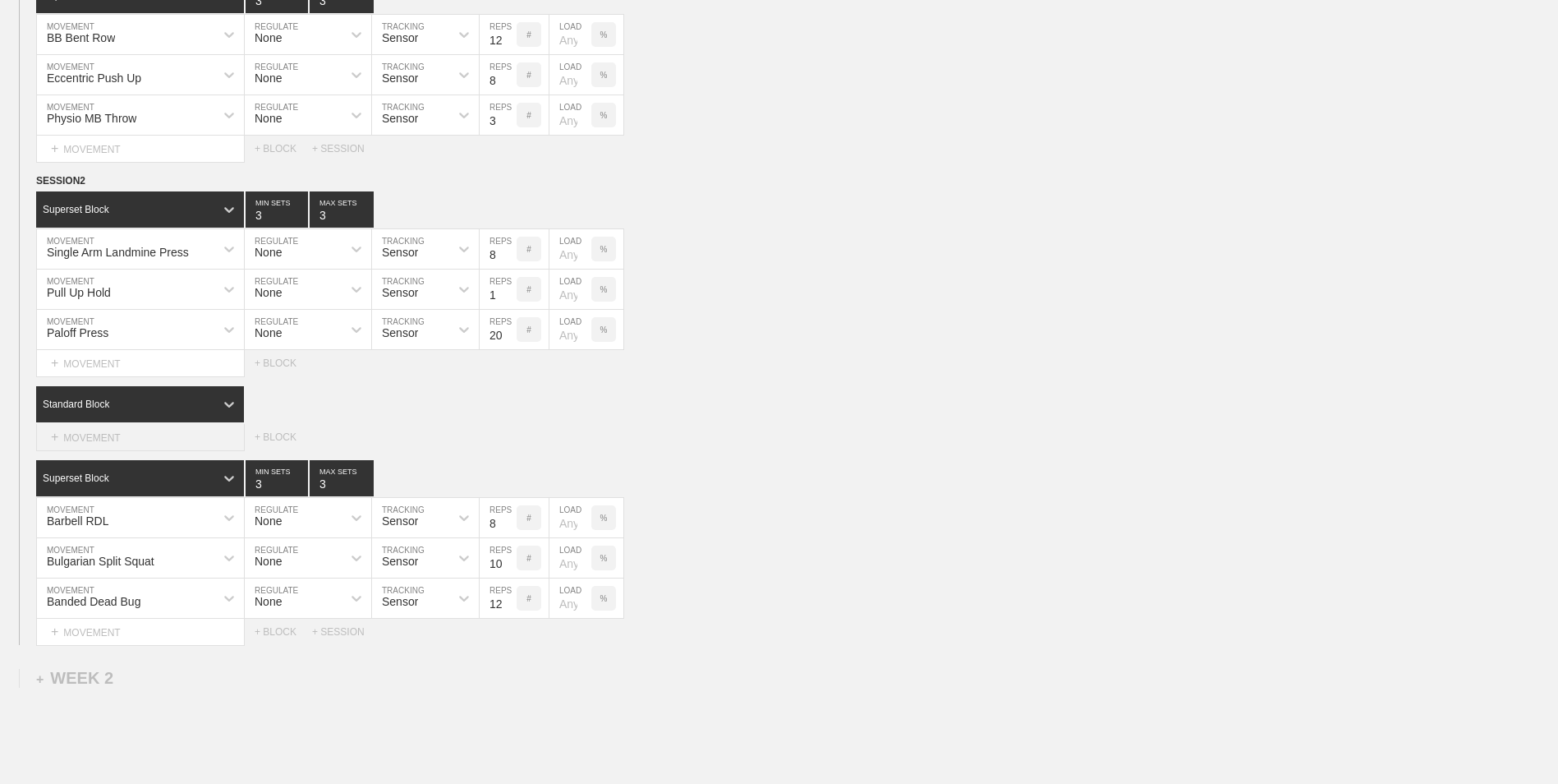
click at [193, 433] on div "+ MOVEMENT" at bounding box center [140, 438] width 209 height 27
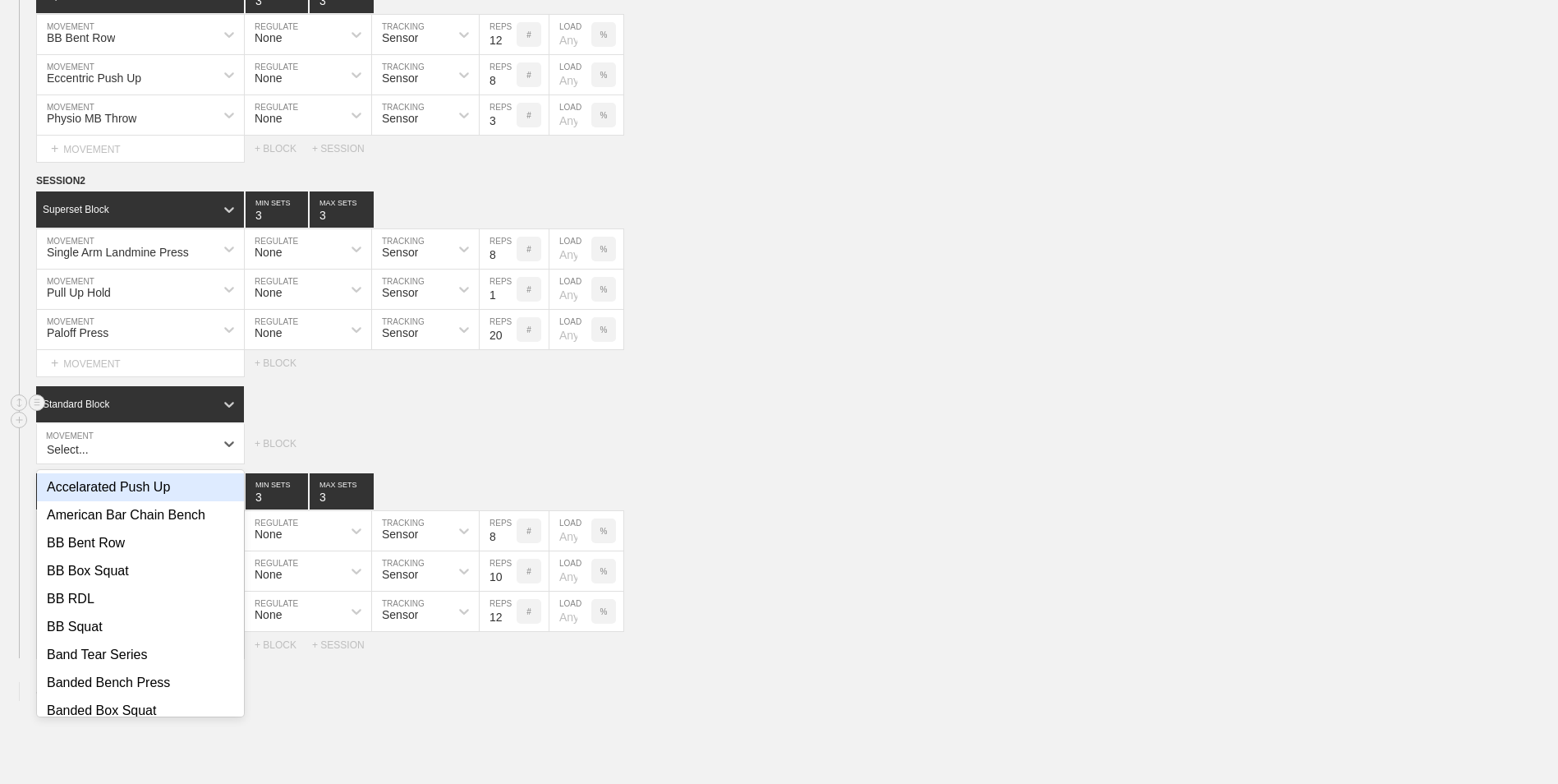
click at [204, 405] on div "Standard Block" at bounding box center [125, 405] width 178 height 15
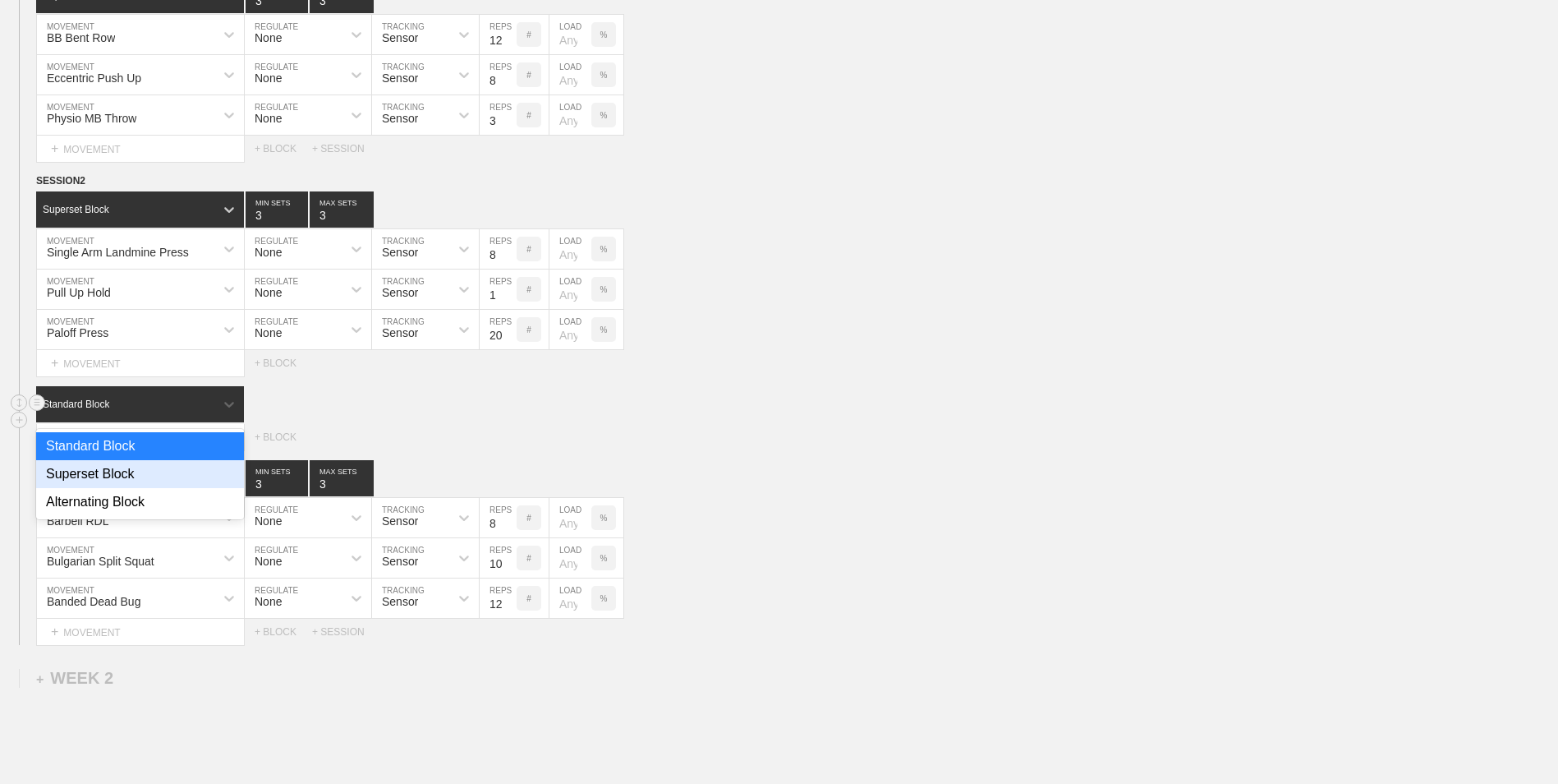
click at [188, 476] on div "Superset Block" at bounding box center [140, 473] width 208 height 28
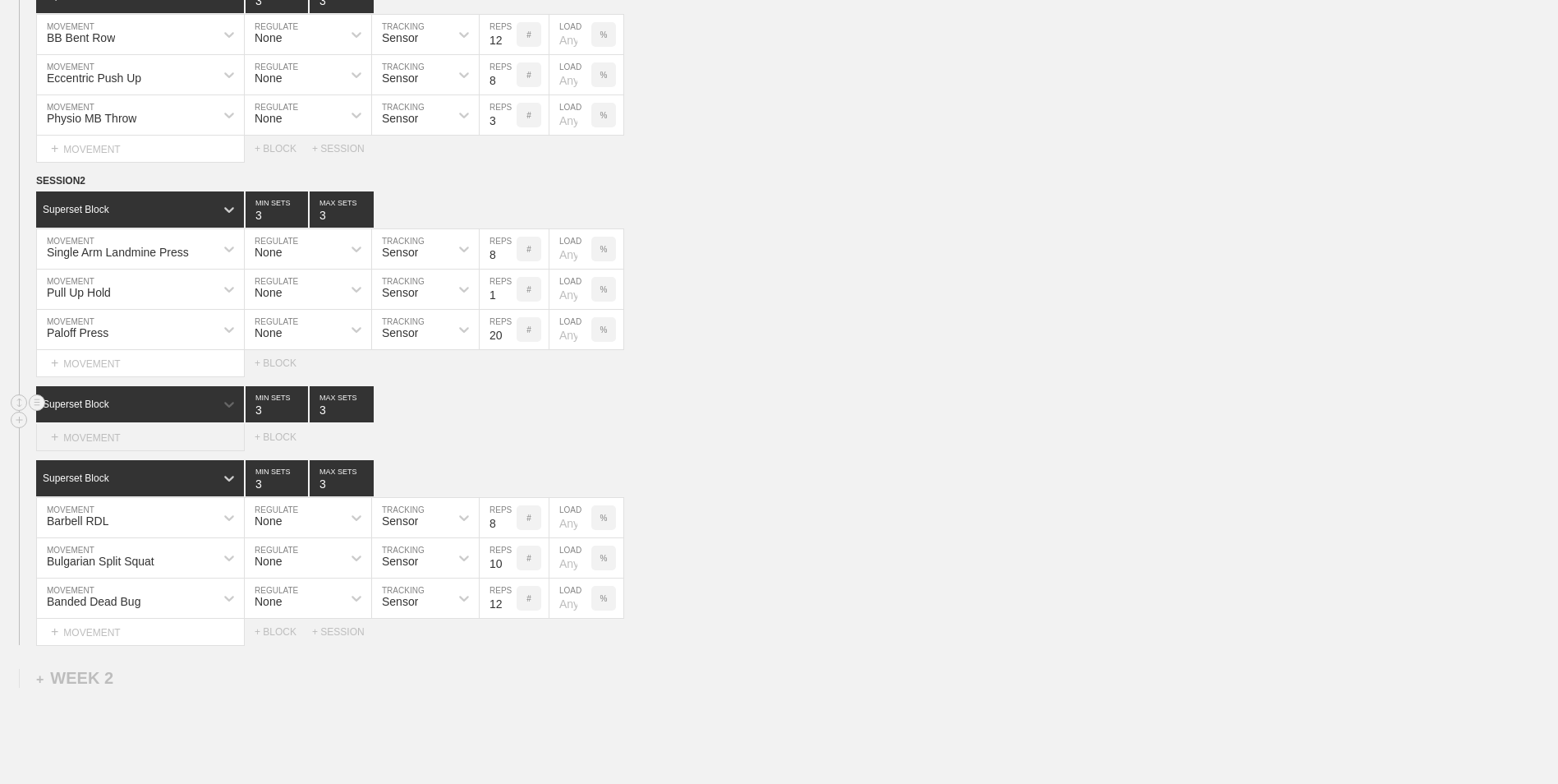
click at [163, 432] on div "+ MOVEMENT" at bounding box center [140, 438] width 209 height 27
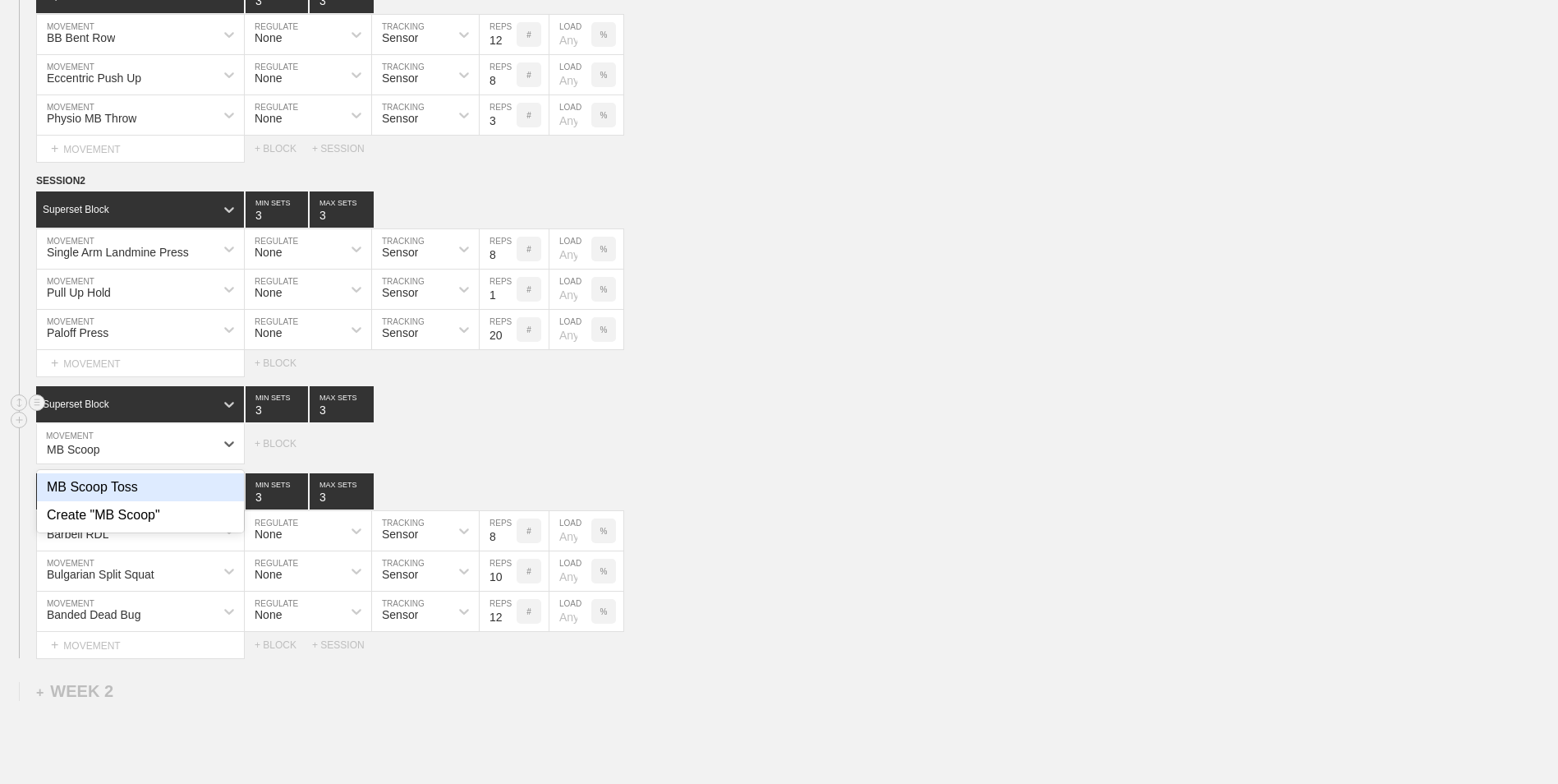
click at [136, 484] on div "MB Scoop Toss" at bounding box center [140, 487] width 207 height 28
type input "MB Scoop"
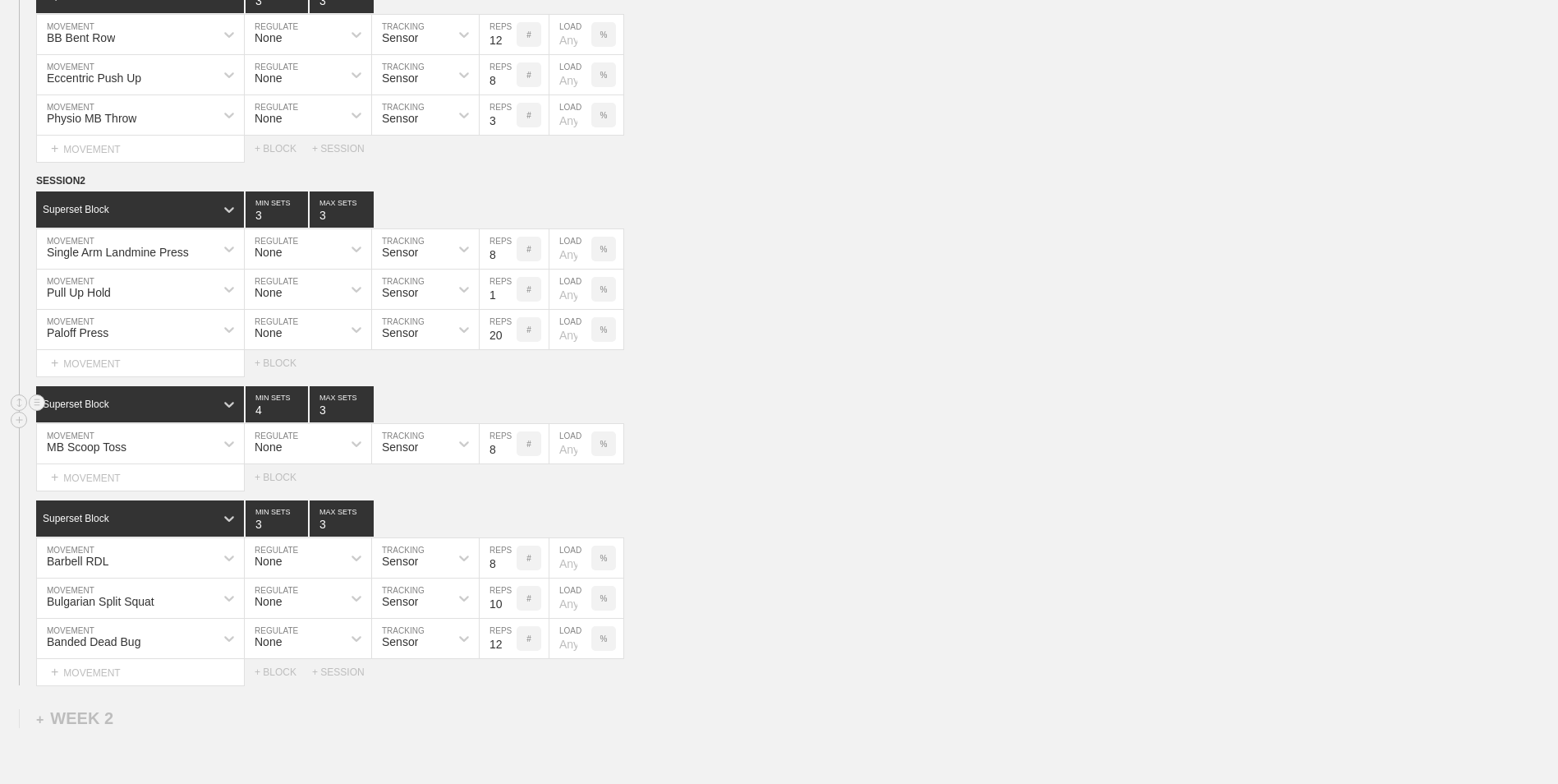
type input "4"
click at [296, 408] on input "4" at bounding box center [277, 404] width 63 height 36
type input "4"
click at [365, 405] on input "4" at bounding box center [342, 404] width 64 height 36
click at [509, 454] on input "7" at bounding box center [498, 444] width 37 height 40
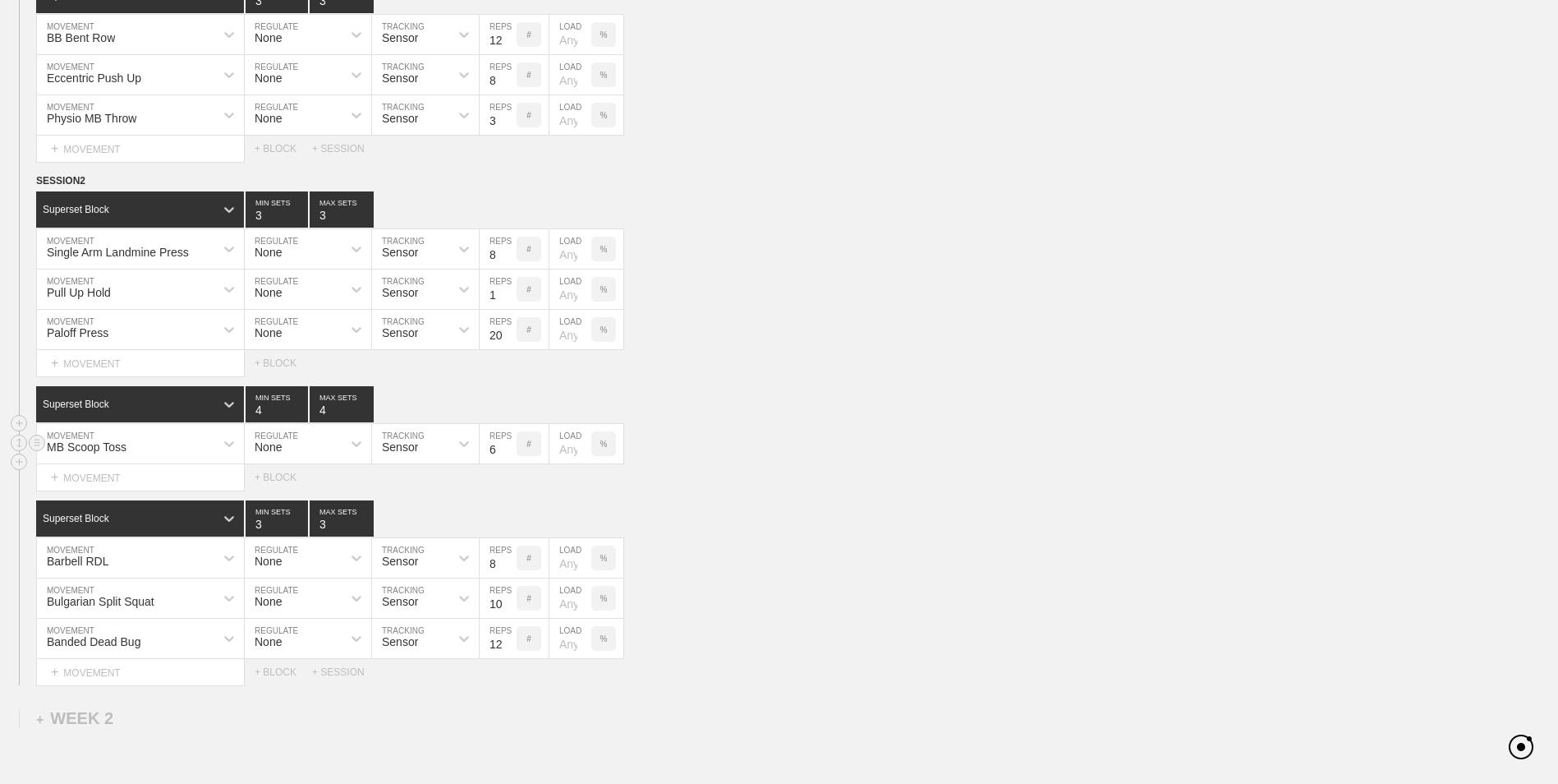
click at [508, 454] on input "6" at bounding box center [498, 444] width 37 height 40
click at [508, 454] on input "5" at bounding box center [498, 444] width 37 height 40
click at [508, 454] on input "4" at bounding box center [498, 444] width 37 height 40
type input "3"
click at [508, 454] on input "3" at bounding box center [498, 444] width 37 height 40
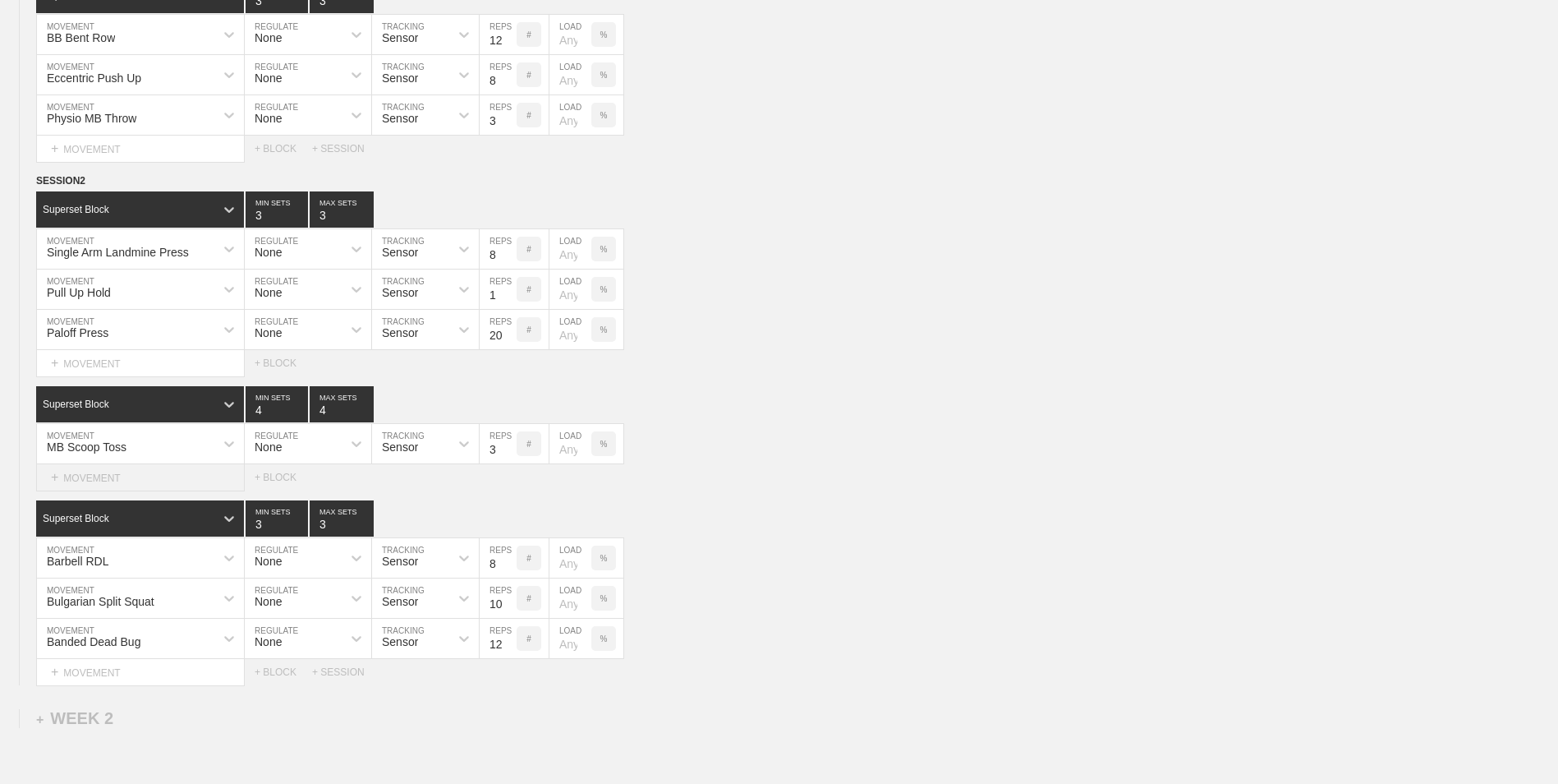
click at [143, 473] on div "+ MOVEMENT" at bounding box center [140, 477] width 209 height 27
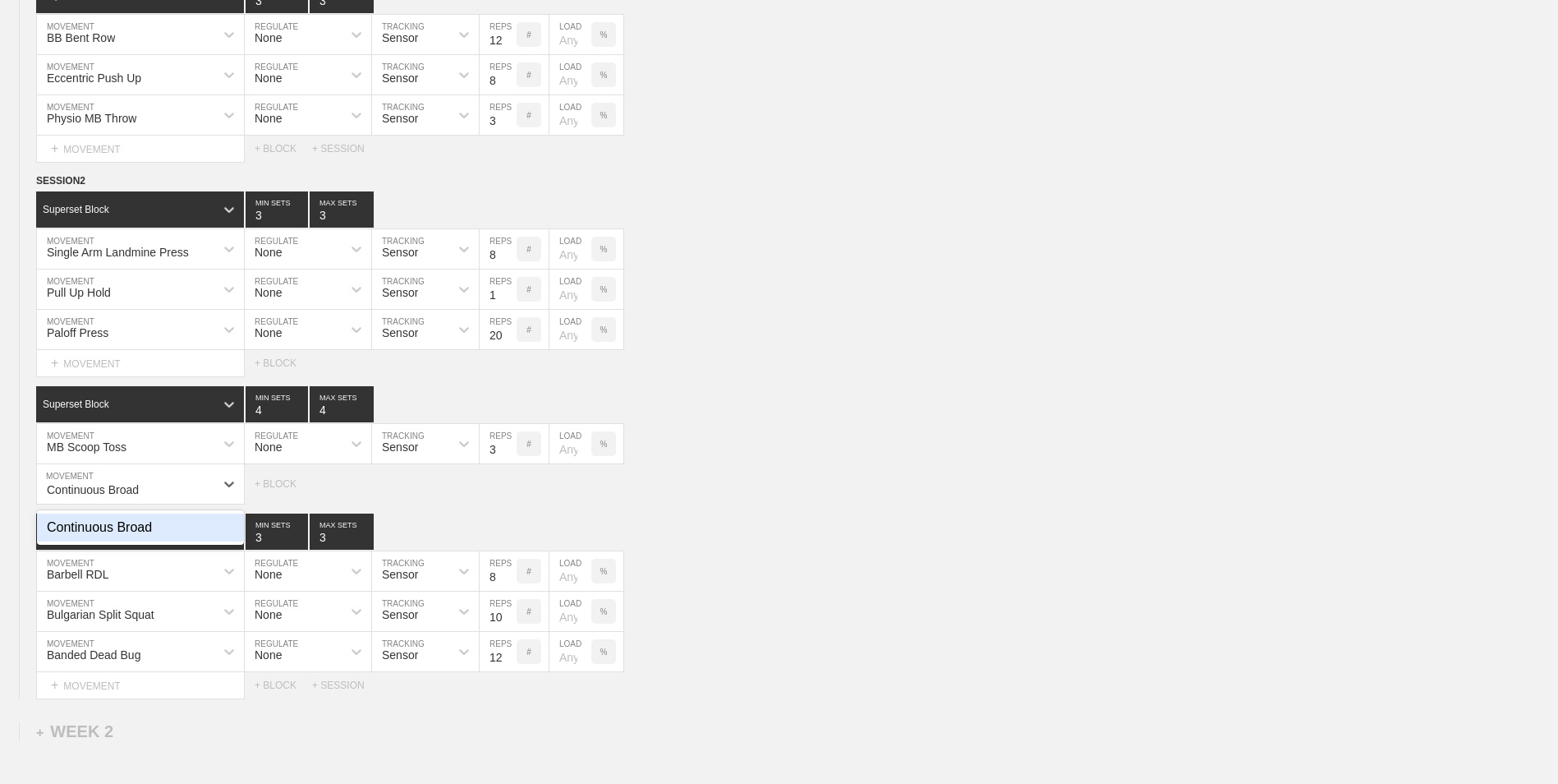
click at [155, 526] on div "Continuous Broad" at bounding box center [140, 527] width 207 height 28
type input "Continuous Broad"
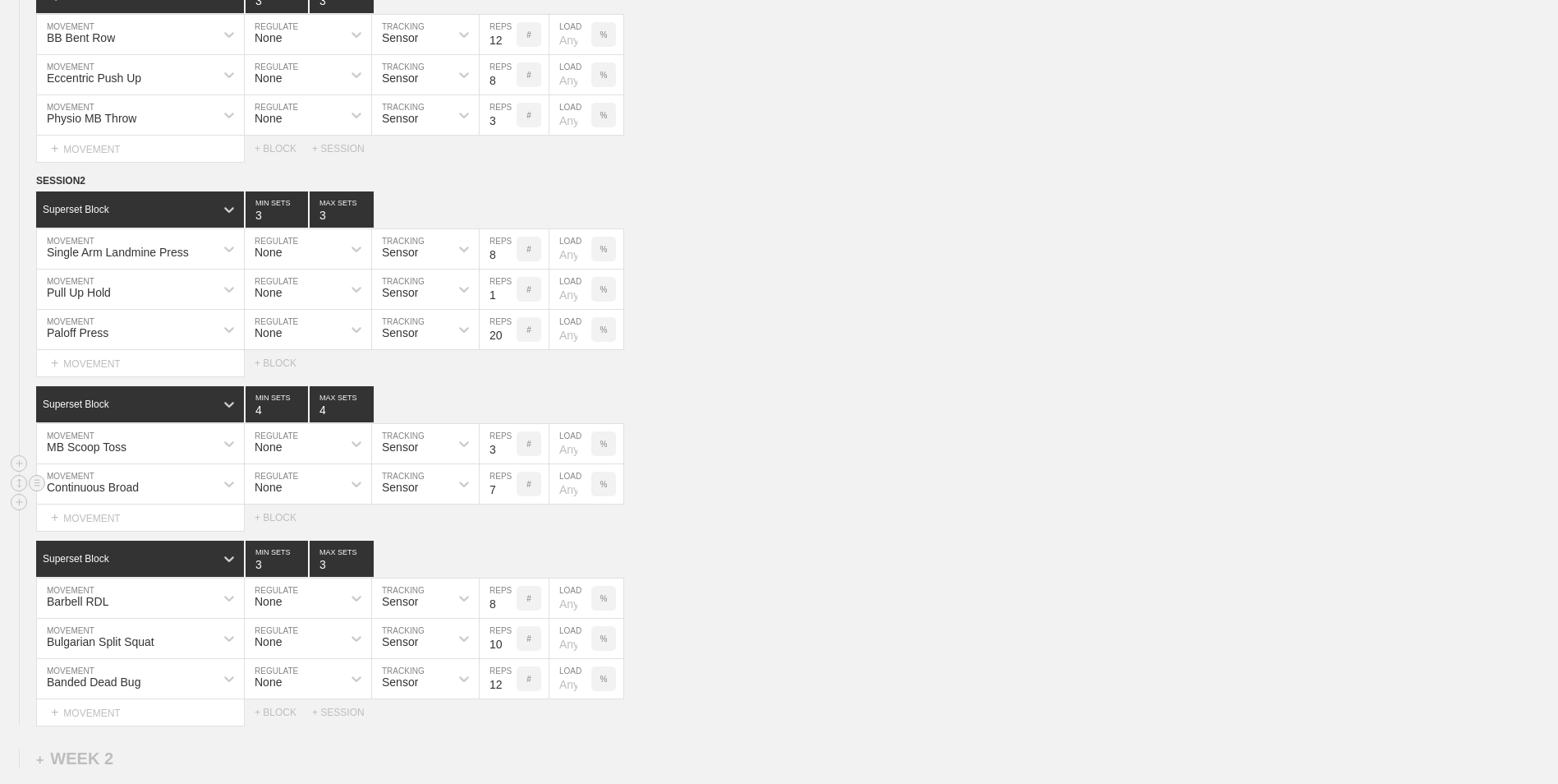
click at [510, 493] on input "7" at bounding box center [498, 483] width 37 height 40
click at [510, 493] on input "6" at bounding box center [498, 483] width 37 height 40
click at [510, 493] on input "5" at bounding box center [498, 483] width 37 height 40
click at [510, 493] on input "4" at bounding box center [498, 483] width 37 height 40
type input "3"
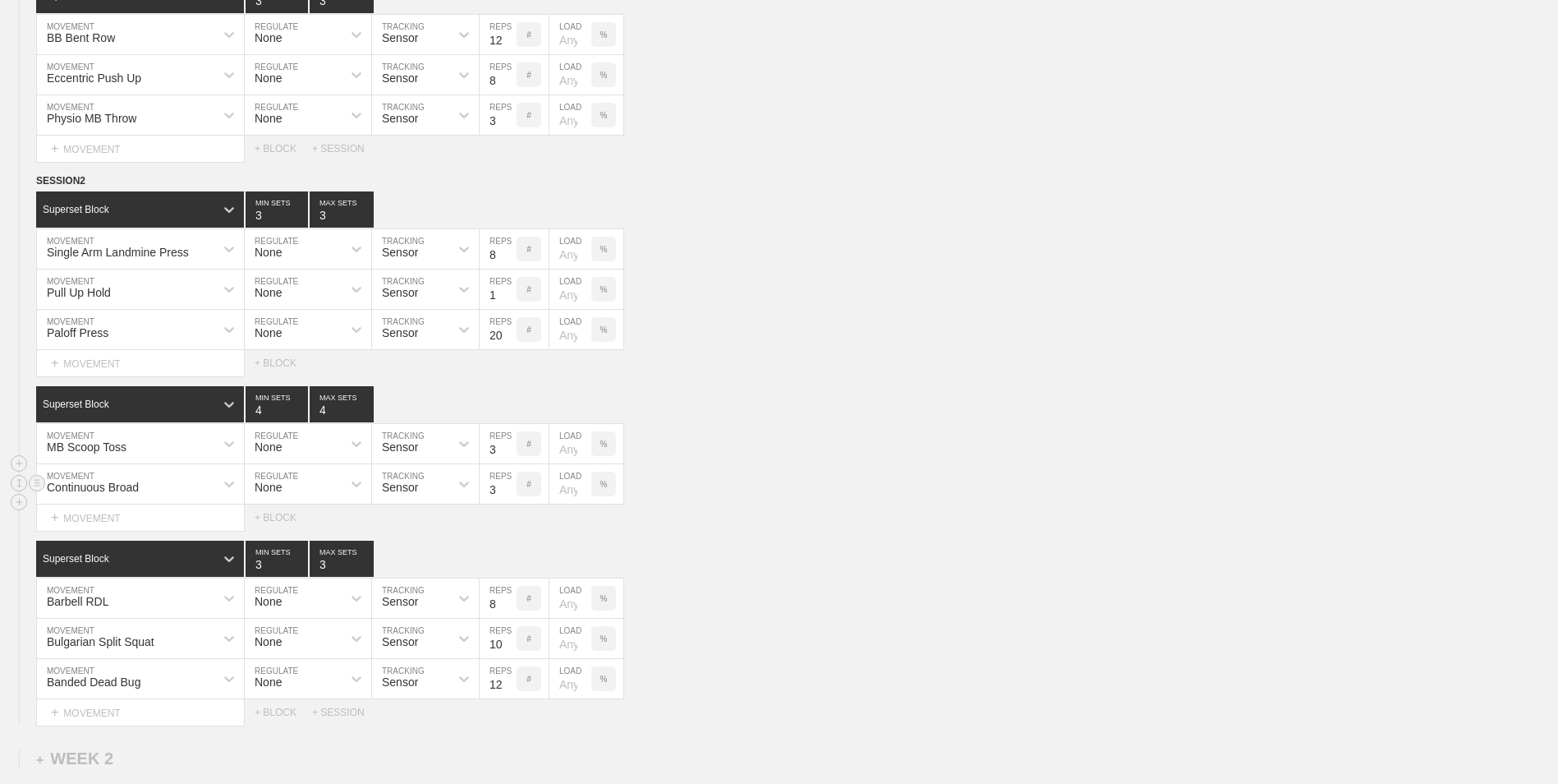
click at [510, 493] on input "3" at bounding box center [498, 483] width 37 height 40
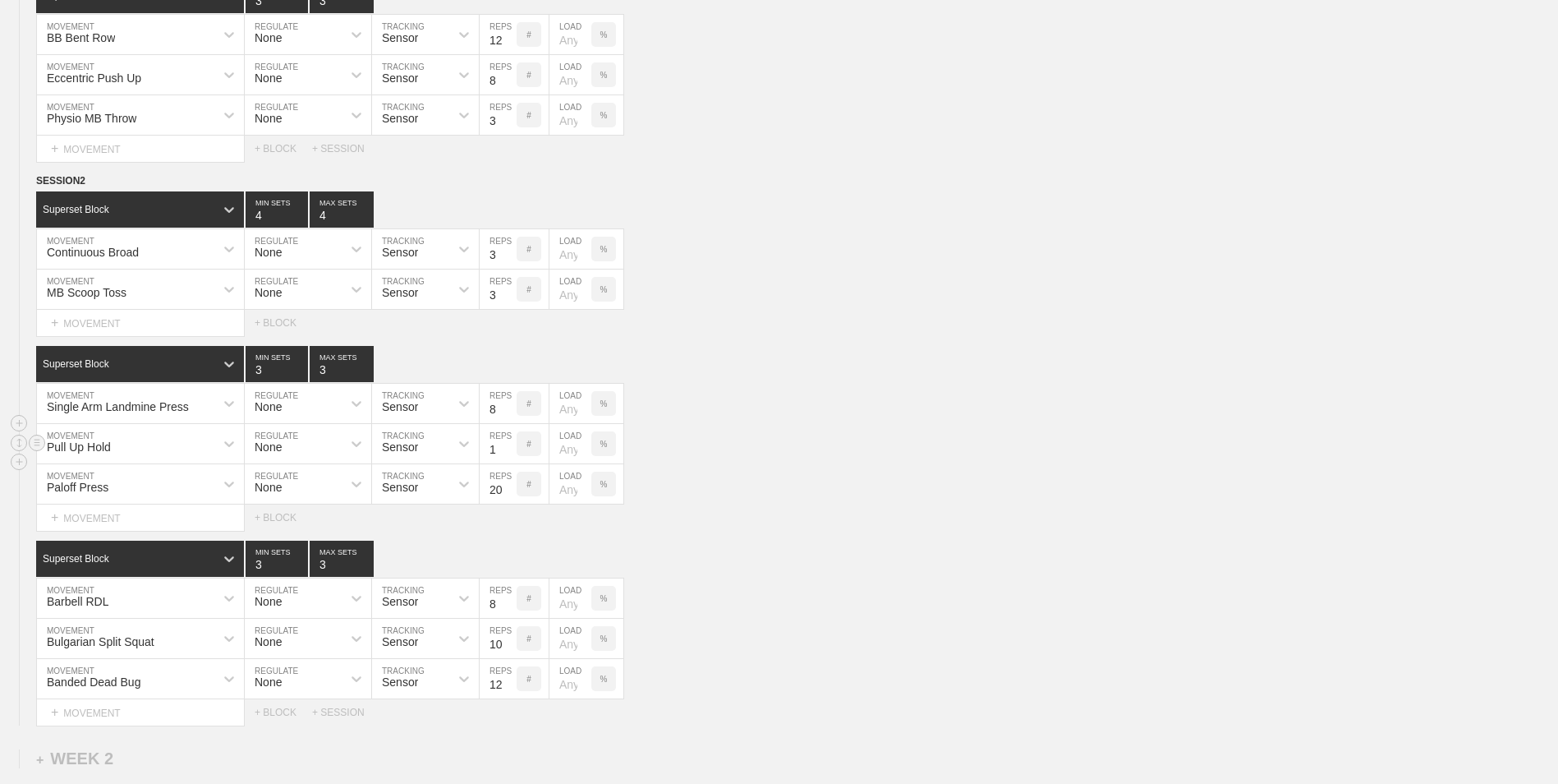
click at [794, 430] on div "Pull Up Hold MOVEMENT None REGULATE Sensor TRACKING 1 REPS # LOAD %" at bounding box center [779, 444] width 1558 height 41
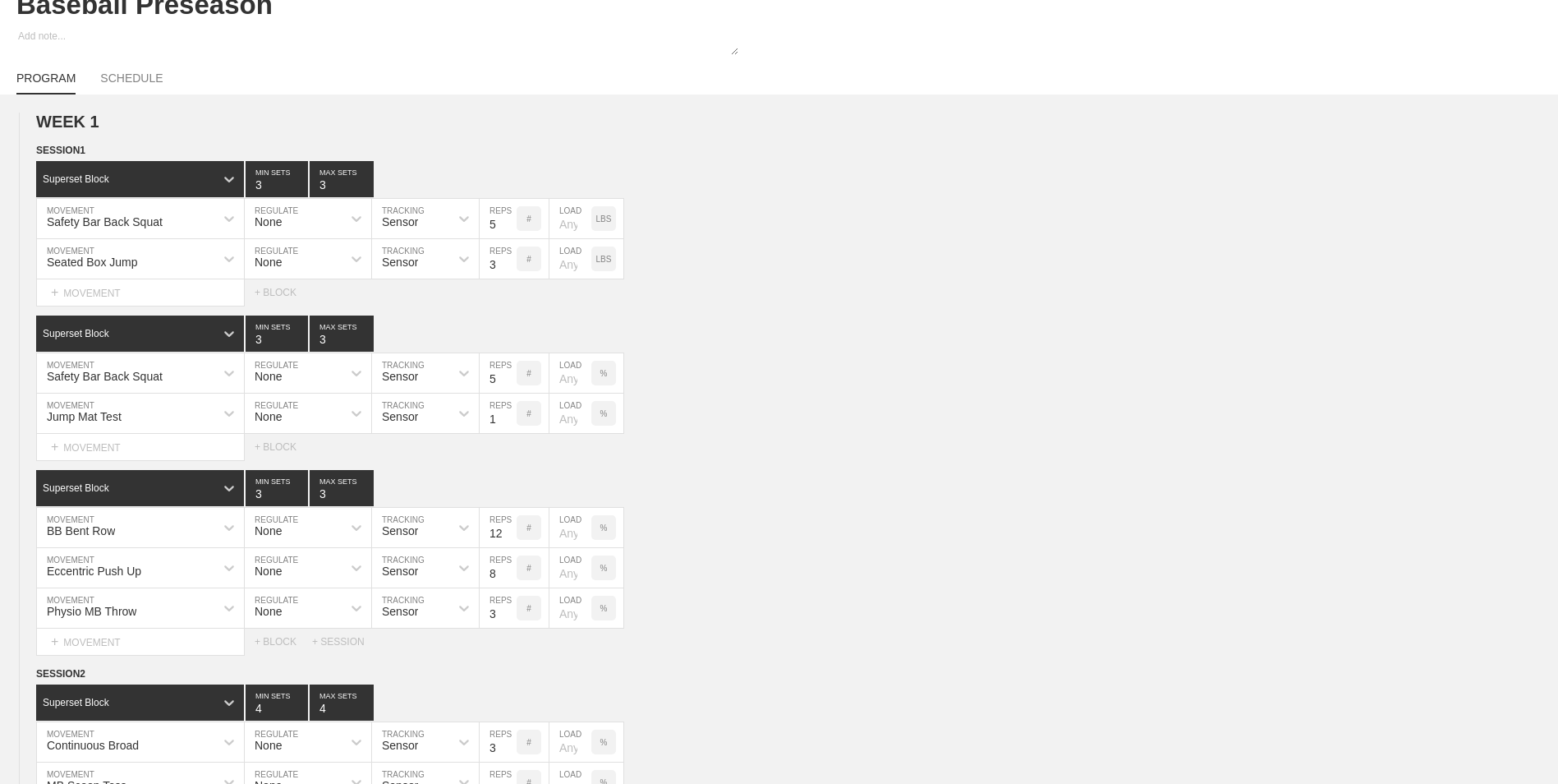
scroll to position [0, 0]
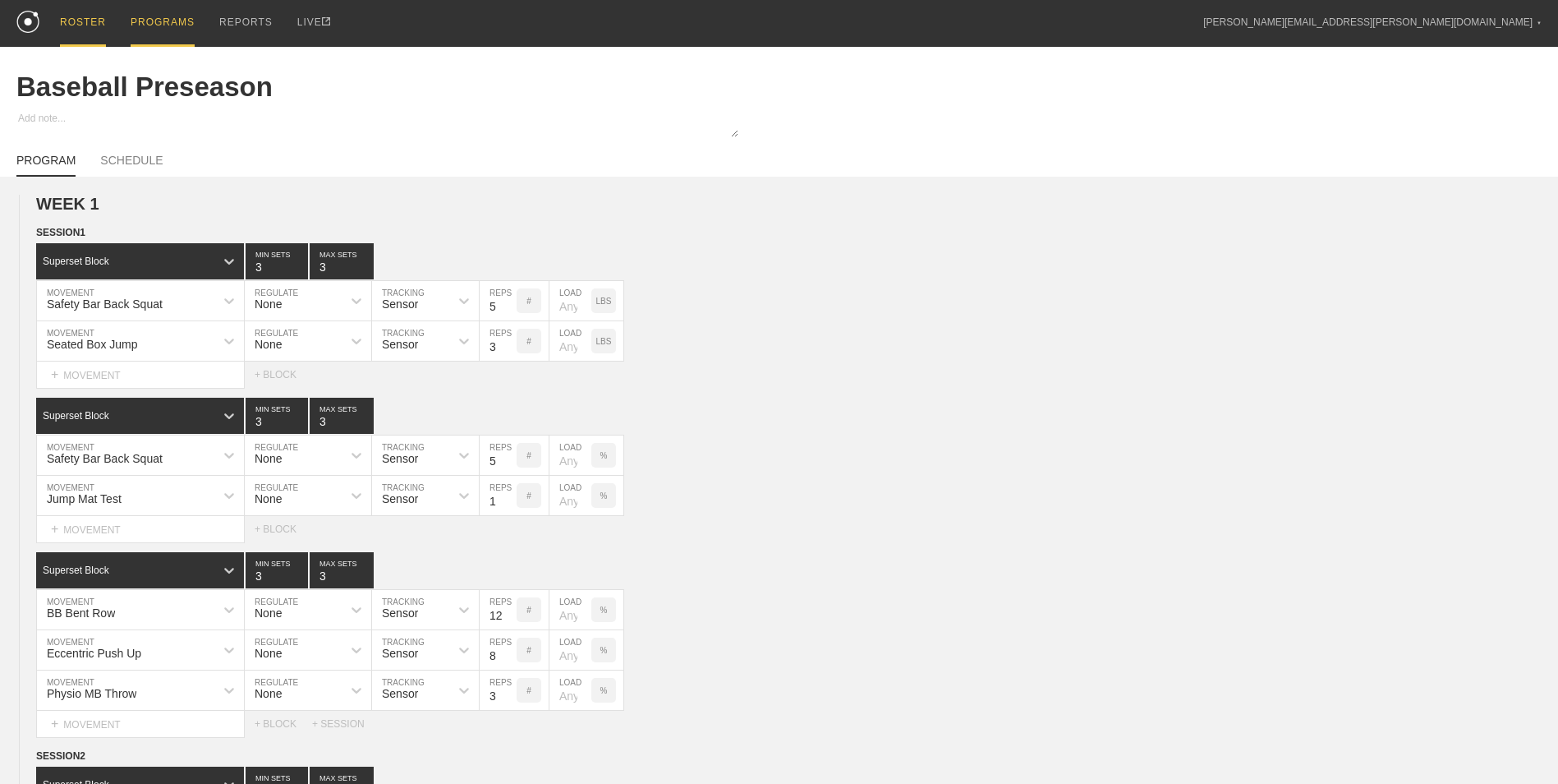
click at [84, 21] on div "ROSTER" at bounding box center [83, 23] width 46 height 46
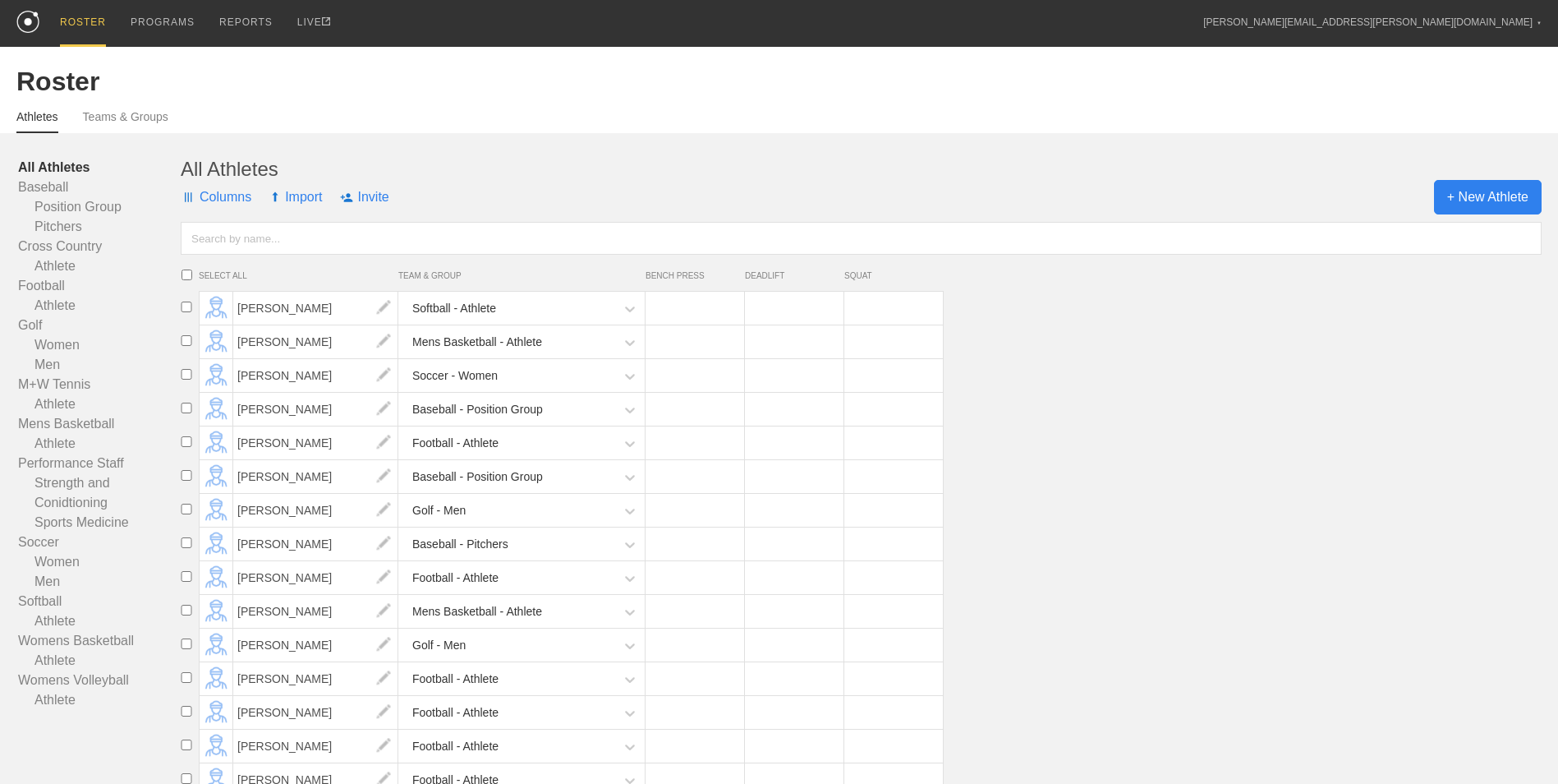
click at [1486, 196] on span "+ New Athlete" at bounding box center [1488, 197] width 107 height 35
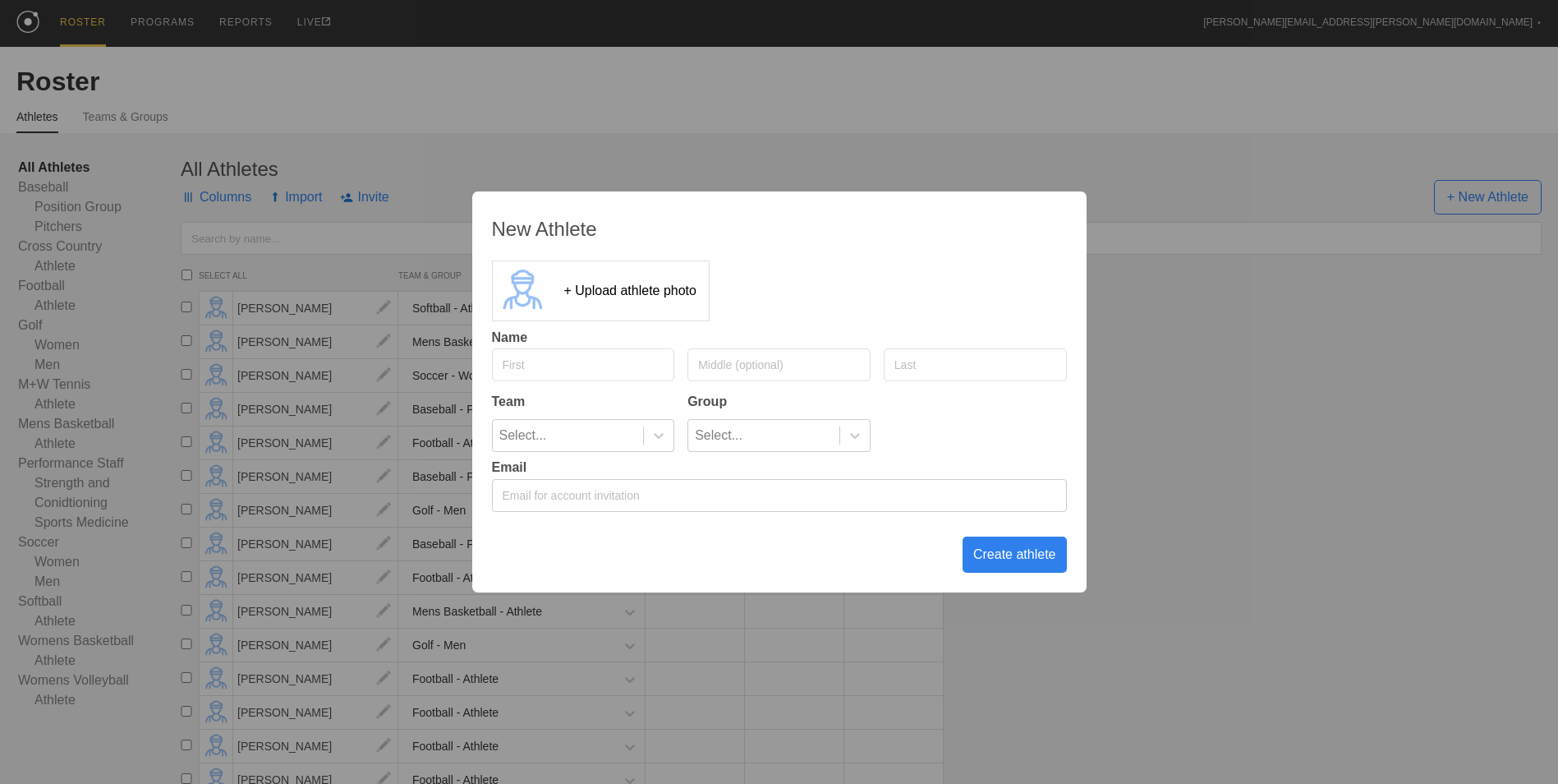
click at [731, 139] on div "New Athlete + Upload athlete photo Name Team Group Select... Select... Email Cr…" at bounding box center [779, 392] width 1558 height 784
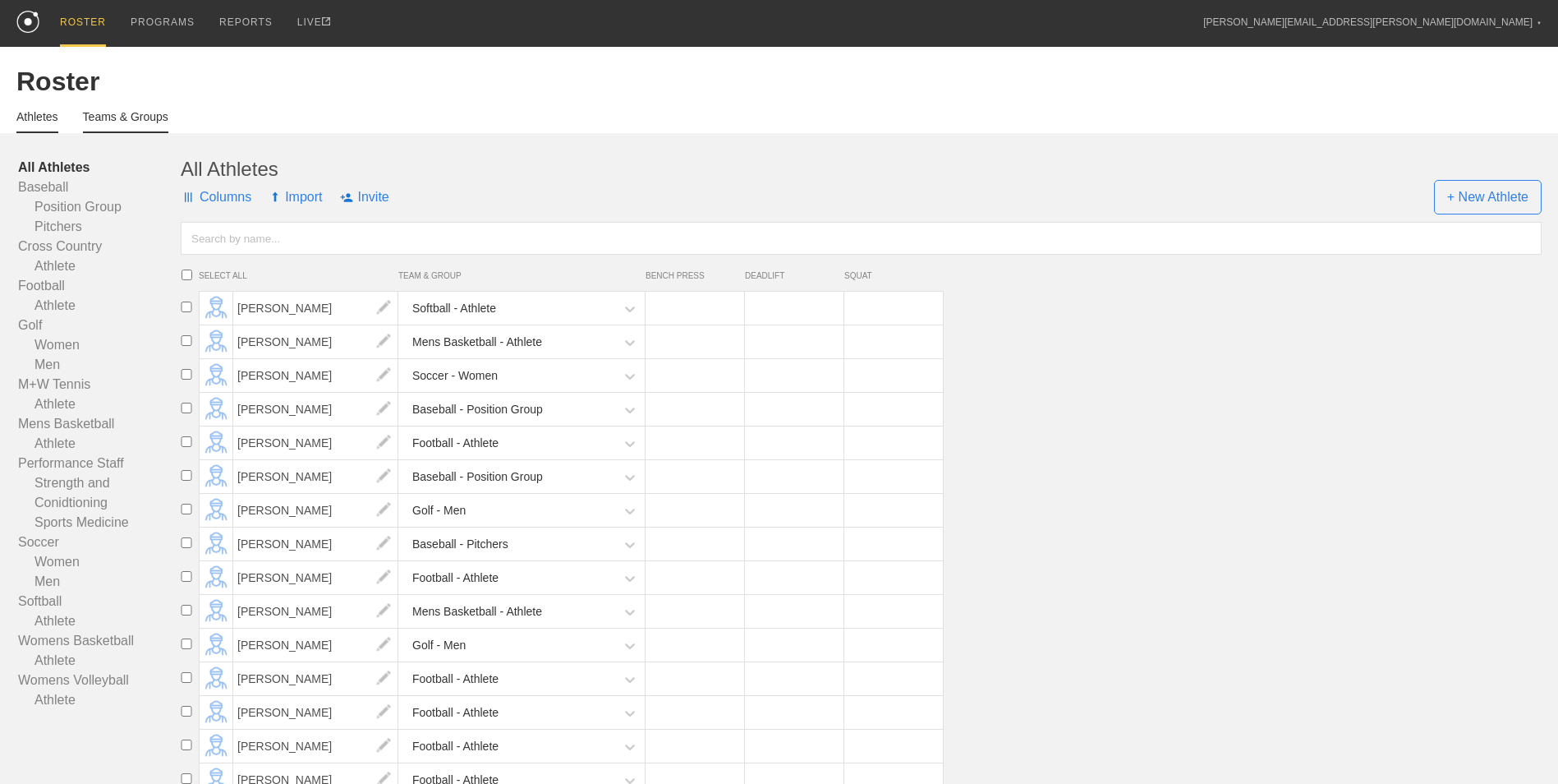
click at [116, 118] on link "Teams & Groups" at bounding box center [125, 121] width 85 height 23
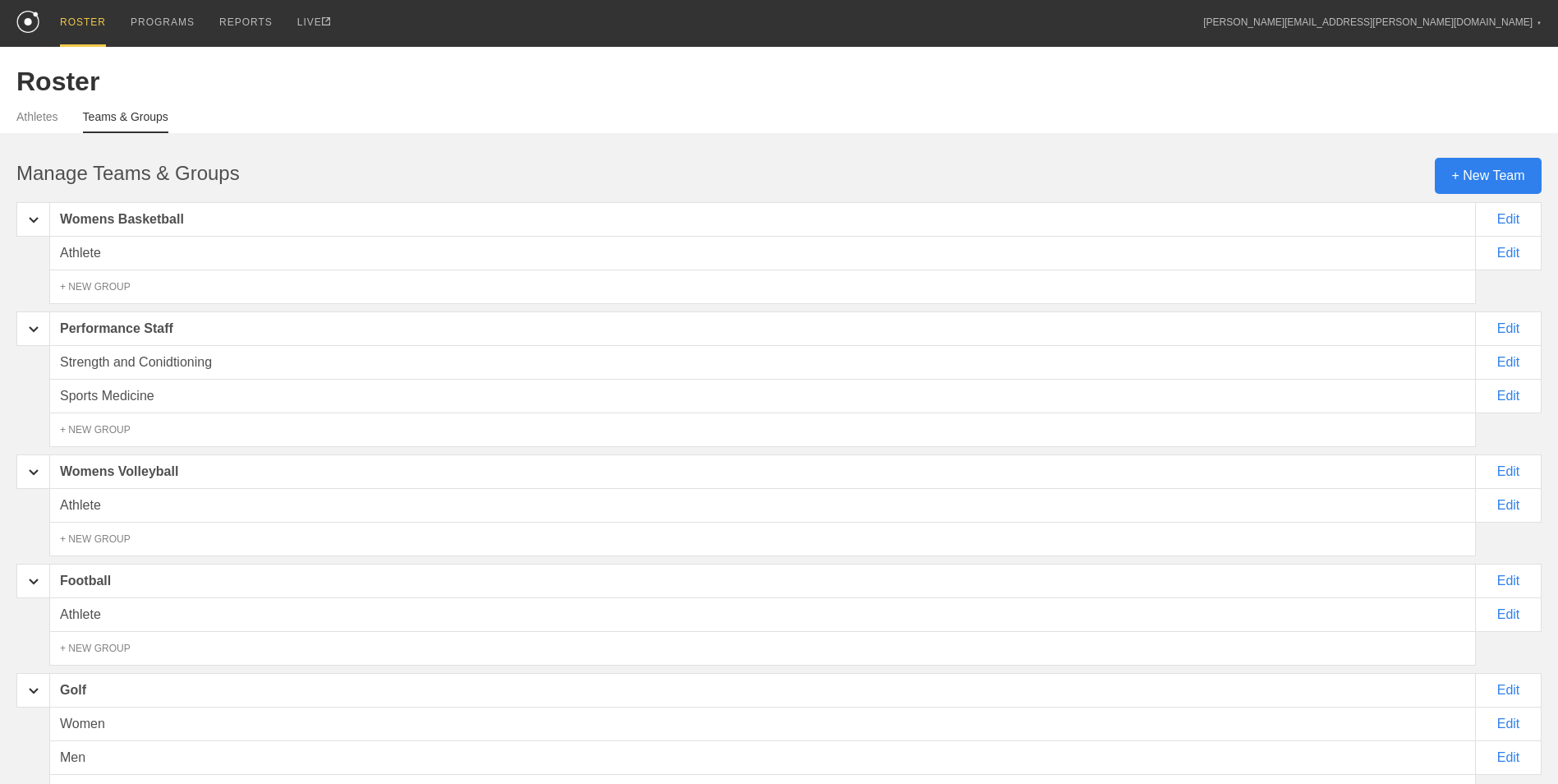
click at [1484, 175] on div "+ New Team" at bounding box center [1489, 176] width 106 height 36
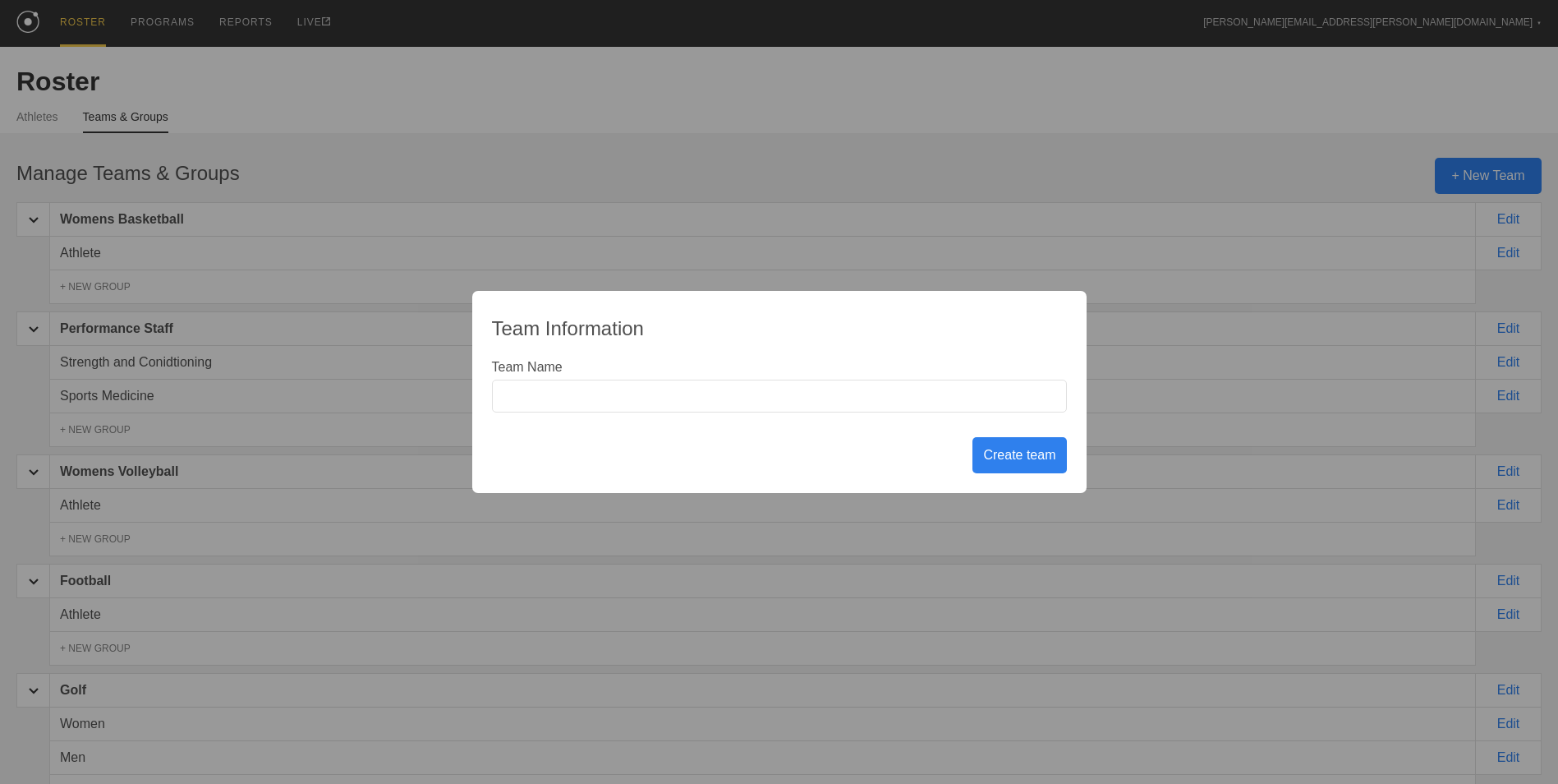
type input "M"
click at [839, 172] on div "Team Information Team Name Create team" at bounding box center [779, 392] width 1558 height 784
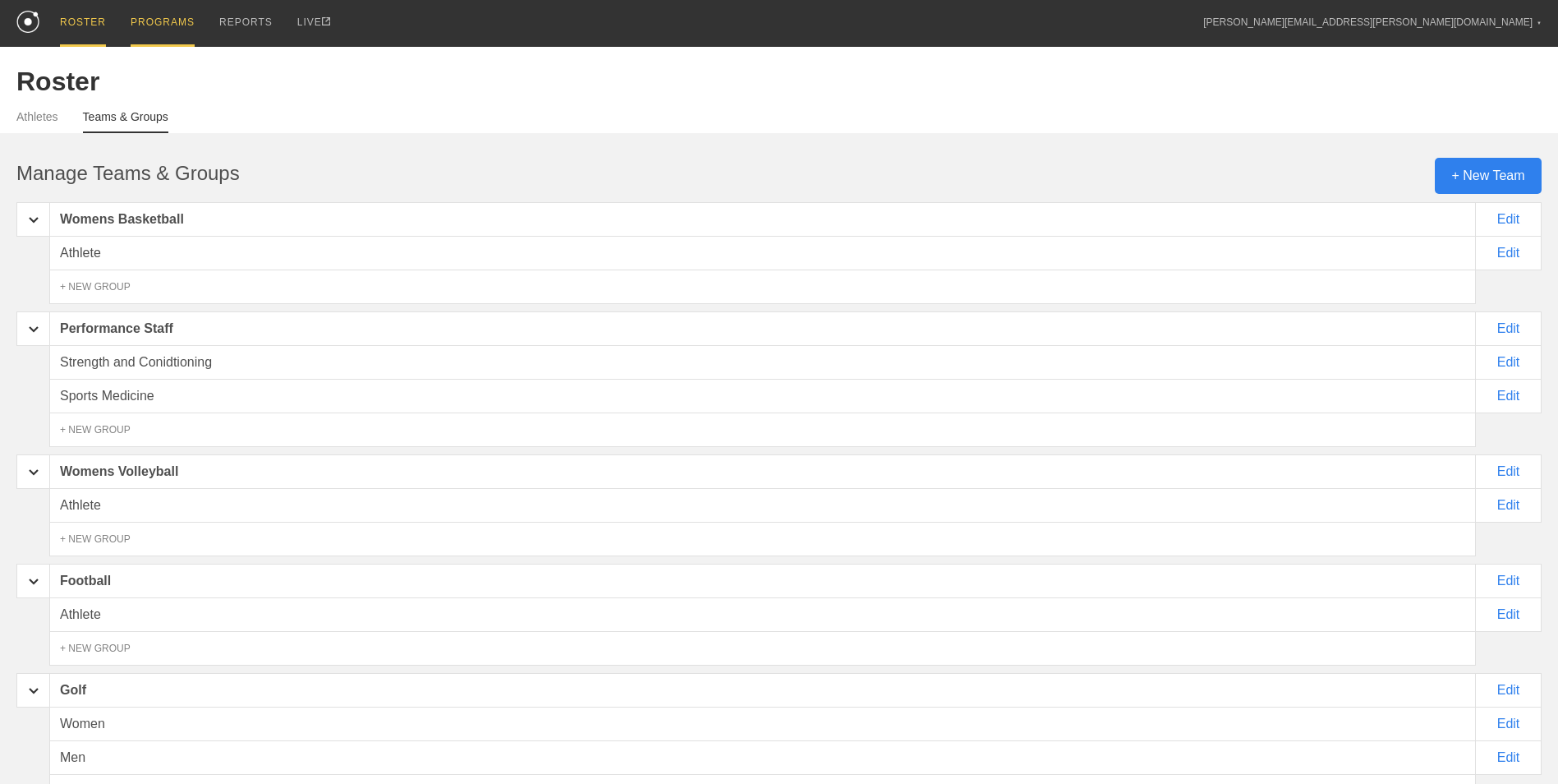
click at [132, 25] on div "PROGRAMS" at bounding box center [163, 23] width 64 height 46
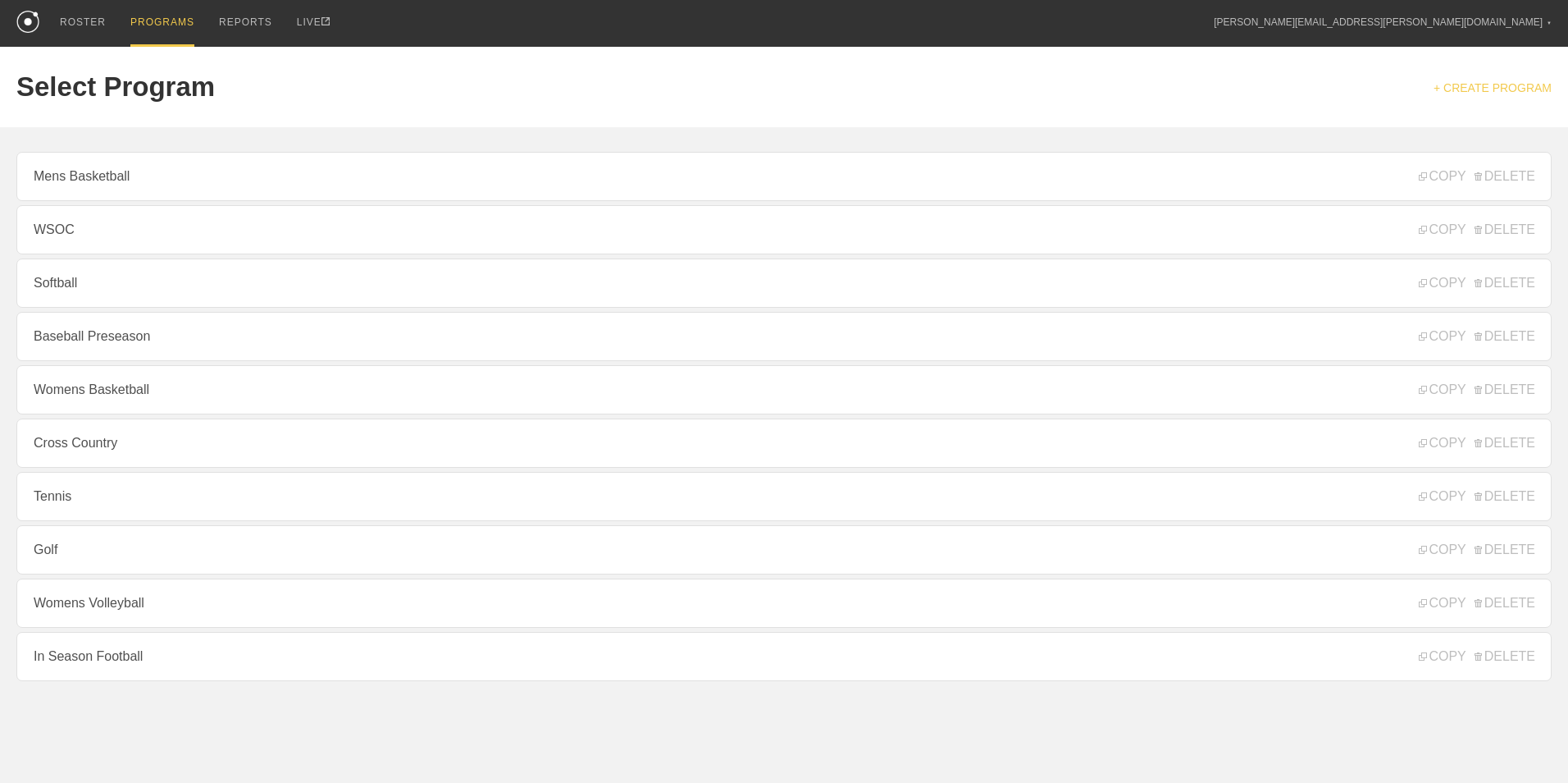
click at [1464, 83] on link "+ CREATE PROGRAM" at bounding box center [1492, 88] width 118 height 14
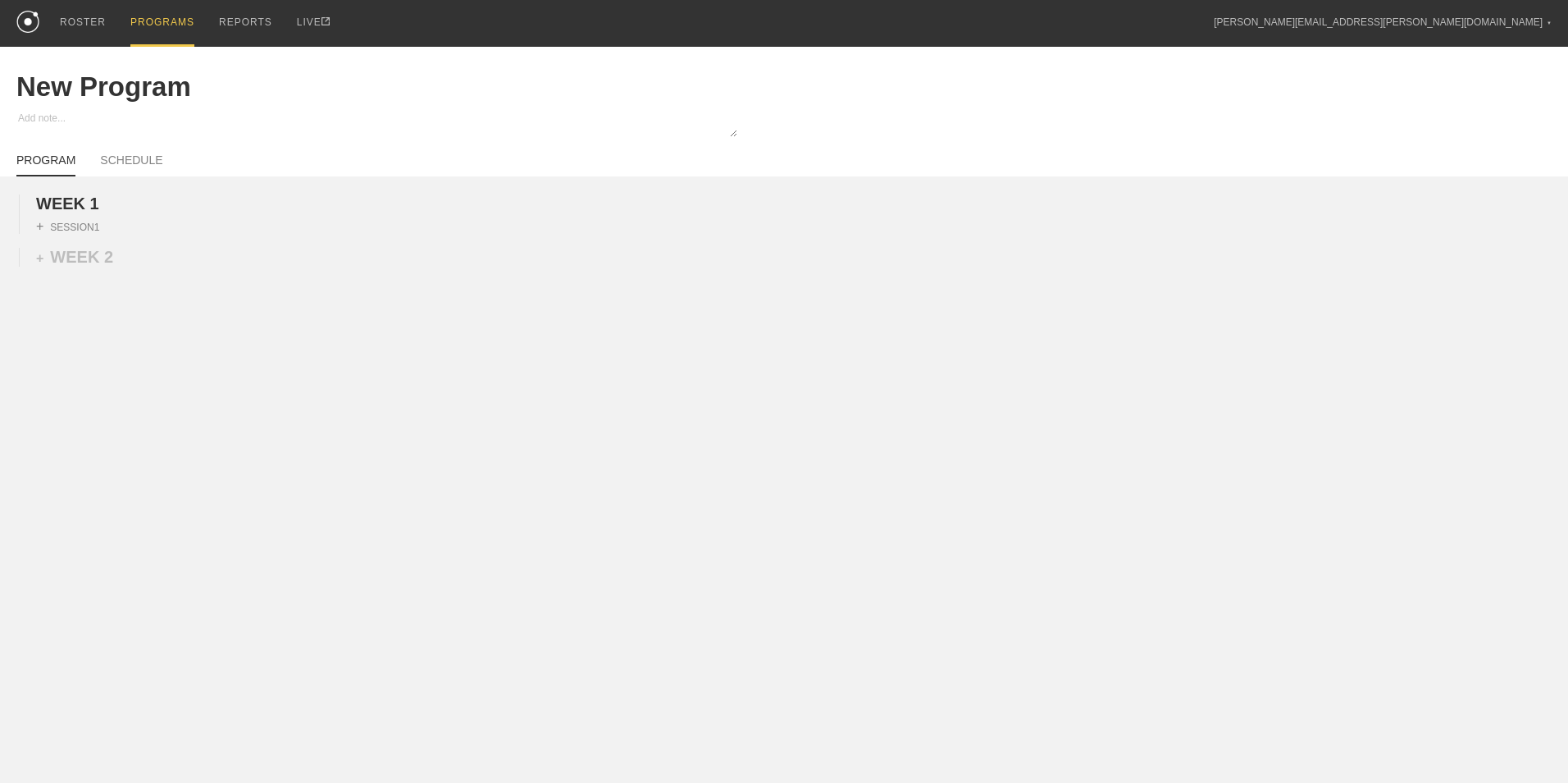
click at [148, 29] on div "PROGRAMS" at bounding box center [163, 23] width 64 height 46
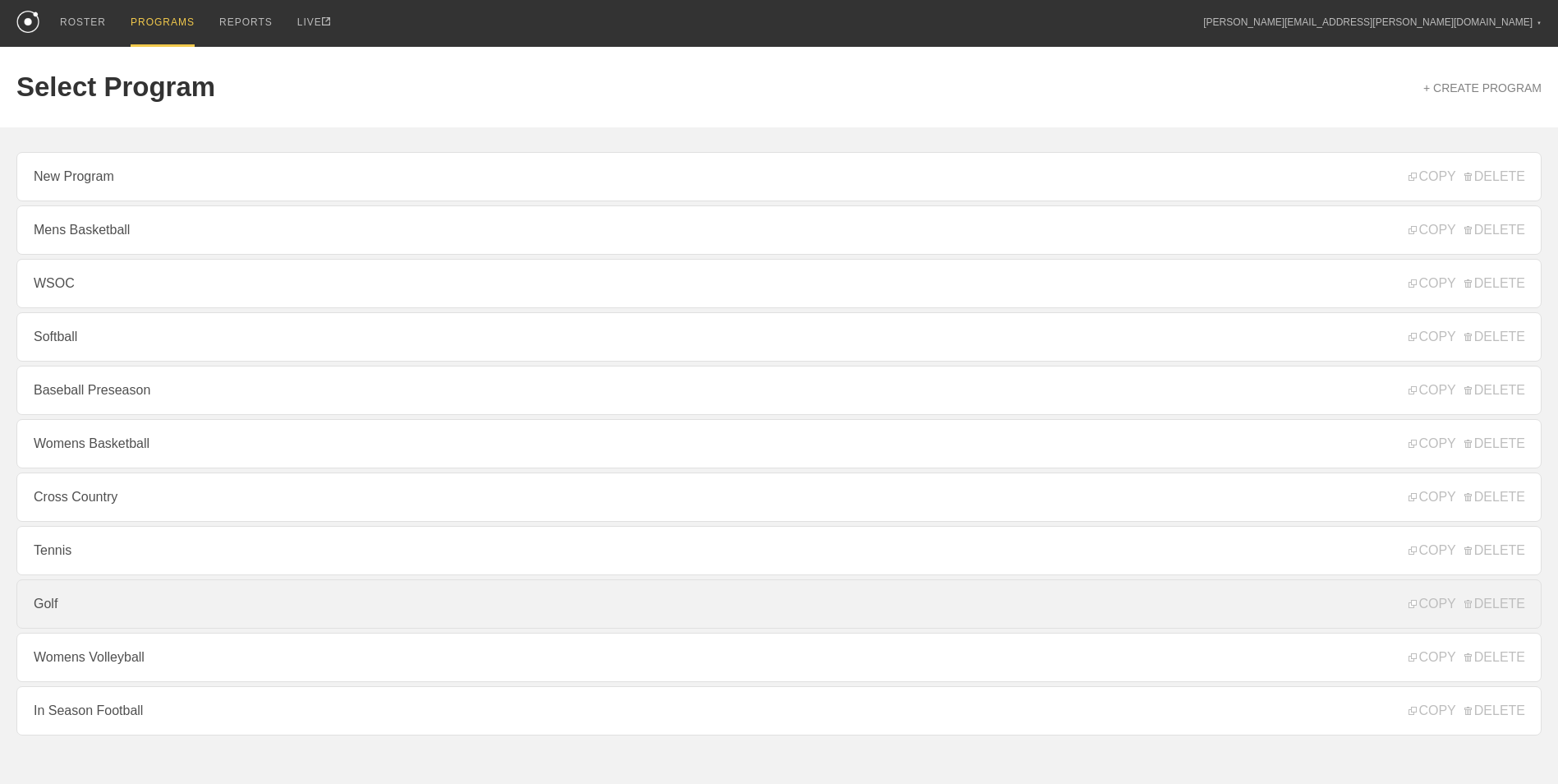
scroll to position [44, 0]
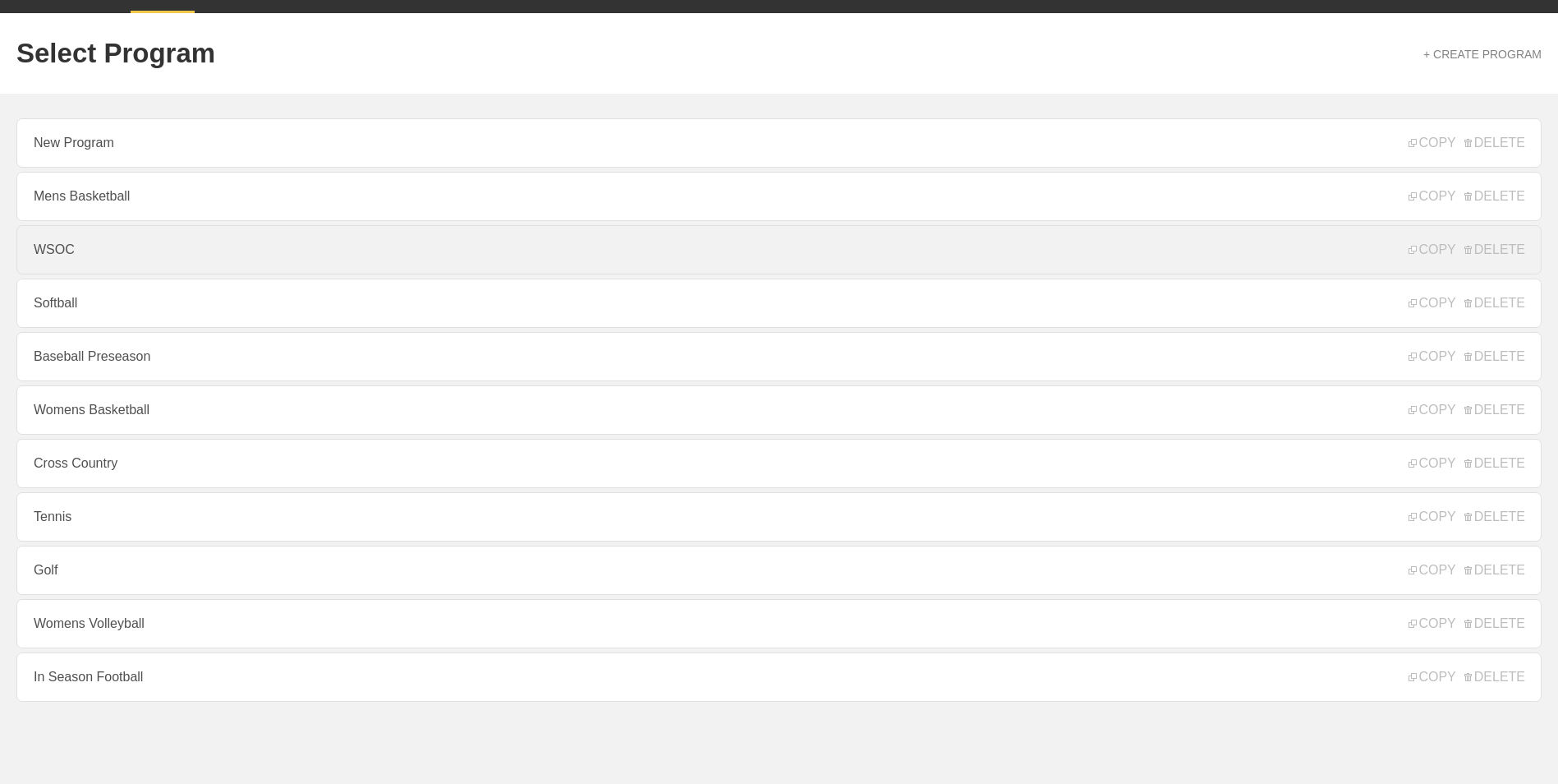
click at [121, 242] on link "WSOC" at bounding box center [778, 249] width 1525 height 49
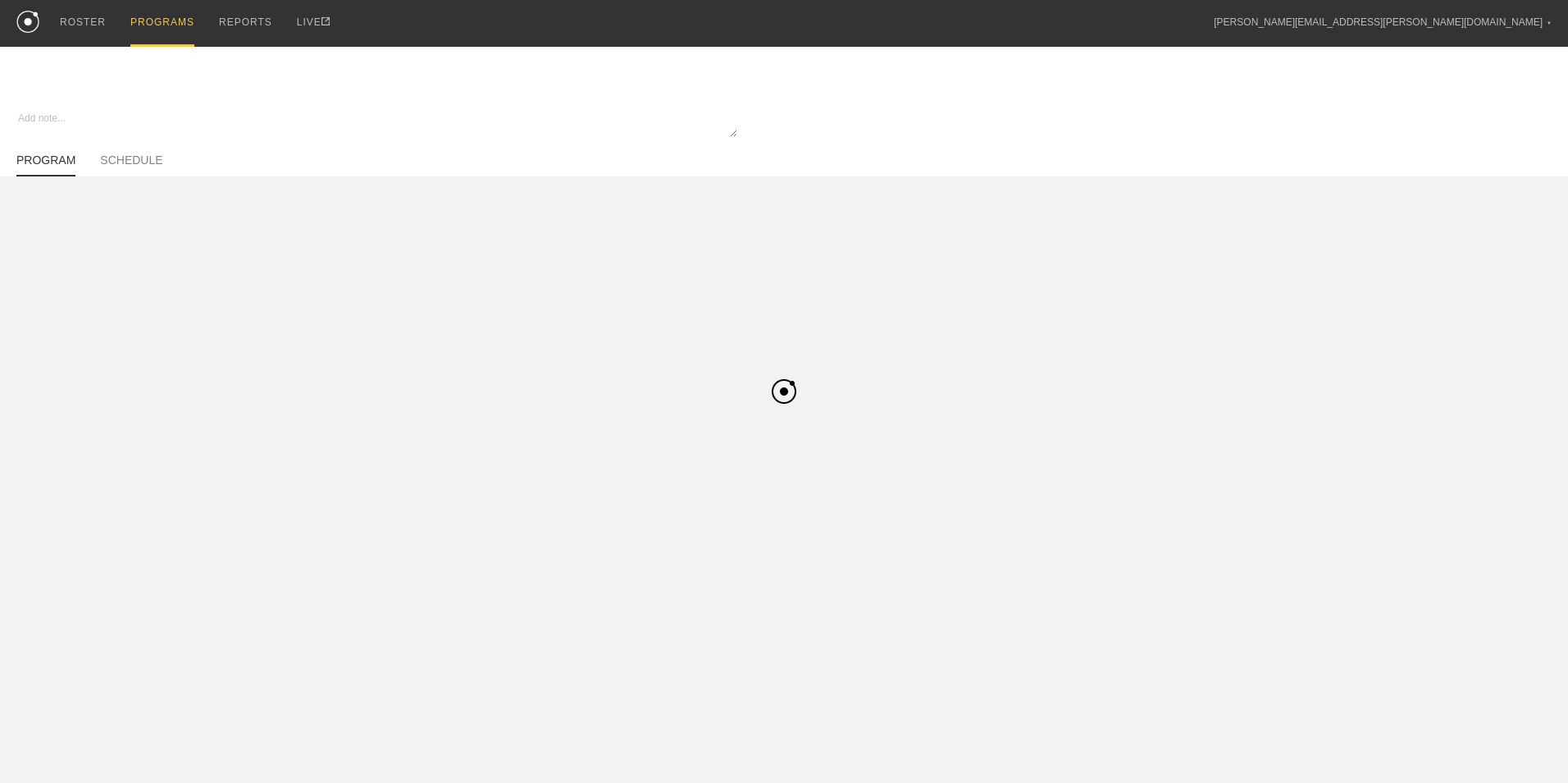
type textarea "x"
type input "WSOC"
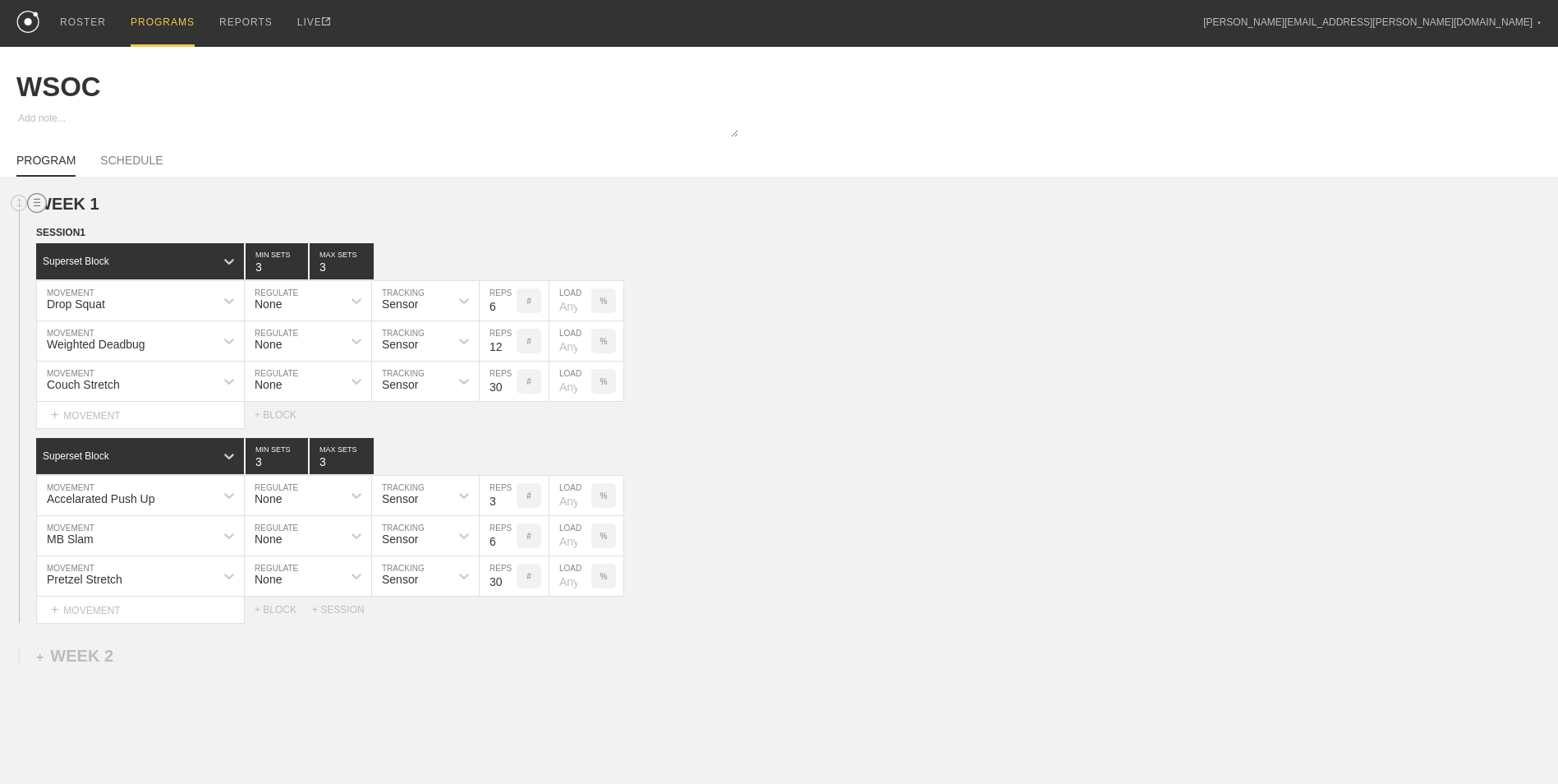
click at [37, 212] on circle at bounding box center [37, 203] width 19 height 19
click at [63, 201] on span "WEEK 1" at bounding box center [74, 203] width 77 height 18
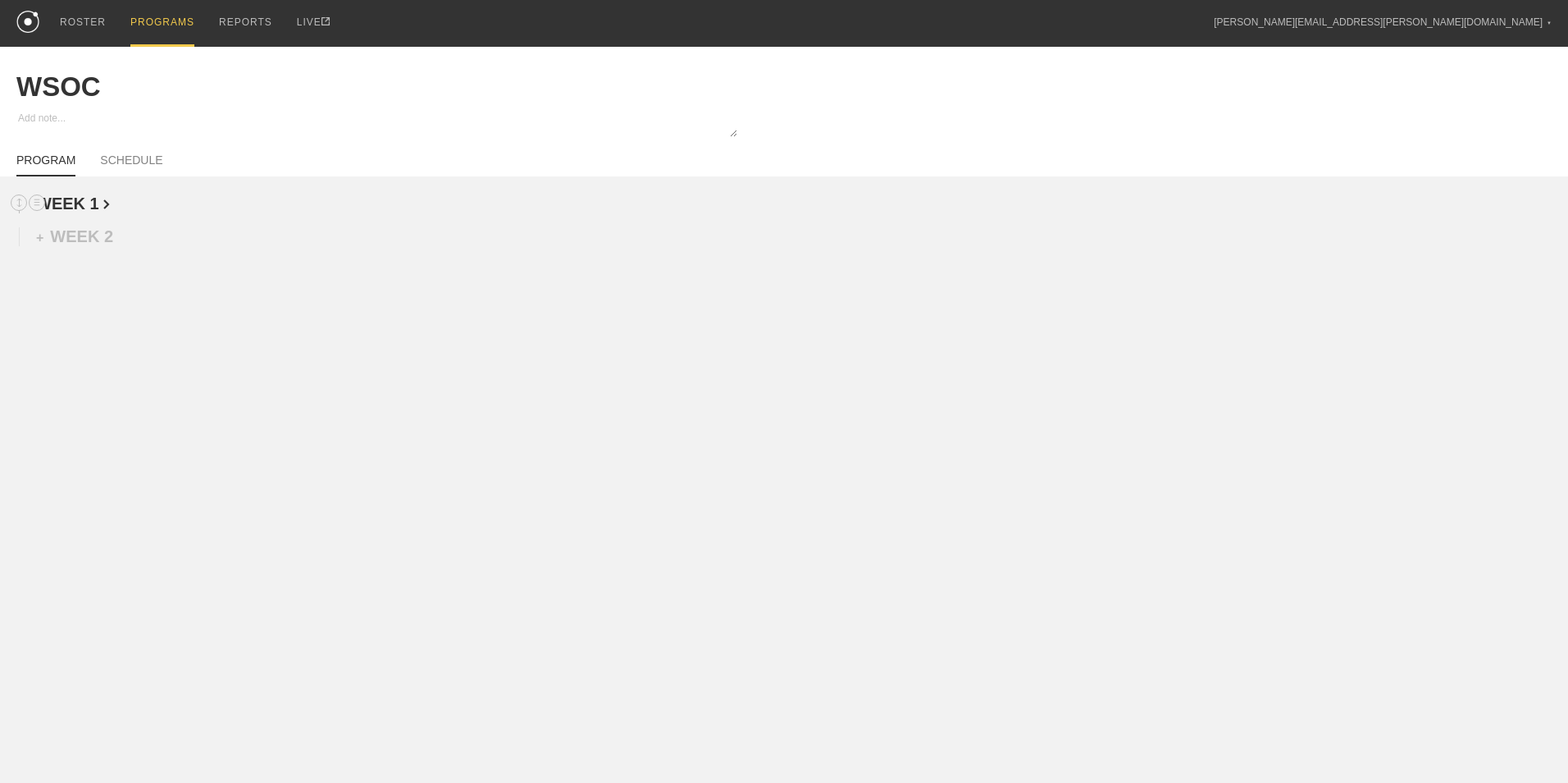
drag, startPoint x: 75, startPoint y: 202, endPoint x: 62, endPoint y: 207, distance: 13.9
click at [76, 202] on span "WEEK 1" at bounding box center [73, 202] width 74 height 18
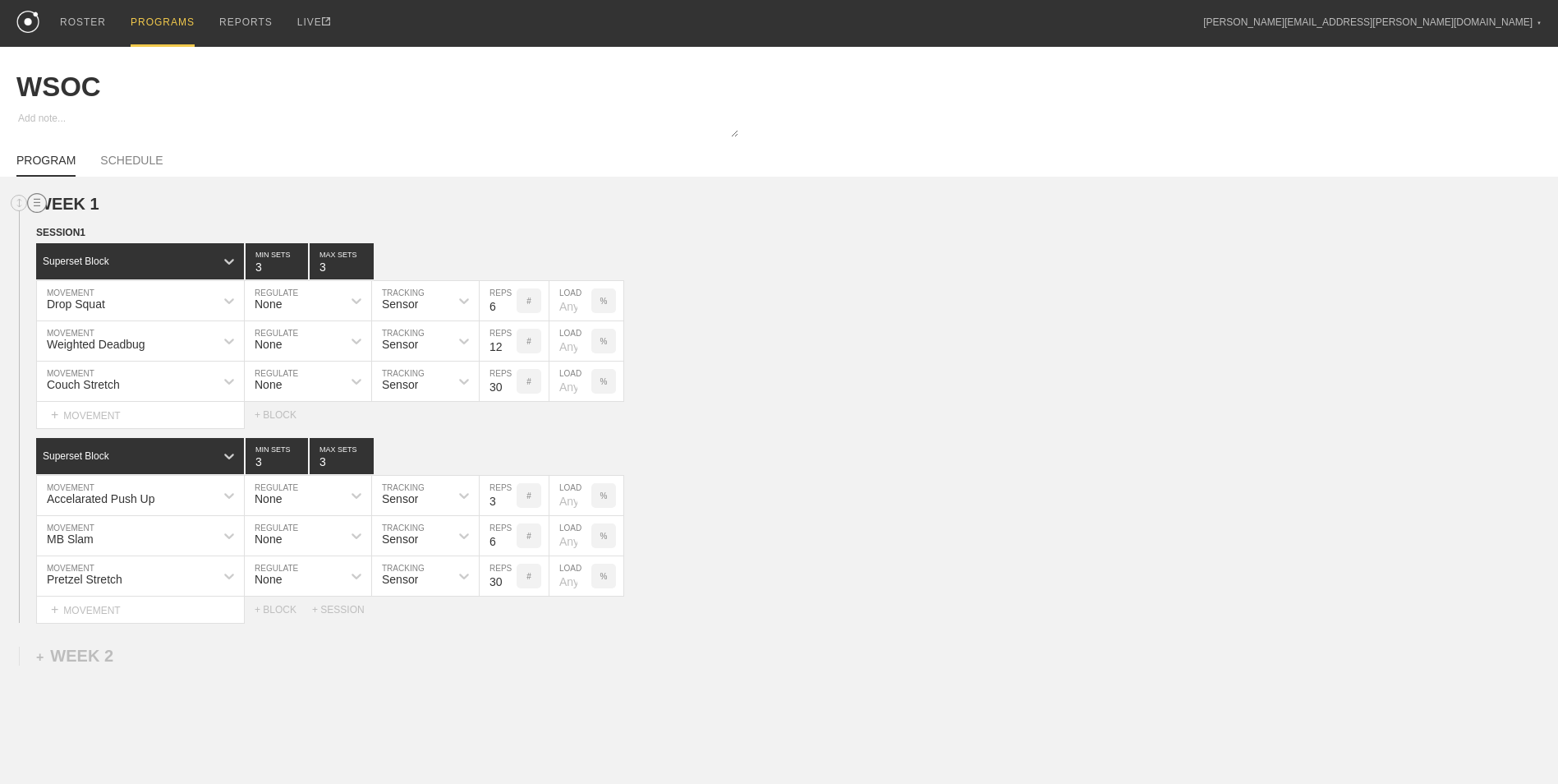
click at [42, 203] on circle at bounding box center [37, 203] width 19 height 19
click at [68, 220] on div "DUPLICATE" at bounding box center [115, 223] width 132 height 24
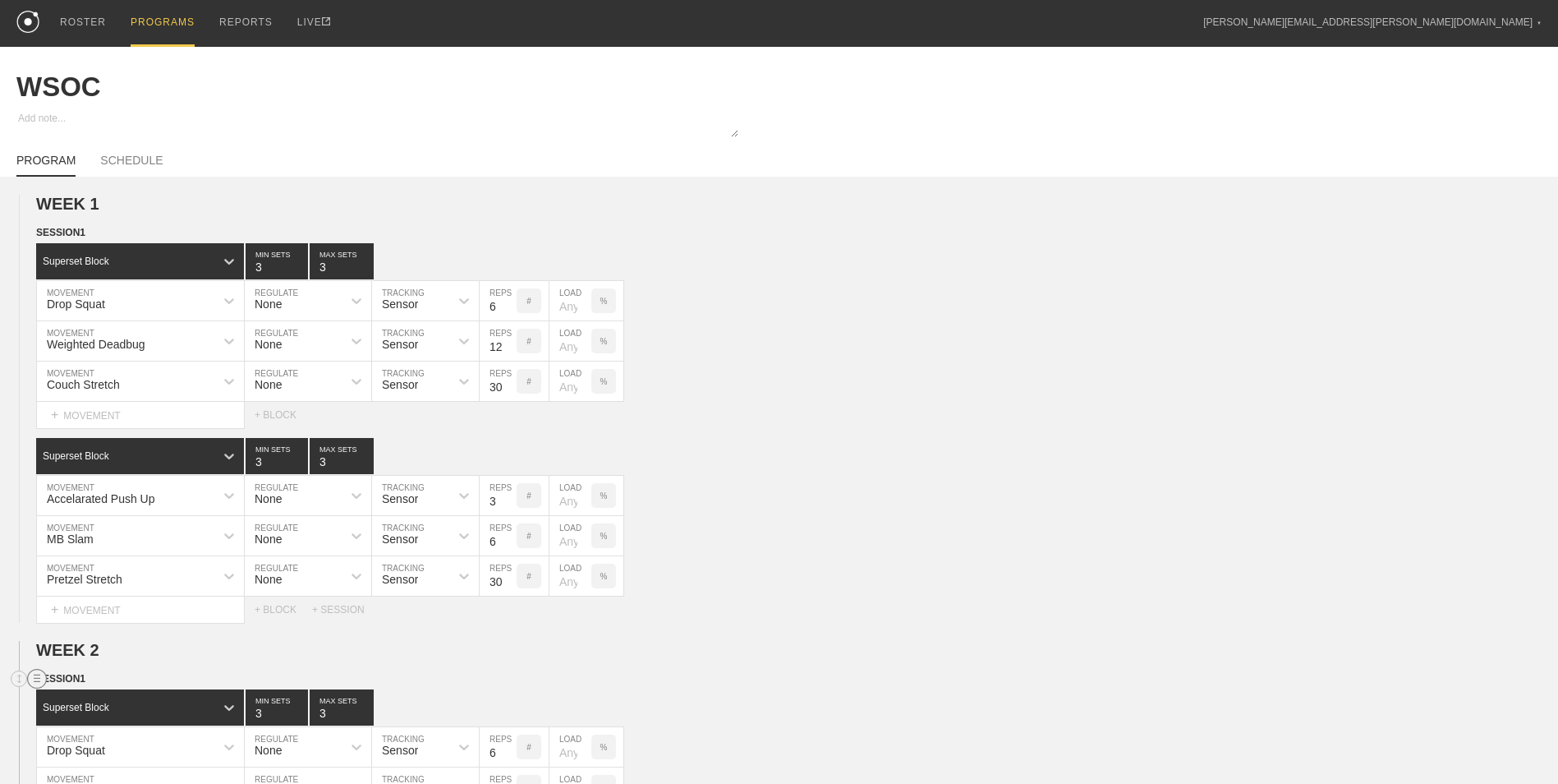
click at [34, 678] on circle at bounding box center [37, 678] width 19 height 19
click at [108, 727] on div "DELETE" at bounding box center [115, 725] width 132 height 24
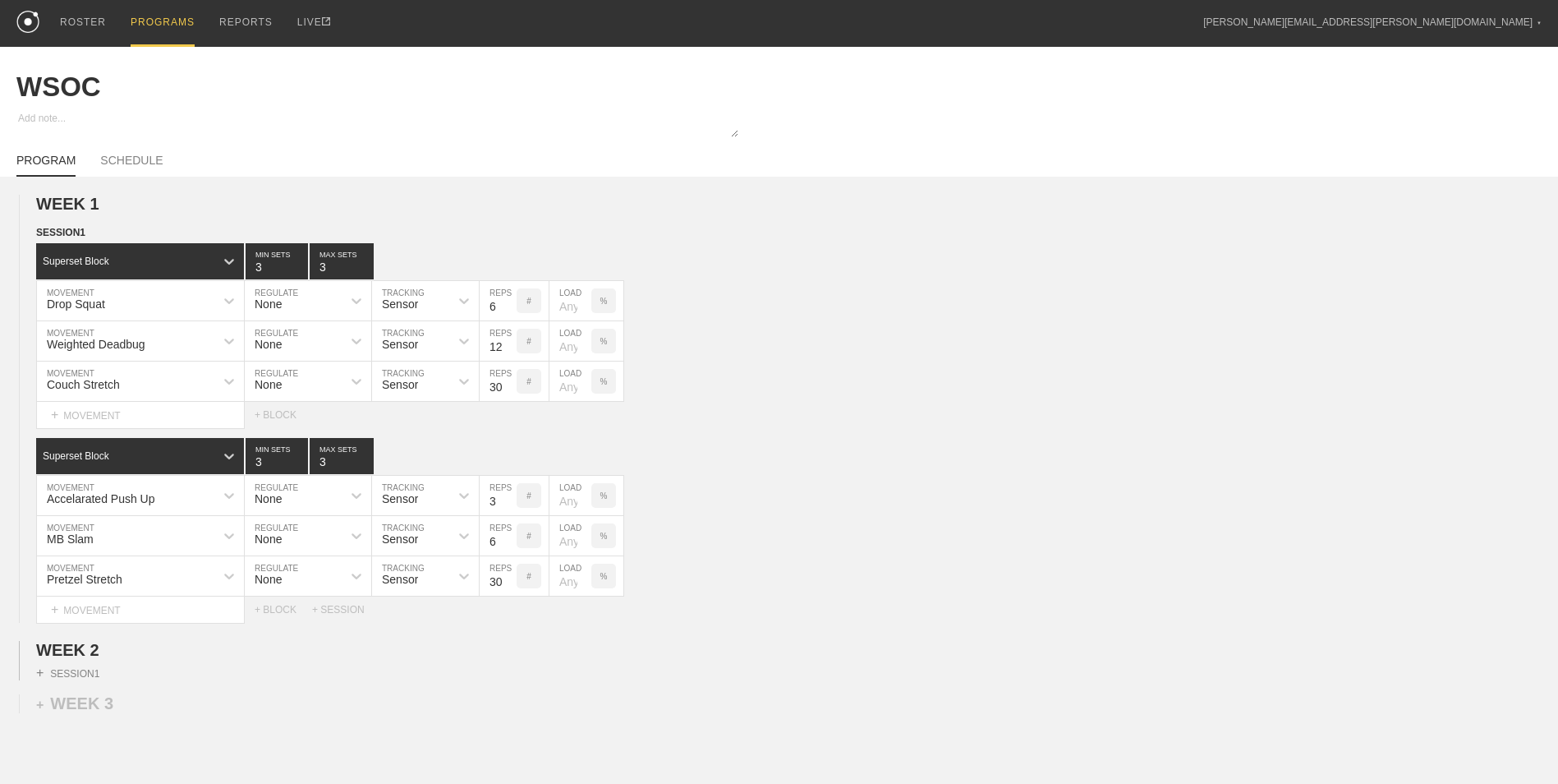
click at [131, 19] on div "PROGRAMS" at bounding box center [163, 23] width 64 height 46
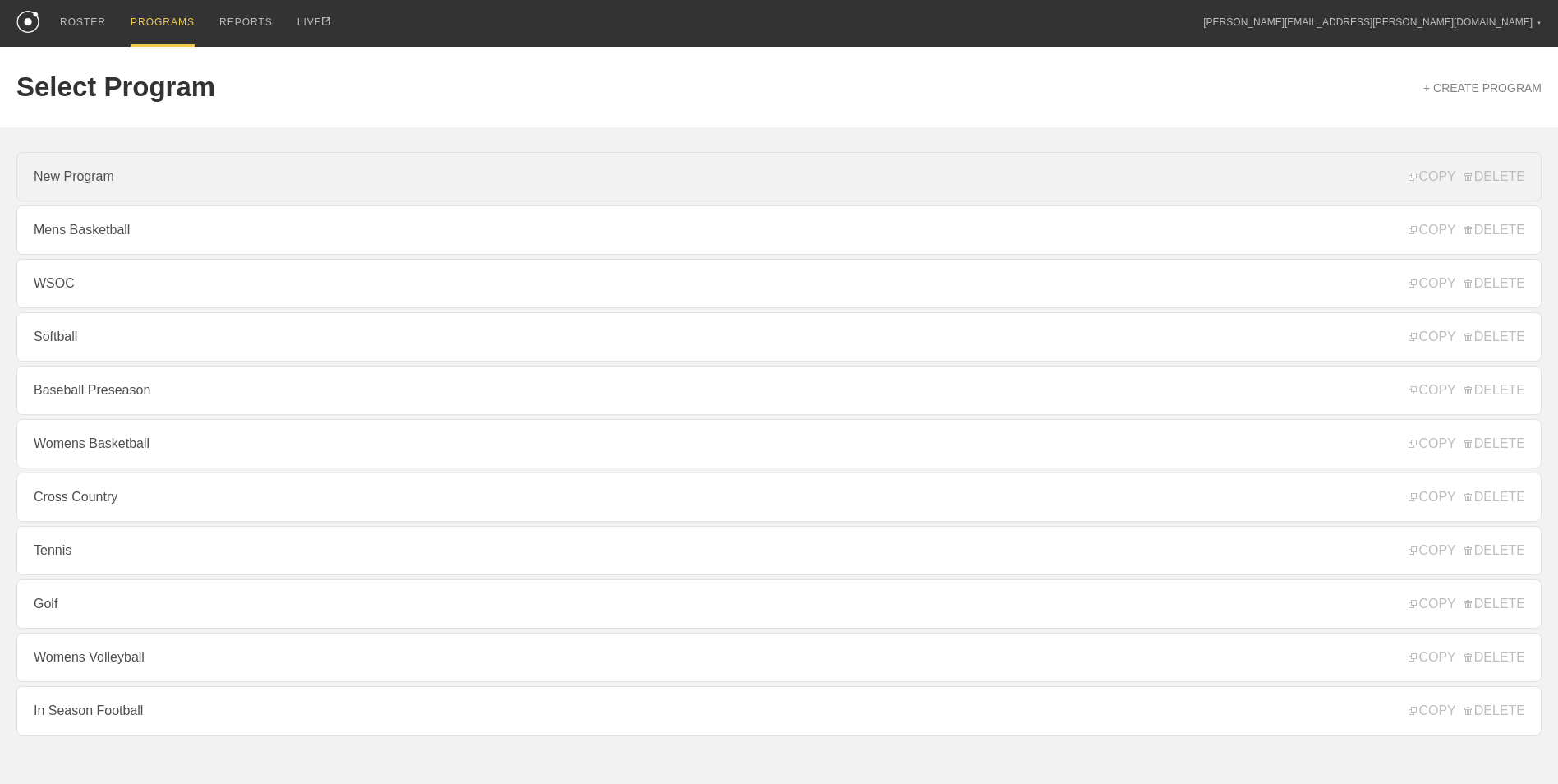
click at [158, 193] on link "New Program" at bounding box center [778, 177] width 1525 height 49
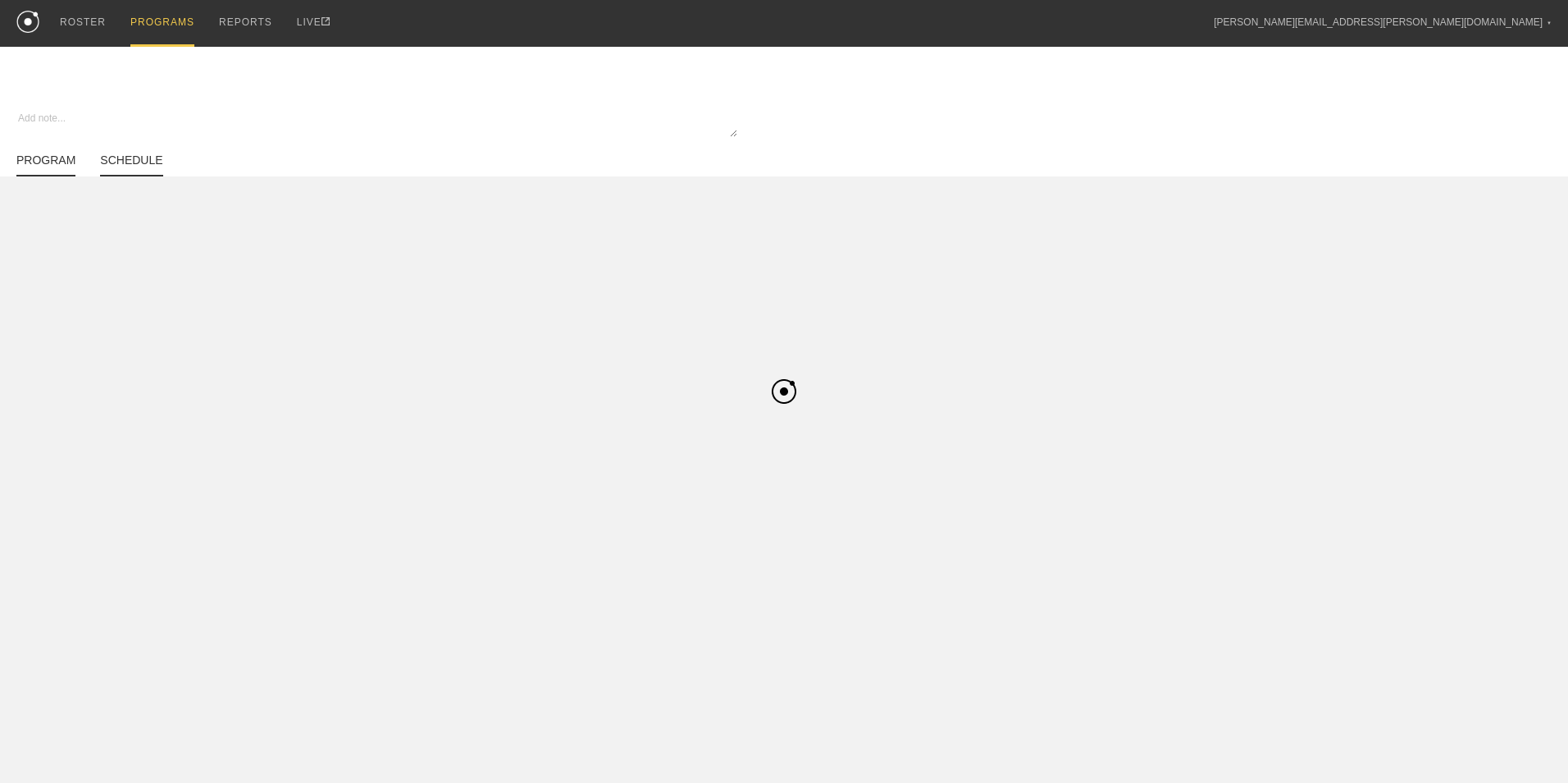
type textarea "x"
type input "New Program"
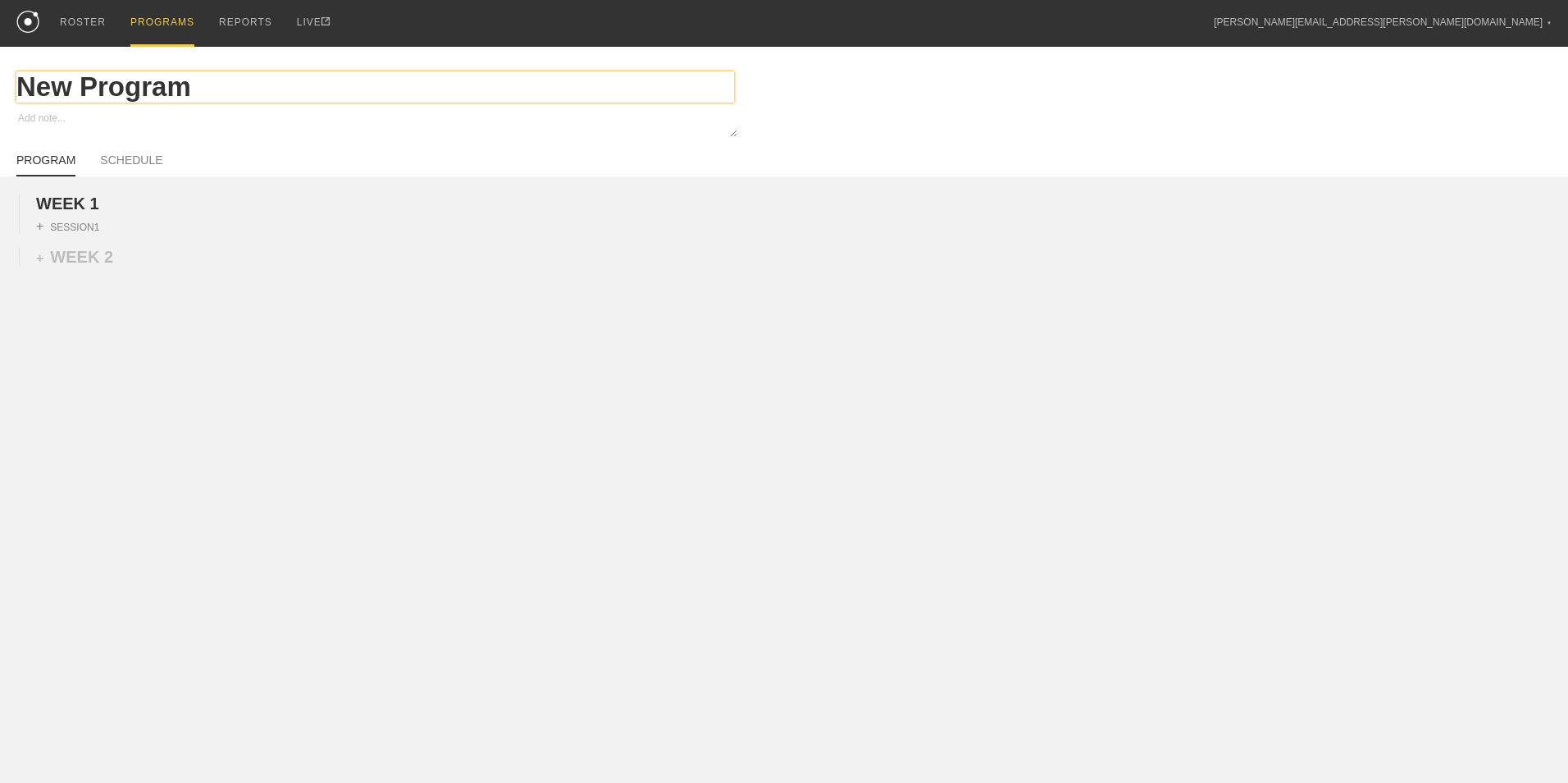
click at [118, 95] on input "New Program" at bounding box center [374, 87] width 718 height 31
type textarea "x"
type input "M"
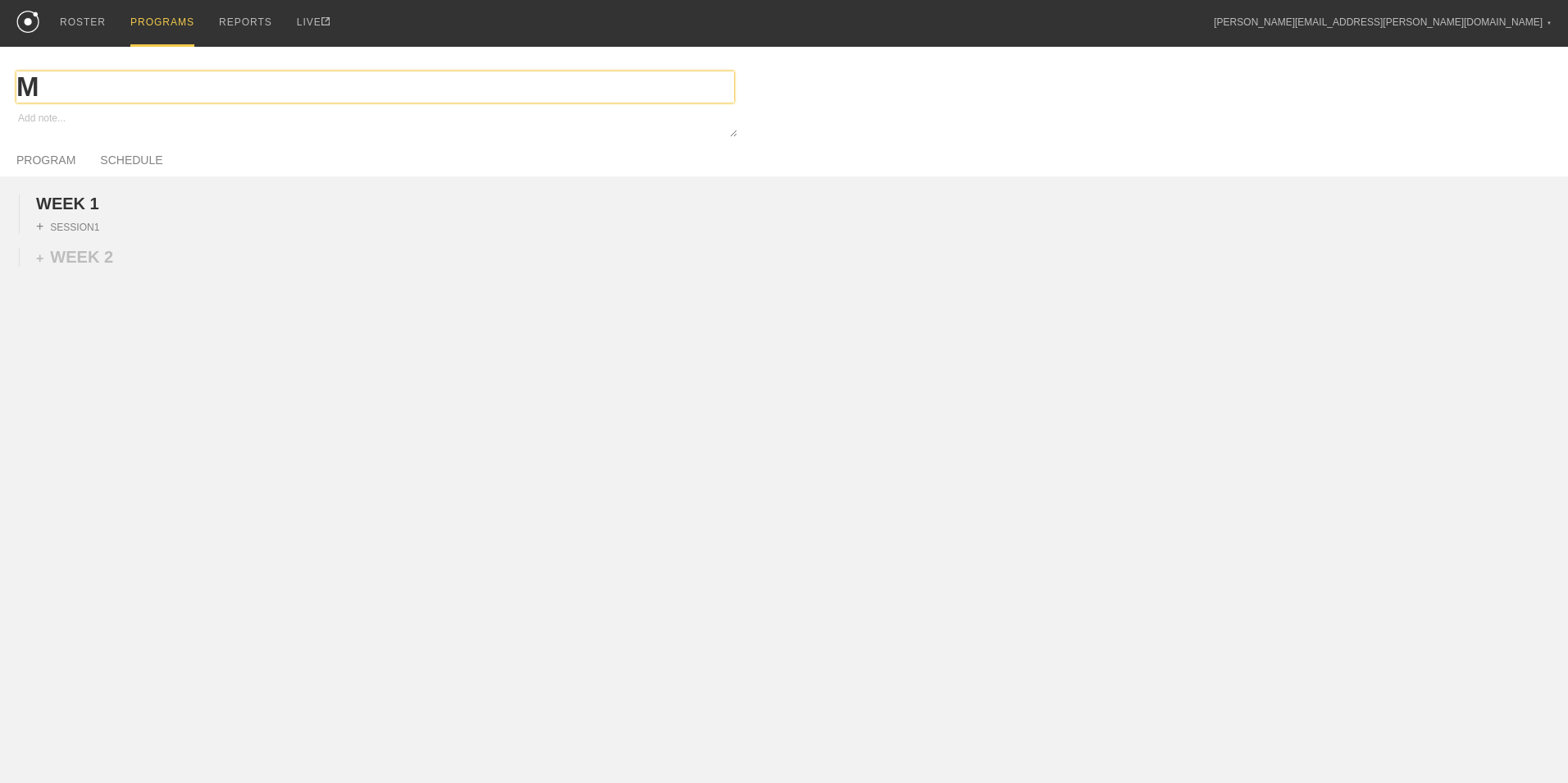
type textarea "x"
type input "MS"
type textarea "x"
type input "MSO"
type textarea "x"
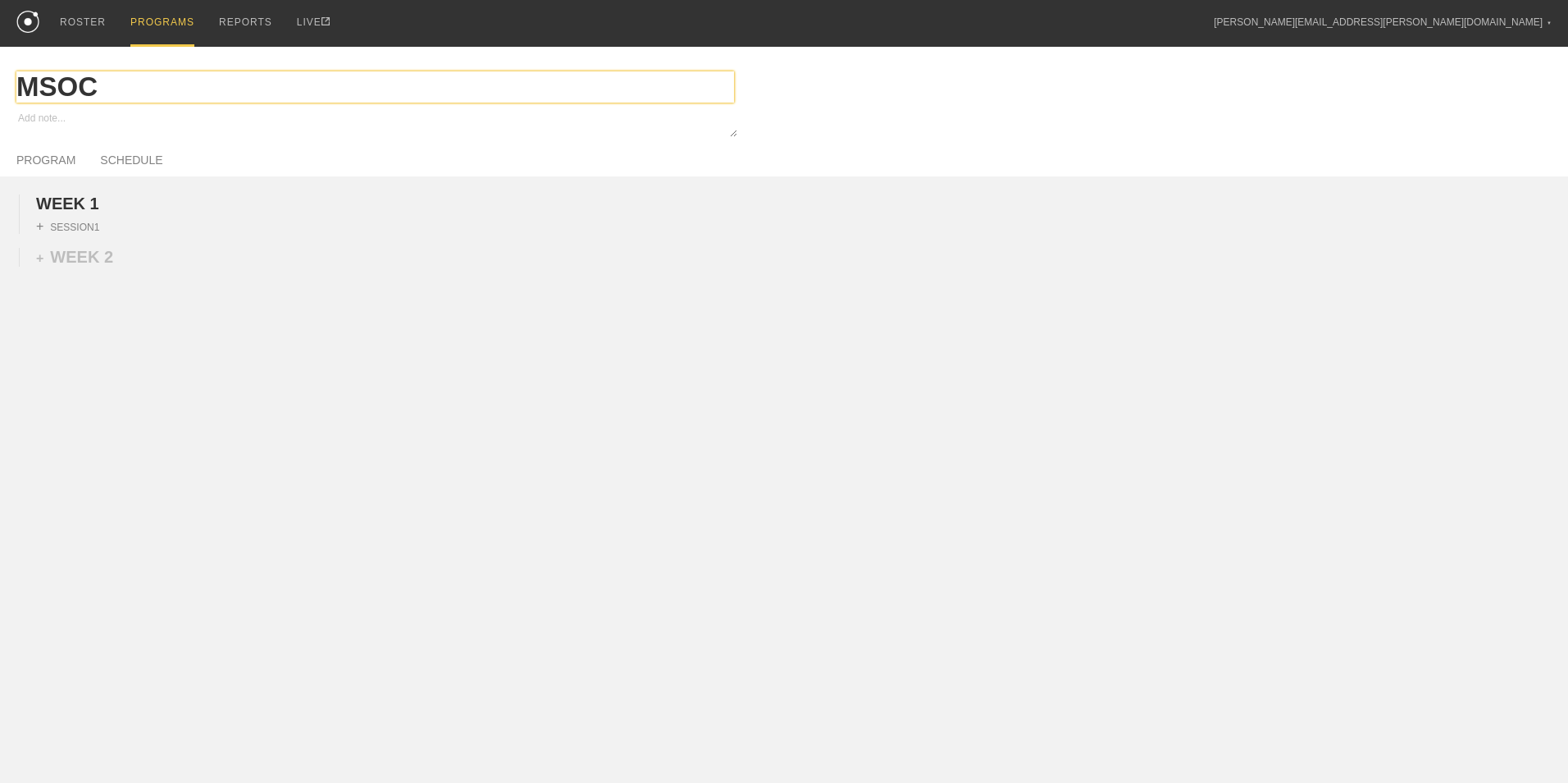
type input "MSOC"
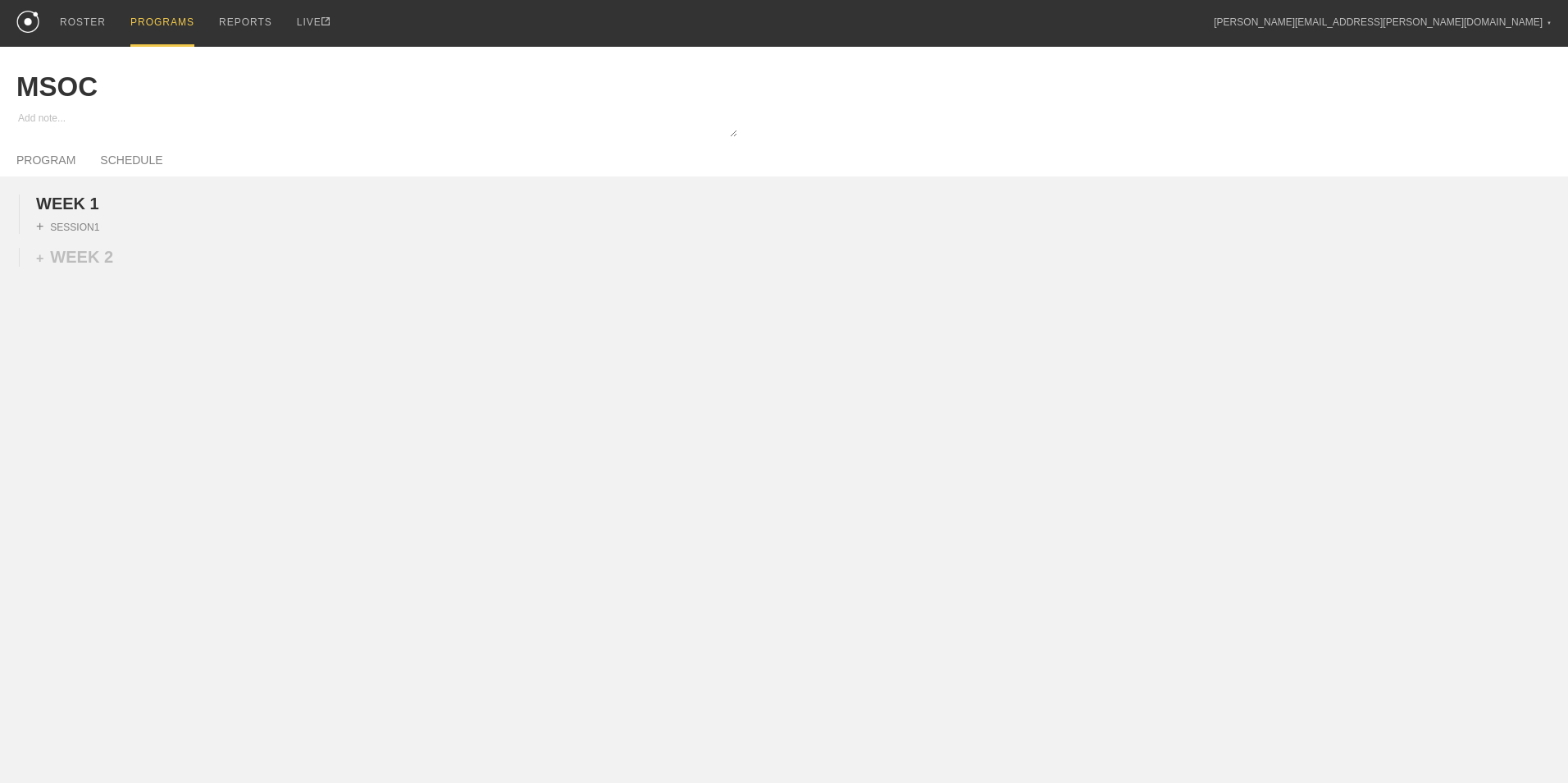
click at [233, 389] on div "WEEK 1 DUPLICATE DELETE + SESSION 1 + WEEK 2" at bounding box center [784, 344] width 1568 height 337
click at [88, 230] on div "+ SESSION 1" at bounding box center [67, 227] width 63 height 15
click at [108, 250] on div "+ BLOCK" at bounding box center [139, 256] width 207 height 26
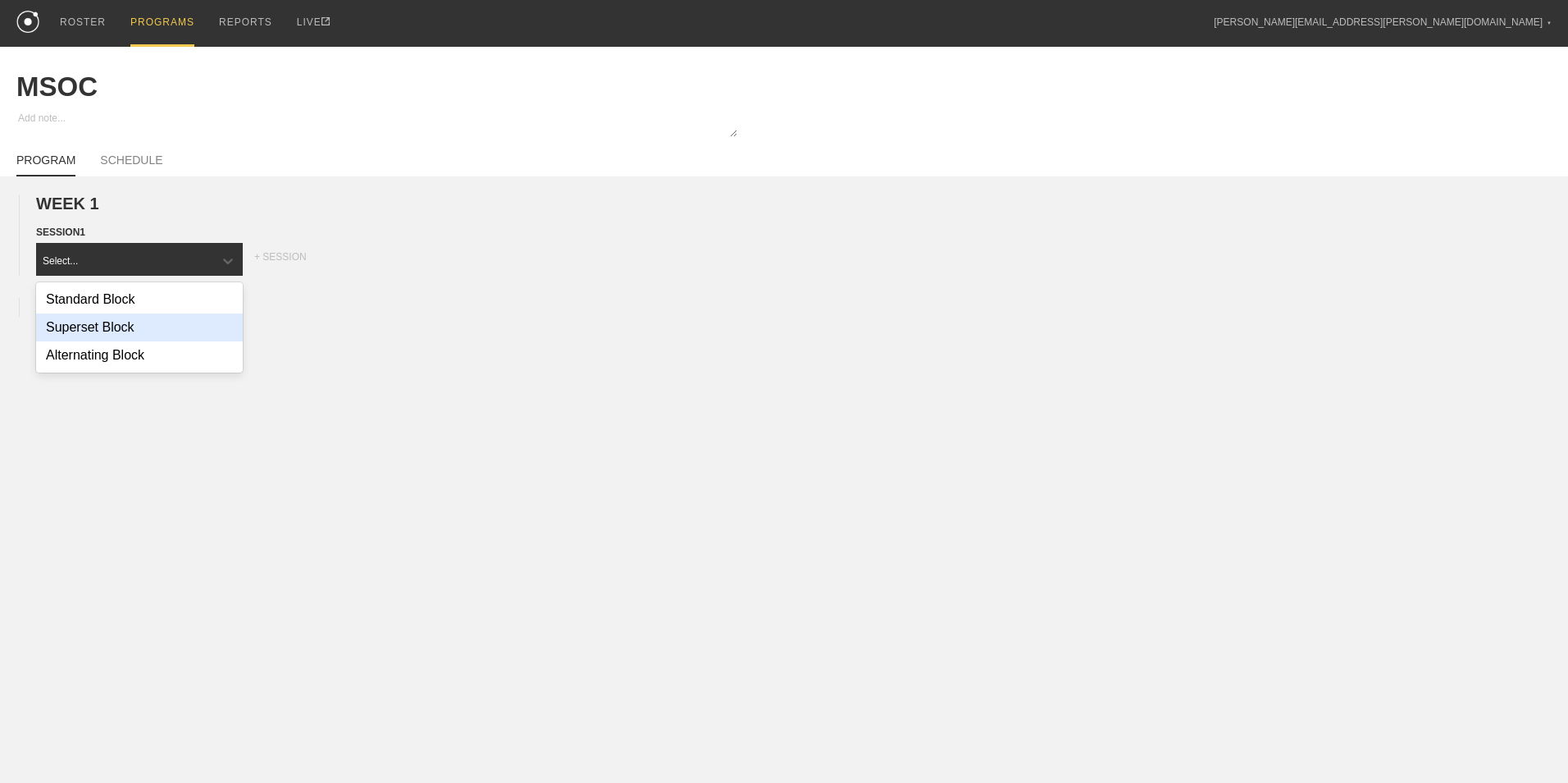
click at [111, 326] on div "Superset Block" at bounding box center [139, 327] width 207 height 28
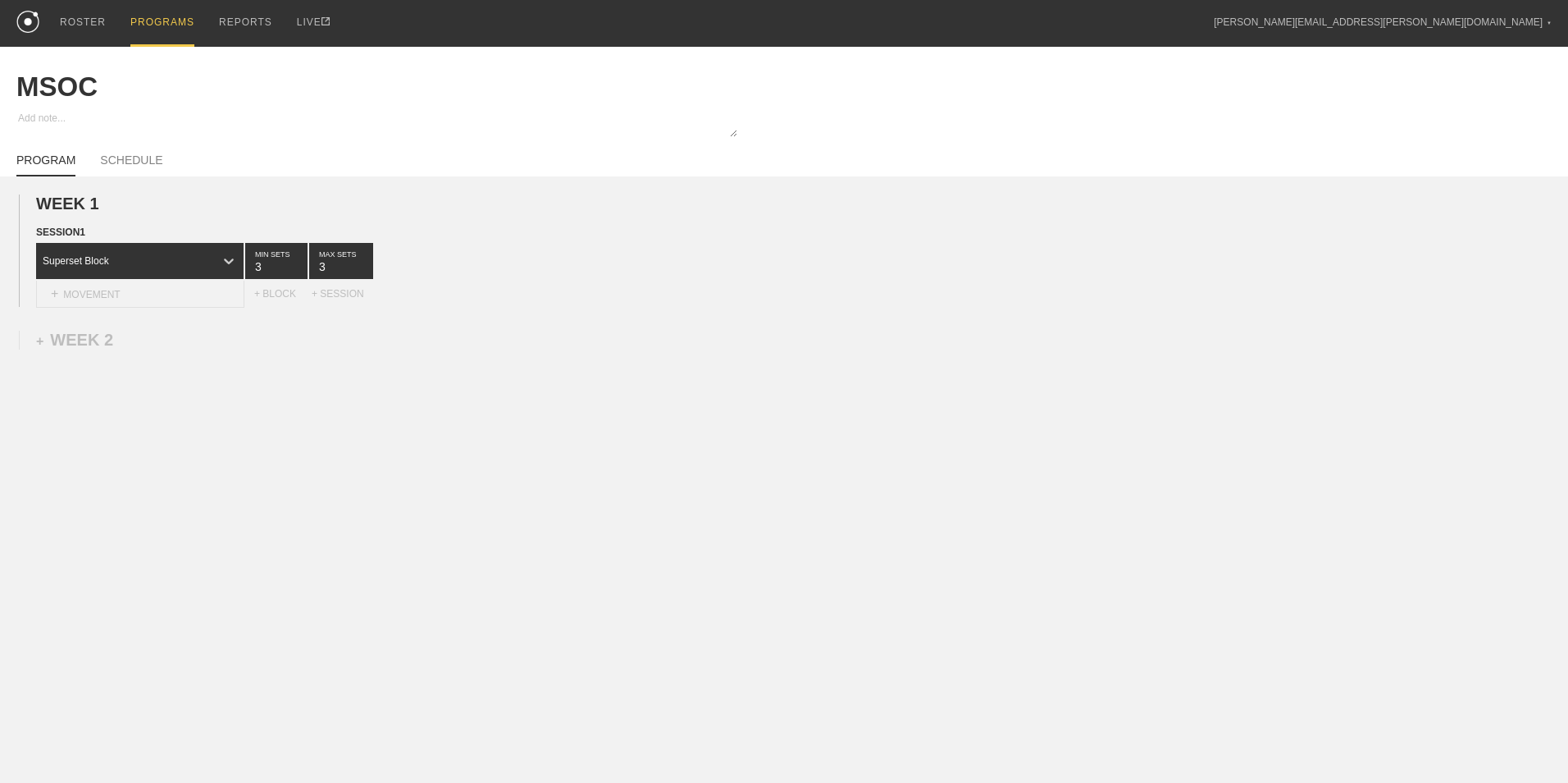
click at [116, 294] on div "+ MOVEMENT" at bounding box center [140, 294] width 208 height 27
click at [138, 354] on div "Create "BB Drop Lunge"" at bounding box center [140, 343] width 207 height 28
type input "BB Drop Lunge"
click at [509, 312] on input "7" at bounding box center [498, 300] width 37 height 40
click at [509, 312] on input "6" at bounding box center [498, 300] width 37 height 40
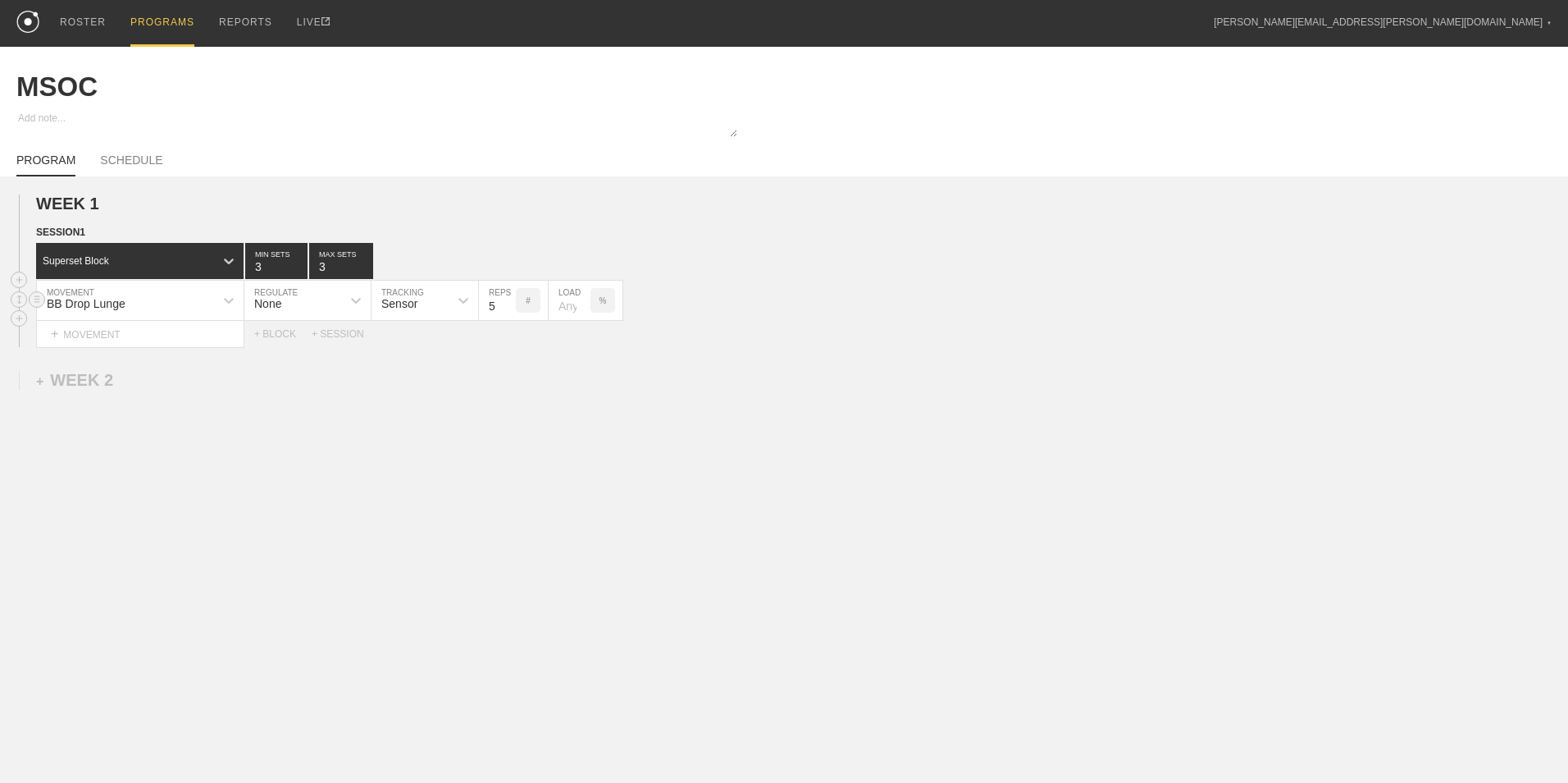
click at [509, 312] on input "5" at bounding box center [498, 300] width 37 height 40
type input "6"
click at [508, 301] on input "6" at bounding box center [498, 300] width 37 height 40
click at [186, 332] on div "+ MOVEMENT" at bounding box center [140, 334] width 208 height 27
click at [165, 394] on div "Couch Stretch" at bounding box center [140, 383] width 207 height 28
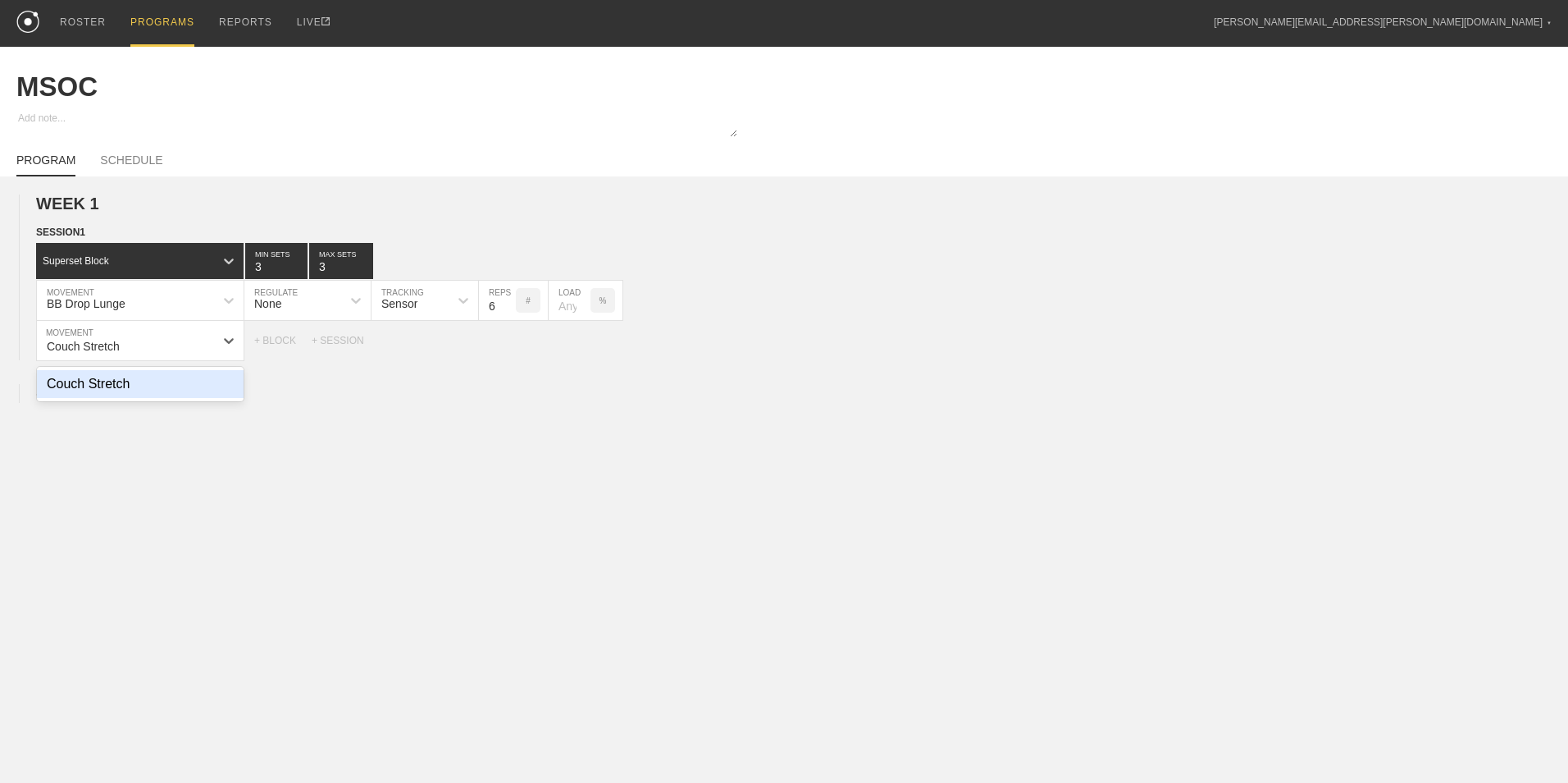
type input "Couch Stretch"
click at [508, 346] on input "9" at bounding box center [498, 340] width 37 height 40
click at [508, 346] on input "10" at bounding box center [498, 340] width 37 height 40
click at [508, 346] on input "11" at bounding box center [498, 340] width 37 height 40
click at [508, 346] on input "12" at bounding box center [498, 340] width 37 height 40
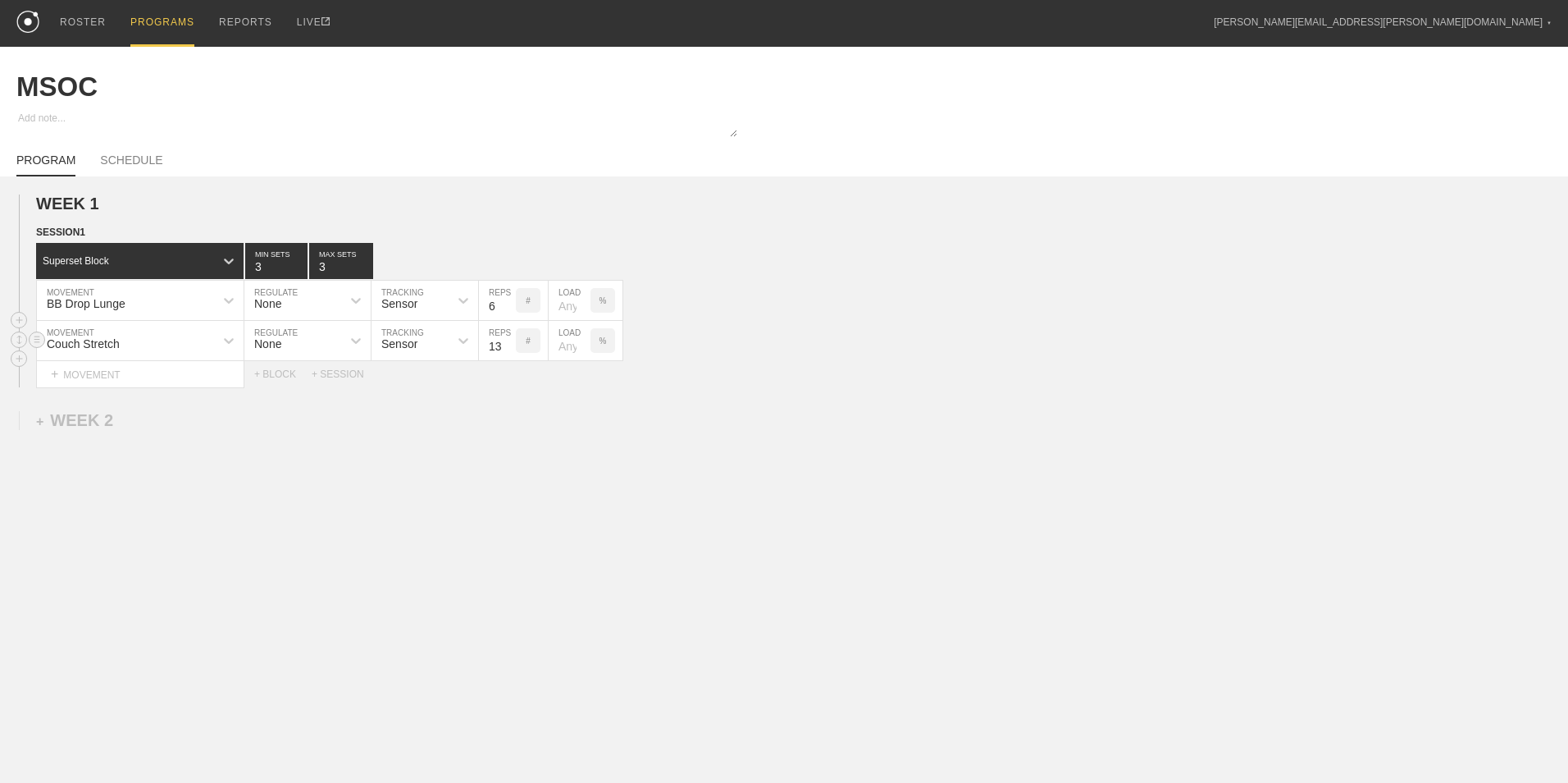
click at [508, 346] on input "13" at bounding box center [498, 340] width 37 height 40
click at [508, 346] on input "14" at bounding box center [498, 340] width 37 height 40
click at [508, 346] on input "15" at bounding box center [498, 340] width 37 height 40
click at [508, 346] on input "16" at bounding box center [498, 340] width 37 height 40
click at [508, 346] on input "17" at bounding box center [498, 340] width 37 height 40
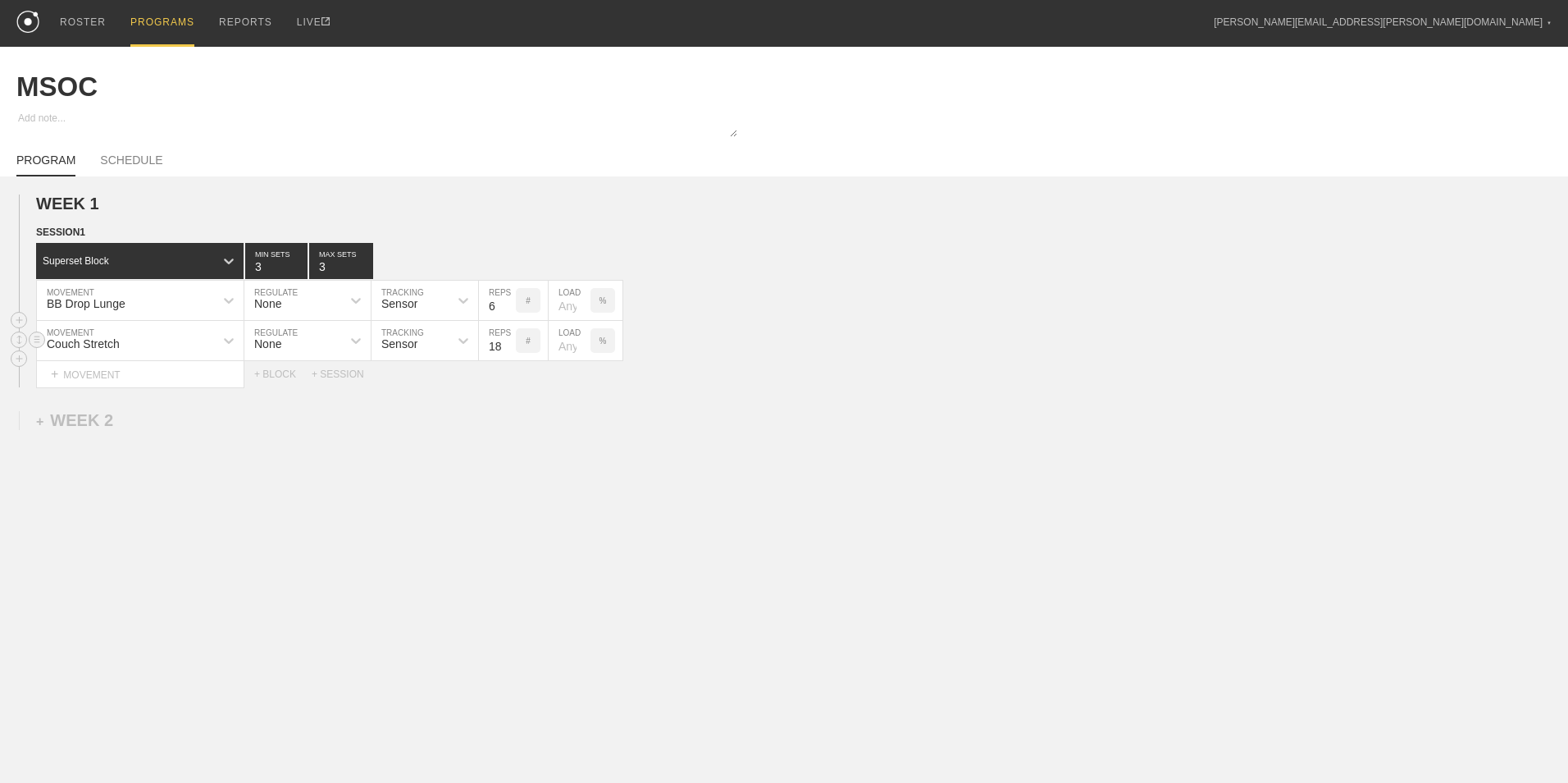
click at [508, 346] on input "18" at bounding box center [498, 340] width 37 height 40
click at [508, 346] on input "19" at bounding box center [498, 340] width 37 height 40
type input "20"
click at [508, 346] on input "20" at bounding box center [498, 340] width 37 height 40
click at [192, 377] on div "+ MOVEMENT" at bounding box center [140, 375] width 208 height 27
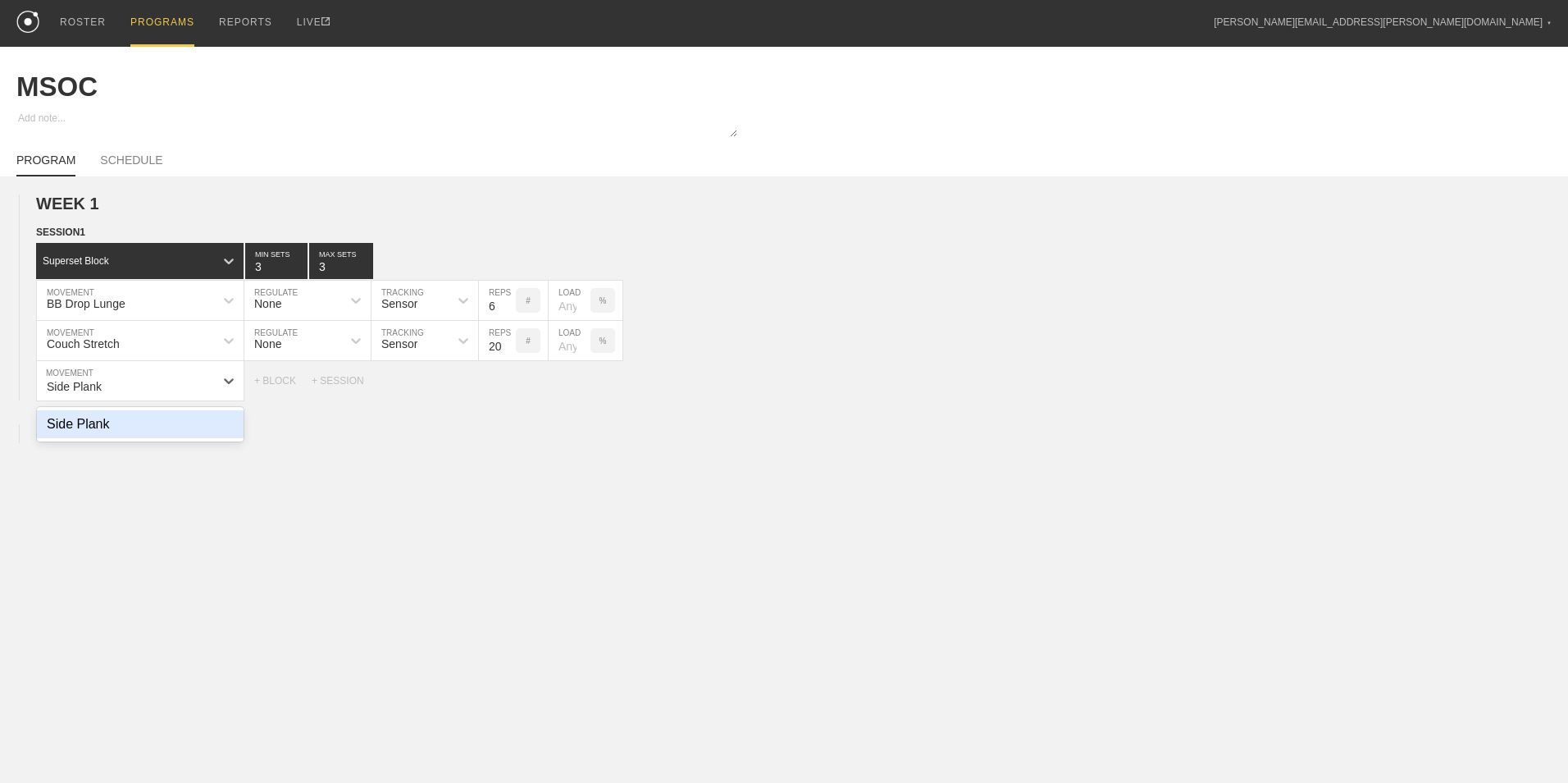
click at [181, 438] on div "Side Plank" at bounding box center [140, 424] width 207 height 28
type input "Side Plank"
click at [507, 383] on input "9" at bounding box center [498, 381] width 37 height 40
click at [507, 383] on input "10" at bounding box center [498, 381] width 37 height 40
click at [507, 383] on input "11" at bounding box center [498, 381] width 37 height 40
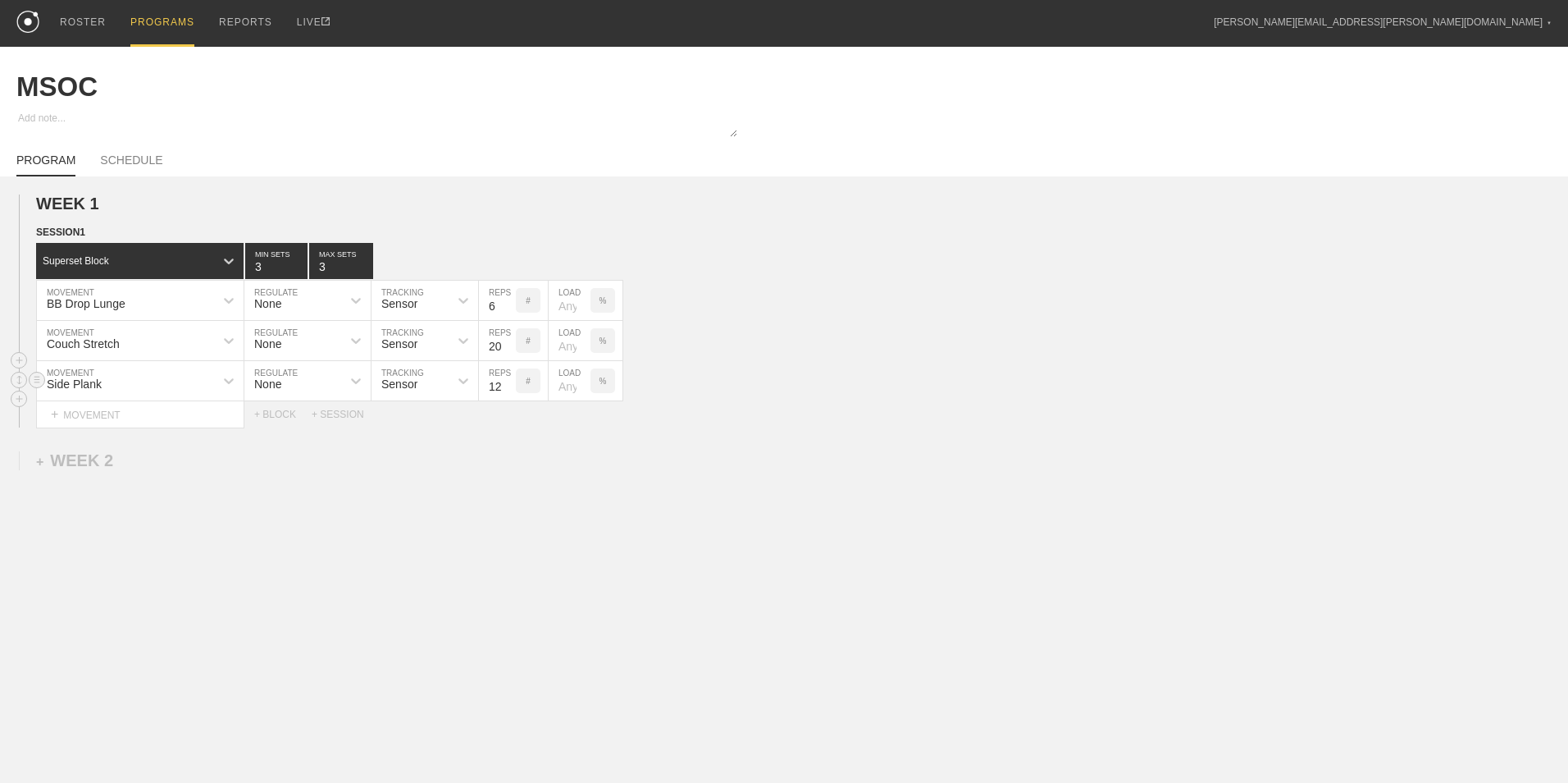
click at [507, 383] on input "12" at bounding box center [498, 381] width 37 height 40
click at [507, 383] on input "13" at bounding box center [498, 381] width 37 height 40
click at [507, 383] on input "14" at bounding box center [498, 381] width 37 height 40
click at [507, 383] on input "15" at bounding box center [498, 381] width 37 height 40
click at [507, 383] on input "16" at bounding box center [498, 381] width 37 height 40
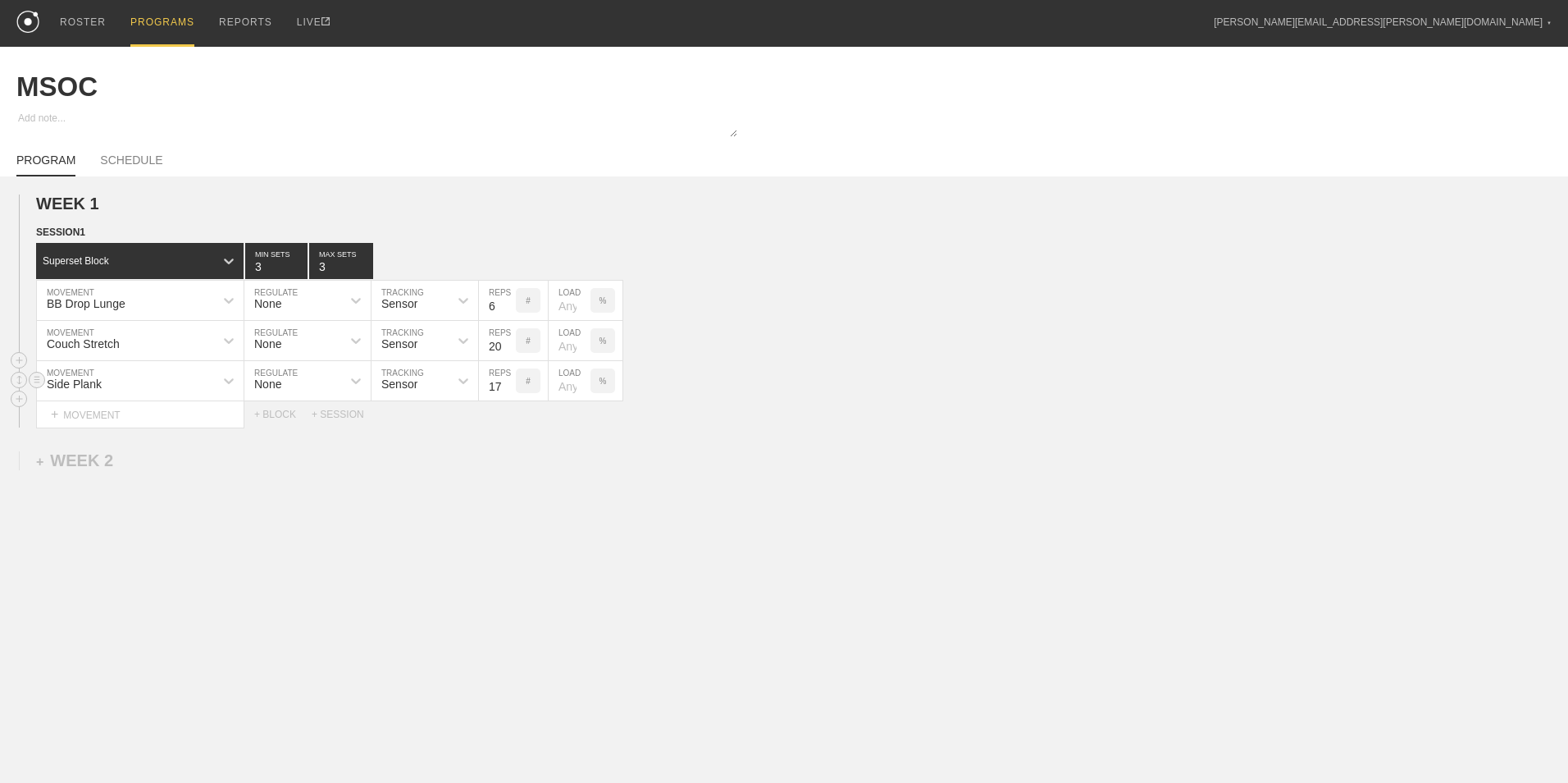
click at [507, 383] on input "17" at bounding box center [498, 381] width 37 height 40
click at [507, 383] on input "18" at bounding box center [498, 381] width 37 height 40
click at [507, 383] on input "19" at bounding box center [498, 381] width 37 height 40
click at [507, 383] on input "20" at bounding box center [498, 381] width 37 height 40
click at [507, 383] on input "21" at bounding box center [498, 381] width 37 height 40
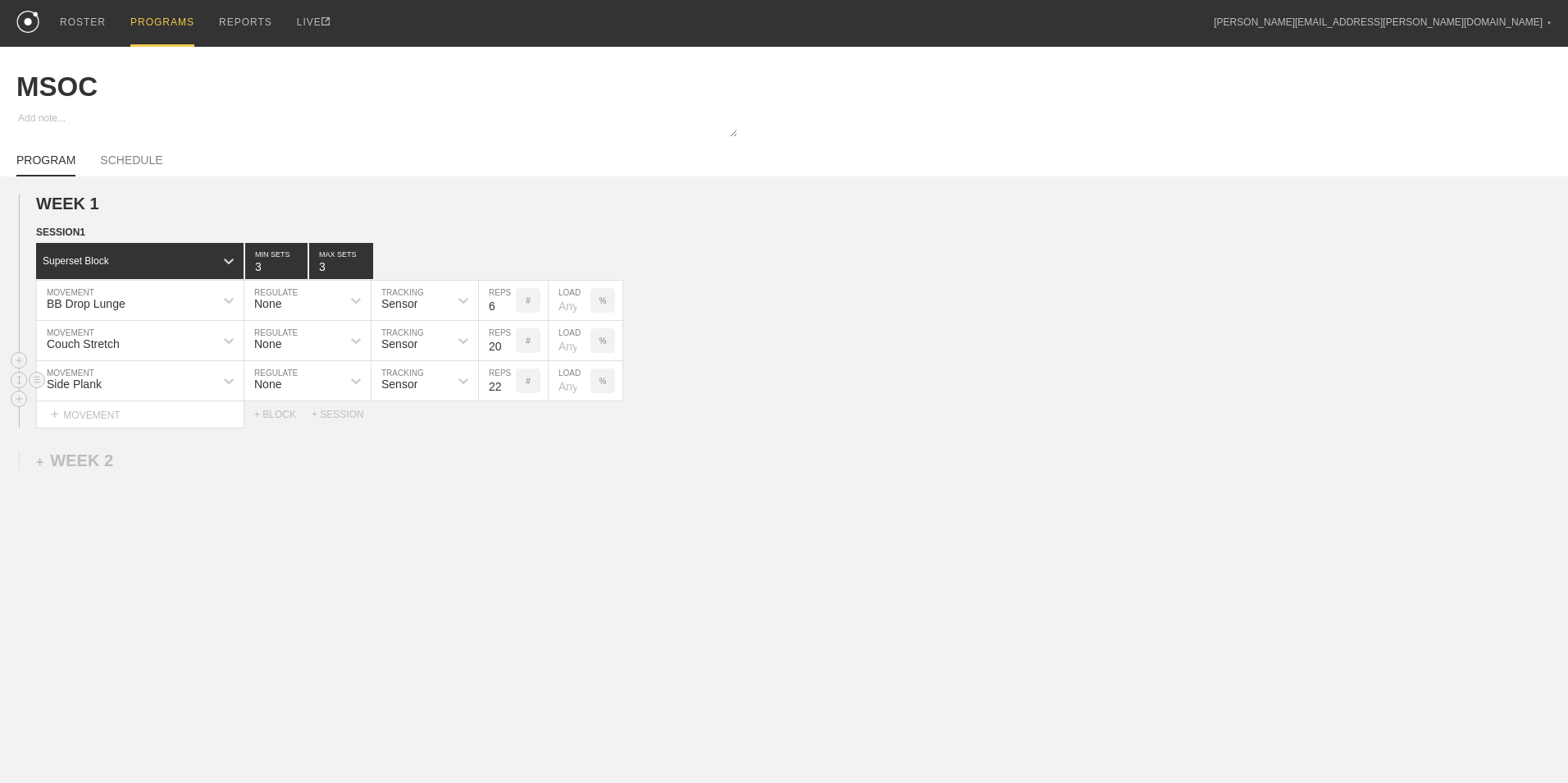
click at [507, 383] on input "22" at bounding box center [498, 381] width 37 height 40
click at [507, 383] on input "23" at bounding box center [498, 381] width 37 height 40
click at [507, 383] on input "24" at bounding box center [498, 381] width 37 height 40
click at [507, 383] on input "25" at bounding box center [498, 381] width 37 height 40
click at [507, 383] on input "26" at bounding box center [498, 381] width 37 height 40
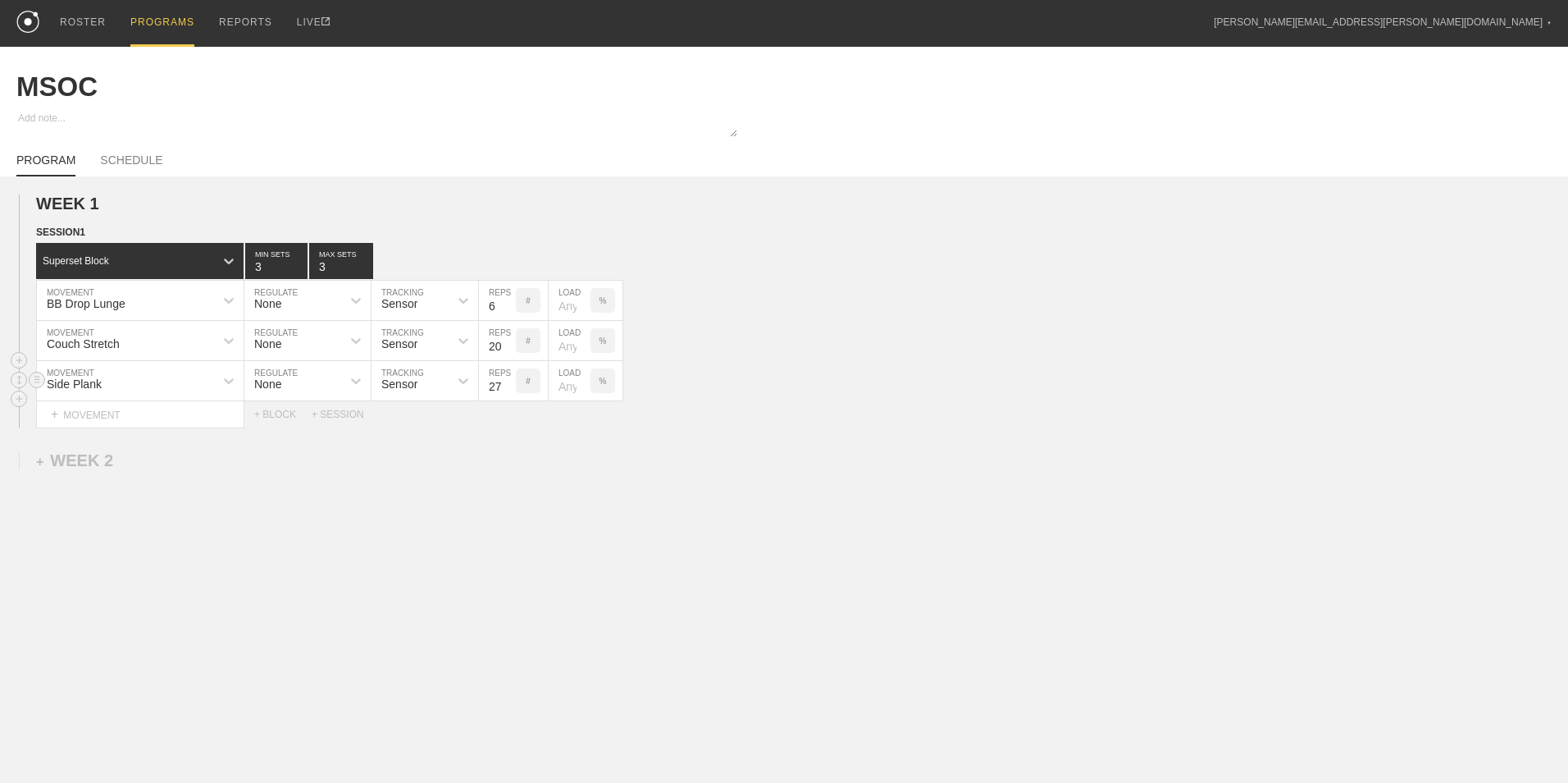
click at [507, 383] on input "27" at bounding box center [498, 381] width 37 height 40
click at [507, 383] on input "28" at bounding box center [498, 381] width 37 height 40
click at [507, 383] on input "29" at bounding box center [498, 381] width 37 height 40
type input "30"
click at [507, 383] on input "30" at bounding box center [498, 381] width 37 height 40
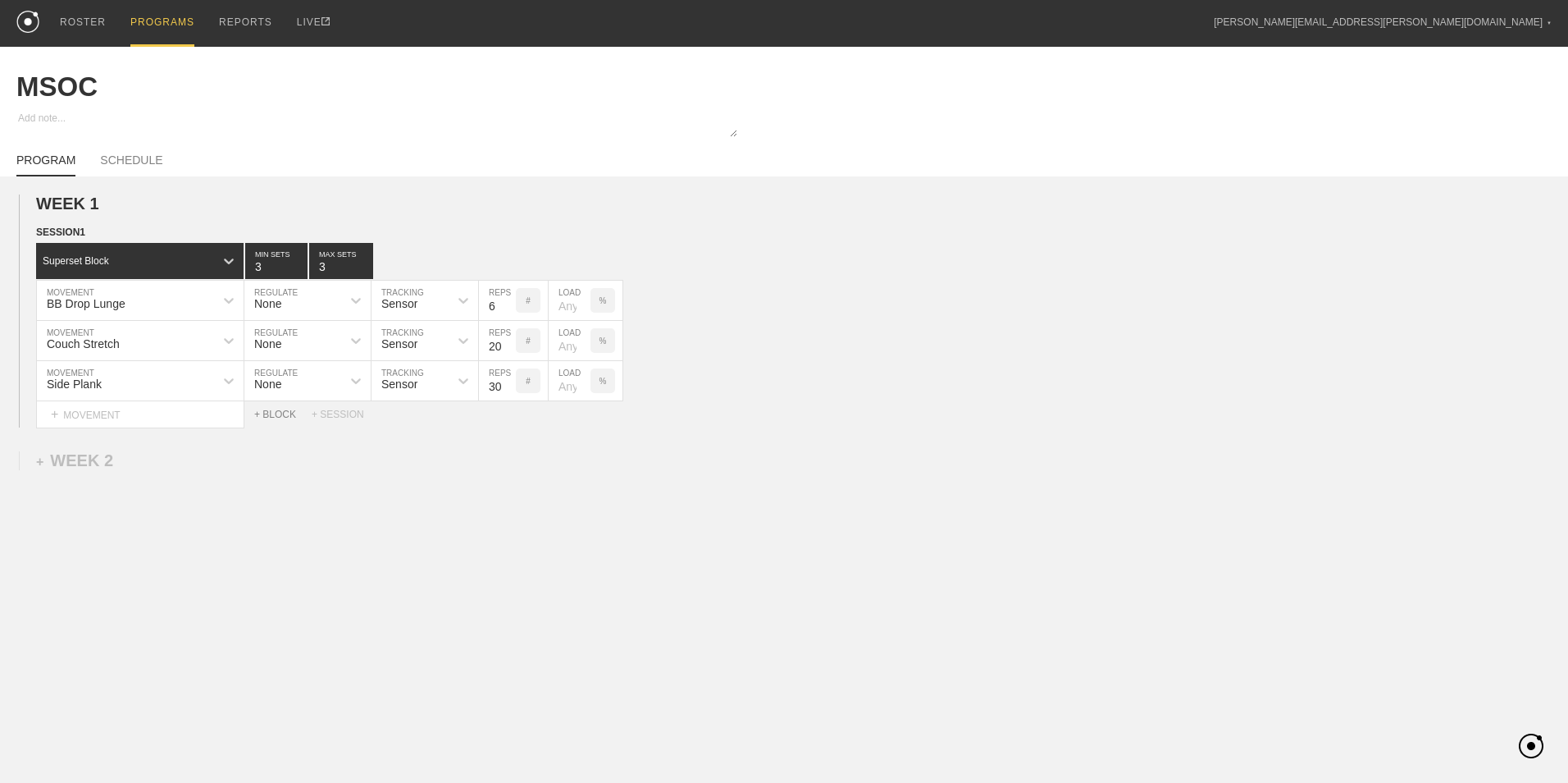
click at [280, 413] on div "+ BLOCK" at bounding box center [283, 414] width 57 height 12
click at [133, 482] on div "+ MOVEMENT" at bounding box center [140, 489] width 208 height 27
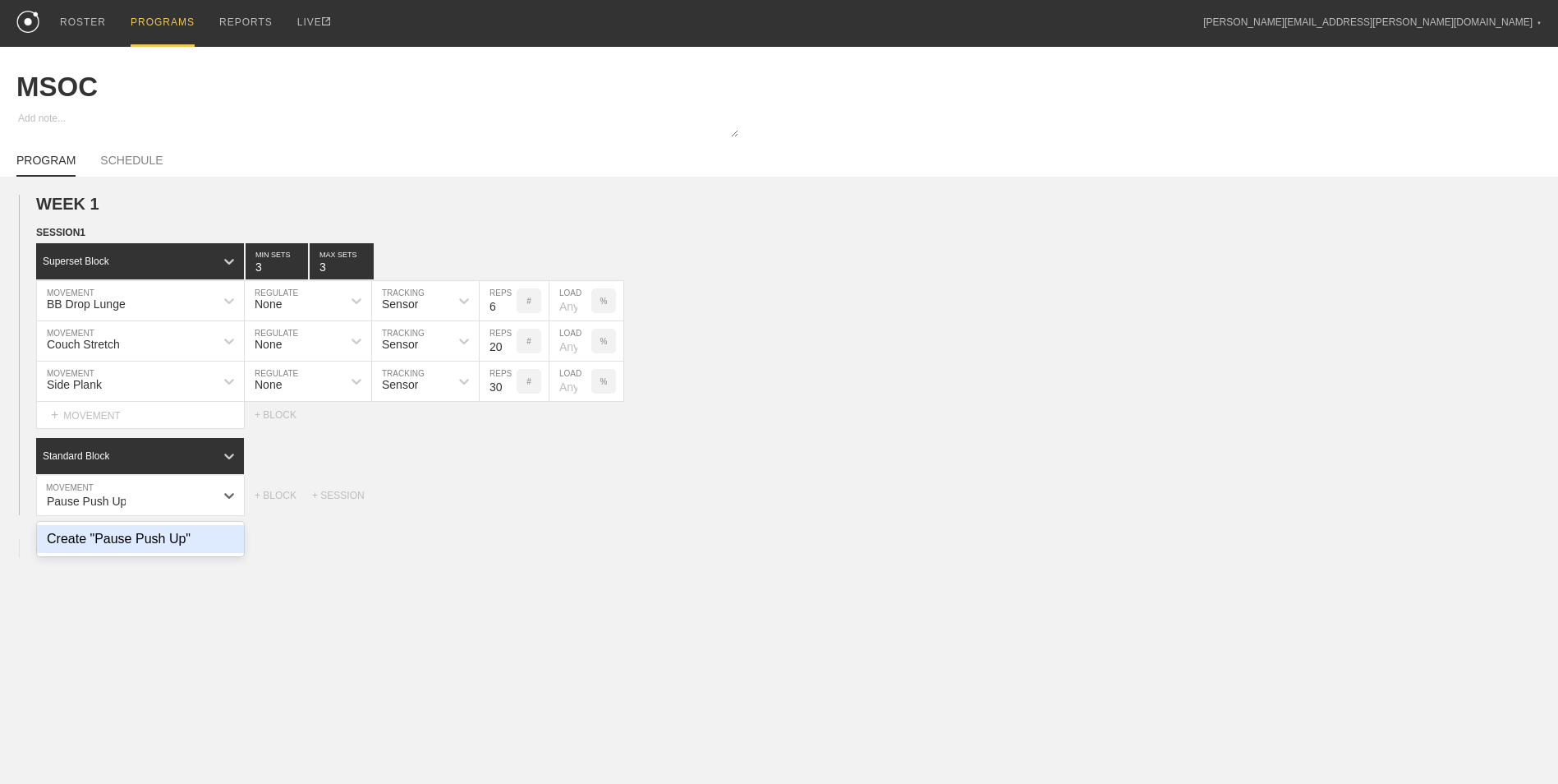
click at [153, 538] on div "Create "Pause Push Up"" at bounding box center [140, 538] width 207 height 28
type input "Pause Push Up"
click at [137, 460] on div "Standard Block" at bounding box center [125, 456] width 178 height 15
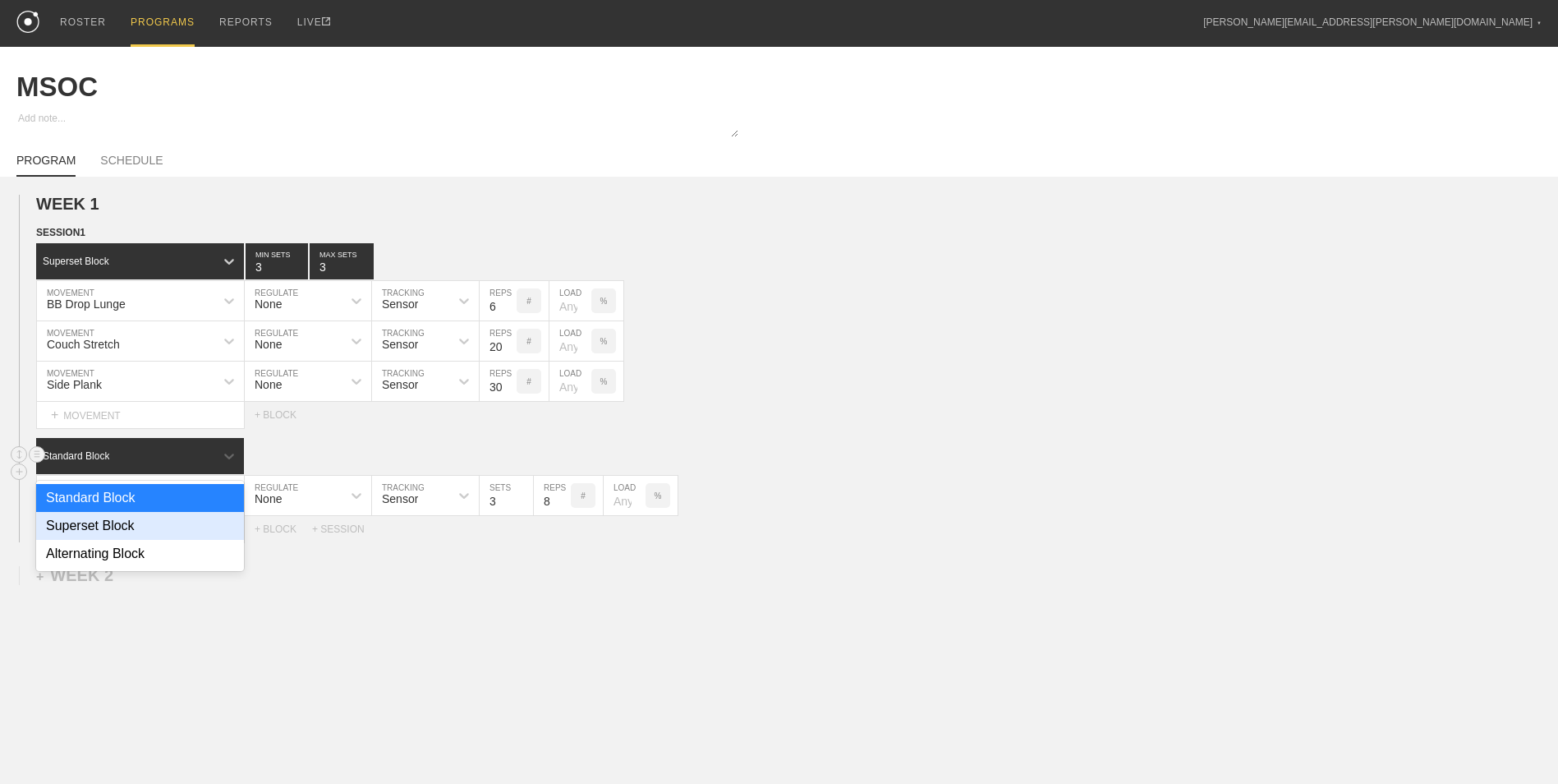
click at [133, 536] on div "Superset Block" at bounding box center [140, 525] width 208 height 28
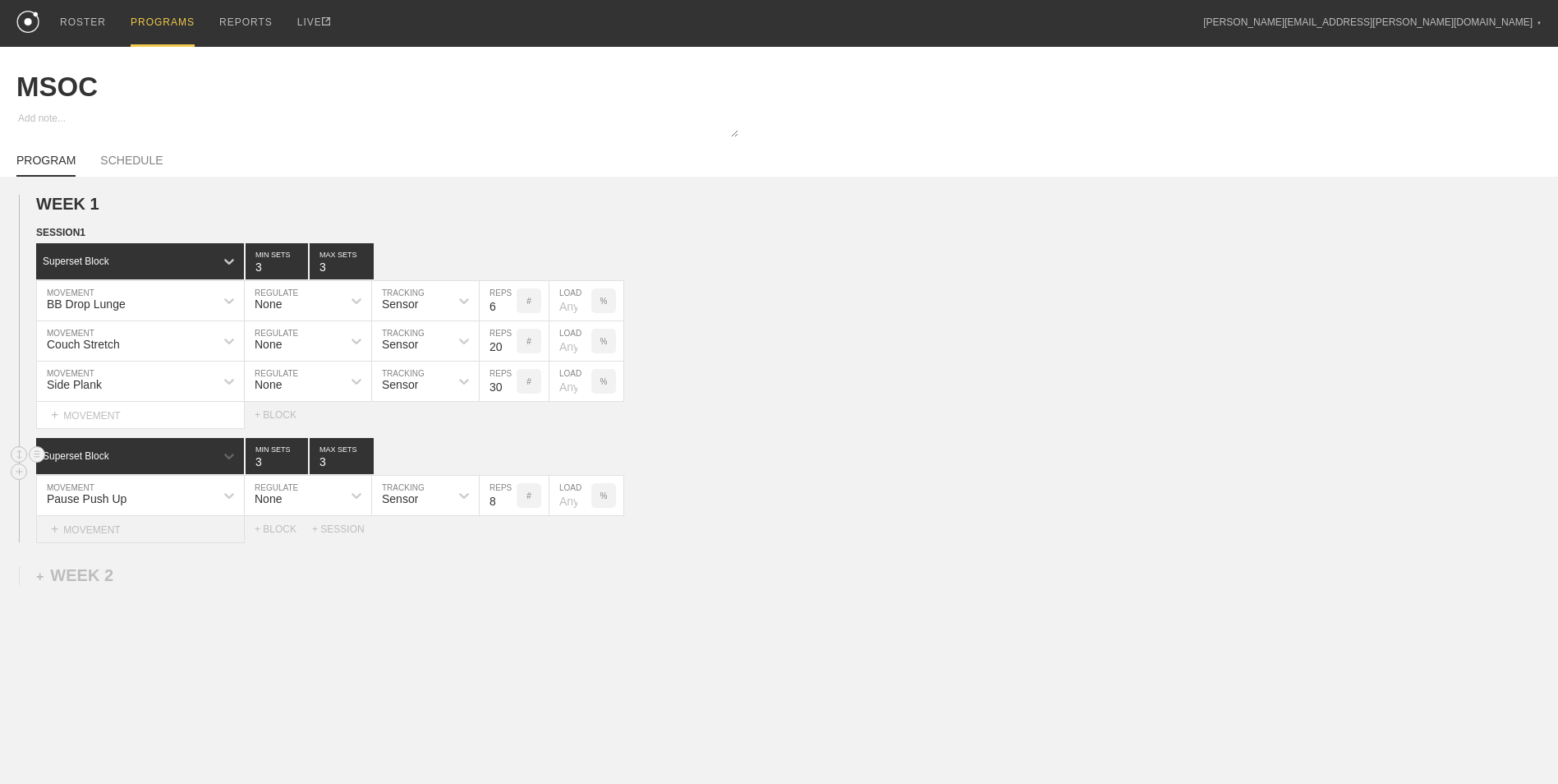
click at [128, 536] on div "+ MOVEMENT" at bounding box center [140, 530] width 209 height 27
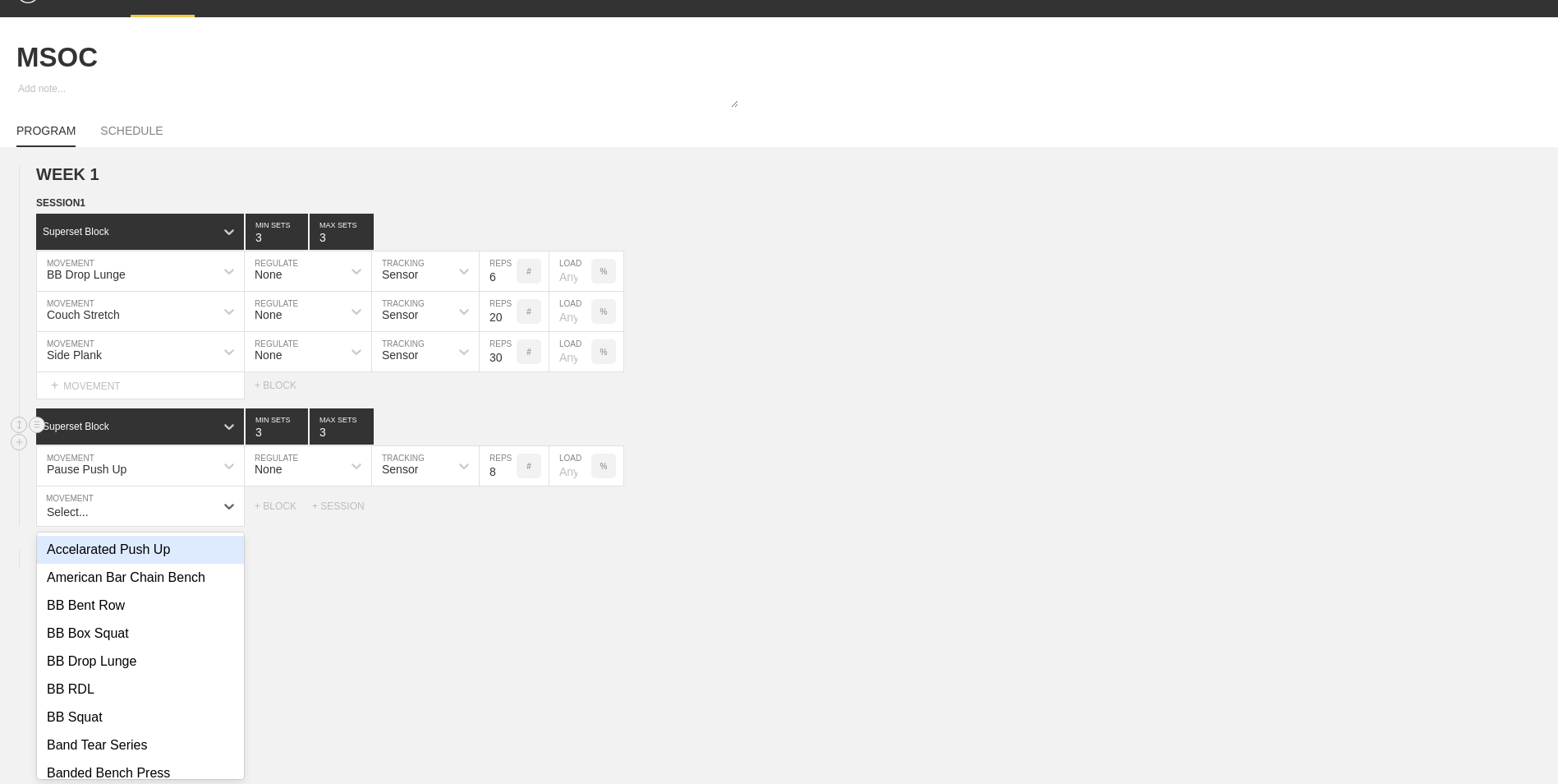
scroll to position [34, 0]
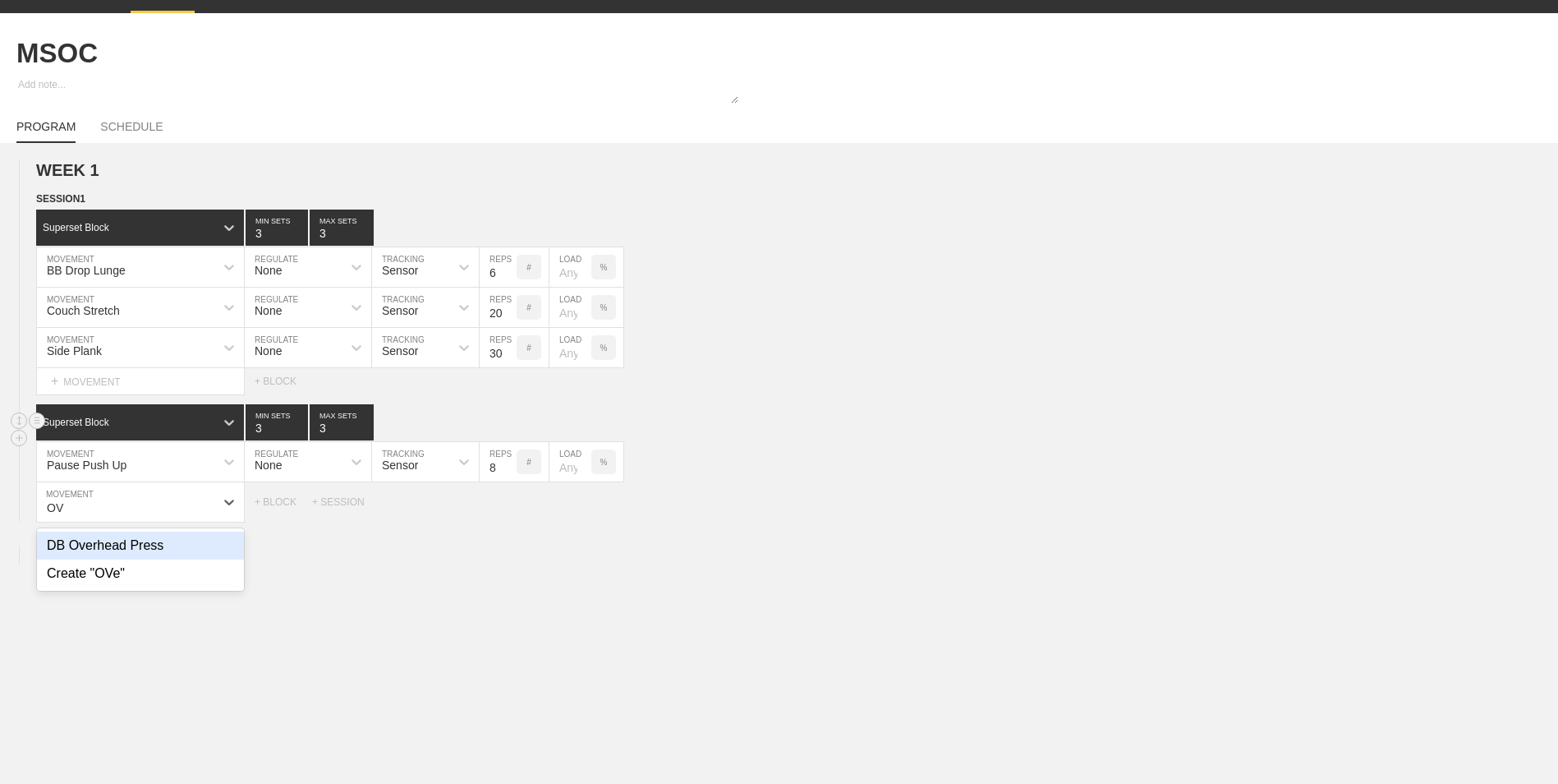
type input "O"
type input "B"
click at [198, 553] on div "Create "Open Book"" at bounding box center [140, 545] width 207 height 28
type input "Open Book"
click at [509, 508] on input "9" at bounding box center [498, 502] width 37 height 40
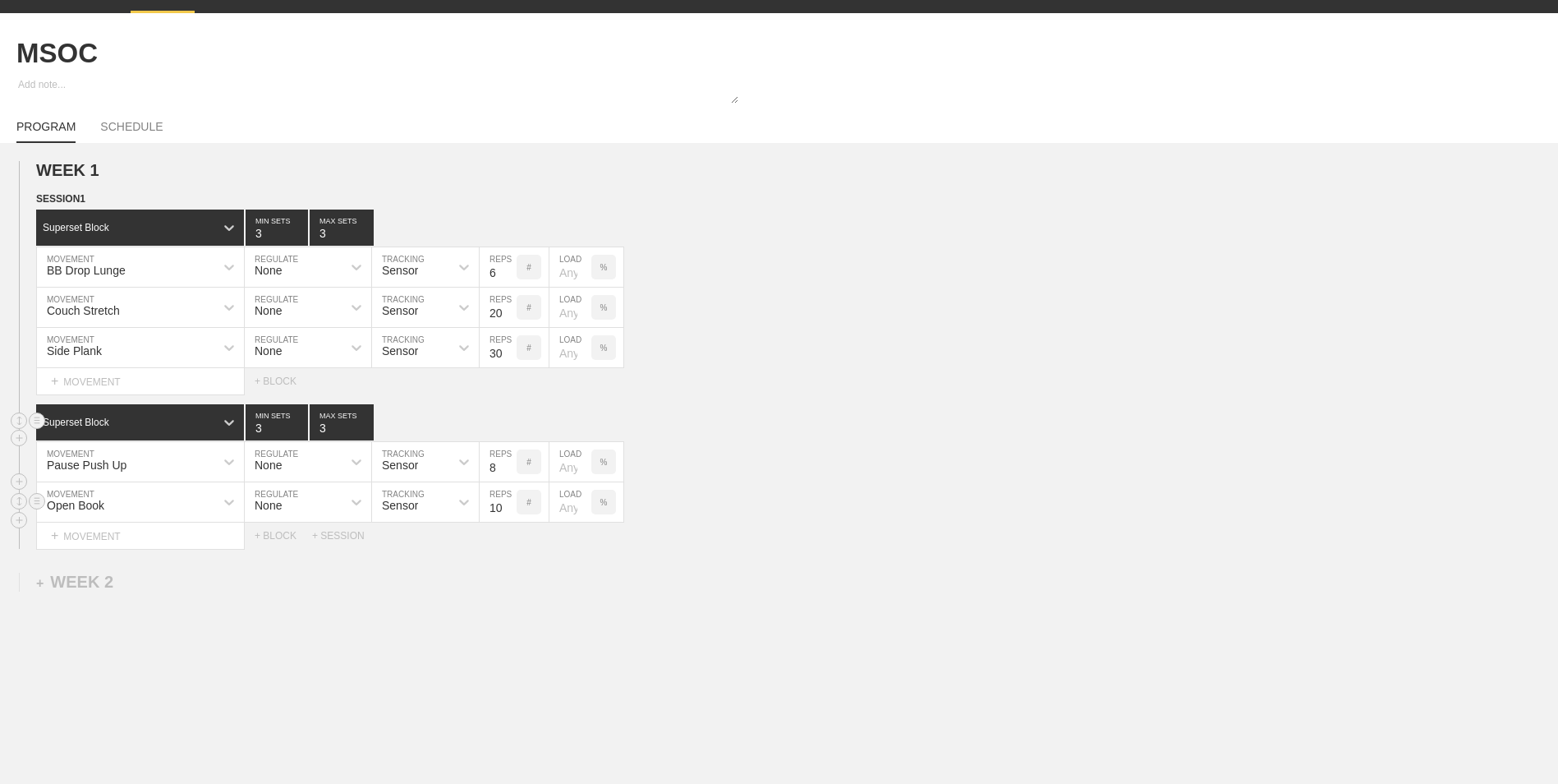
type input "10"
click at [509, 508] on input "10" at bounding box center [498, 502] width 37 height 40
click at [196, 536] on div "+ MOVEMENT" at bounding box center [140, 536] width 209 height 27
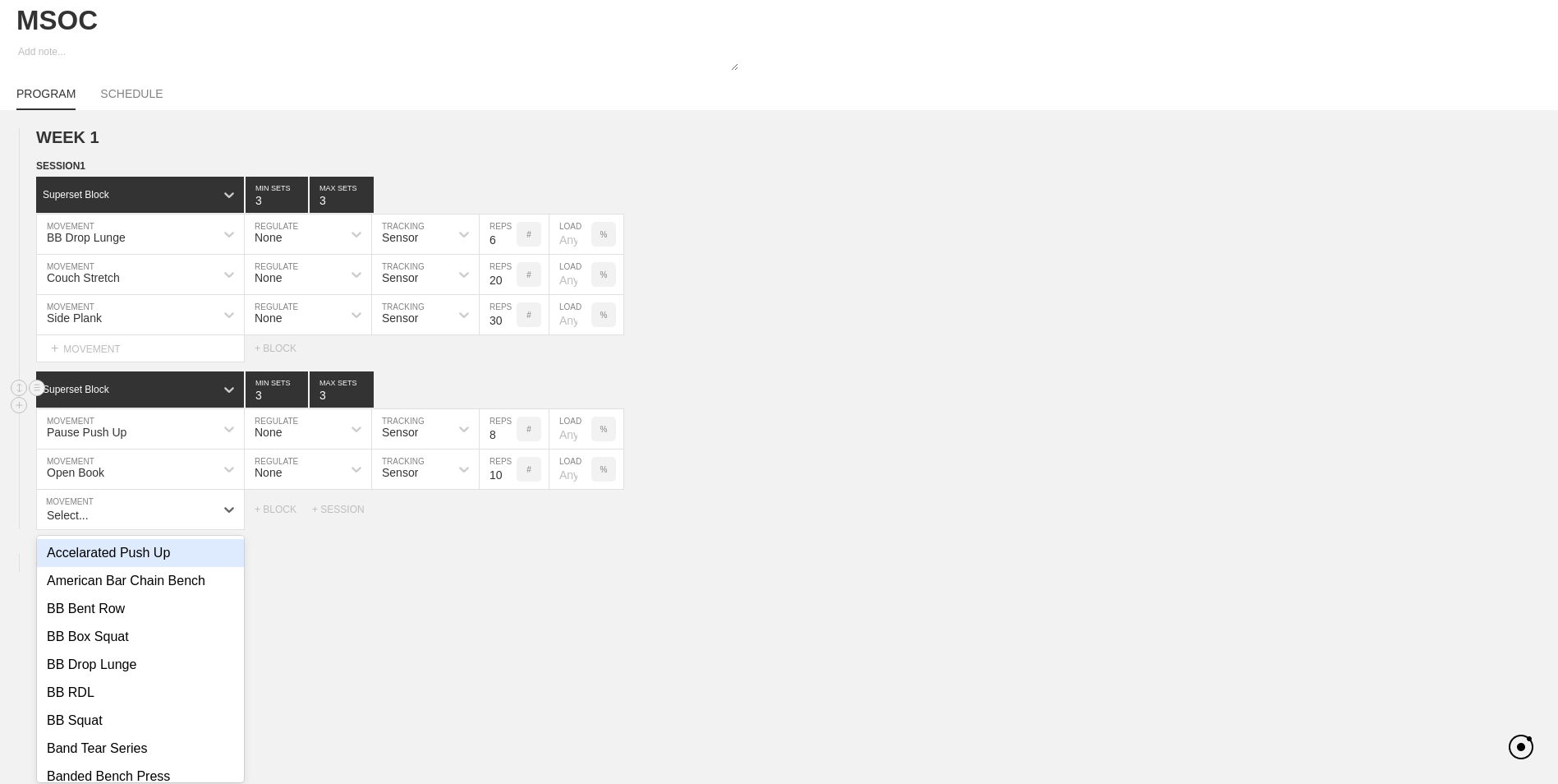
scroll to position [74, 0]
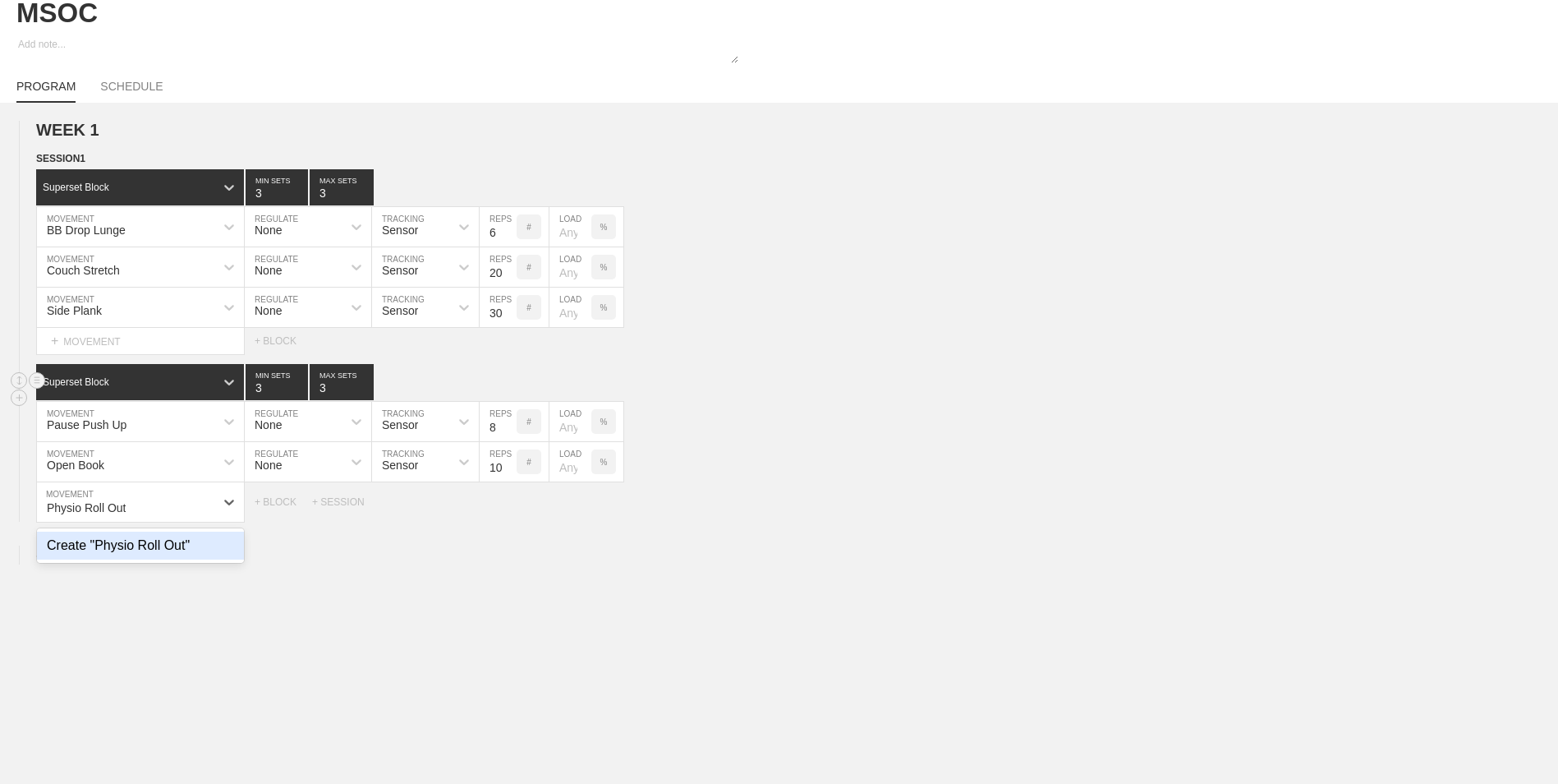
click at [211, 547] on div "Create "Physio Roll Out"" at bounding box center [140, 545] width 207 height 28
type input "Physio Roll Out"
click at [505, 504] on input "9" at bounding box center [498, 502] width 37 height 40
click at [509, 506] on input "10" at bounding box center [498, 502] width 37 height 40
click at [509, 506] on input "11" at bounding box center [498, 502] width 37 height 40
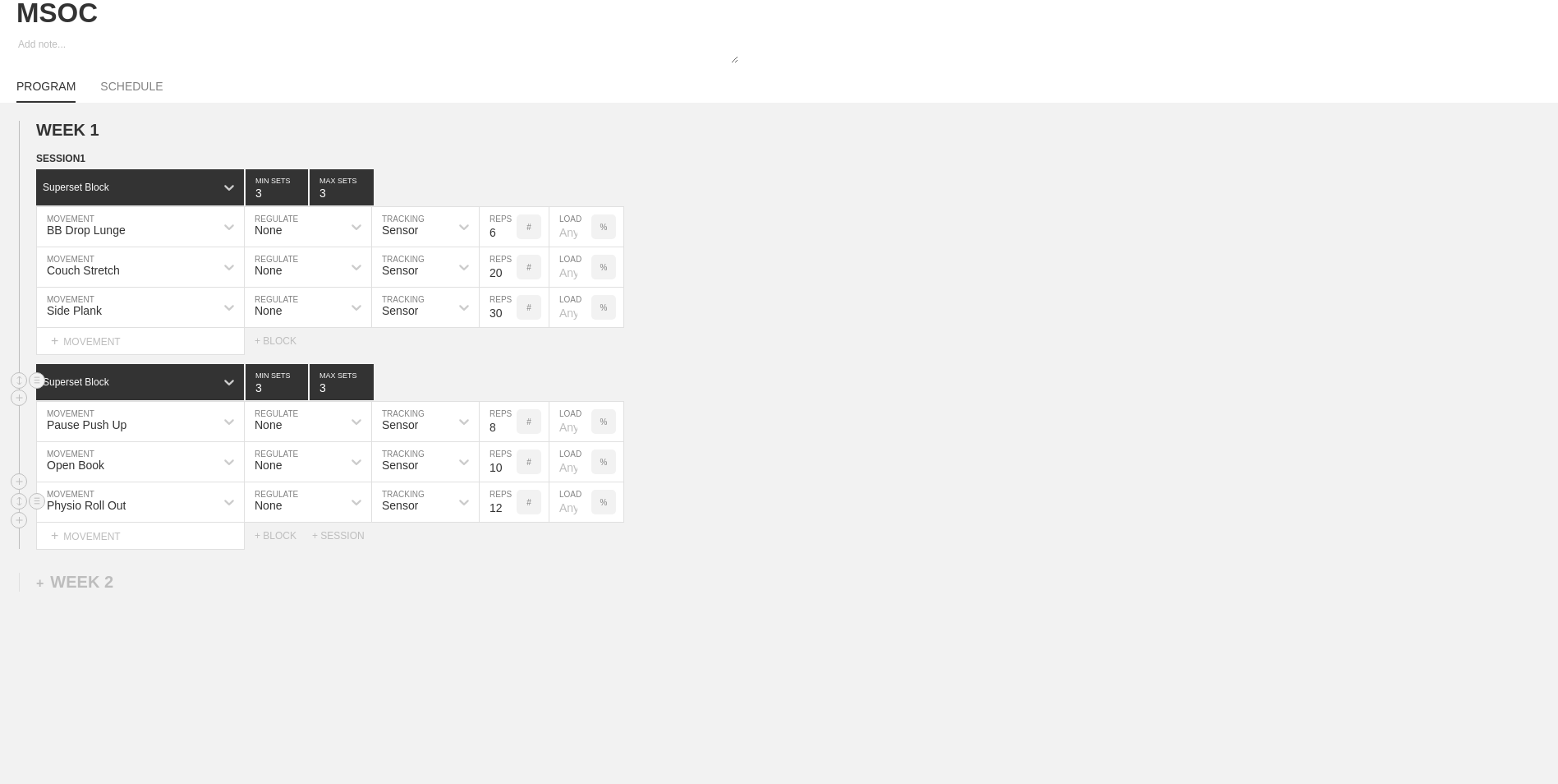
type input "12"
click at [509, 506] on input "12" at bounding box center [498, 502] width 37 height 40
click at [426, 673] on div "WEEK 1 DUPLICATE DELETE SESSION 1 Superset Block 3 MIN SETS 3 MAX SETS DUPLICAT…" at bounding box center [779, 471] width 1558 height 735
click at [122, 77] on div "PROGRAM SCHEDULE" at bounding box center [778, 84] width 1525 height 36
click at [122, 94] on link "SCHEDULE" at bounding box center [132, 90] width 63 height 23
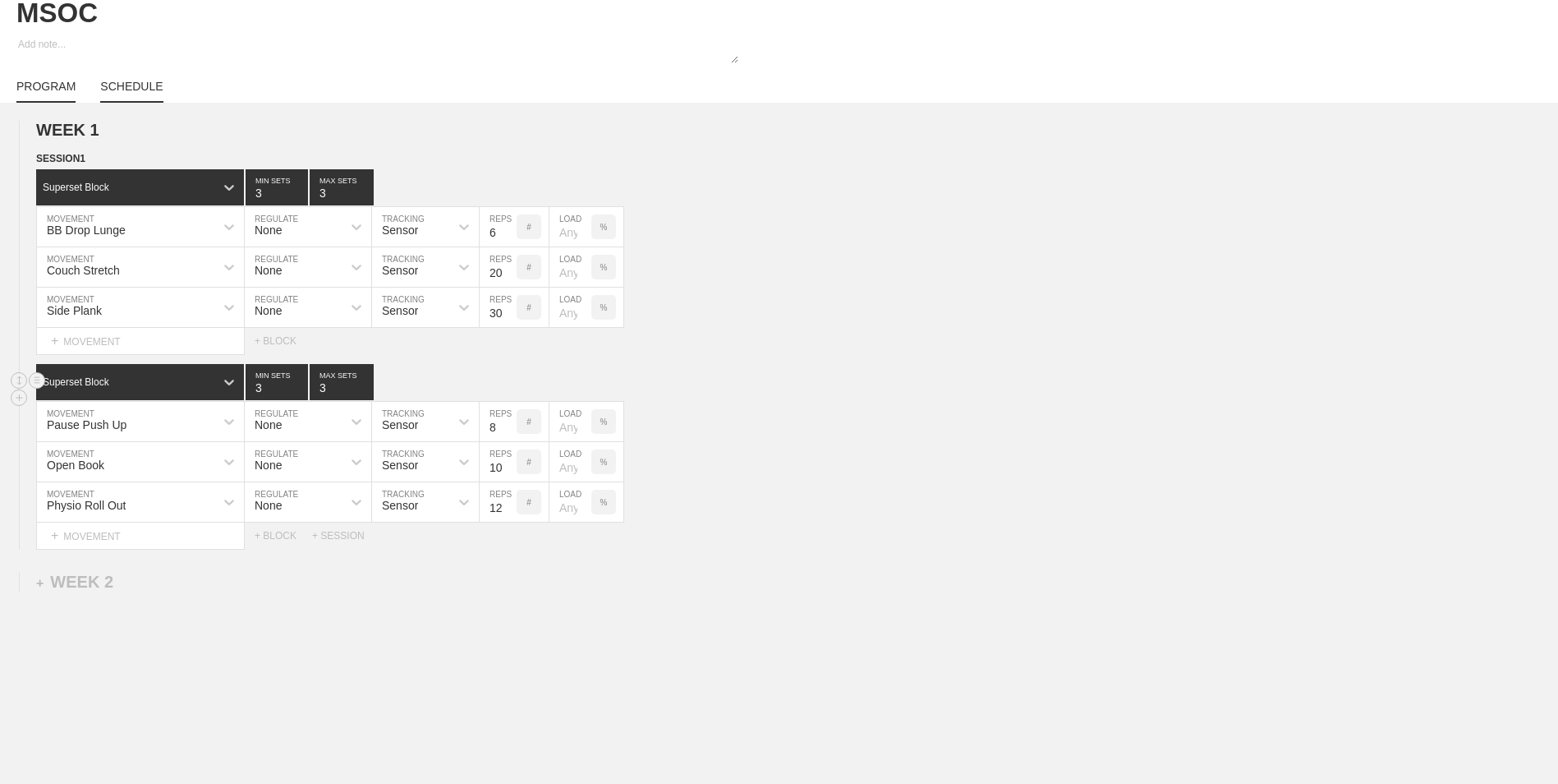
type textarea "x"
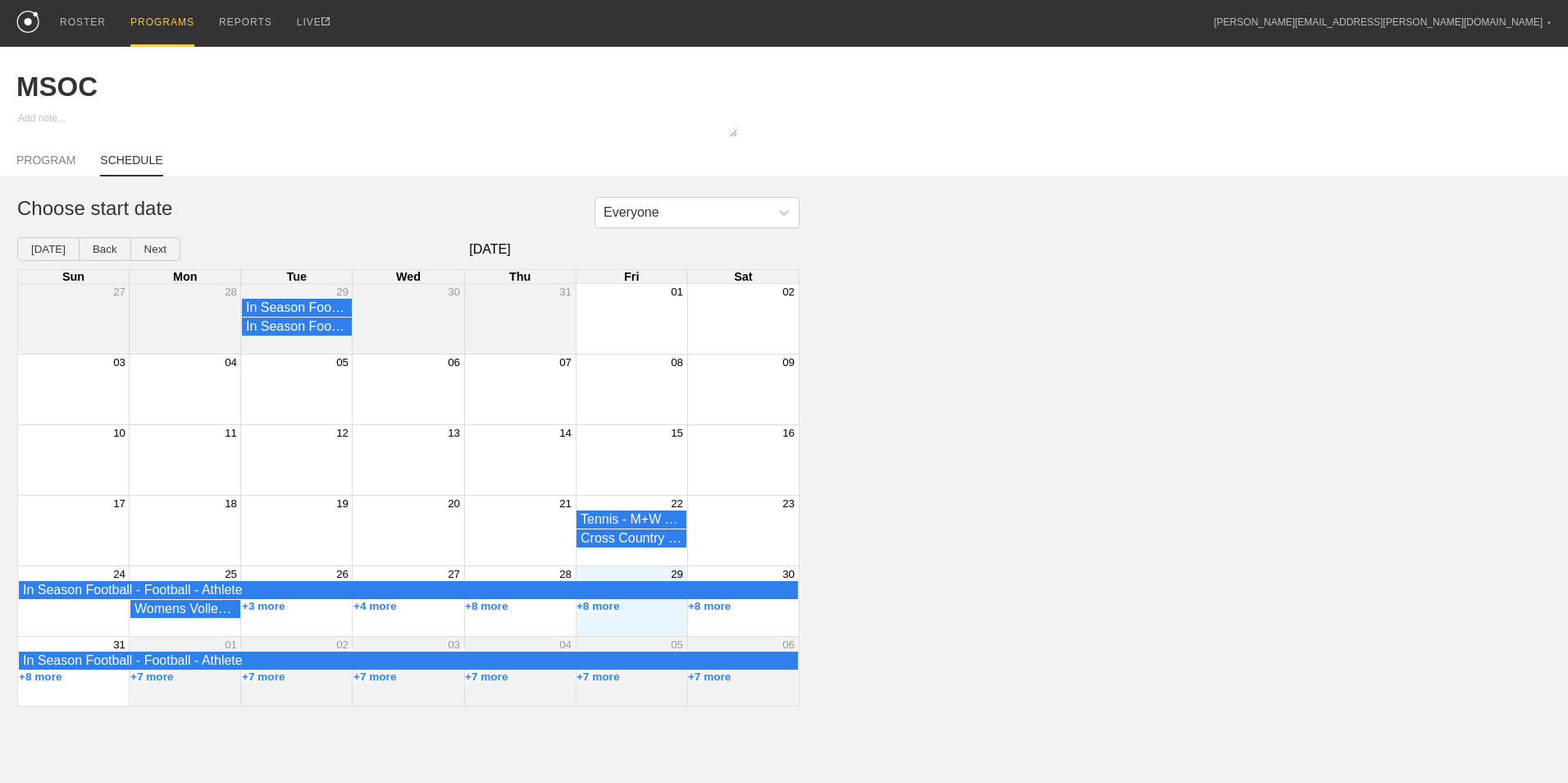
click at [642, 618] on div "+8 more" at bounding box center [632, 609] width 111 height 19
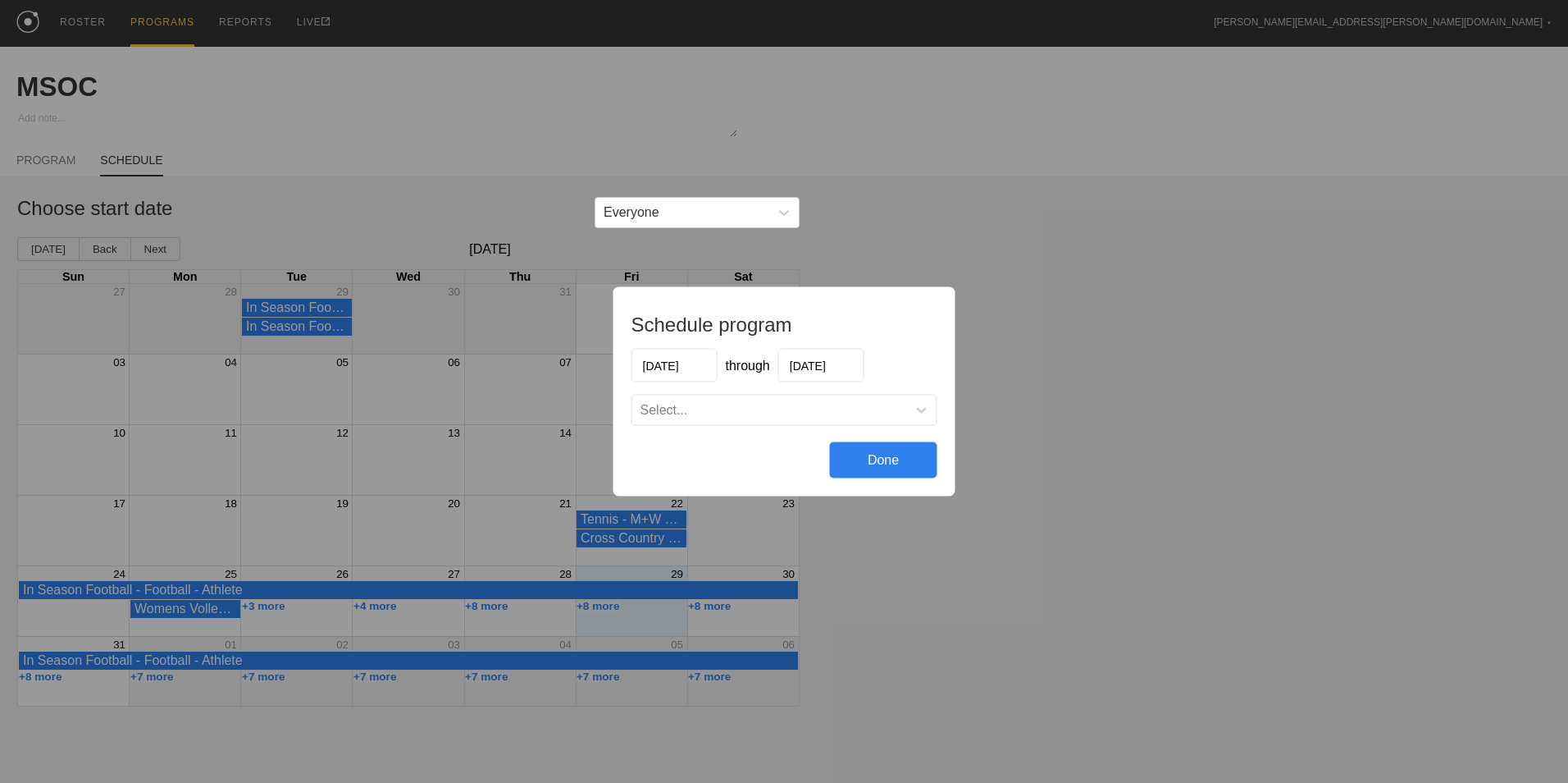
click at [812, 372] on input "[DATE]" at bounding box center [822, 365] width 86 height 34
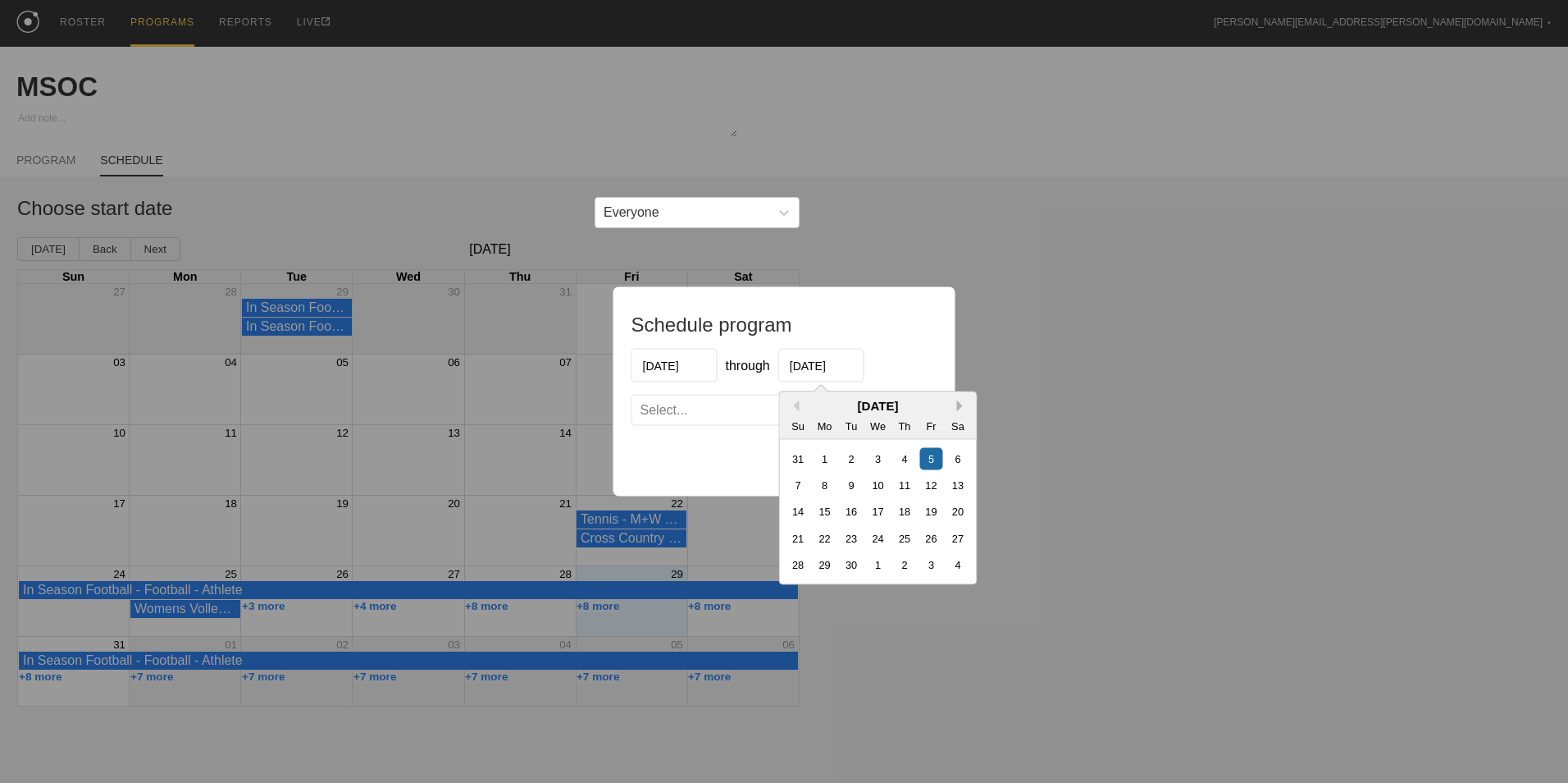
click at [958, 408] on button "Next Month" at bounding box center [963, 406] width 12 height 12
click at [795, 407] on button "Previous Month" at bounding box center [794, 406] width 12 height 12
click at [933, 543] on div "26" at bounding box center [931, 537] width 22 height 22
type input "[DATE]"
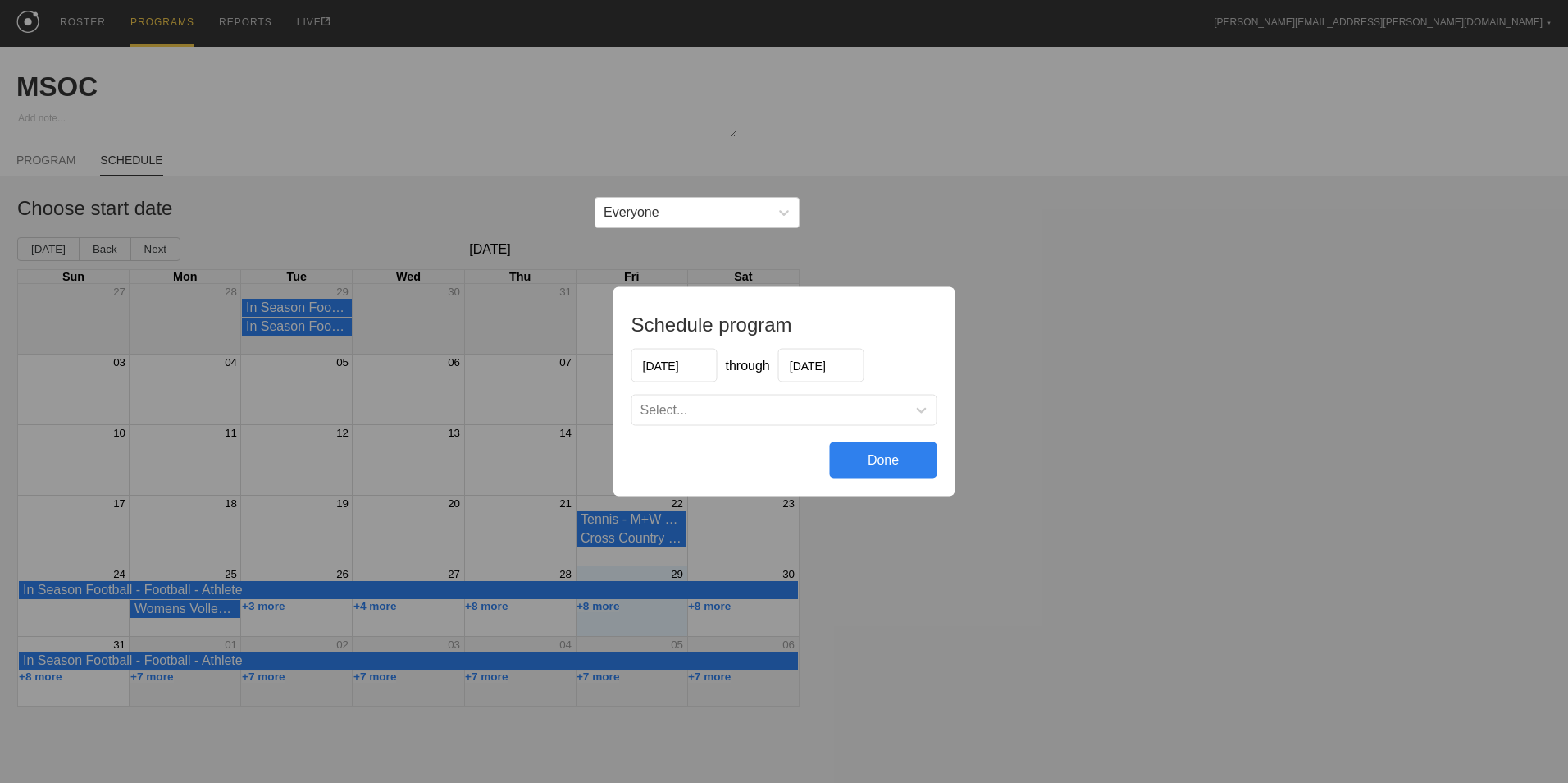
click at [859, 414] on div "Select..." at bounding box center [770, 409] width 275 height 16
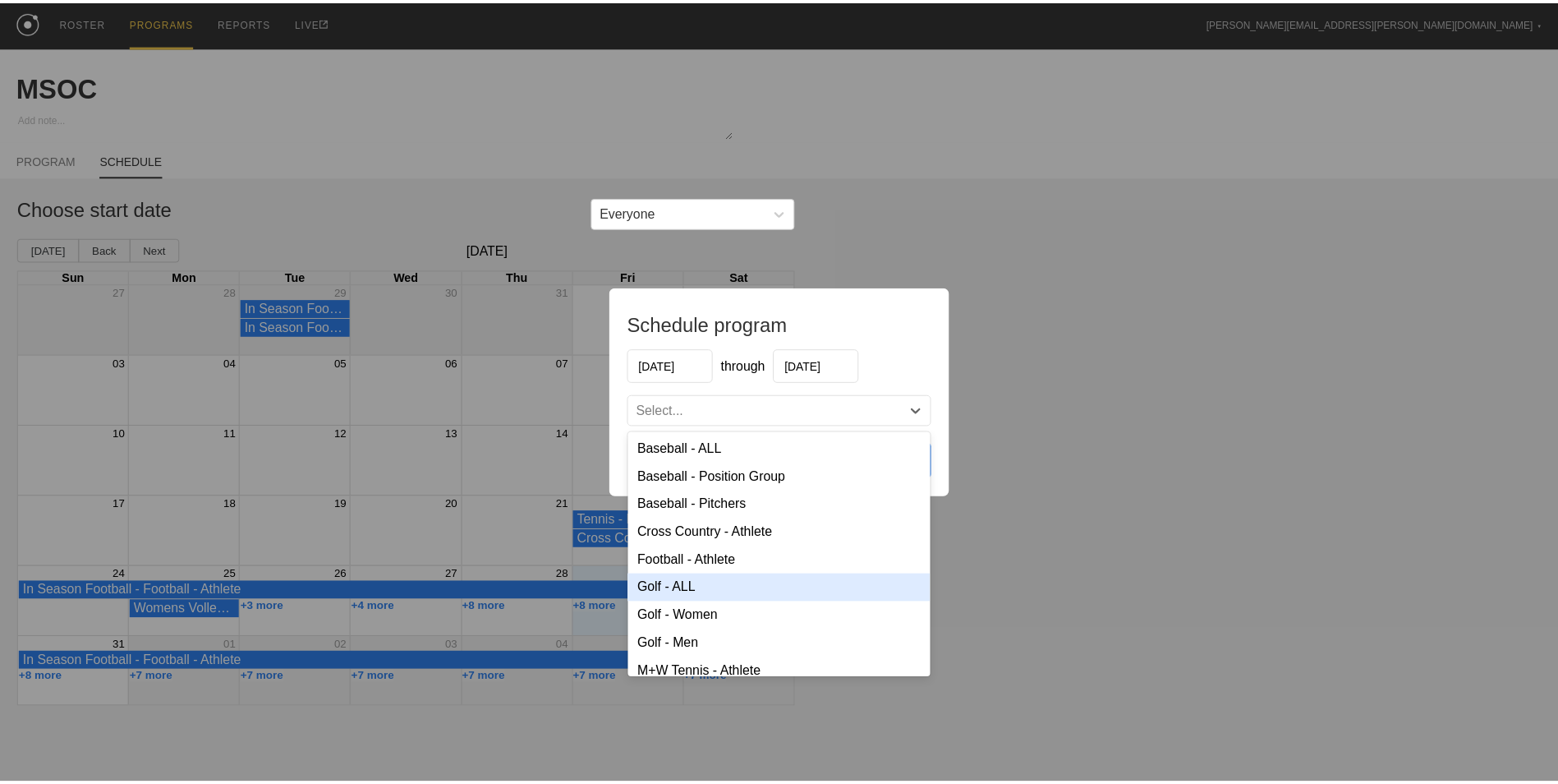
scroll to position [307, 0]
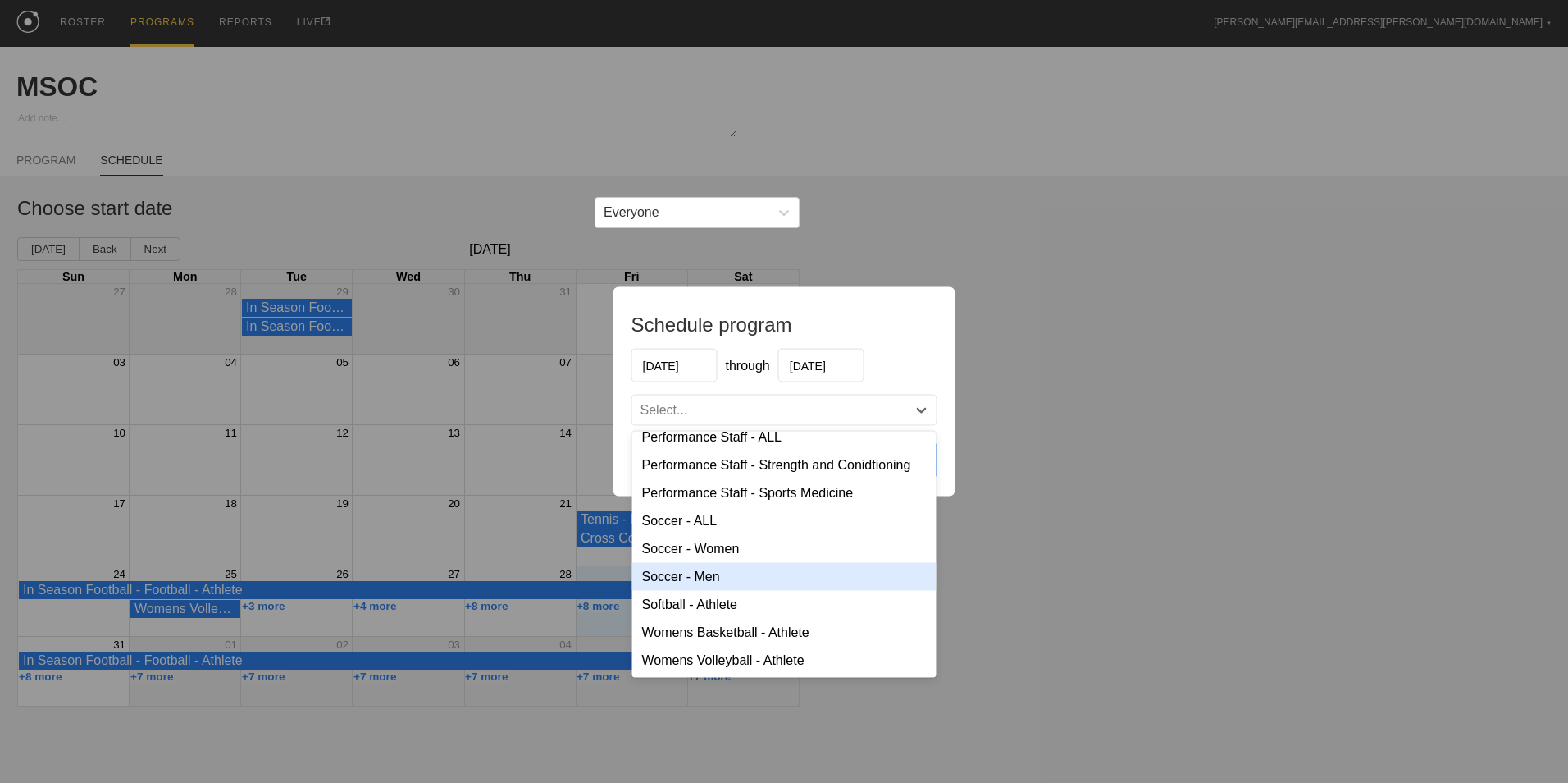
click at [795, 577] on div "Soccer - Men" at bounding box center [784, 576] width 304 height 28
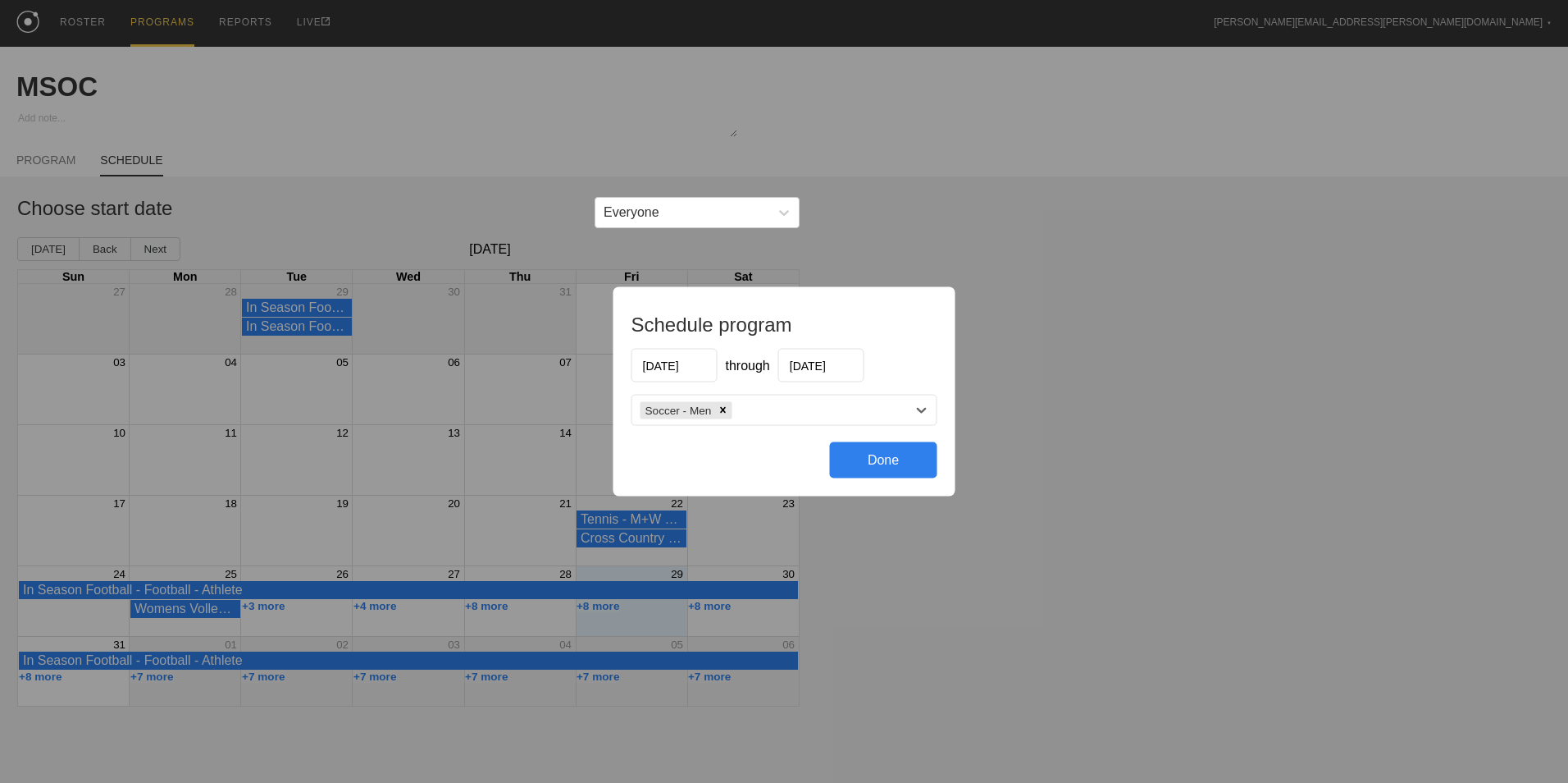
click at [896, 462] on div "Done" at bounding box center [883, 460] width 107 height 36
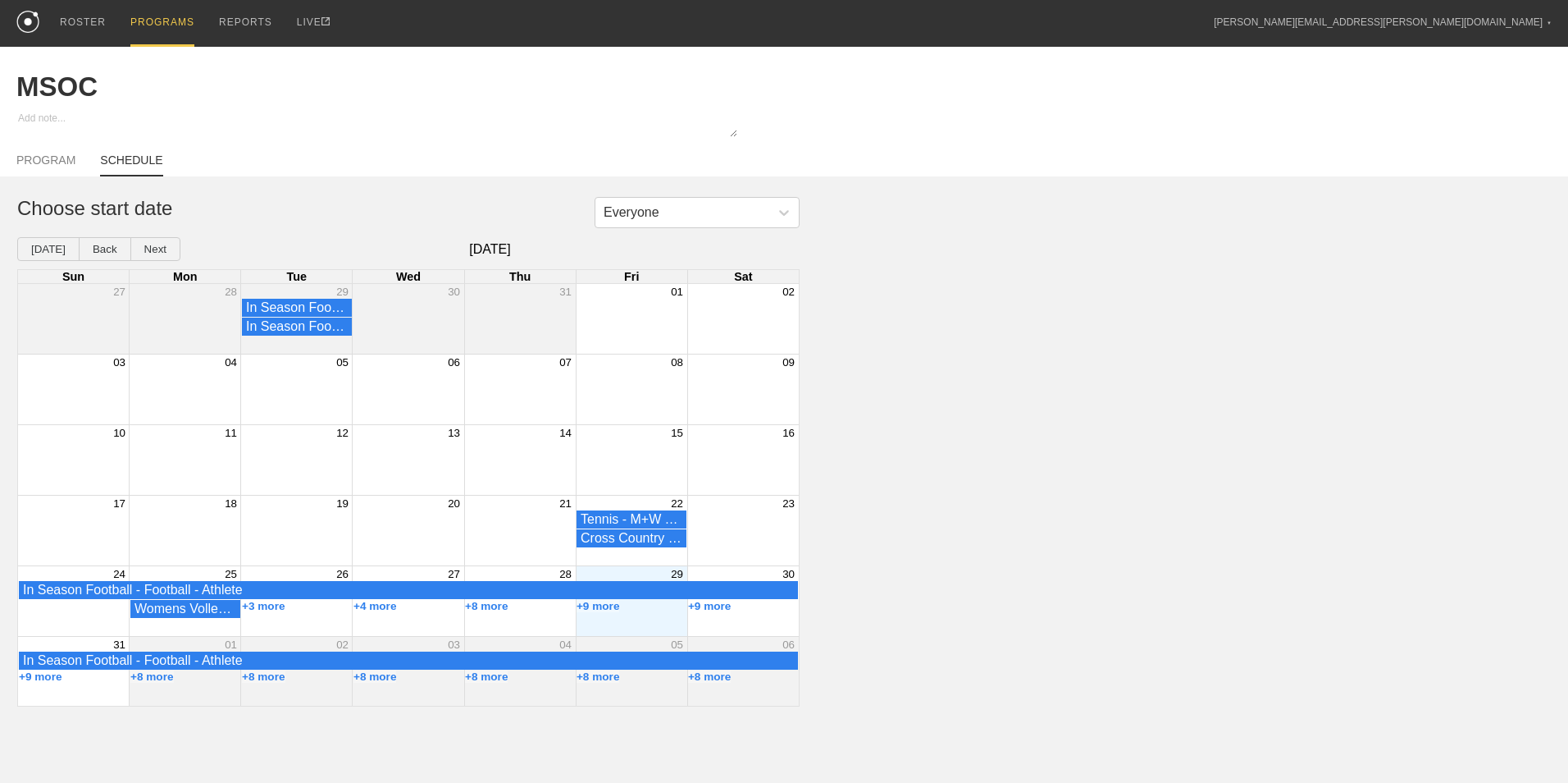
drag, startPoint x: 80, startPoint y: 30, endPoint x: 1567, endPoint y: 188, distance: 1495.4
click at [80, 30] on div "ROSTER" at bounding box center [83, 22] width 46 height 45
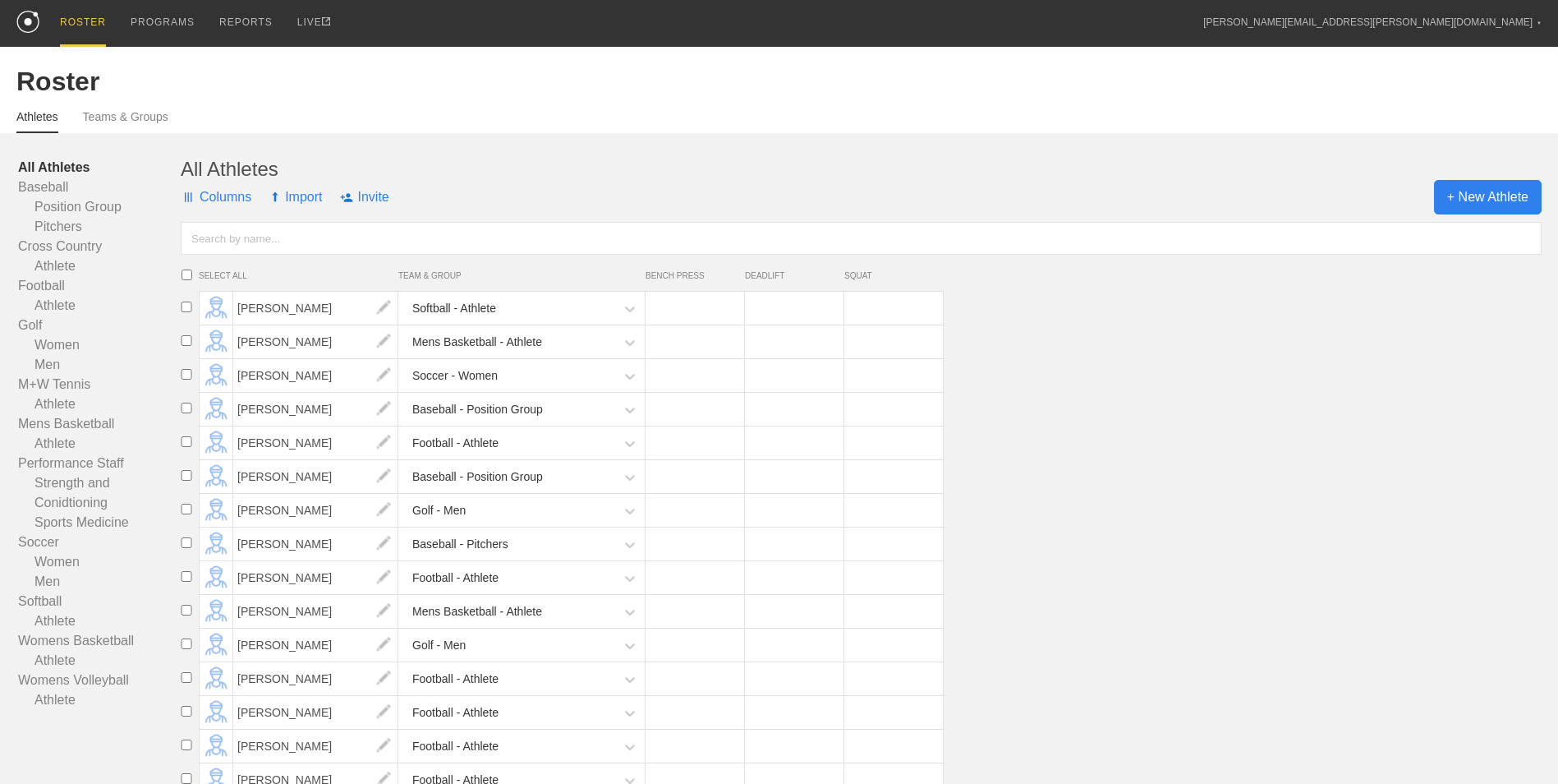
click at [1480, 215] on span "+ New Athlete" at bounding box center [1488, 197] width 107 height 35
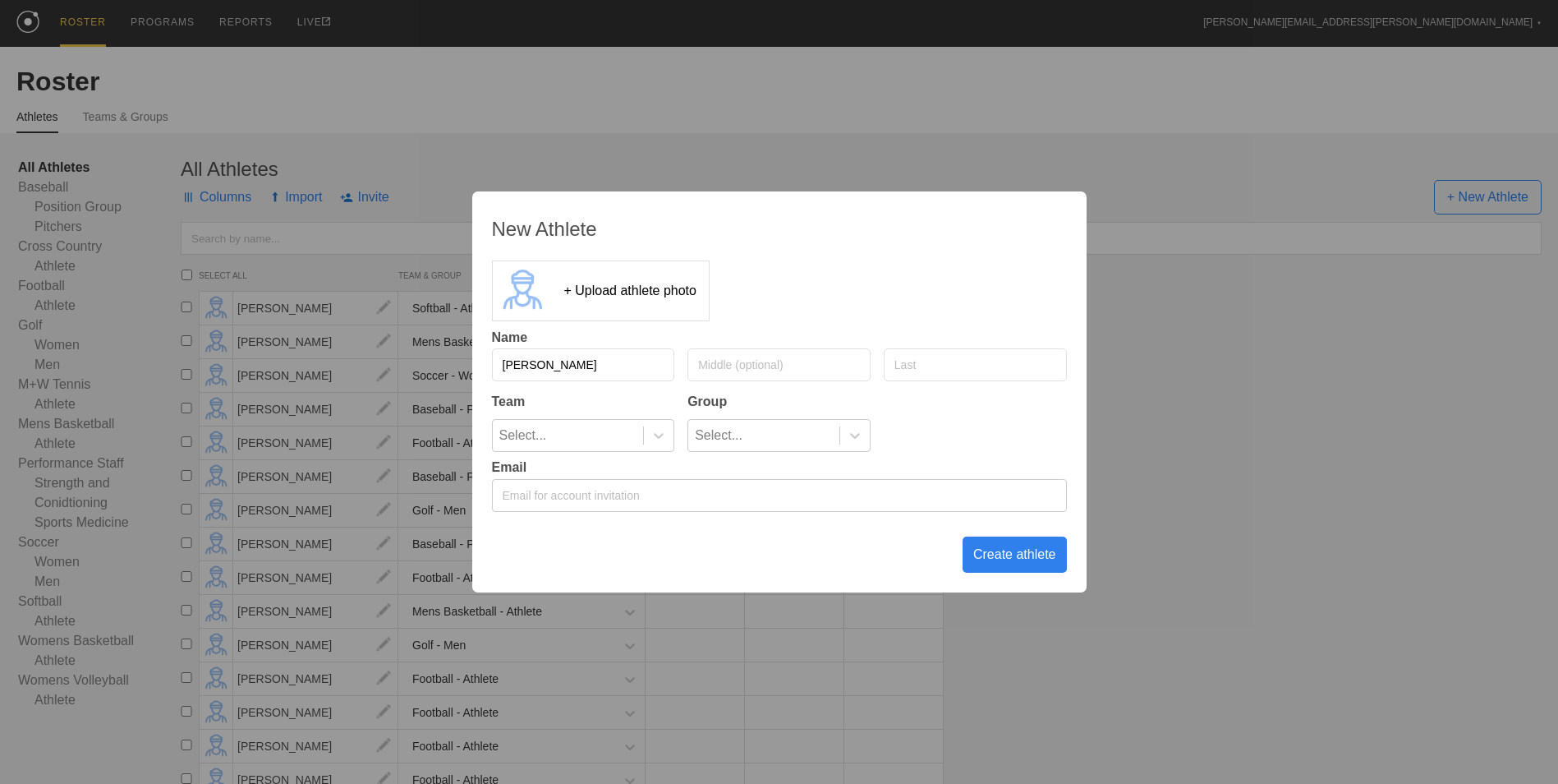
type input "[PERSON_NAME]"
click at [633, 434] on div "Select..." at bounding box center [568, 435] width 151 height 31
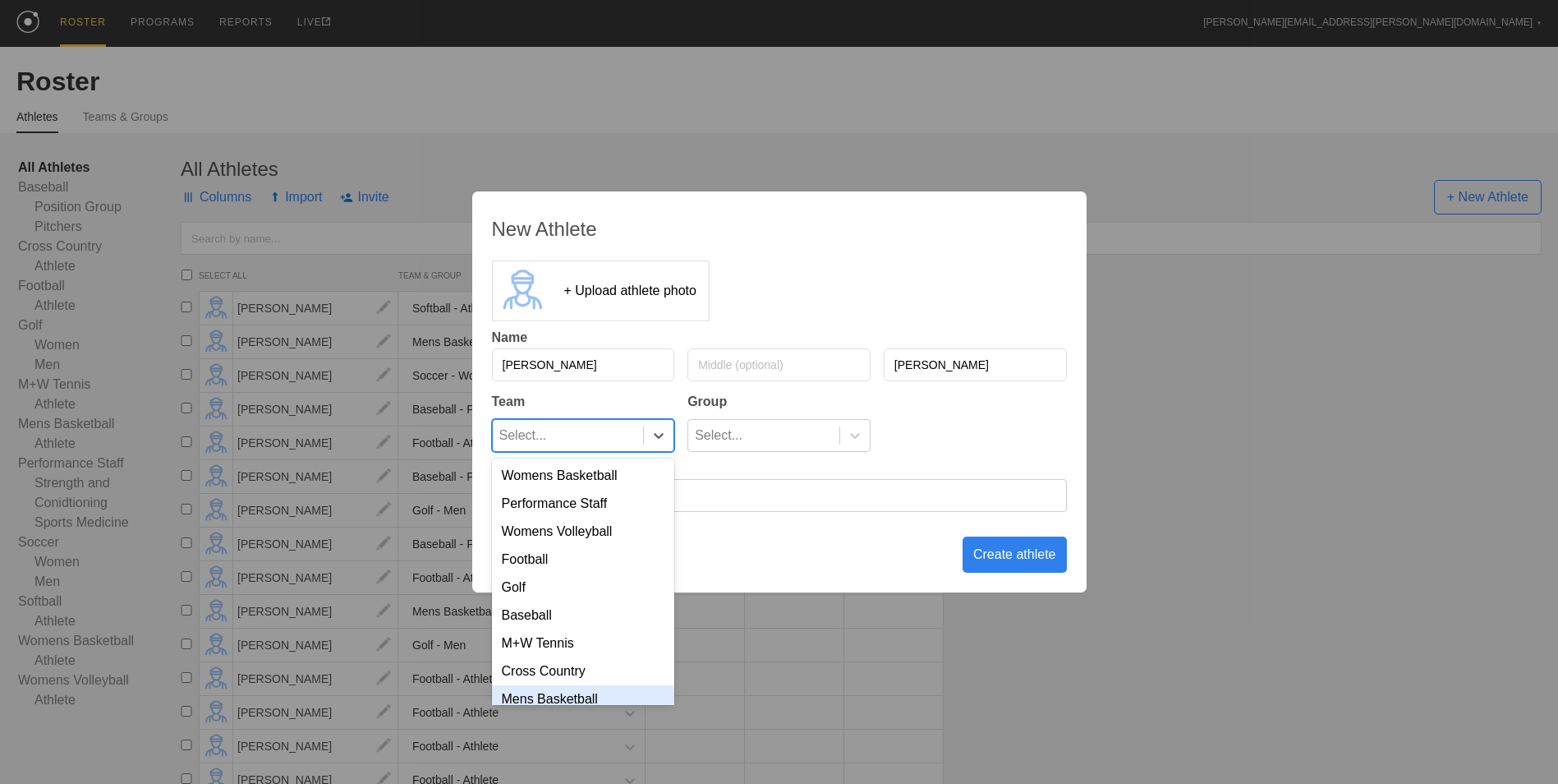
scroll to position [76, 0]
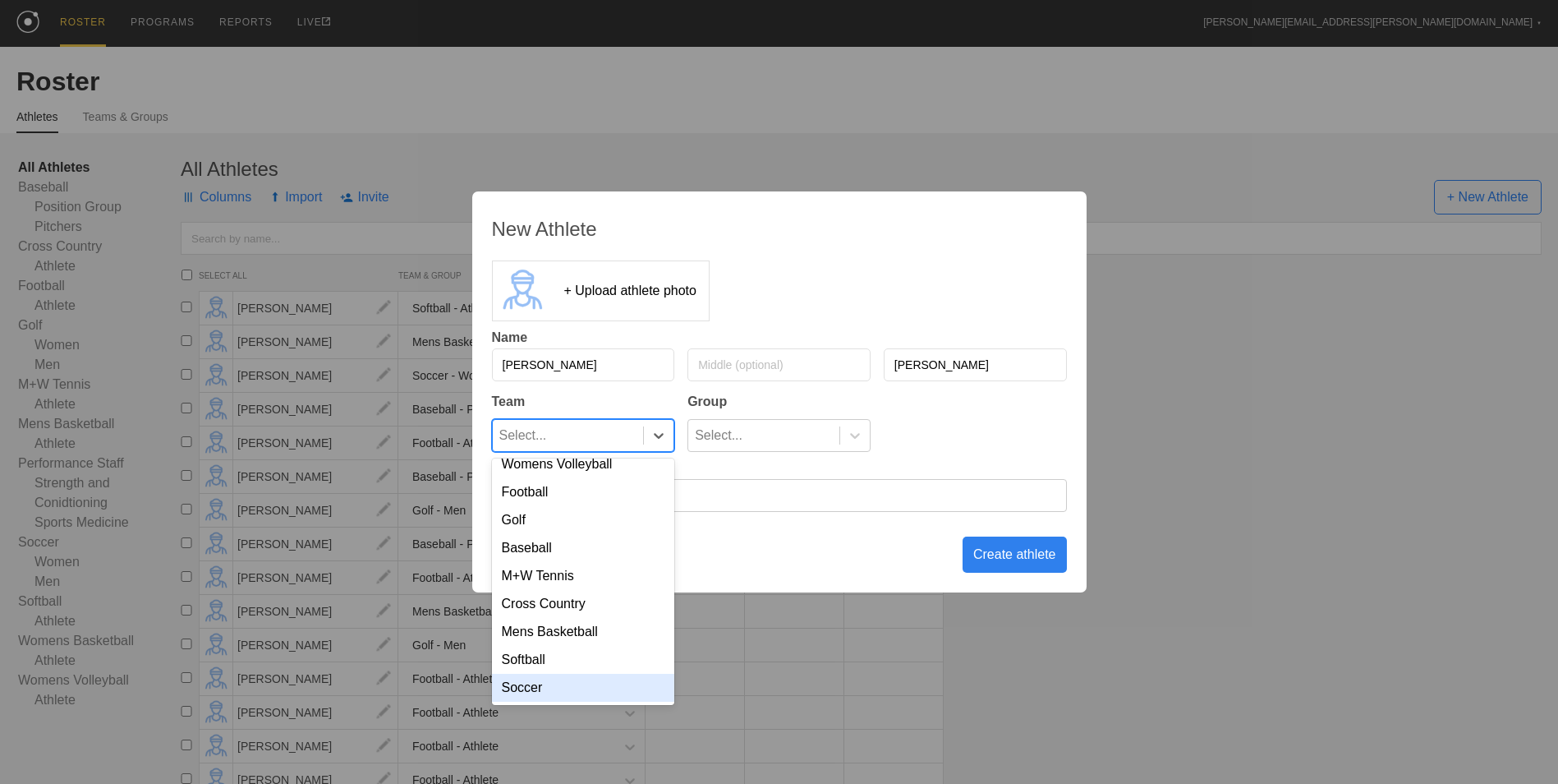
click at [604, 683] on div "Soccer" at bounding box center [583, 687] width 183 height 28
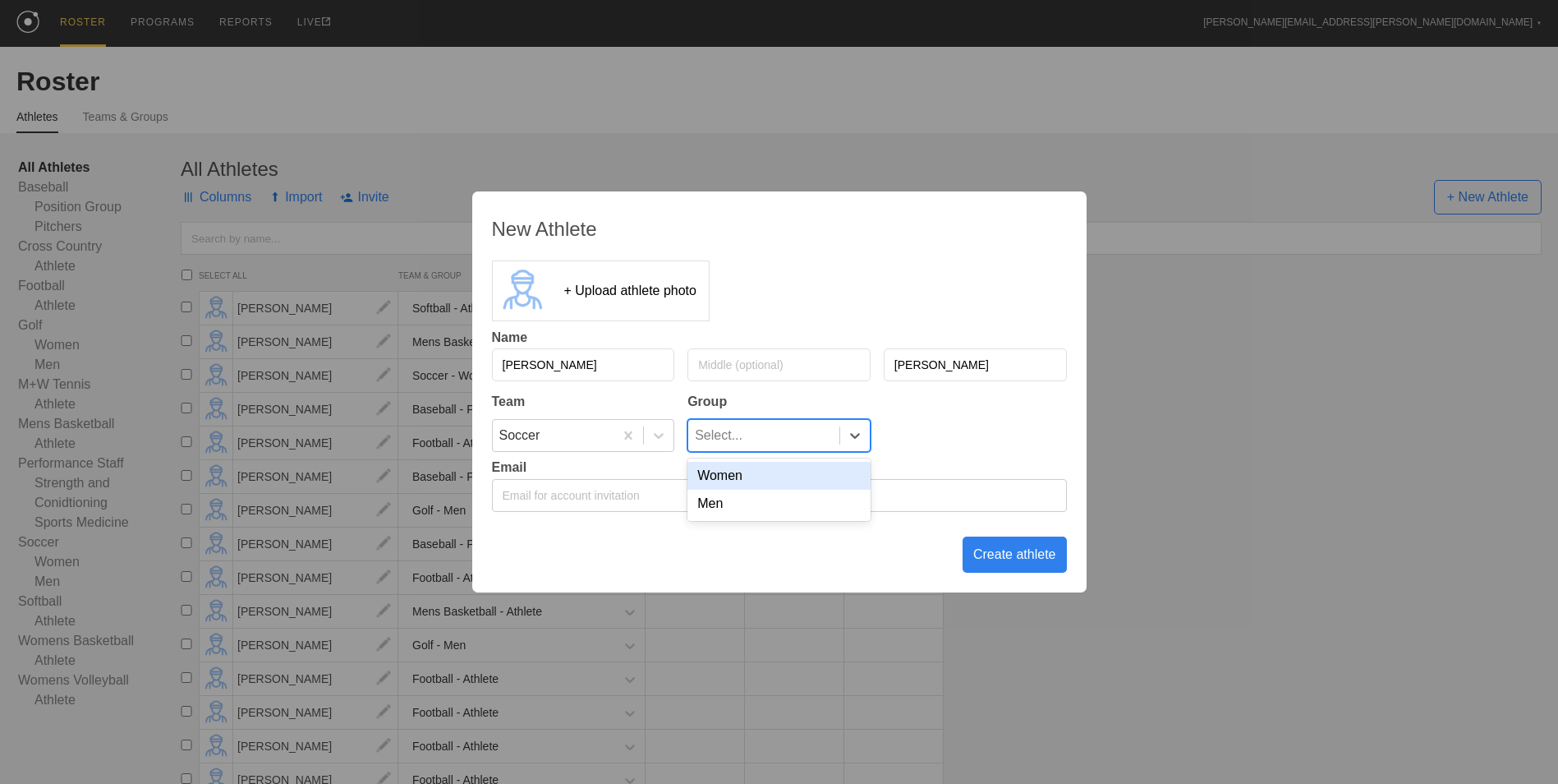
click at [801, 430] on div "Select..." at bounding box center [764, 435] width 151 height 31
click at [787, 512] on div "Men" at bounding box center [779, 503] width 183 height 28
click at [1017, 561] on div "Create athlete" at bounding box center [1014, 554] width 104 height 36
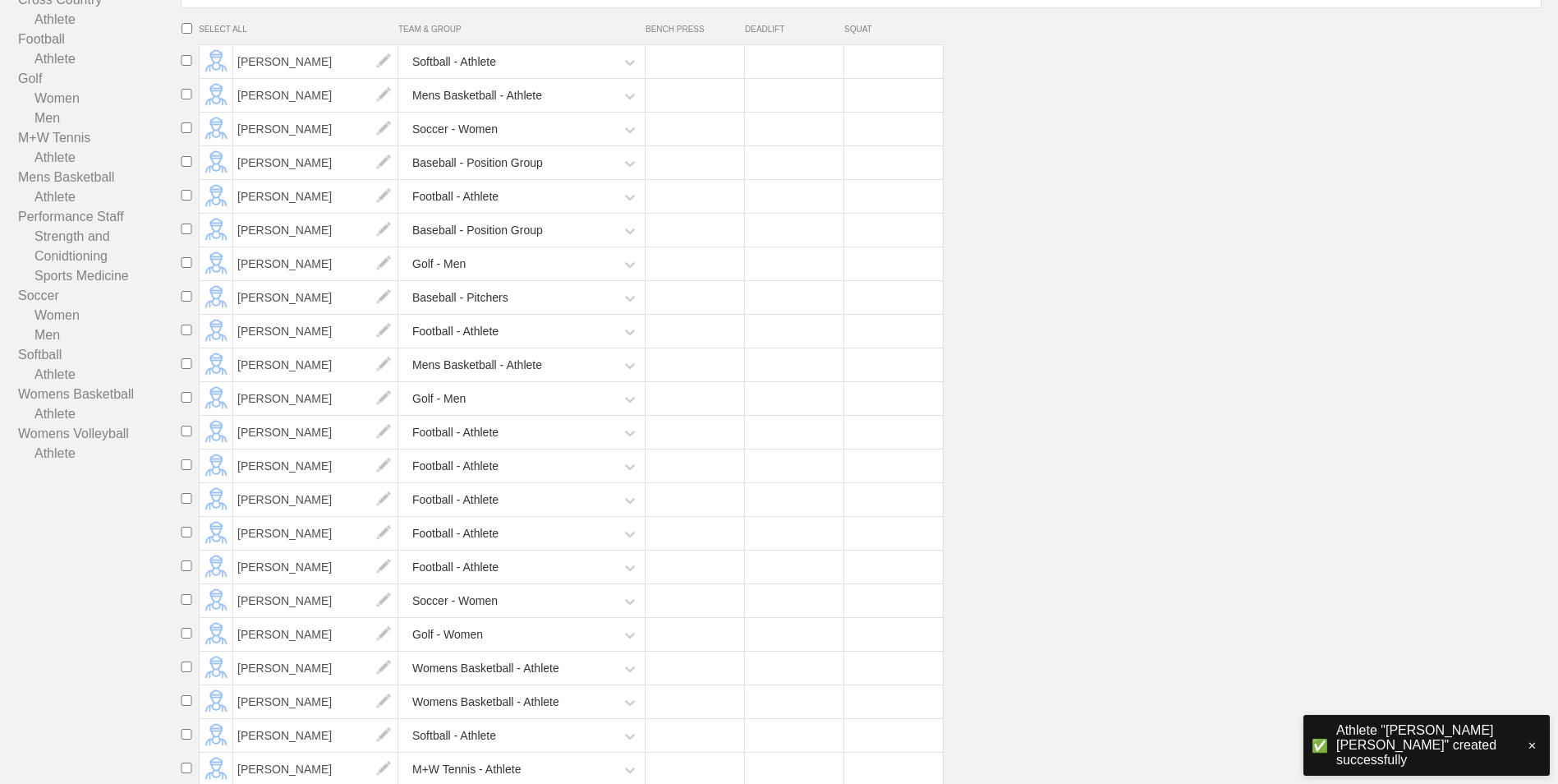
scroll to position [0, 0]
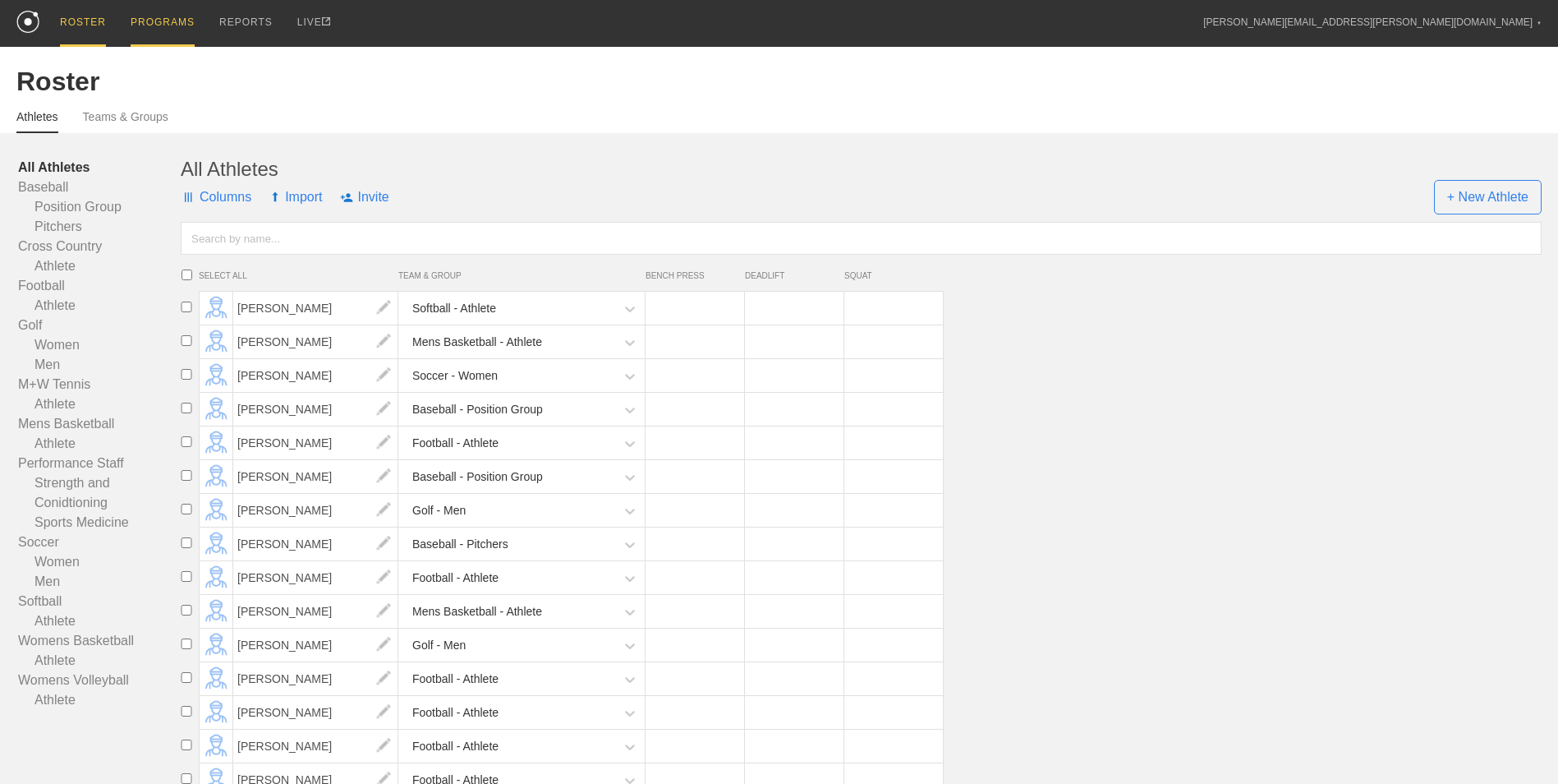
click at [153, 21] on div "PROGRAMS" at bounding box center [163, 23] width 64 height 46
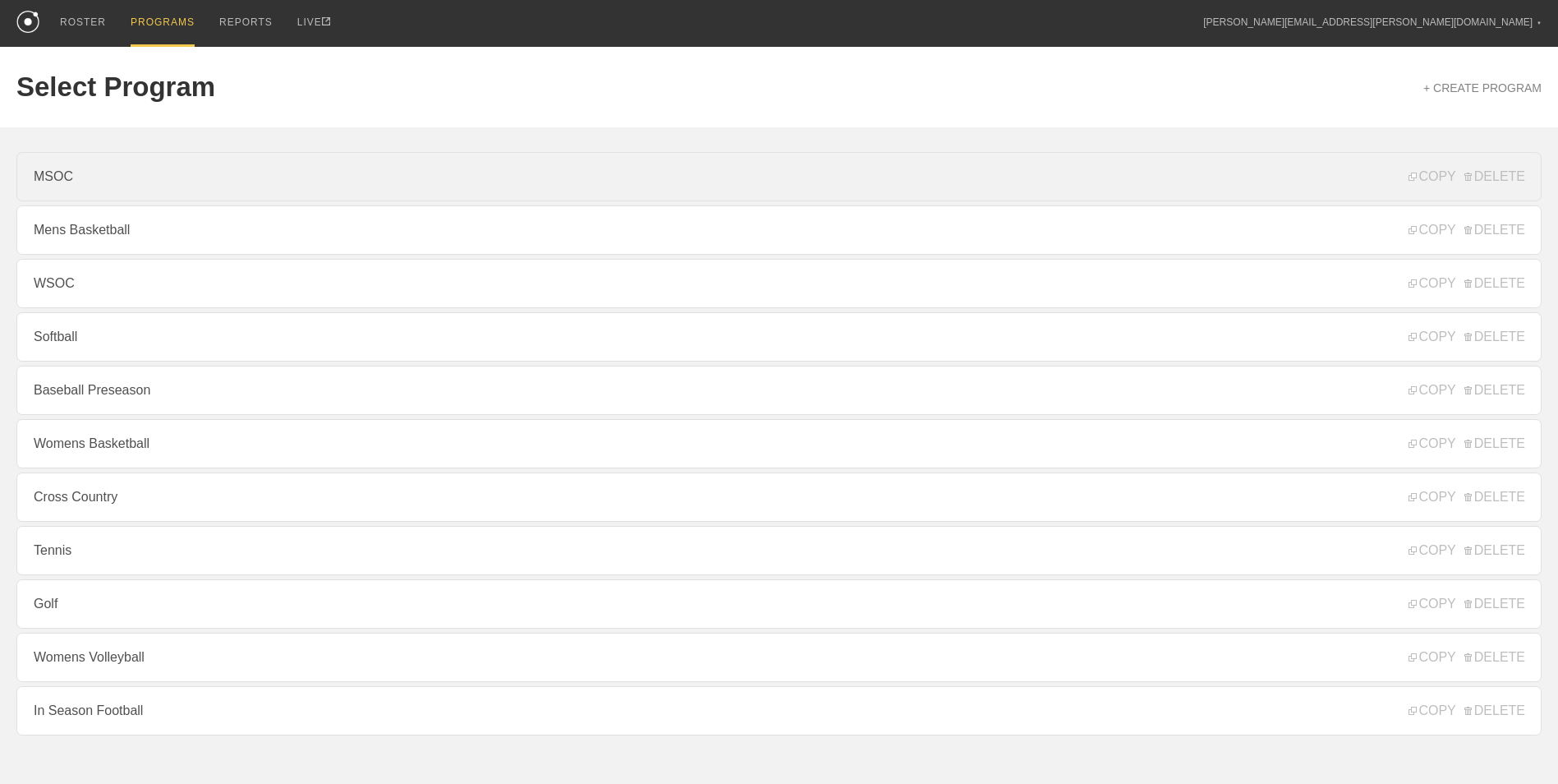
click at [106, 180] on link "MSOC" at bounding box center [778, 177] width 1525 height 49
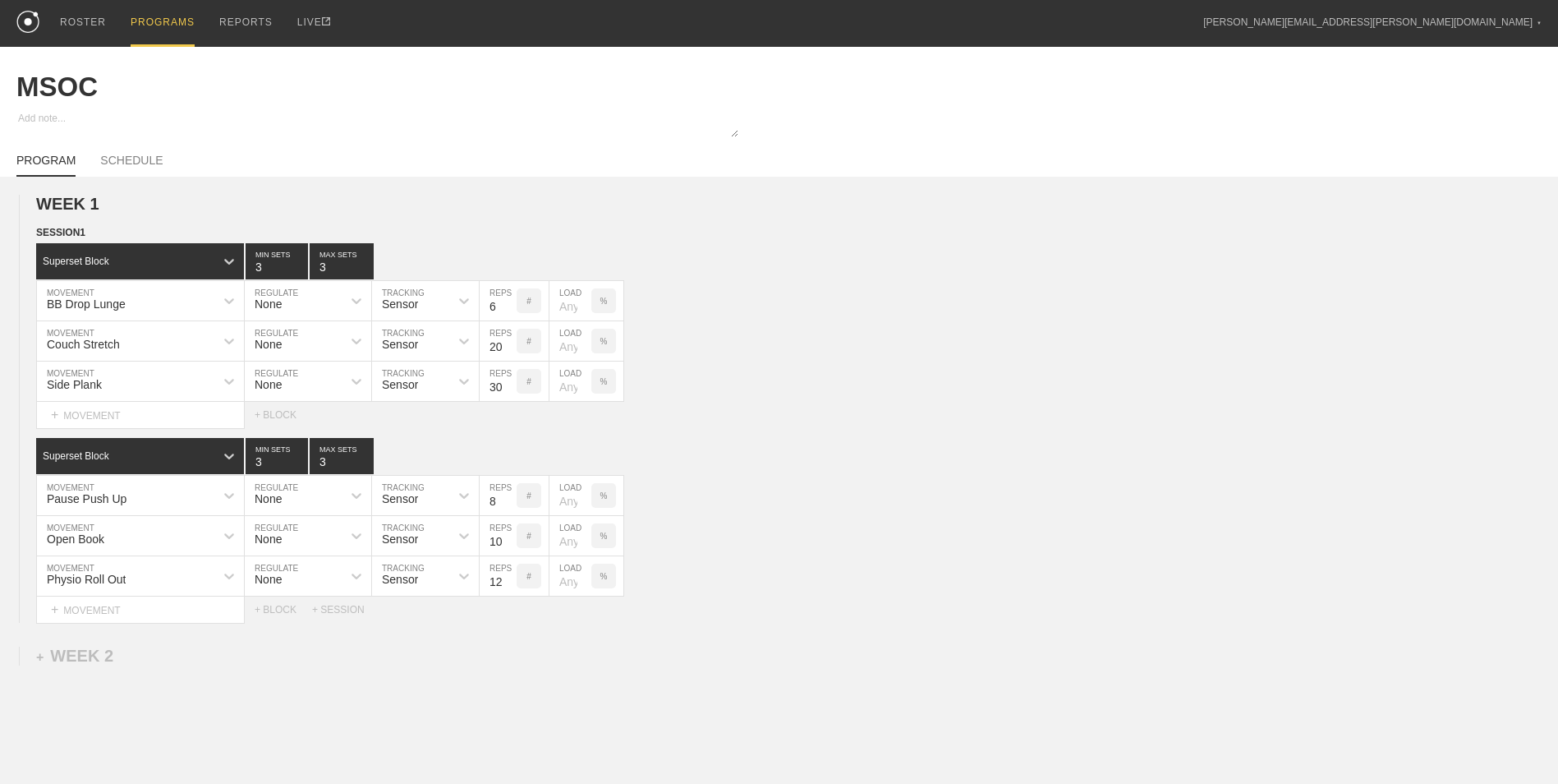
type textarea "x"
click at [75, 24] on div "ROSTER" at bounding box center [83, 23] width 46 height 46
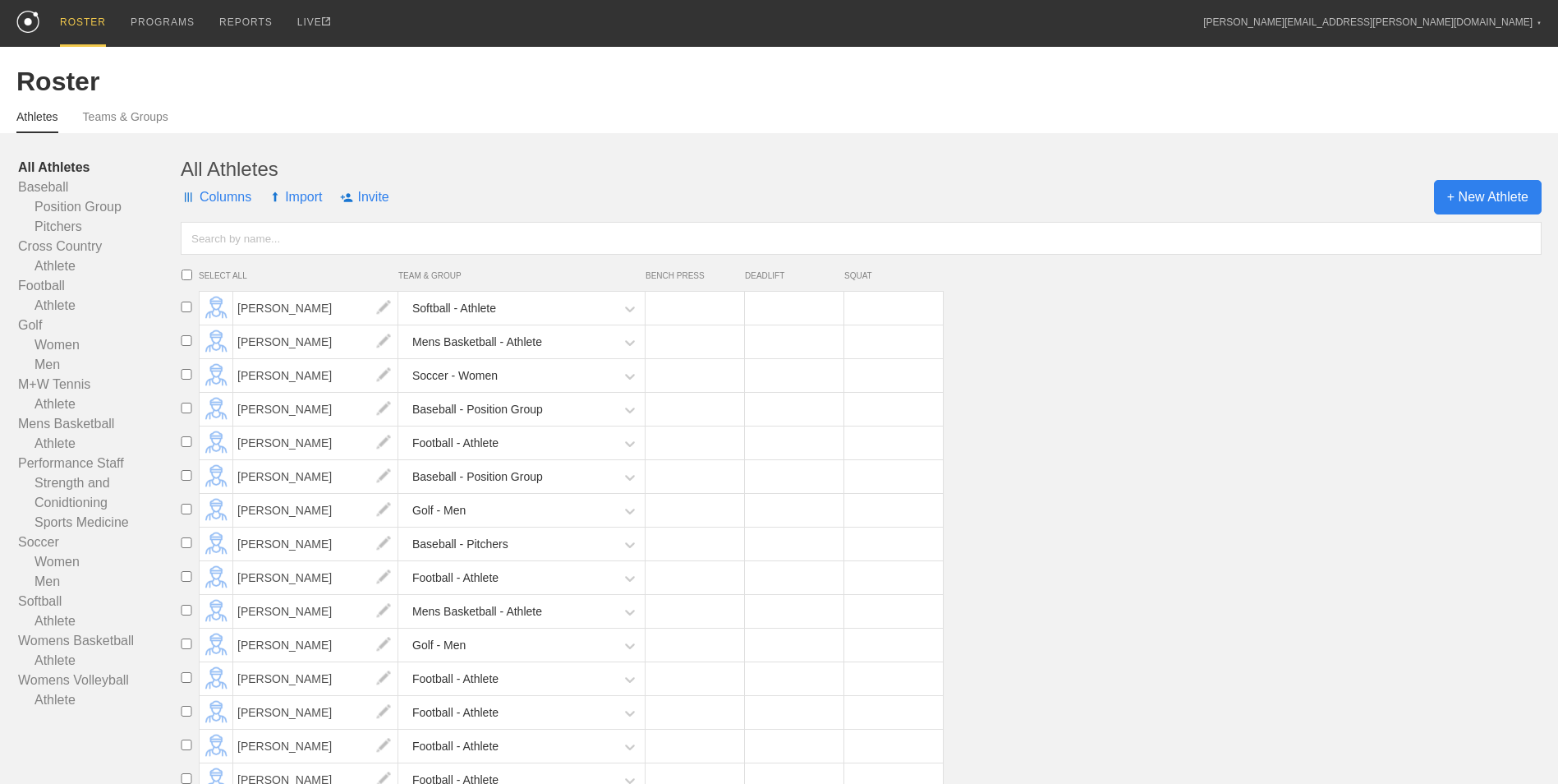
click at [1517, 204] on span "+ New Athlete" at bounding box center [1488, 197] width 107 height 35
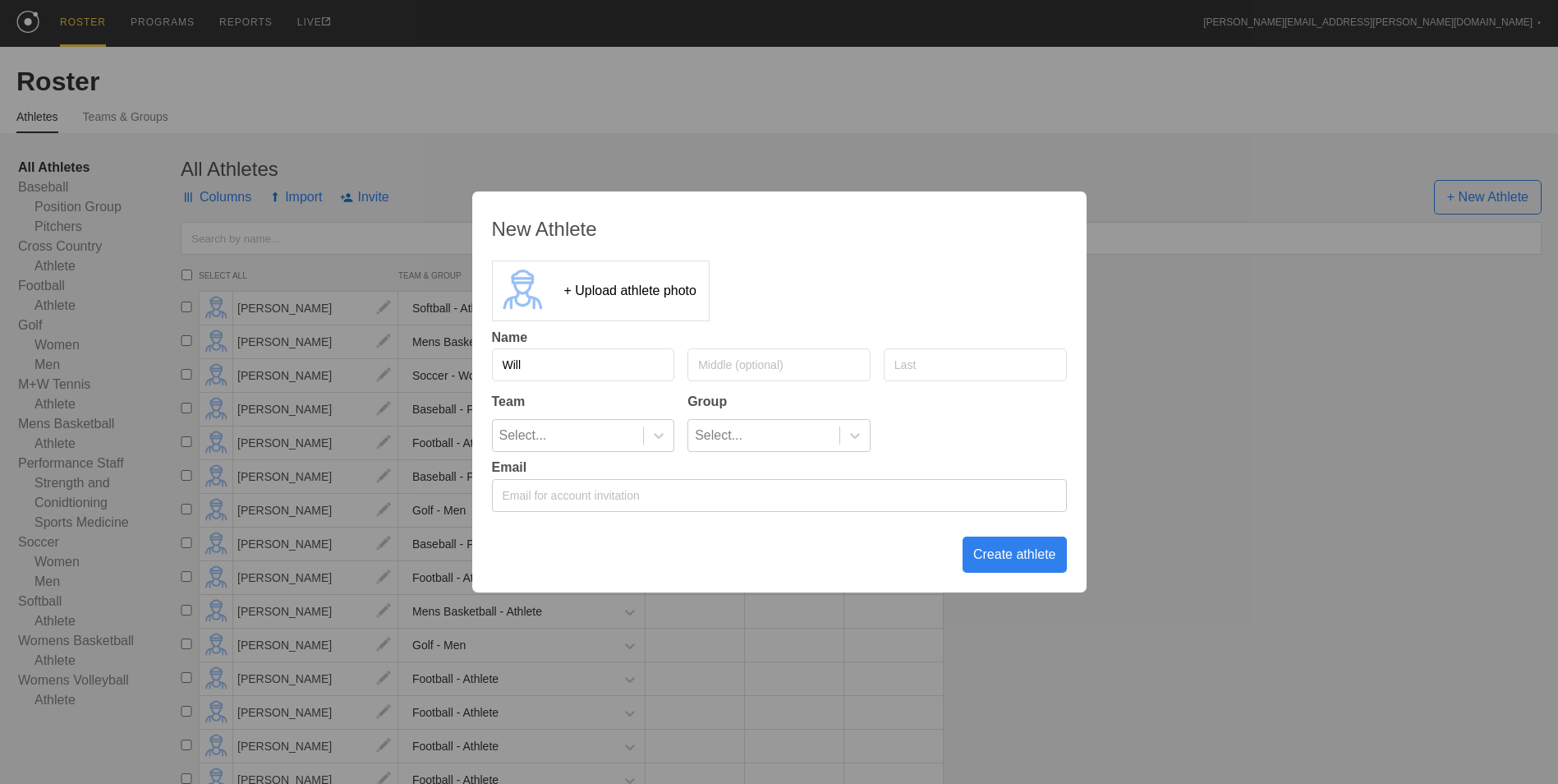
type input "Will"
type input "[PERSON_NAME]"
click at [656, 436] on icon at bounding box center [658, 435] width 16 height 16
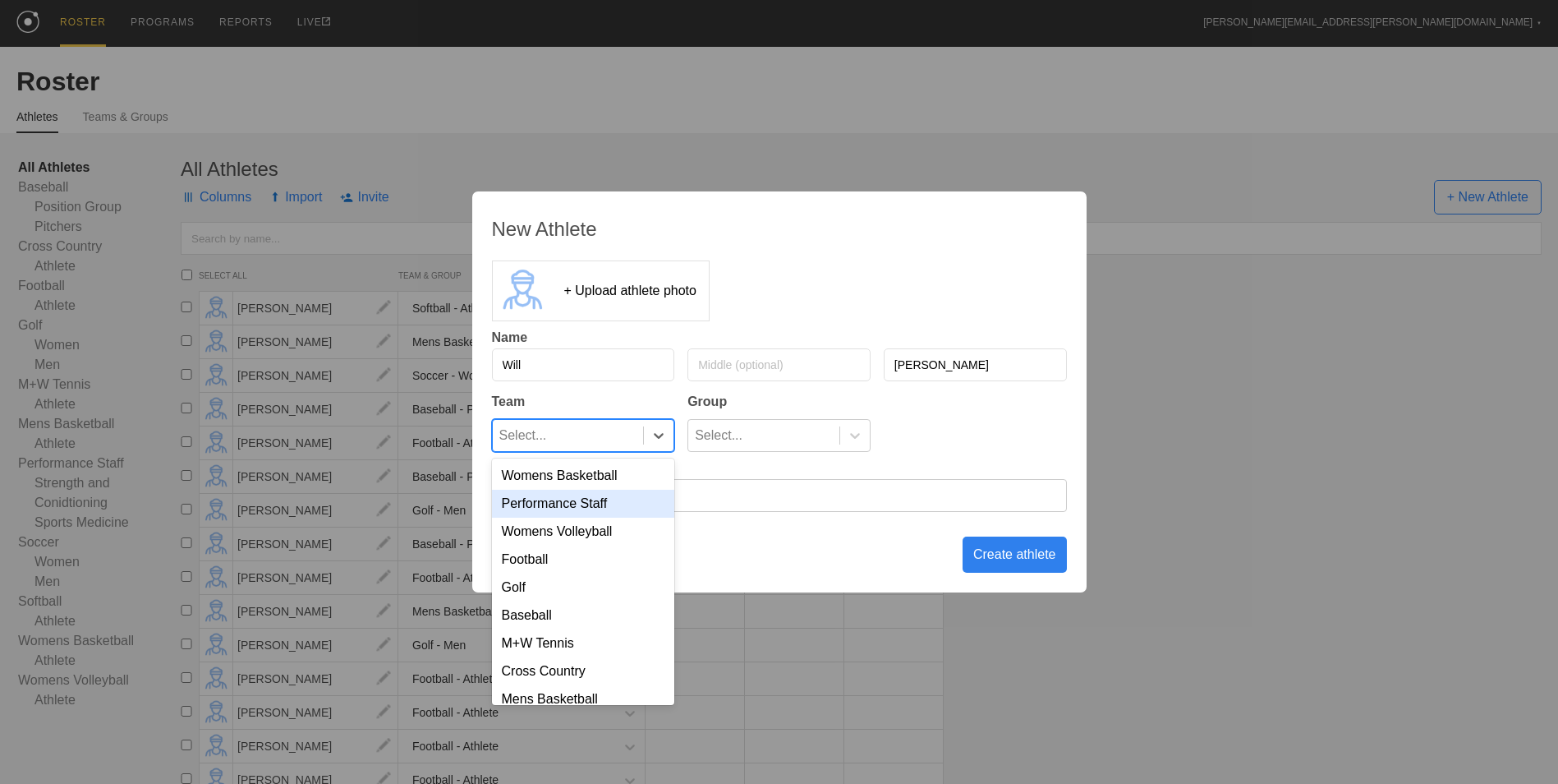
scroll to position [76, 0]
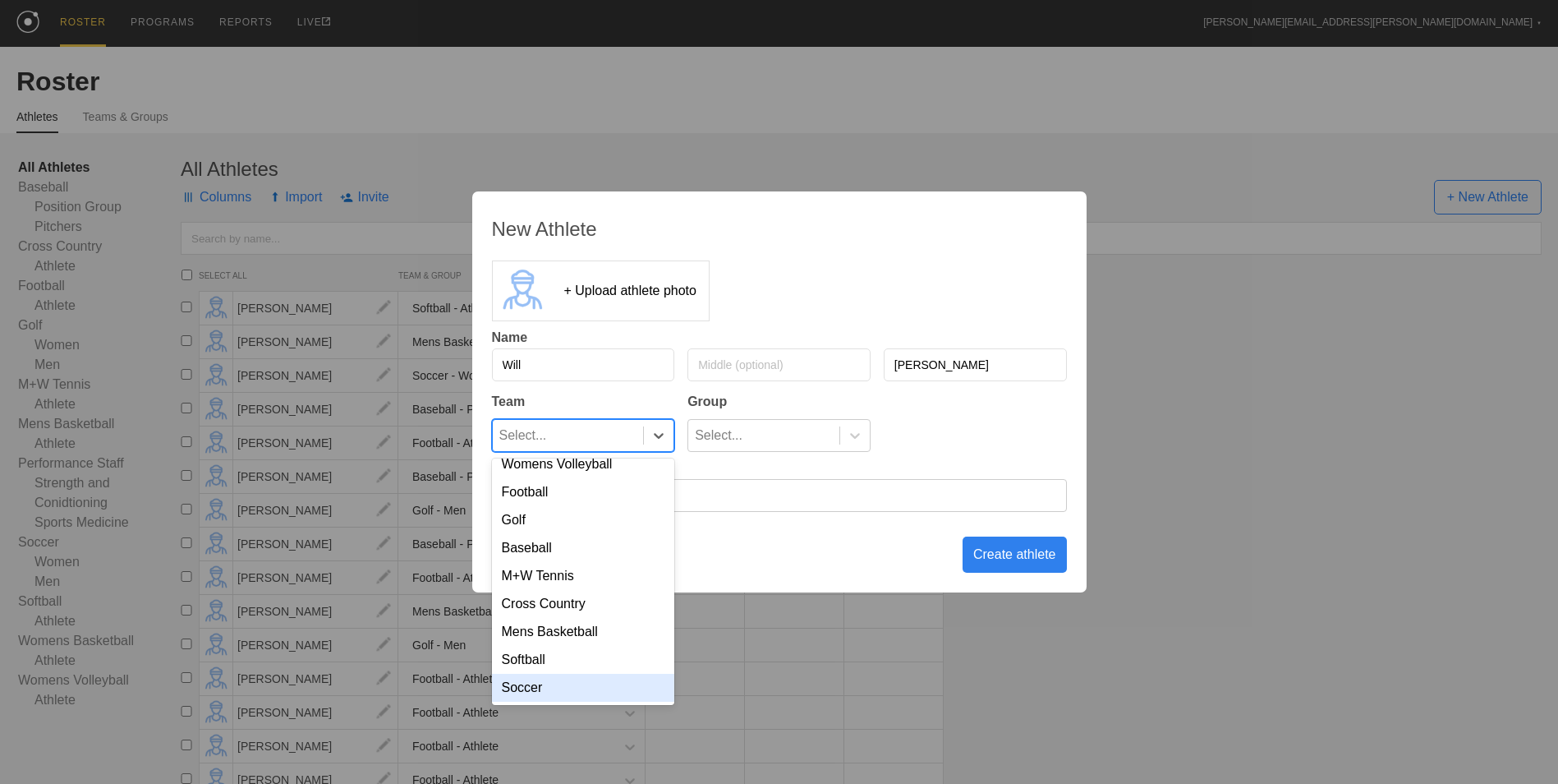
click at [547, 695] on div "Soccer" at bounding box center [583, 687] width 183 height 28
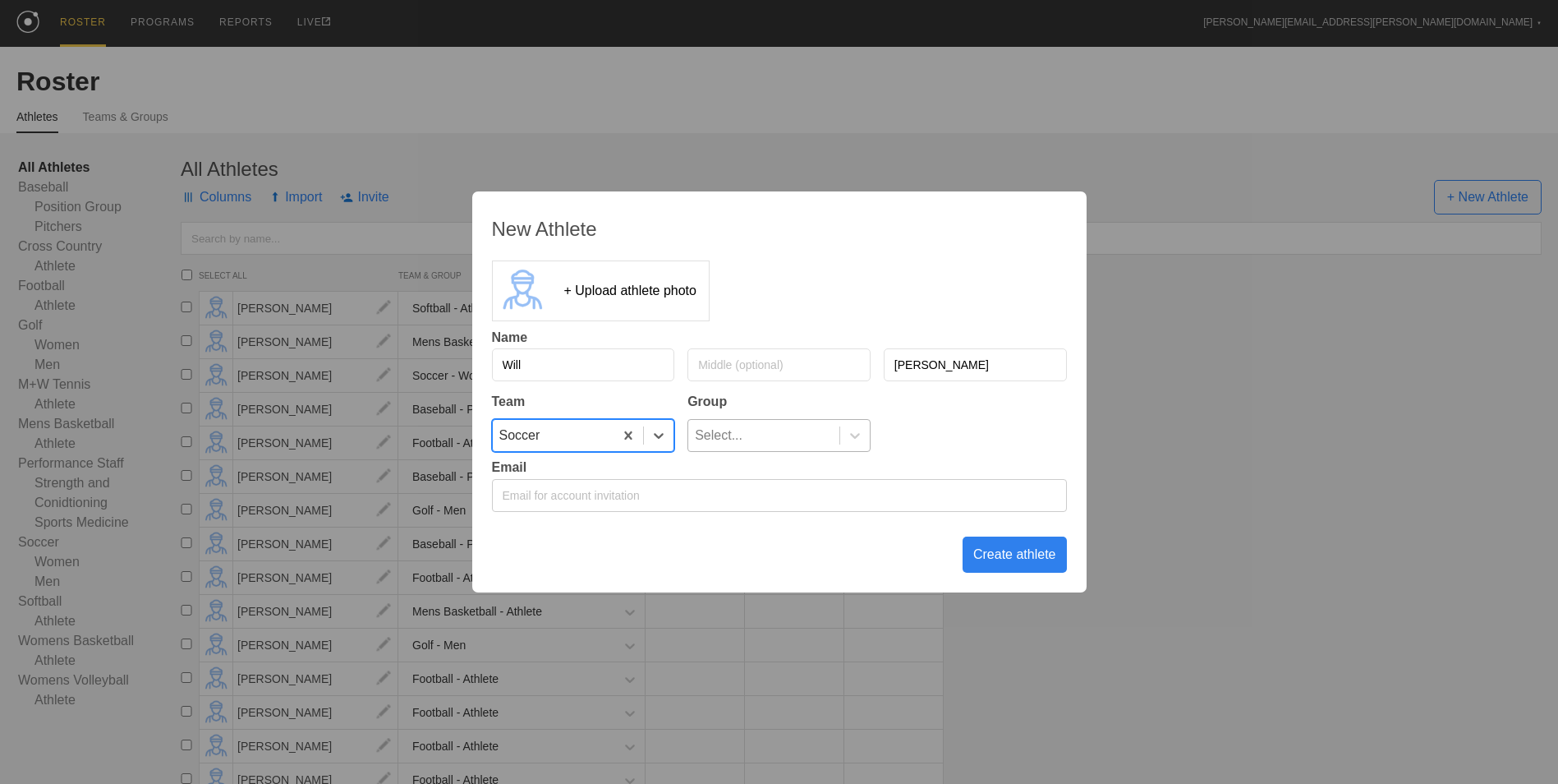
click at [832, 433] on div "Select..." at bounding box center [764, 435] width 151 height 31
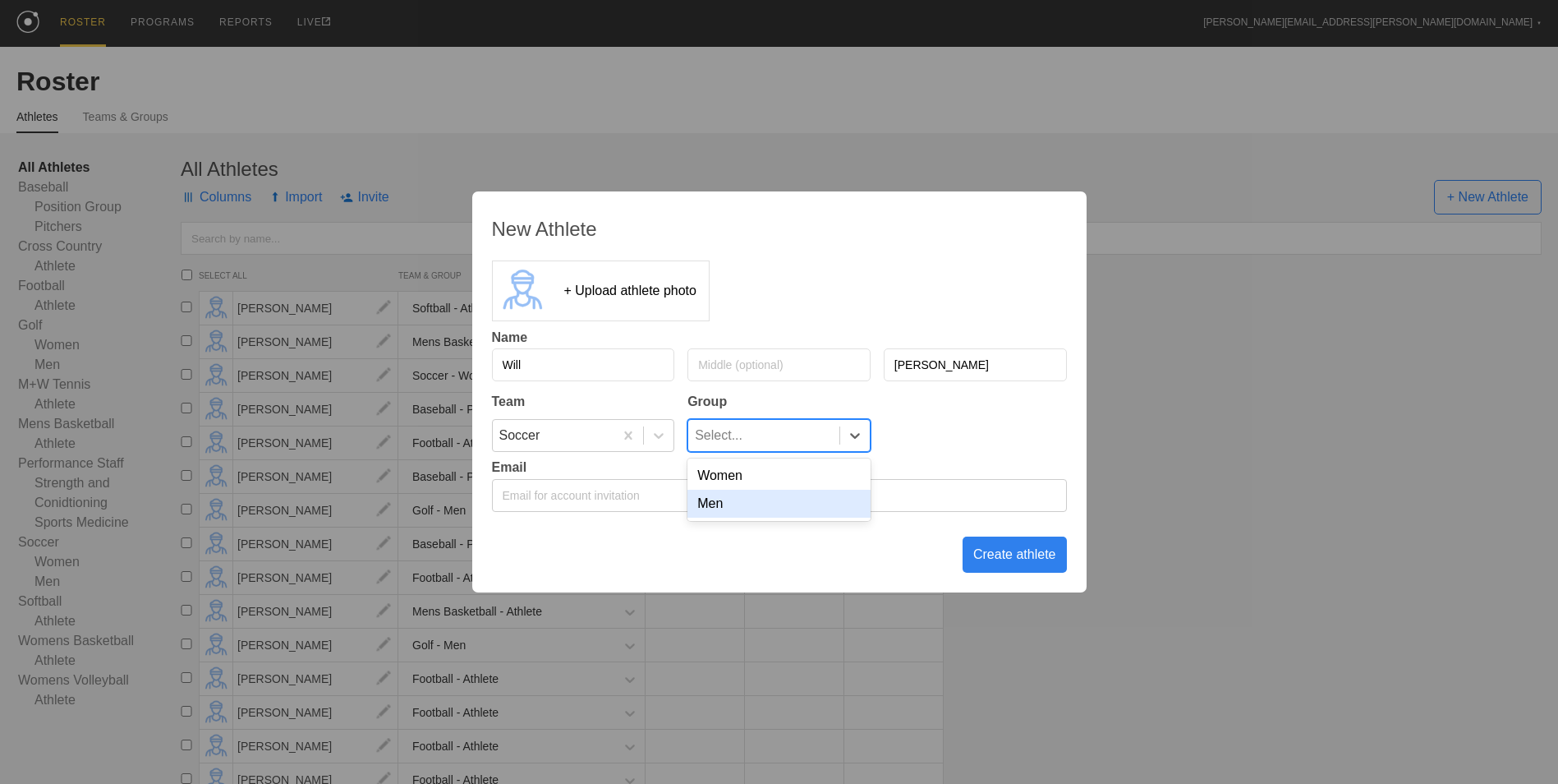
click at [792, 504] on div "Men" at bounding box center [779, 503] width 183 height 28
click at [1000, 564] on div "Create athlete" at bounding box center [1014, 554] width 104 height 36
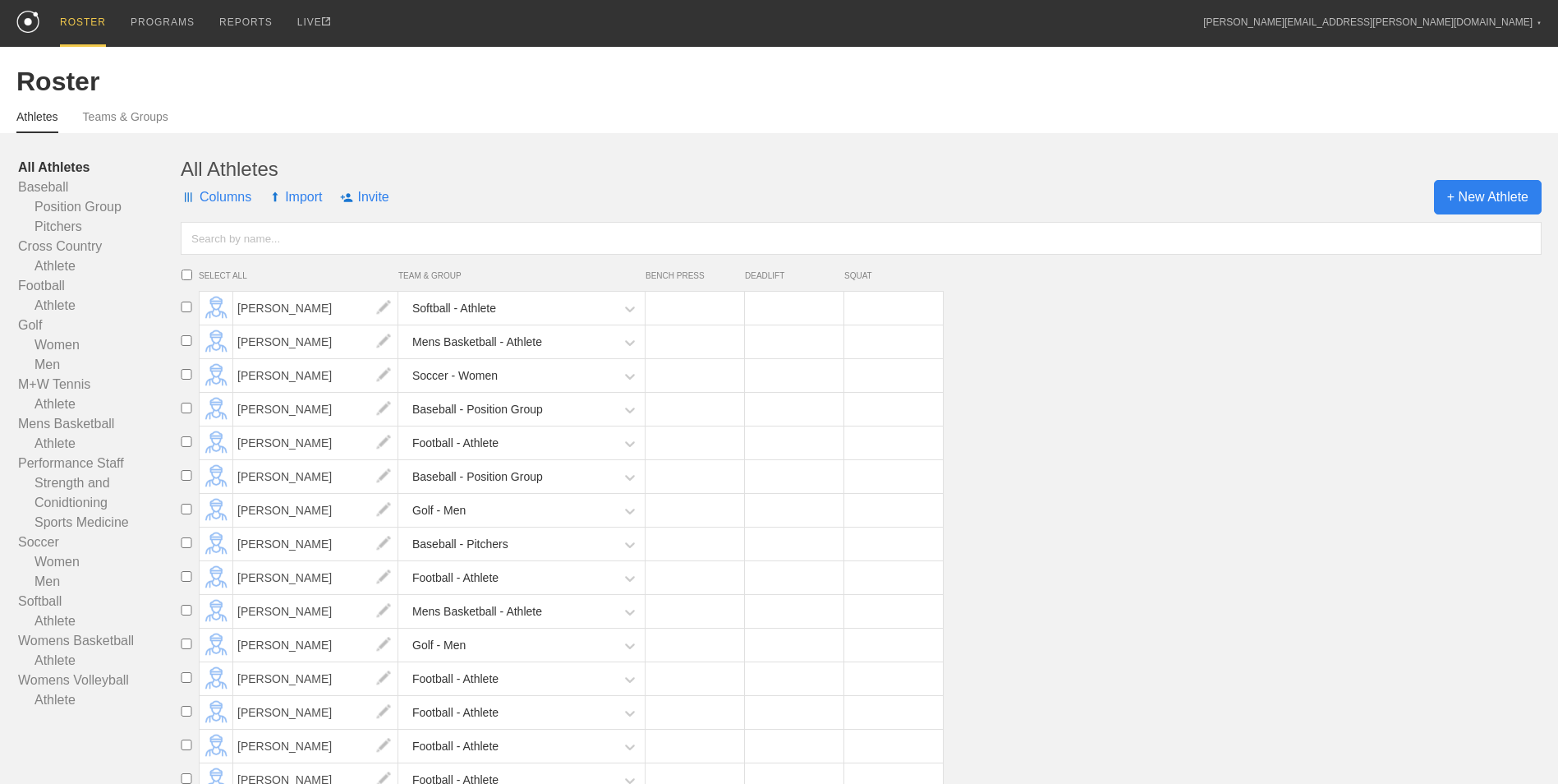
click at [1464, 207] on span "+ New Athlete" at bounding box center [1488, 197] width 107 height 35
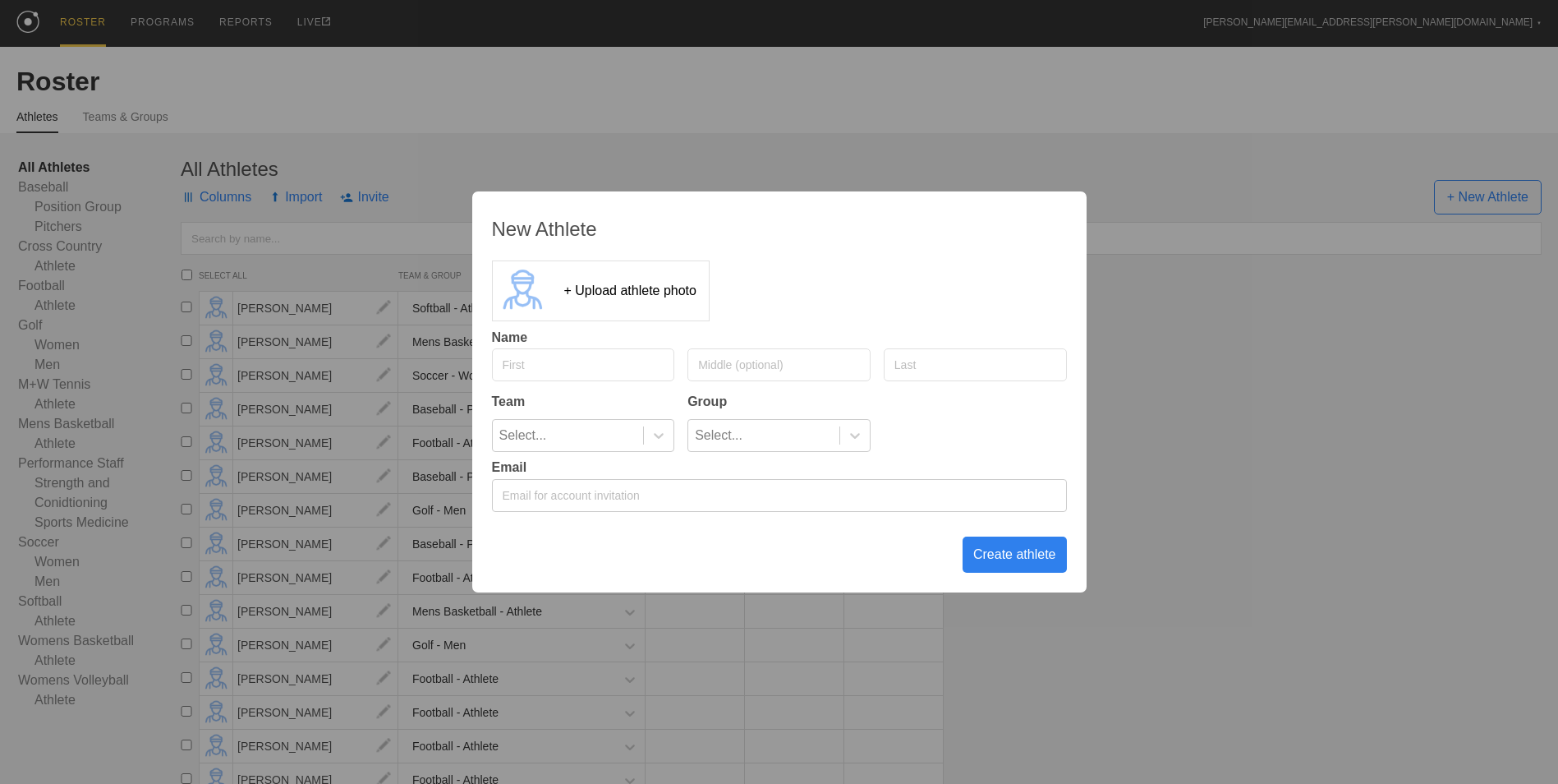
click at [1174, 340] on div "New Athlete + Upload athlete photo Name Team Group Select... Select... Email Cr…" at bounding box center [779, 392] width 1558 height 784
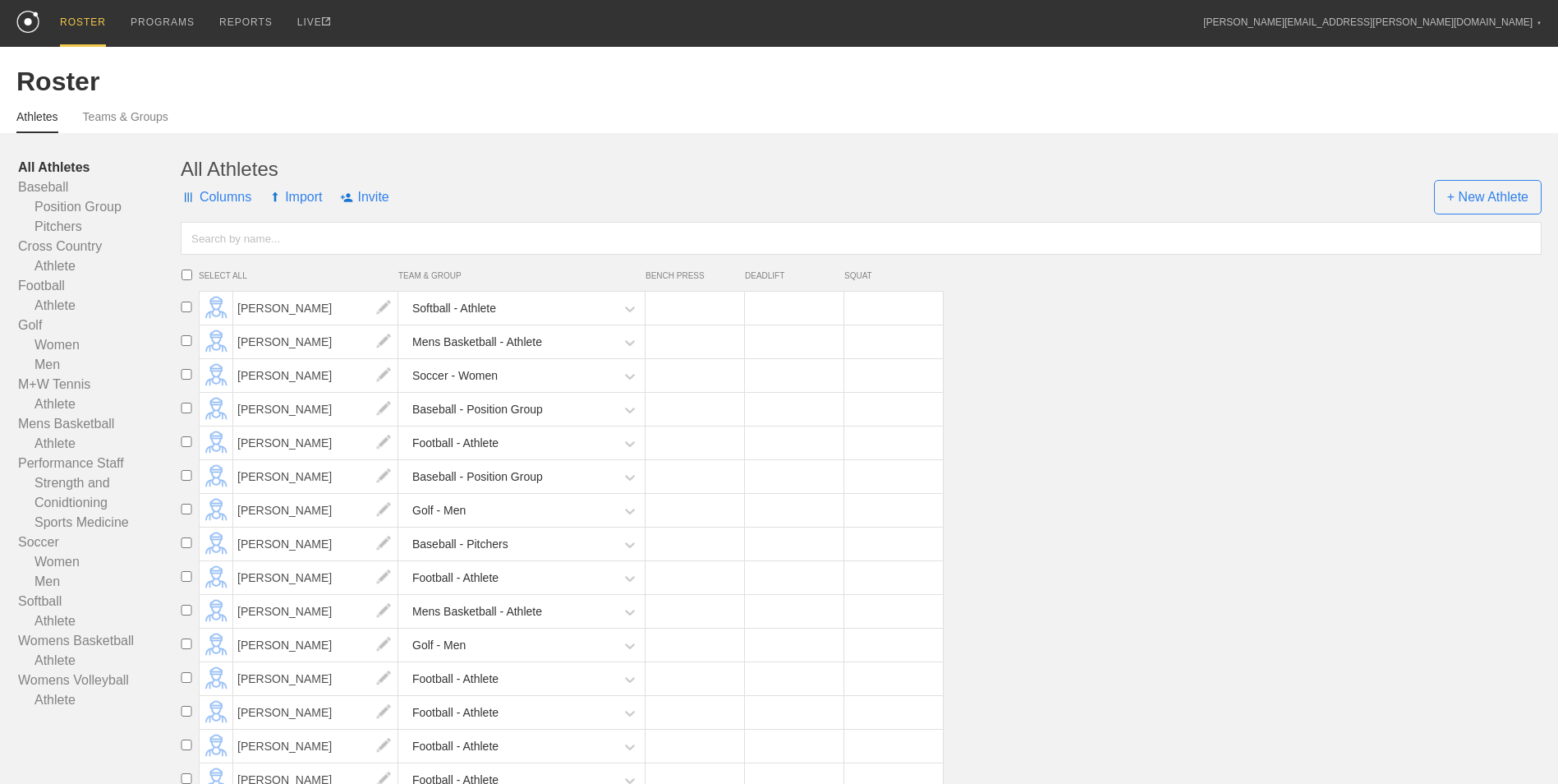
click at [307, 199] on span "Import" at bounding box center [296, 197] width 52 height 49
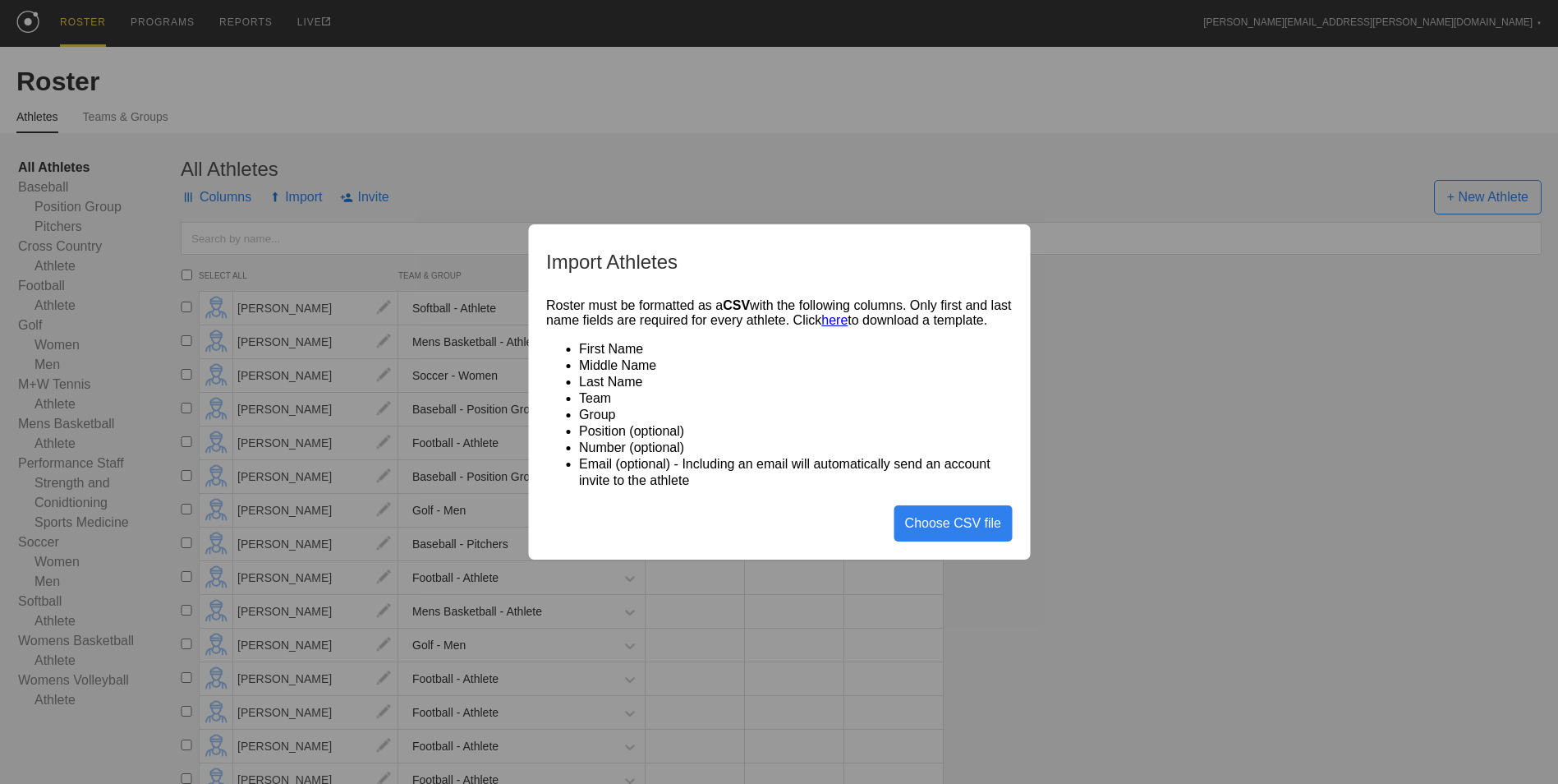
click at [847, 313] on link "here" at bounding box center [834, 319] width 26 height 14
click at [940, 522] on div "Choose CSV file" at bounding box center [953, 523] width 117 height 36
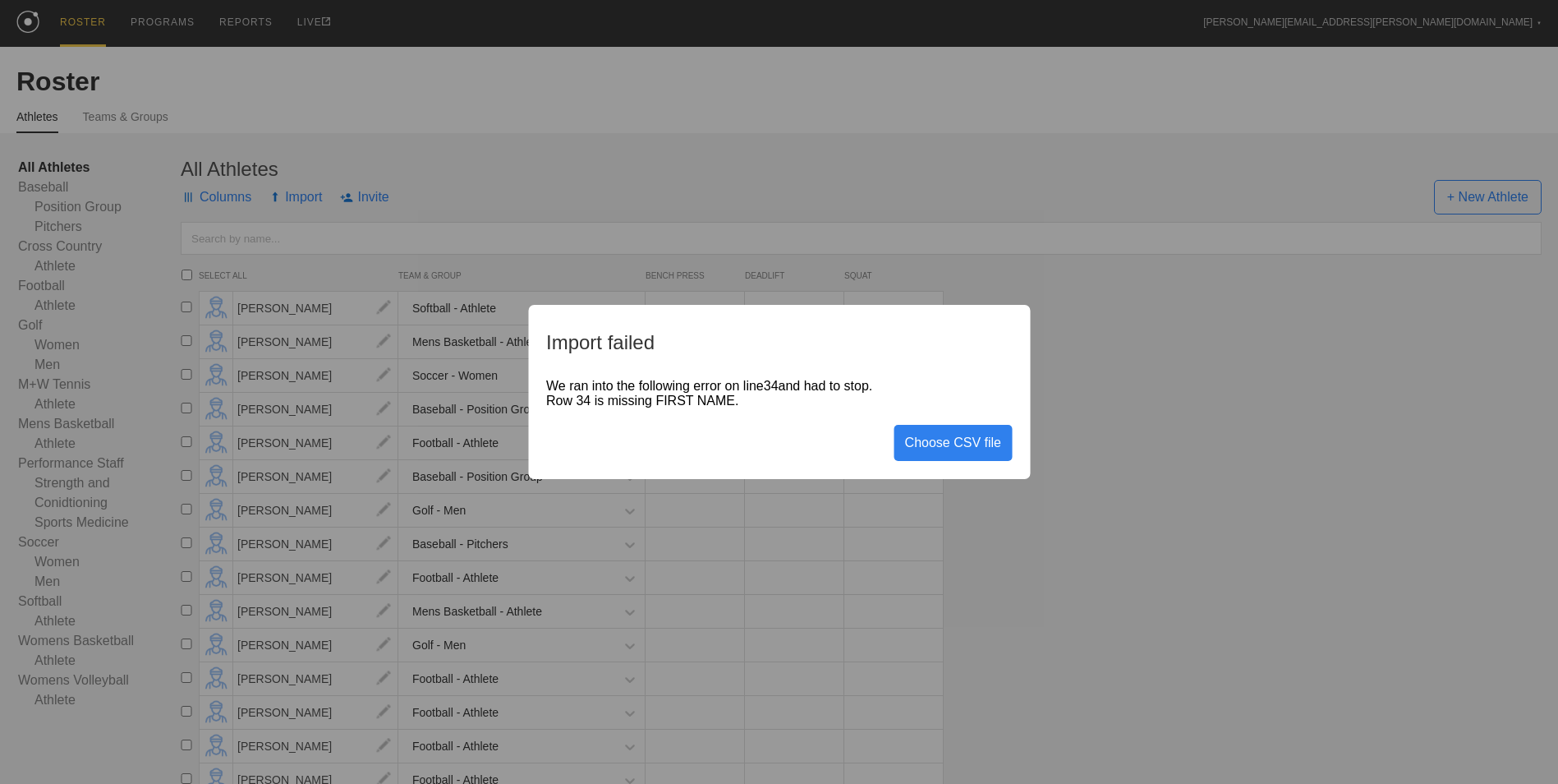
click at [980, 447] on div "Choose CSV file" at bounding box center [953, 443] width 117 height 36
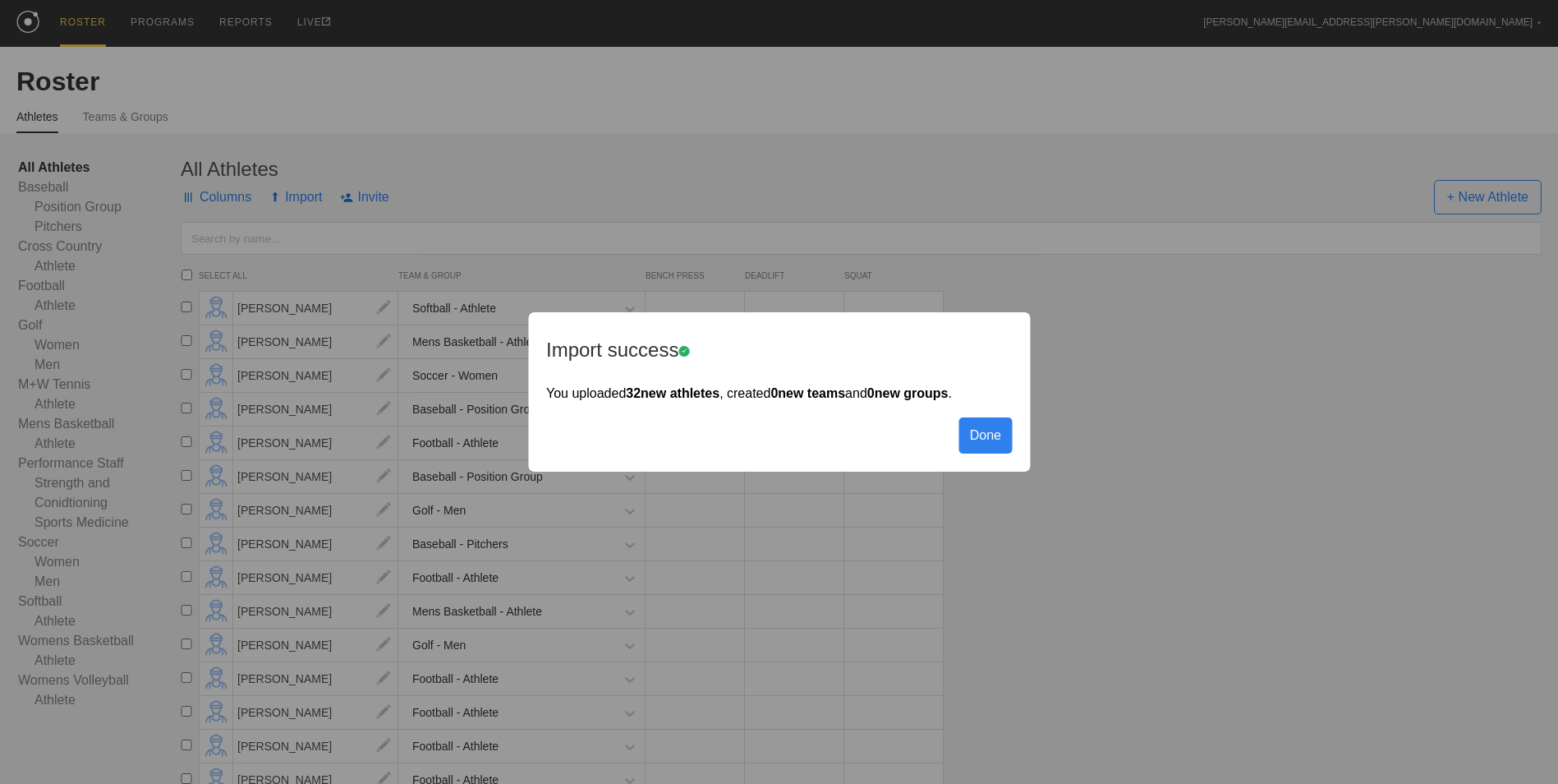
click at [978, 423] on div "Done" at bounding box center [986, 435] width 52 height 36
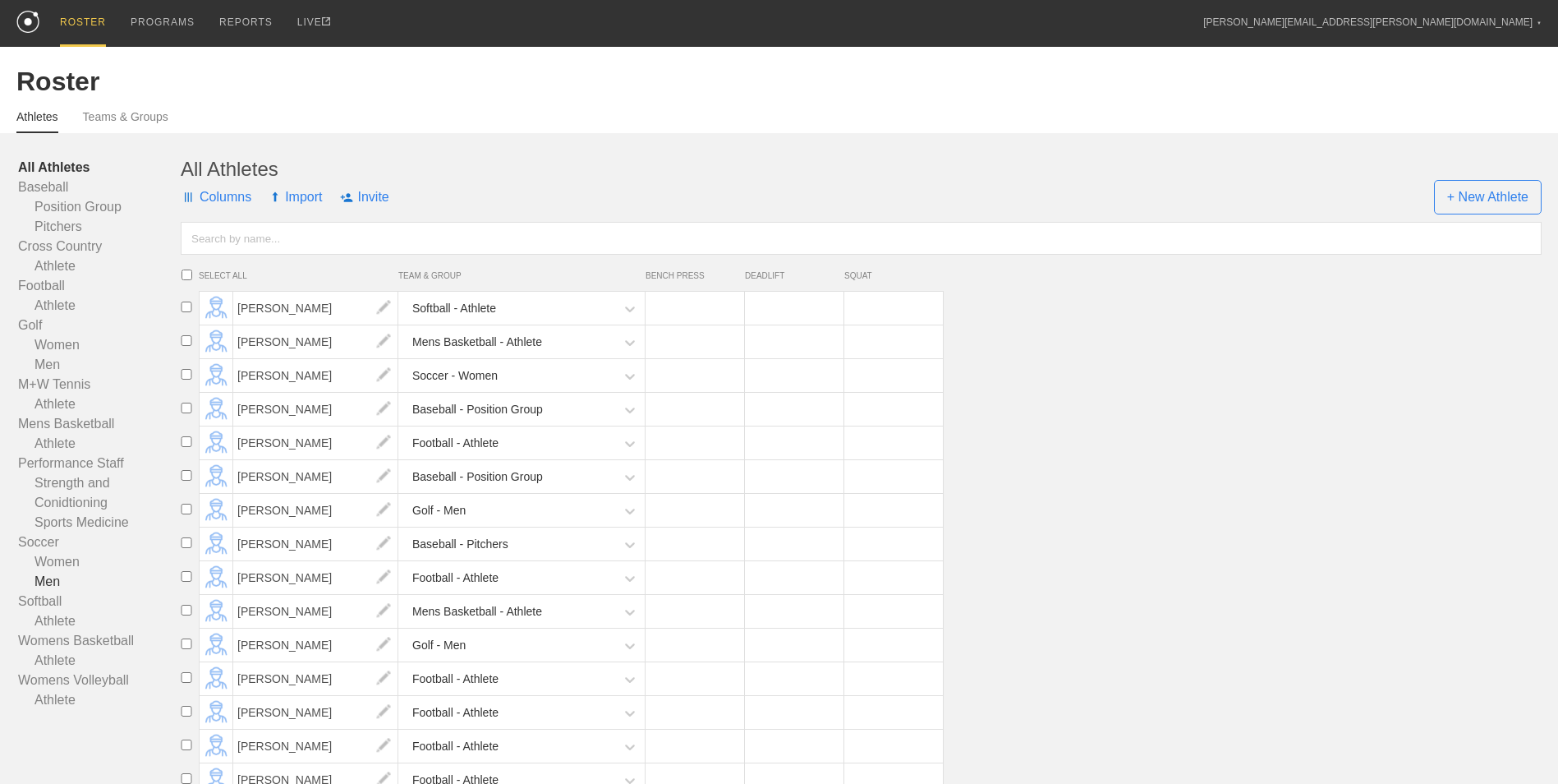
click at [50, 583] on link "Men" at bounding box center [99, 581] width 163 height 19
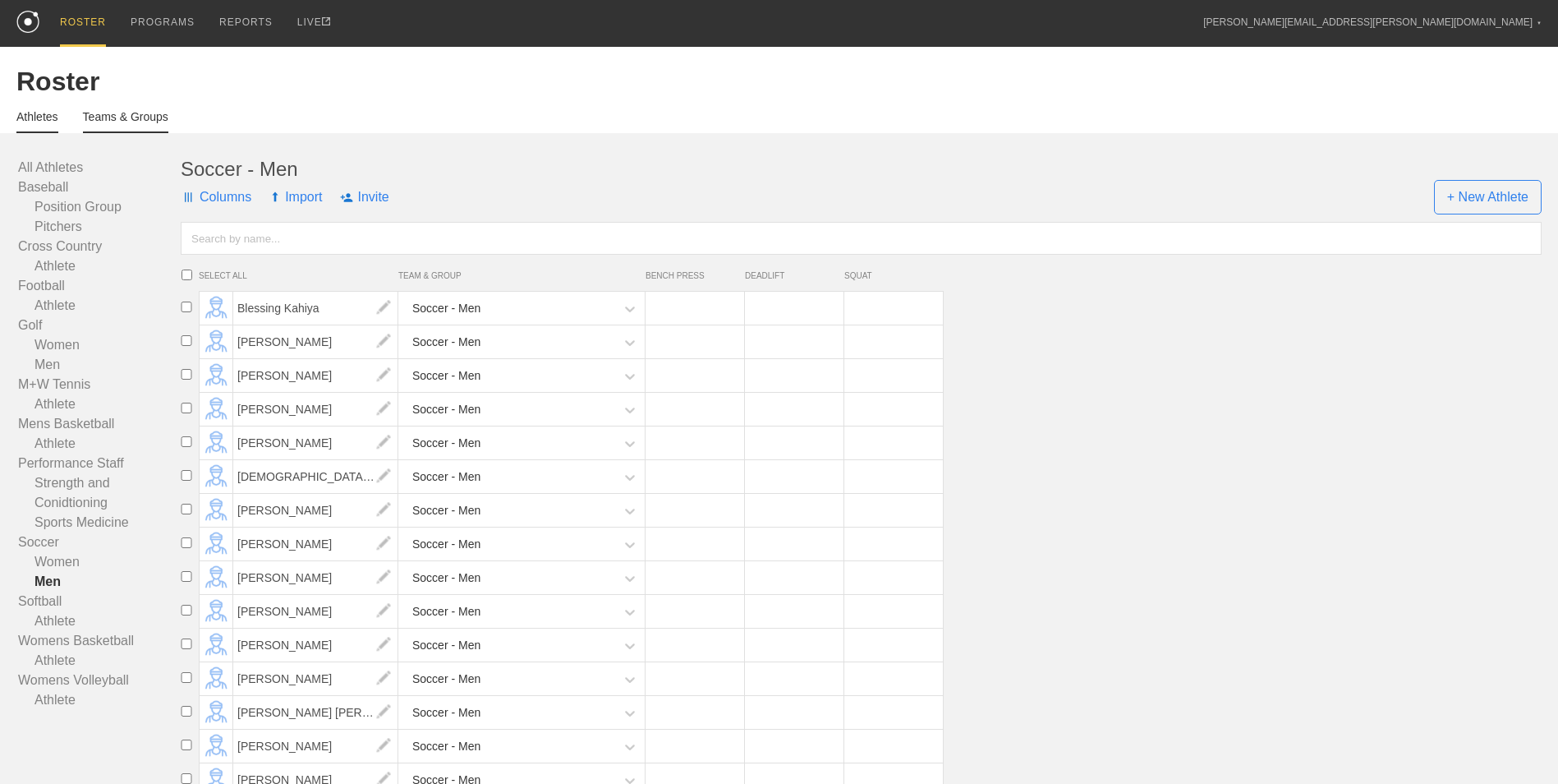
click at [131, 124] on link "Teams & Groups" at bounding box center [125, 121] width 85 height 23
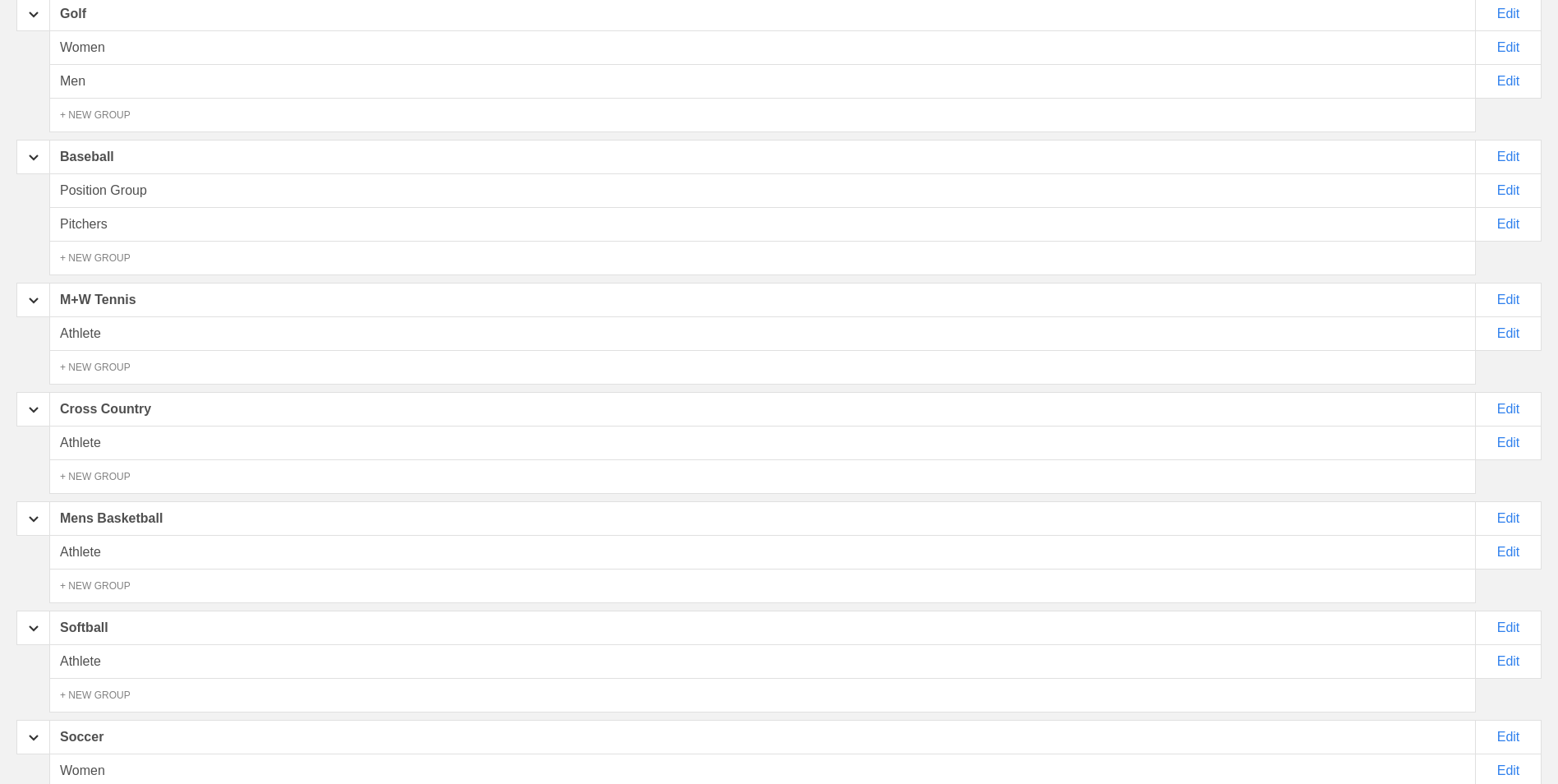
scroll to position [594, 0]
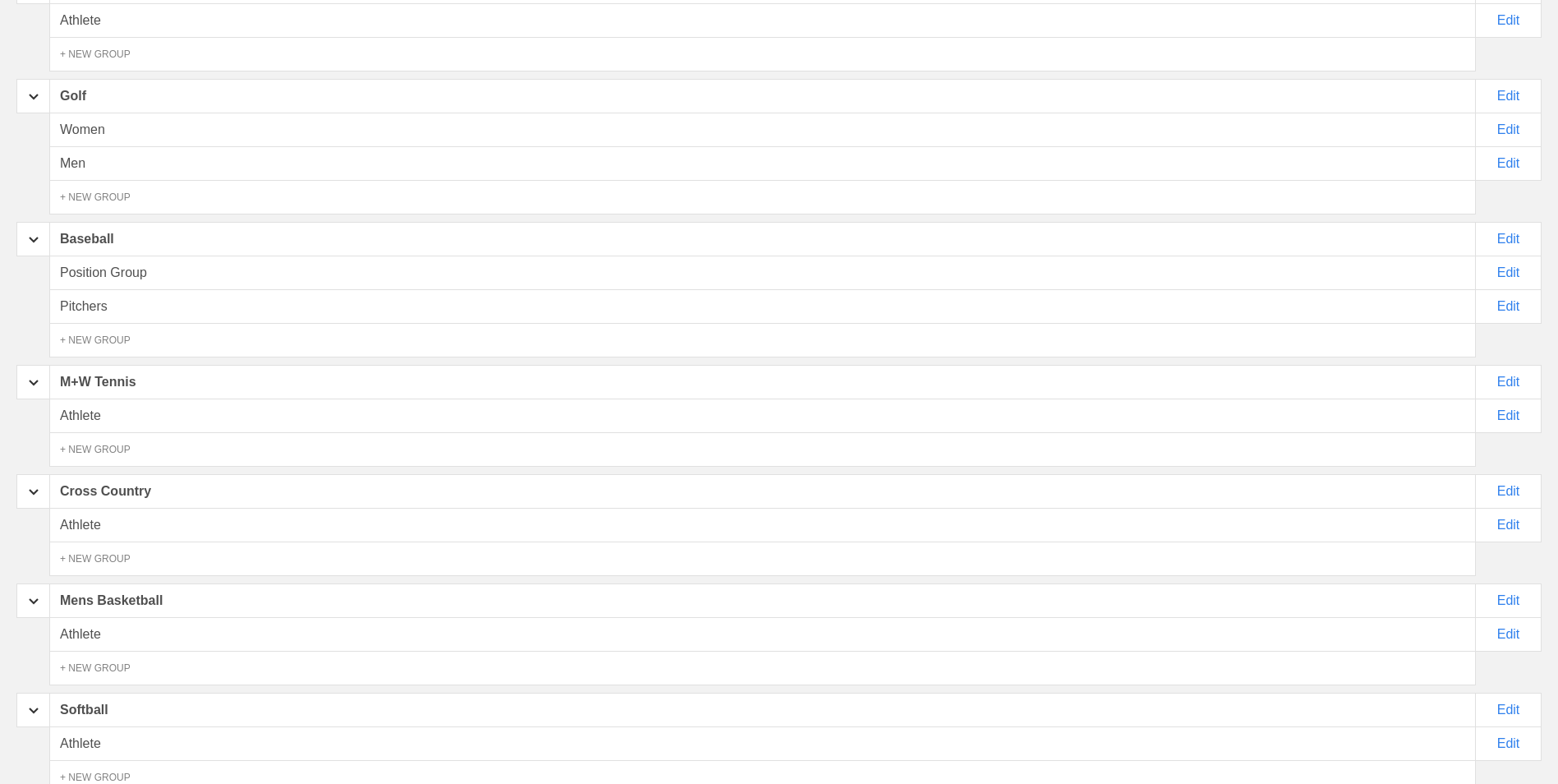
click at [156, 422] on div "Athlete" at bounding box center [762, 416] width 1427 height 35
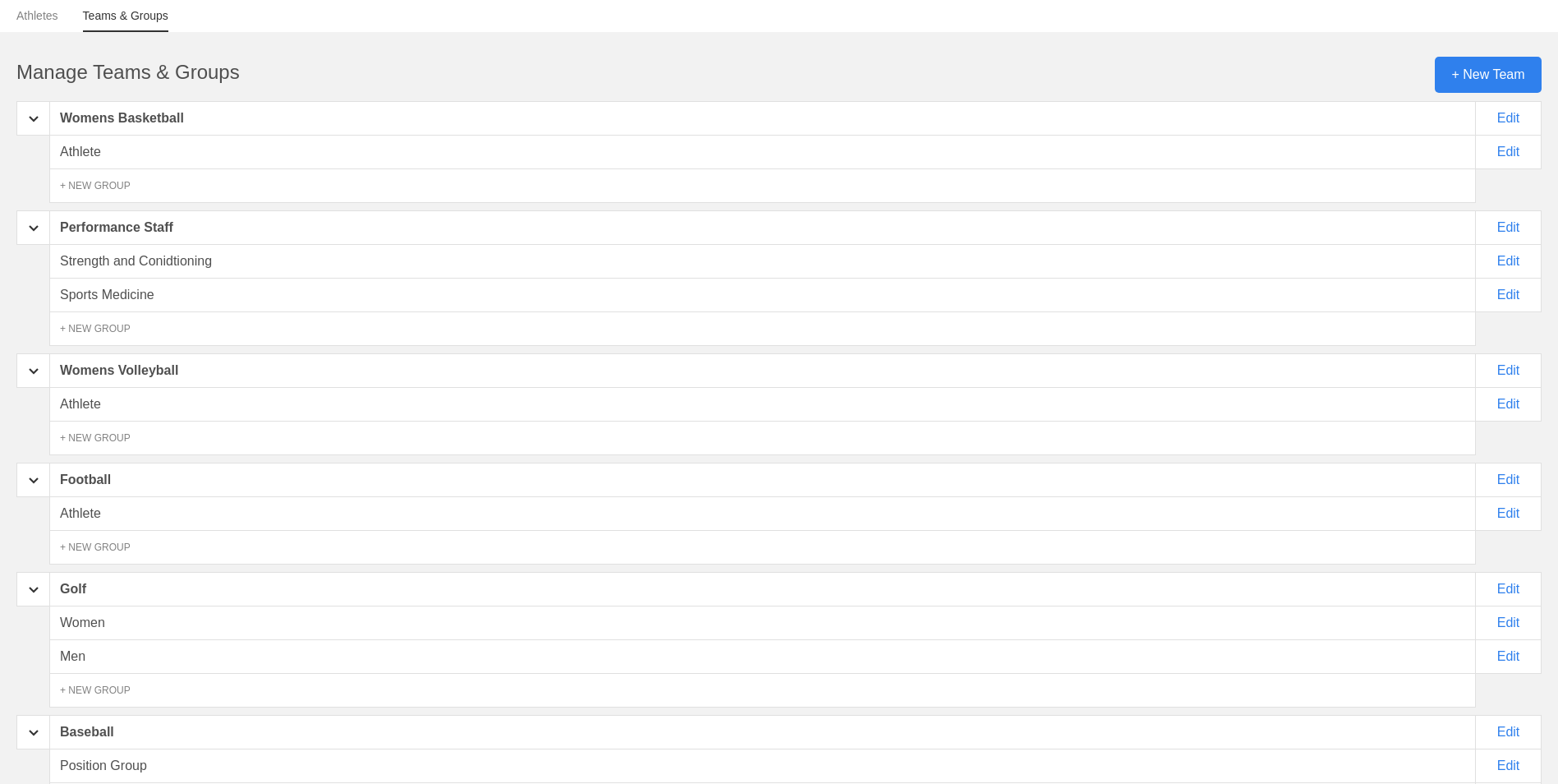
scroll to position [0, 0]
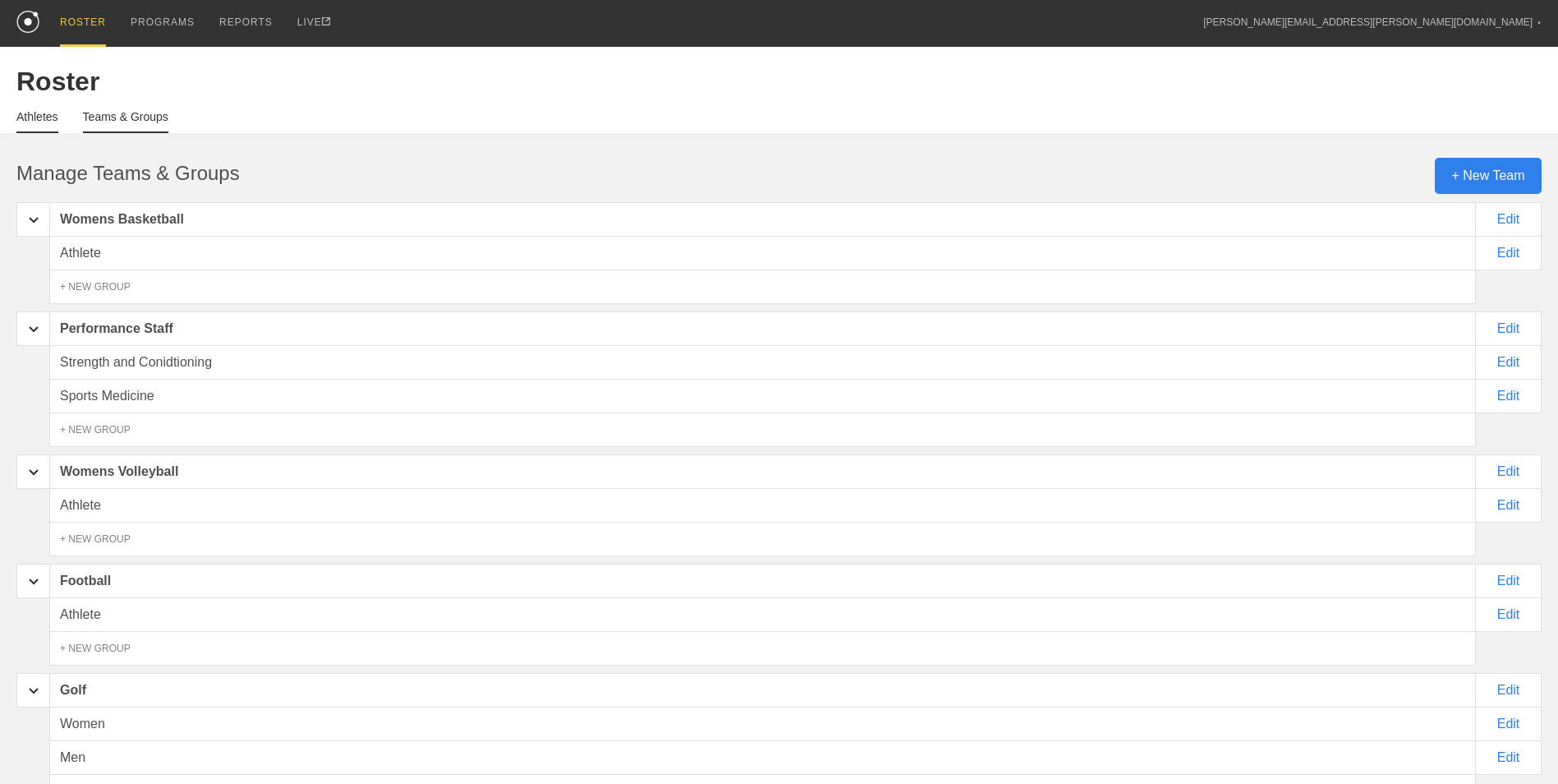
click at [46, 122] on link "Athletes" at bounding box center [37, 121] width 42 height 23
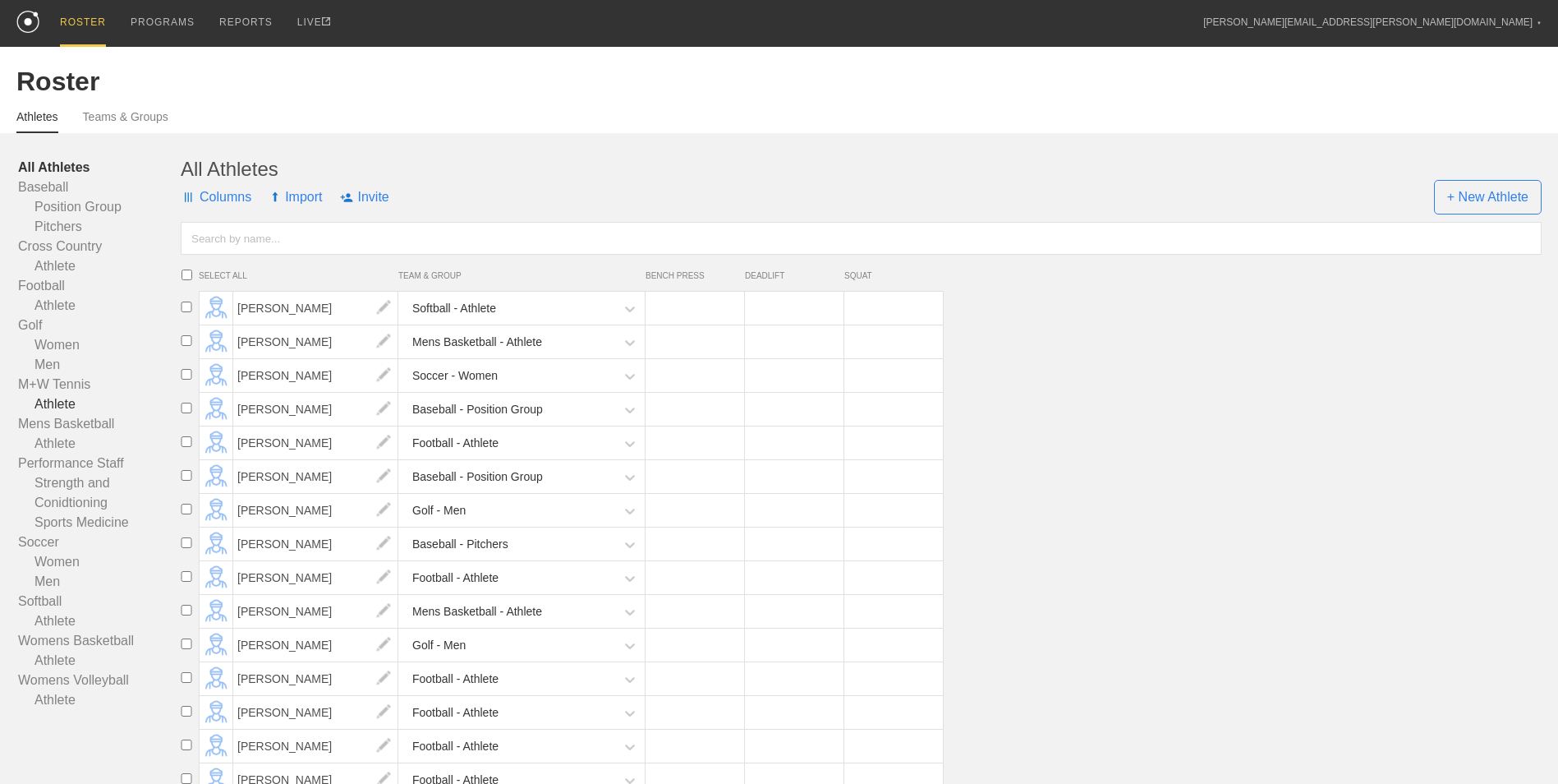
click at [59, 406] on link "Athlete" at bounding box center [99, 404] width 163 height 19
click at [44, 115] on link "Athletes" at bounding box center [37, 121] width 42 height 23
